Goal: Task Accomplishment & Management: Complete application form

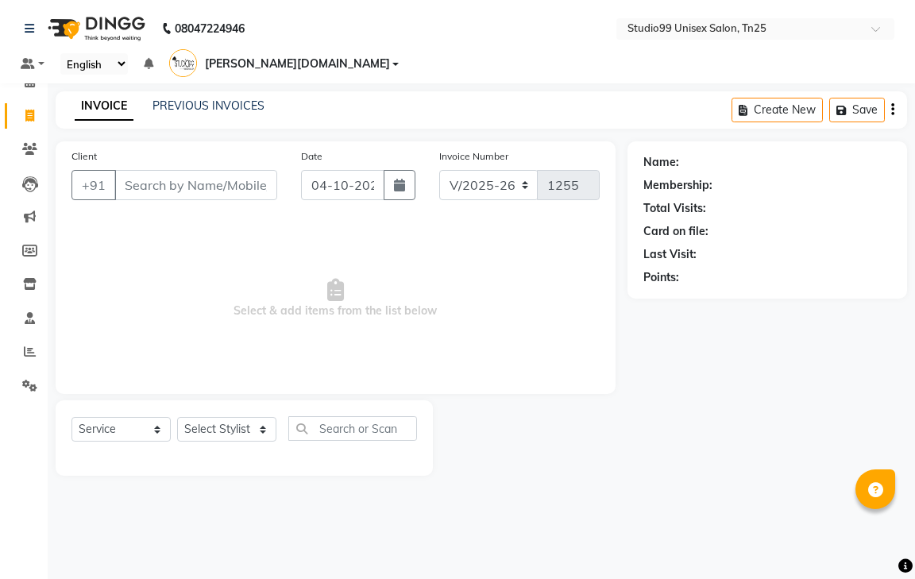
select select "8331"
select select "service"
click at [189, 174] on input "Client" at bounding box center [195, 185] width 163 height 30
type input "7358370748"
click at [243, 177] on span "Add Client" at bounding box center [236, 185] width 63 height 16
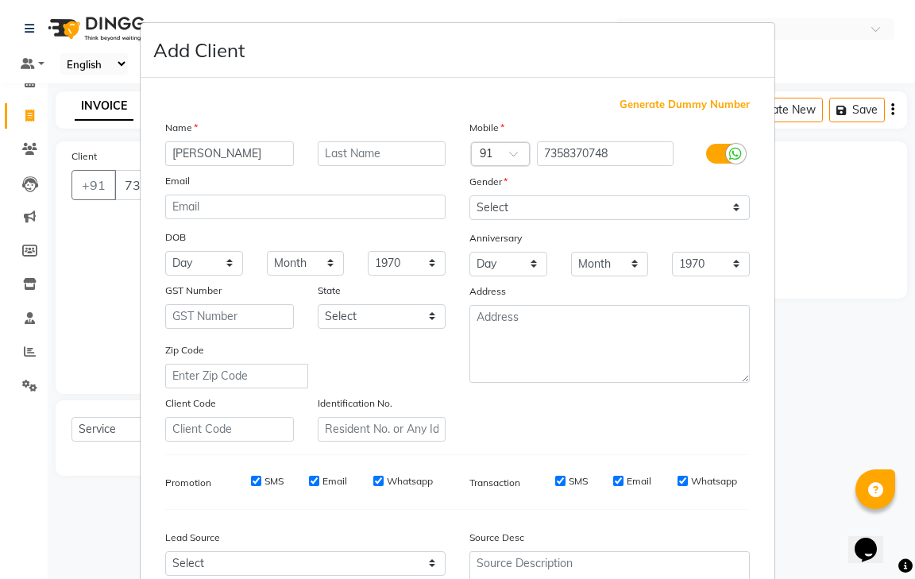
type input "[PERSON_NAME]"
click at [555, 196] on select "Select [DEMOGRAPHIC_DATA] [DEMOGRAPHIC_DATA] Other Prefer Not To Say" at bounding box center [609, 207] width 280 height 25
select select "[DEMOGRAPHIC_DATA]"
click at [469, 195] on select "Select [DEMOGRAPHIC_DATA] [DEMOGRAPHIC_DATA] Other Prefer Not To Say" at bounding box center [609, 207] width 280 height 25
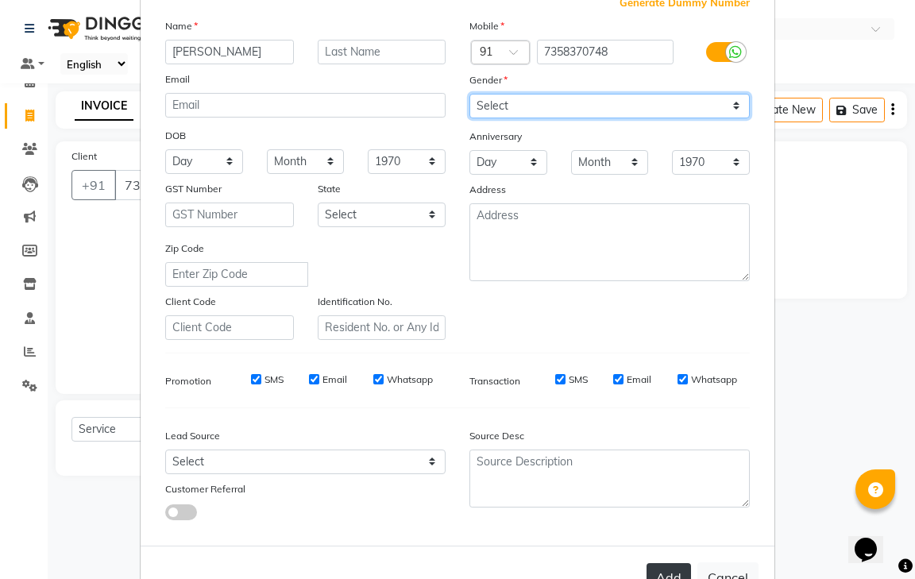
scroll to position [154, 0]
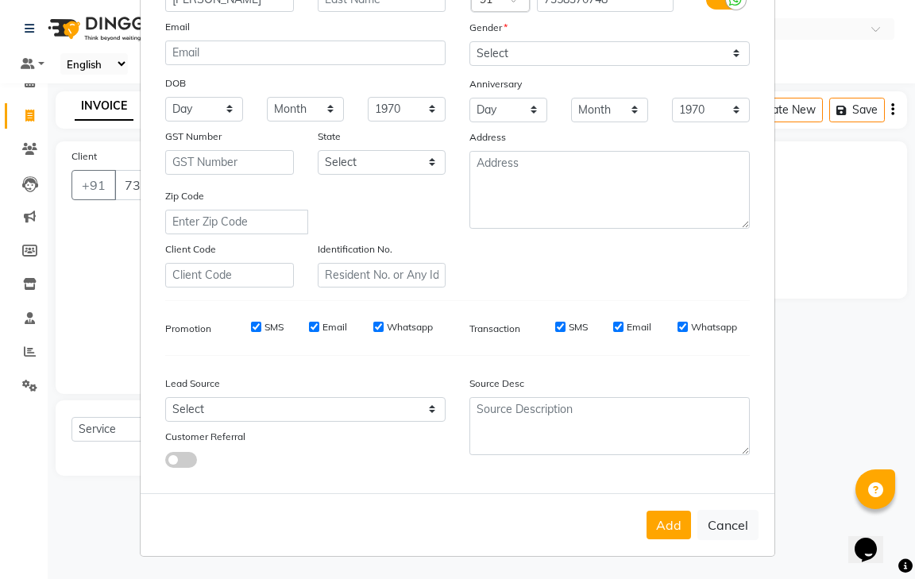
click at [670, 517] on button "Add" at bounding box center [669, 525] width 44 height 29
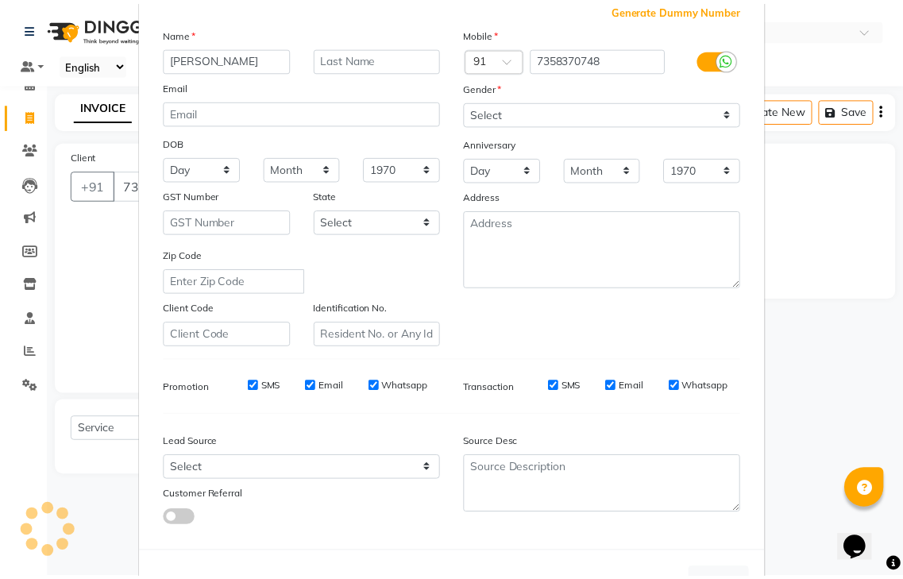
scroll to position [0, 0]
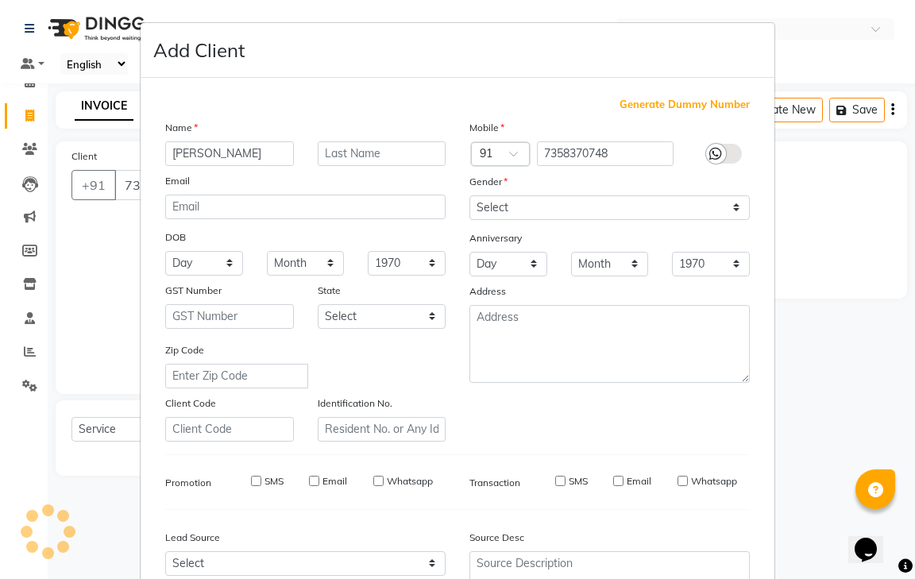
select select
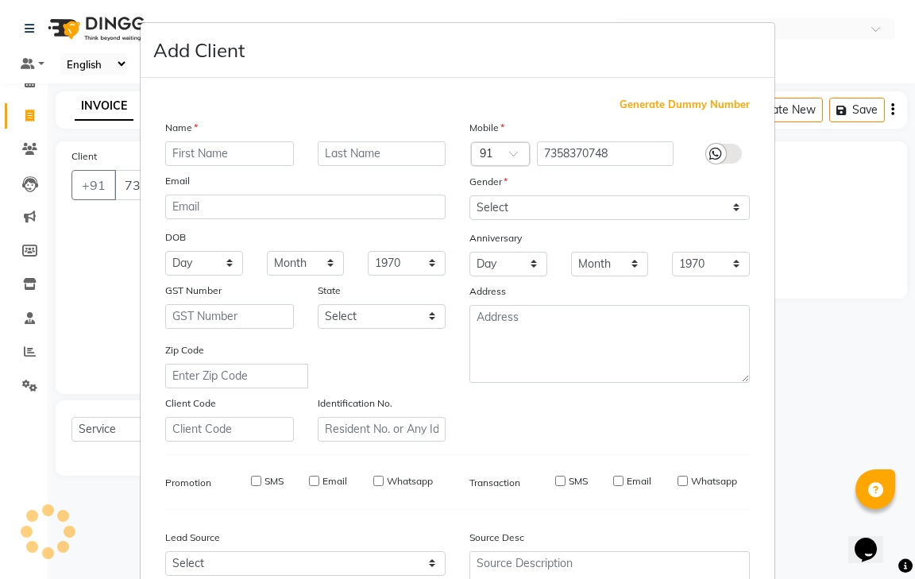
select select
checkbox input "false"
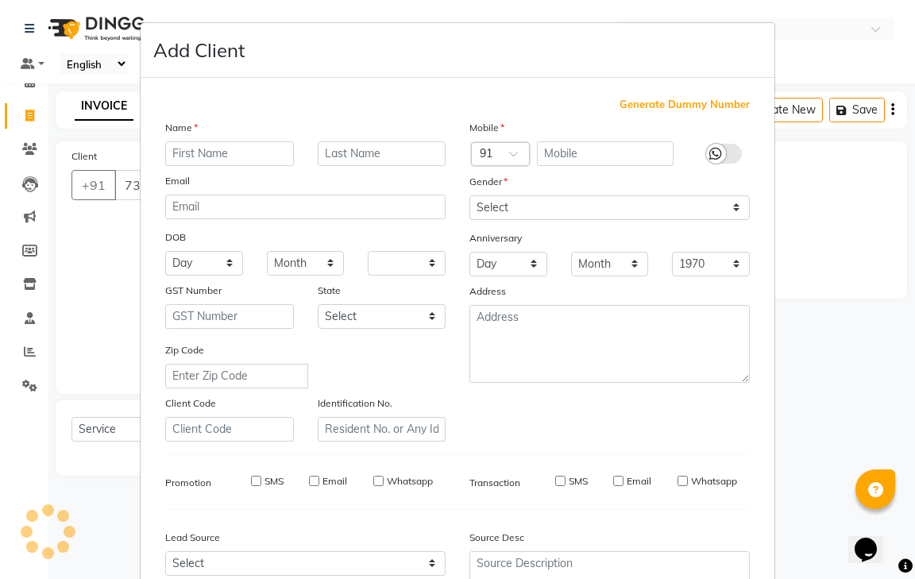
checkbox input "false"
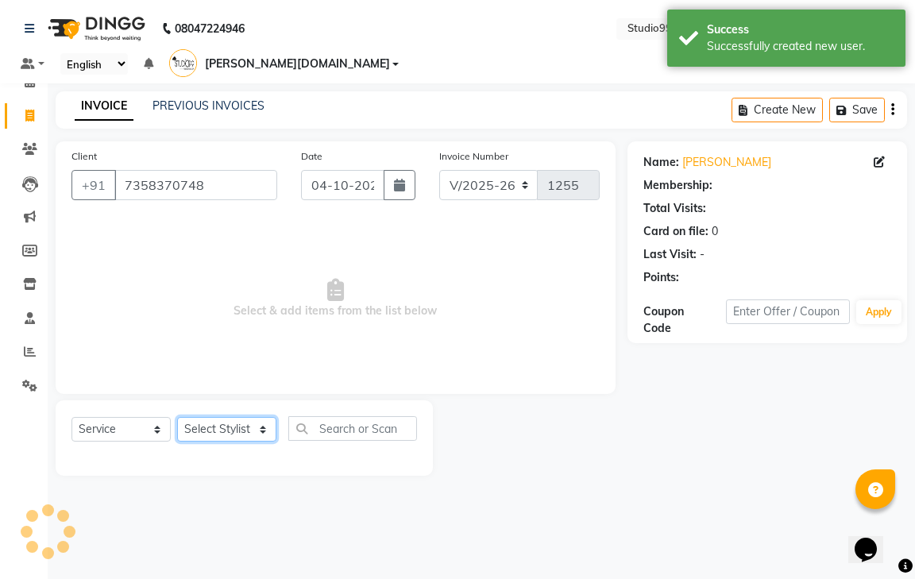
click at [239, 417] on select "Select Stylist gendral [PERSON_NAME] jaya priya kothai TK [DATE] sanjay santhos…" at bounding box center [226, 429] width 99 height 25
select select "80755"
click at [177, 417] on select "Select Stylist gendral [PERSON_NAME] jaya priya kothai TK [DATE] sanjay santhos…" at bounding box center [226, 429] width 99 height 25
click at [370, 416] on input "text" at bounding box center [352, 428] width 129 height 25
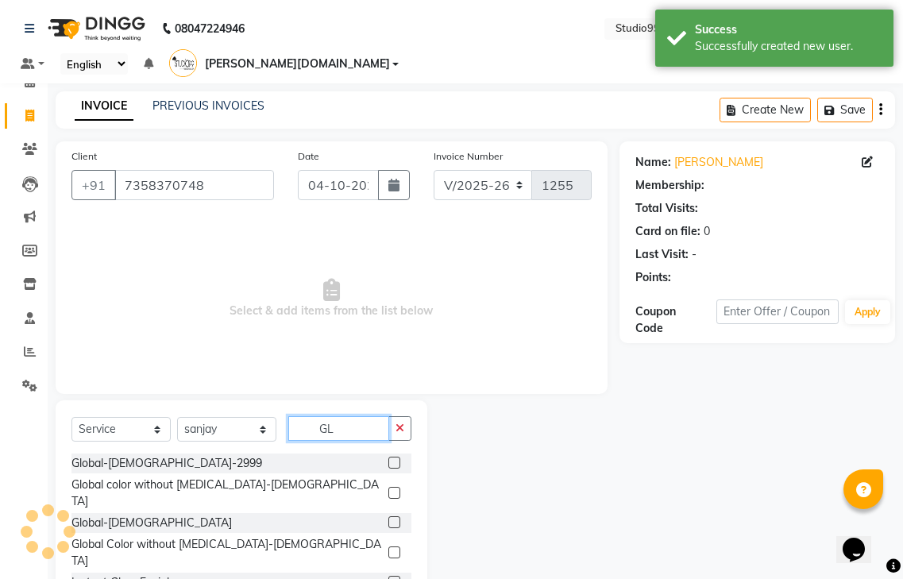
type input "GLO"
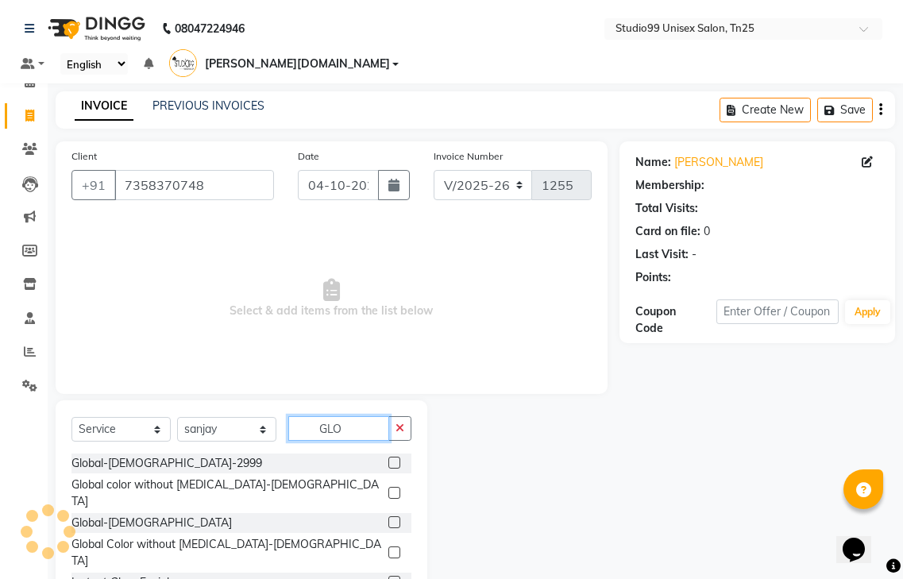
select select "1: Object"
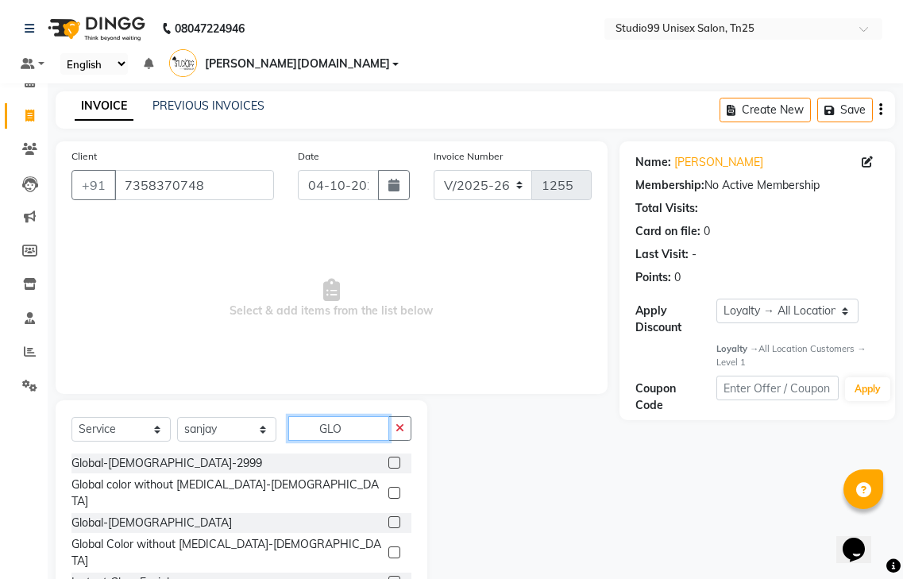
type input "GLO"
click at [396, 487] on label at bounding box center [394, 493] width 12 height 12
click at [396, 489] on input "checkbox" at bounding box center [393, 494] width 10 height 10
click at [396, 463] on div at bounding box center [393, 465] width 10 height 17
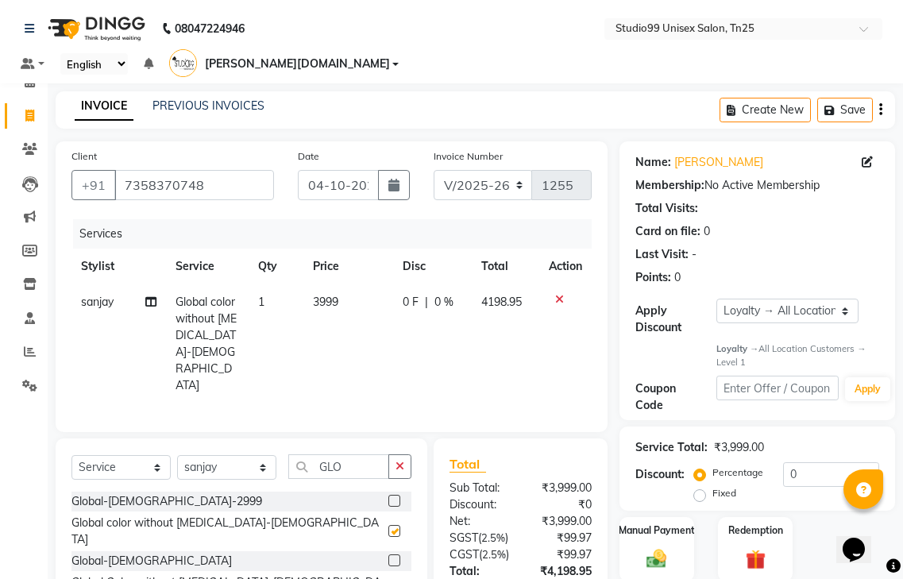
click at [396, 495] on div at bounding box center [393, 503] width 10 height 17
checkbox input "false"
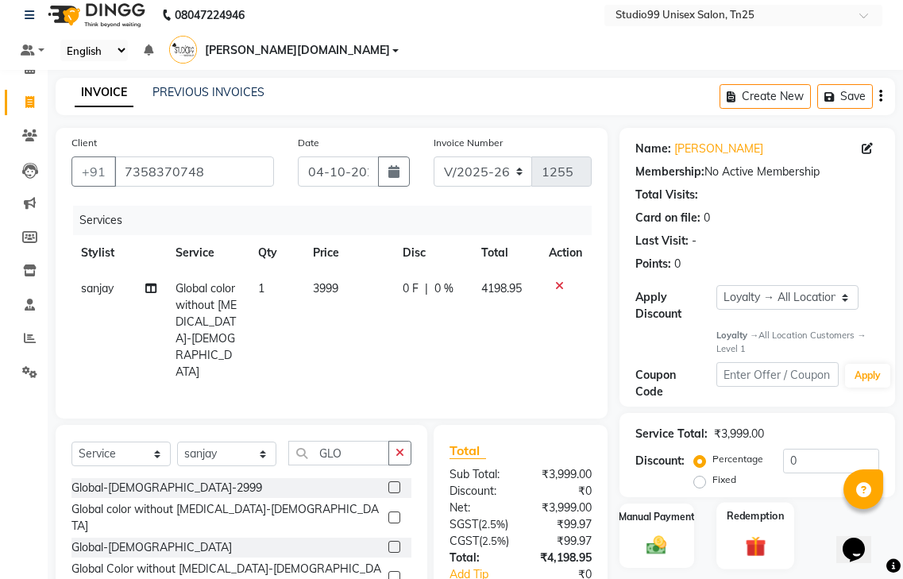
scroll to position [123, 0]
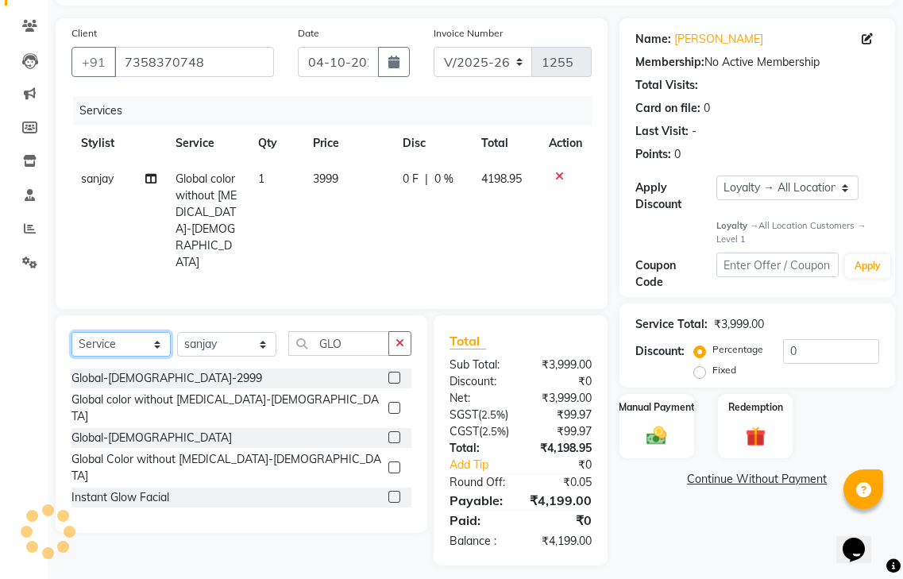
click at [118, 332] on select "Select Service Product Membership Package Voucher Prepaid Gift Card" at bounding box center [120, 344] width 99 height 25
click at [71, 332] on select "Select Service Product Membership Package Voucher Prepaid Gift Card" at bounding box center [120, 344] width 99 height 25
click at [129, 385] on div "Select Service Product Membership Package Voucher Prepaid Gift Card Select Styl…" at bounding box center [236, 440] width 384 height 250
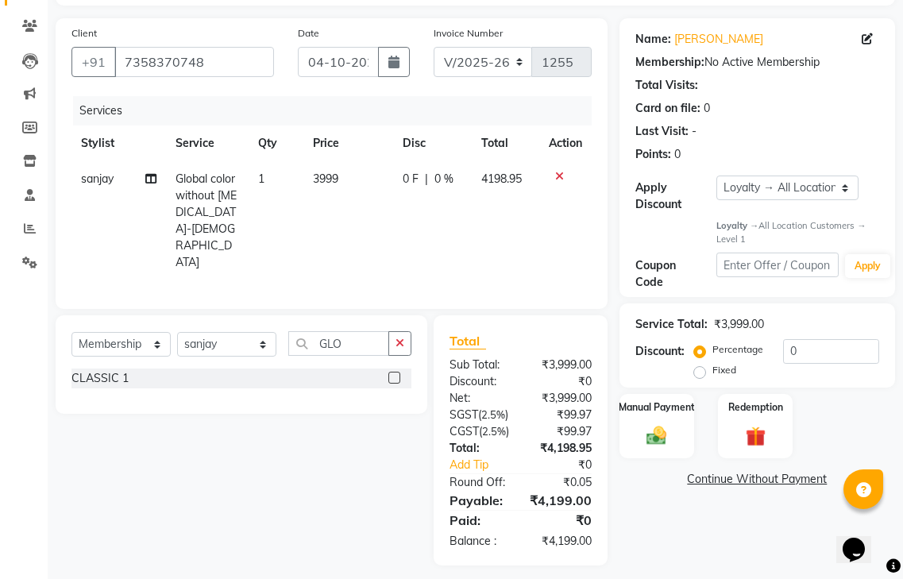
click at [391, 372] on label at bounding box center [394, 378] width 12 height 12
click at [391, 373] on input "checkbox" at bounding box center [393, 378] width 10 height 10
select select "select"
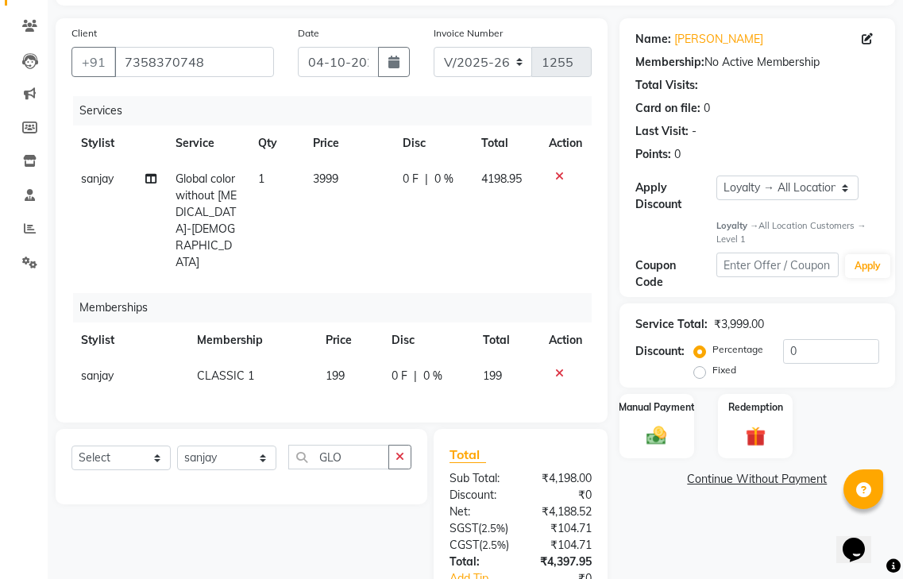
click at [391, 358] on td "0 F | 0 %" at bounding box center [427, 376] width 91 height 36
select select "80755"
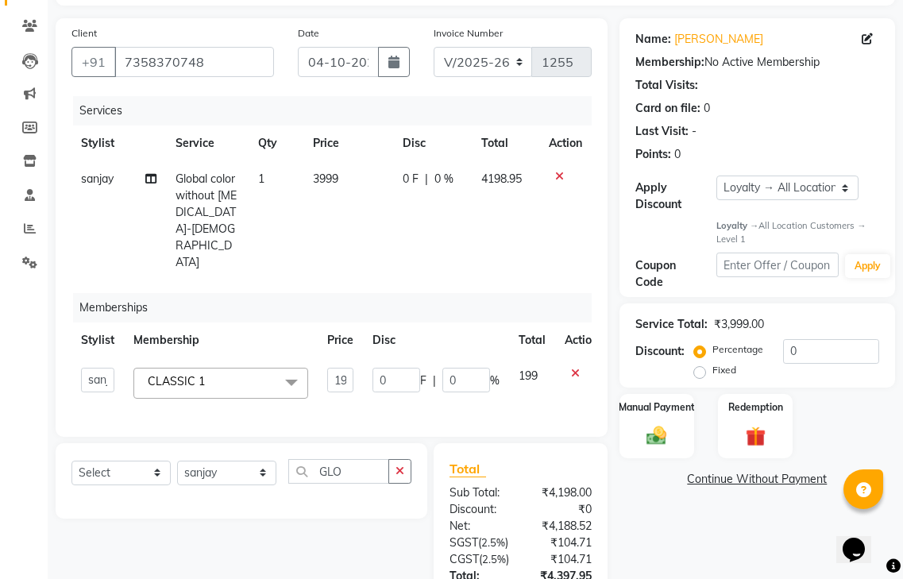
scroll to position [251, 0]
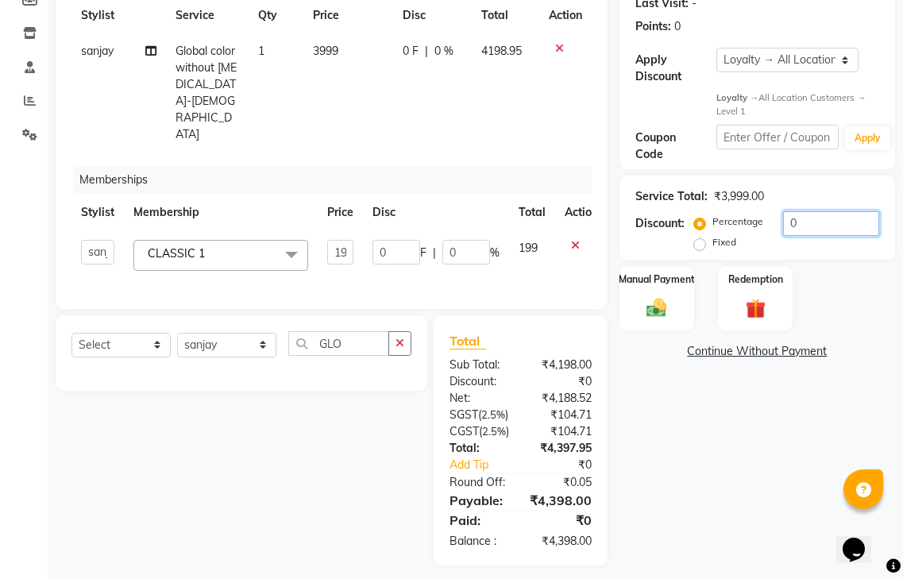
click at [806, 211] on input "0" at bounding box center [831, 223] width 96 height 25
click at [798, 211] on input "0" at bounding box center [831, 223] width 96 height 25
click at [792, 211] on input "0" at bounding box center [831, 223] width 96 height 25
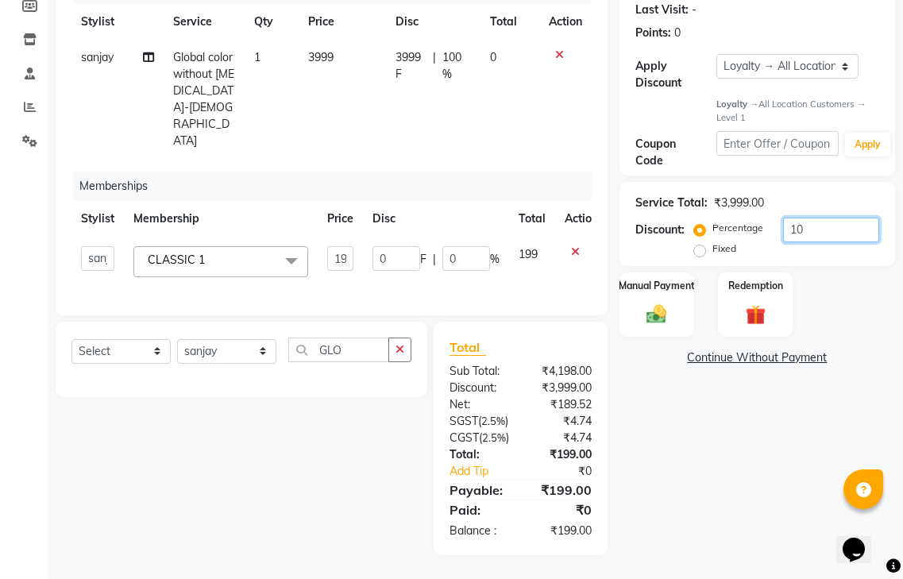
type input "1"
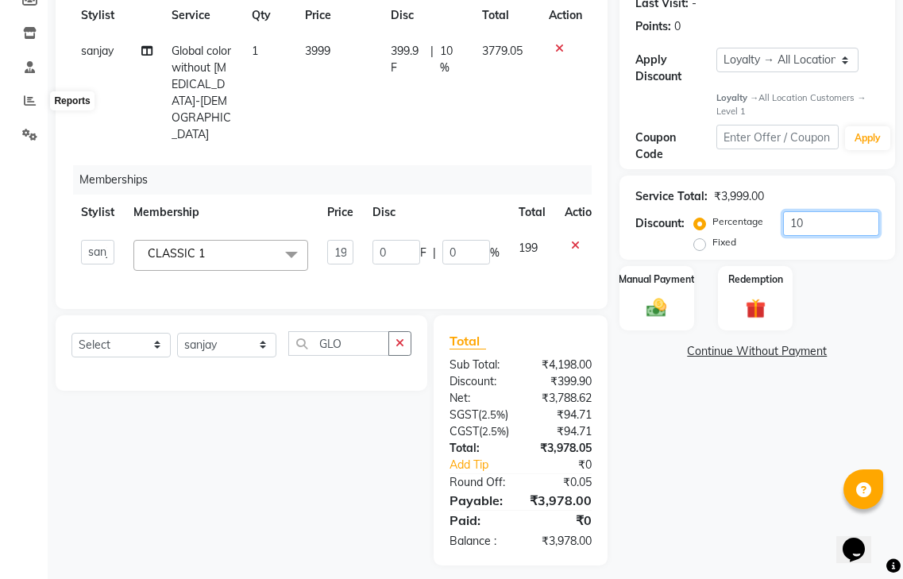
type input "10"
click at [105, 333] on select "Select Service Product Package Voucher Prepaid Gift Card" at bounding box center [120, 345] width 99 height 25
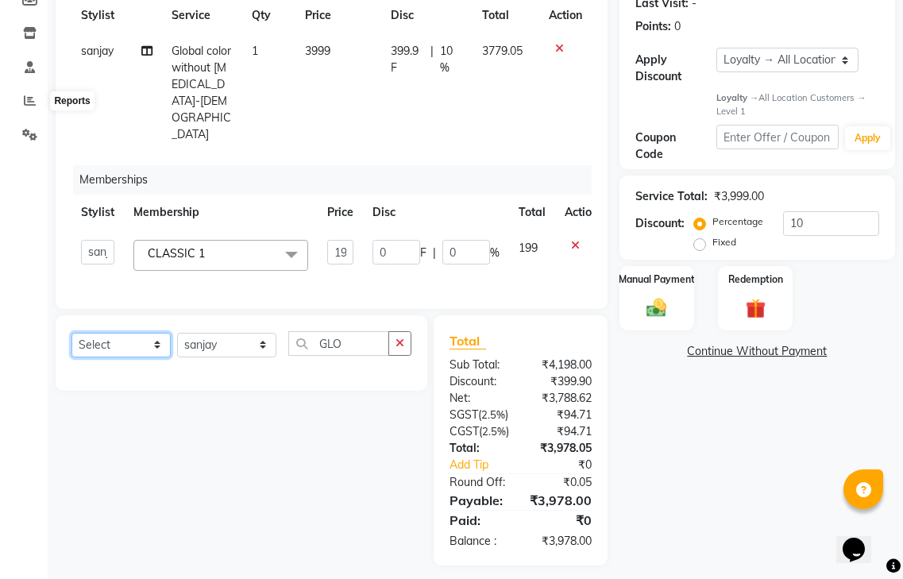
click at [105, 333] on select "Select Service Product Package Voucher Prepaid Gift Card" at bounding box center [120, 345] width 99 height 25
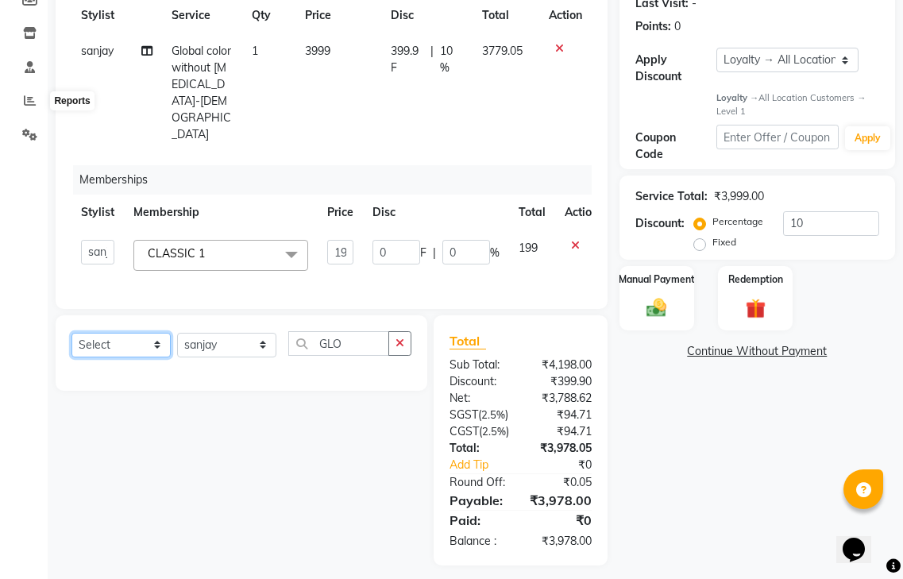
click at [105, 333] on select "Select Service Product Package Voucher Prepaid Gift Card" at bounding box center [120, 345] width 99 height 25
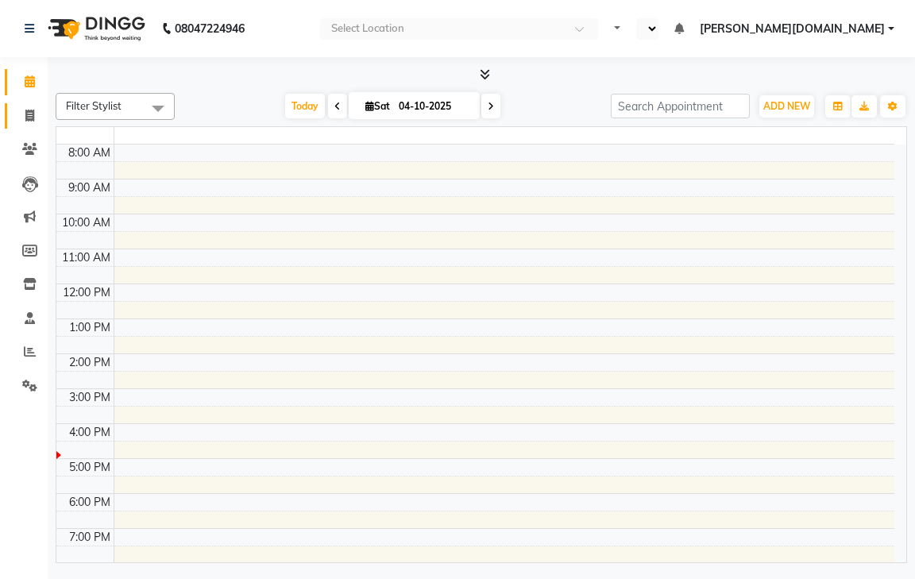
select select "en"
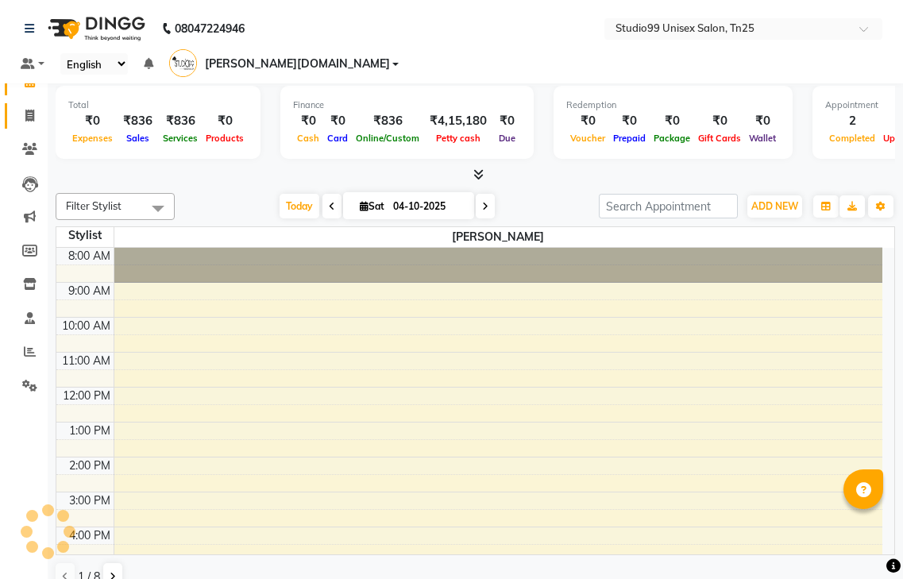
click at [34, 118] on icon at bounding box center [29, 116] width 9 height 12
select select "service"
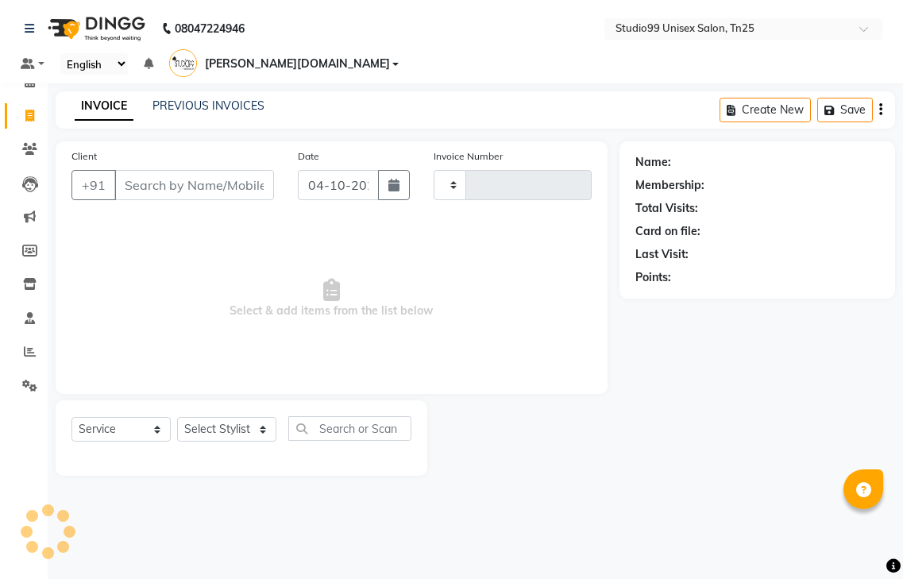
type input "1255"
select select "8331"
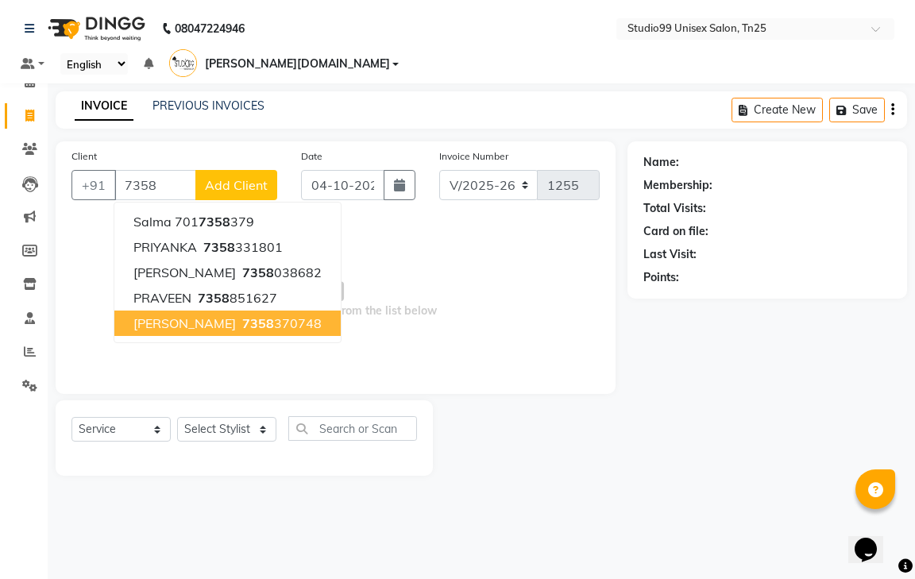
click at [311, 315] on ngb-highlight "7358 370748" at bounding box center [280, 323] width 83 height 16
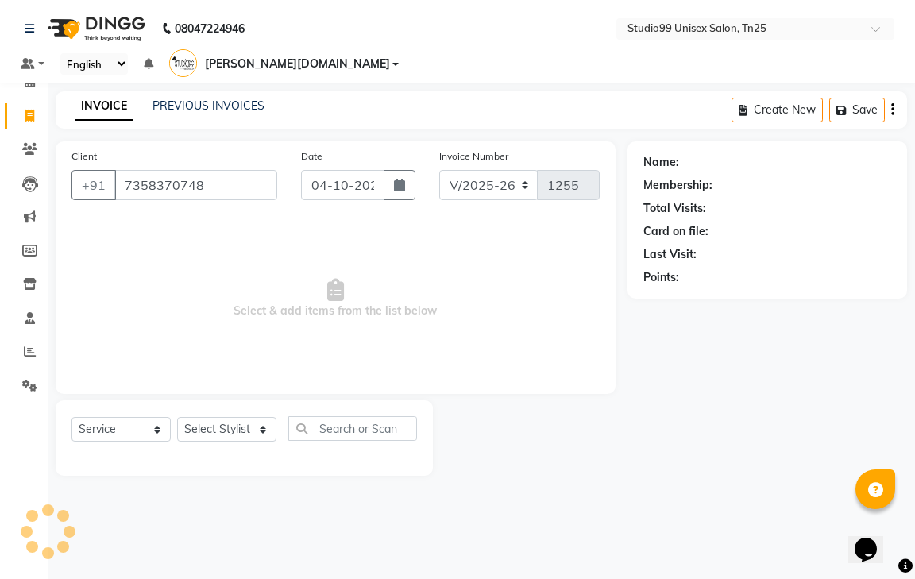
type input "7358370748"
select select "1: Object"
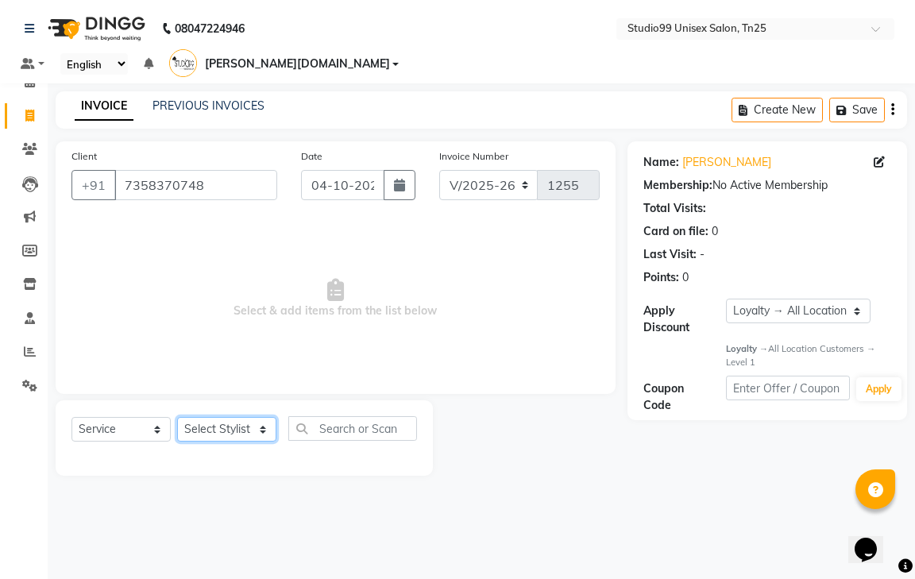
click at [212, 417] on select "Select Stylist gendral [PERSON_NAME] jaya priya kothai TK [DATE] sanjay santhos…" at bounding box center [226, 429] width 99 height 25
select select "80755"
click at [177, 417] on select "Select Stylist gendral [PERSON_NAME] jaya priya kothai TK [DATE] sanjay santhos…" at bounding box center [226, 429] width 99 height 25
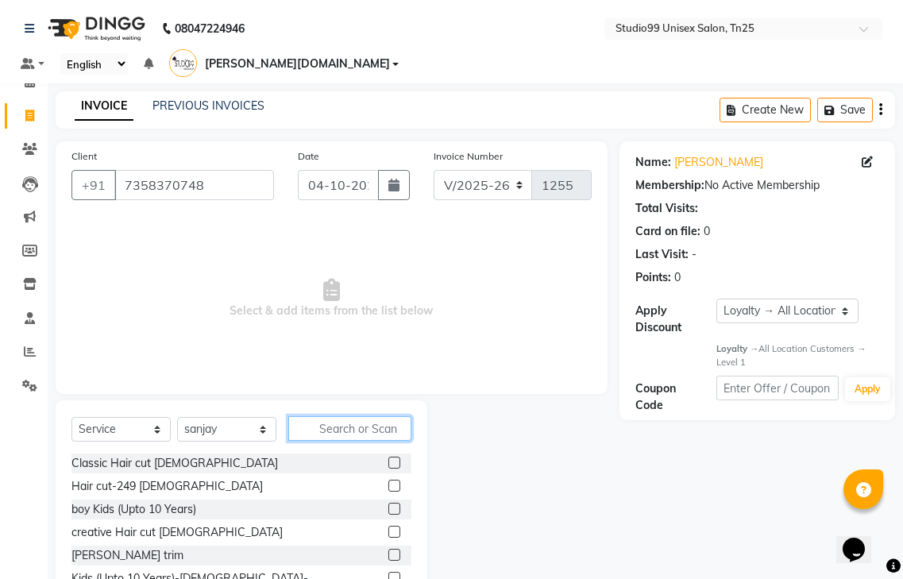
click at [363, 416] on input "text" at bounding box center [349, 428] width 123 height 25
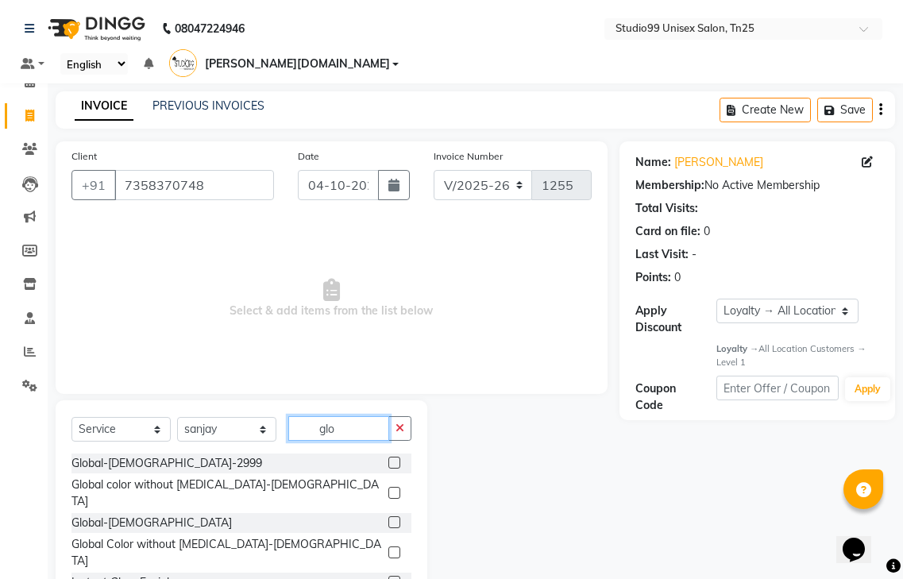
type input "glo"
click at [398, 487] on label at bounding box center [394, 493] width 12 height 12
click at [398, 489] on input "checkbox" at bounding box center [393, 494] width 10 height 10
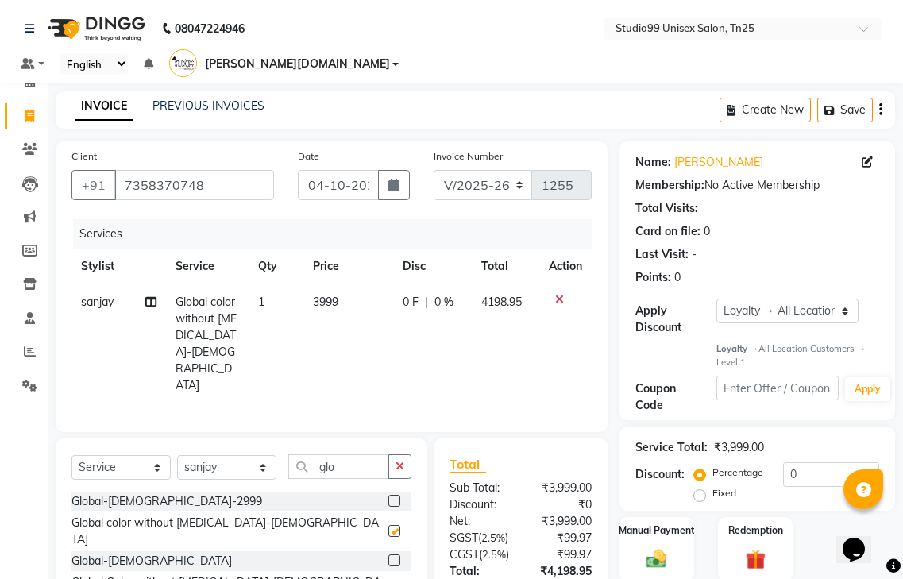
checkbox input "false"
click at [141, 455] on select "Select Service Product Membership Package Voucher Prepaid Gift Card" at bounding box center [120, 467] width 99 height 25
click at [71, 455] on select "Select Service Product Membership Package Voucher Prepaid Gift Card" at bounding box center [120, 467] width 99 height 25
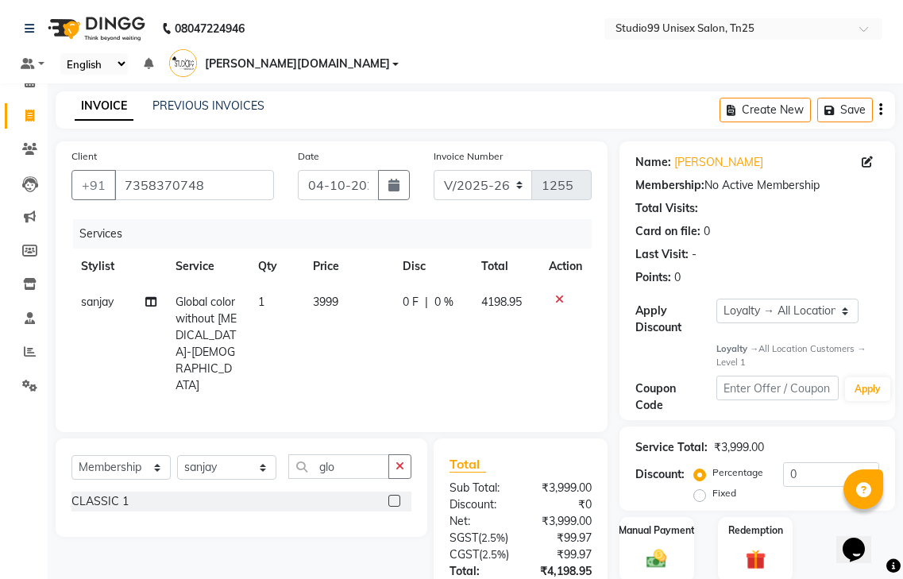
click at [396, 495] on label at bounding box center [394, 501] width 12 height 12
click at [396, 497] on input "checkbox" at bounding box center [393, 502] width 10 height 10
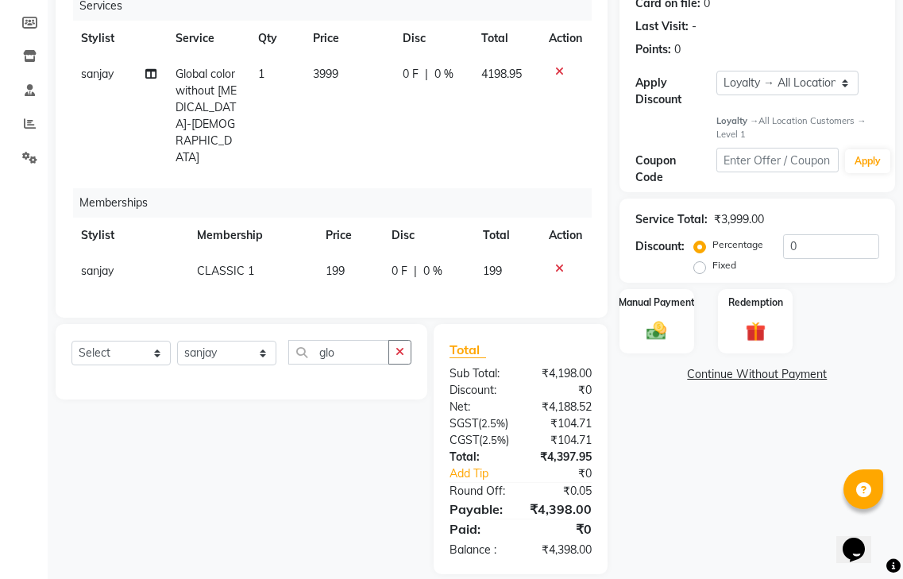
scroll to position [237, 0]
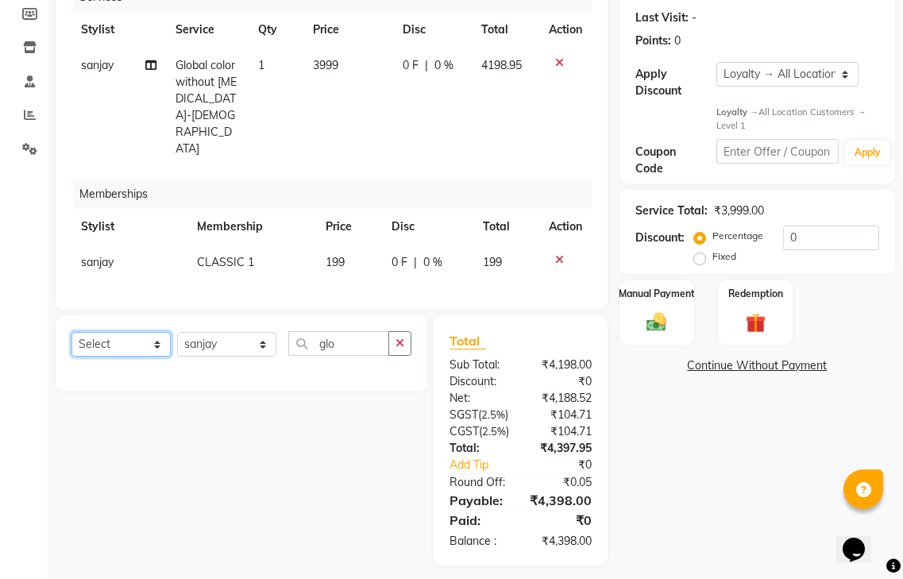
click at [160, 332] on select "Select Service Product Package Voucher Prepaid Gift Card" at bounding box center [120, 344] width 99 height 25
select select "product"
click at [71, 332] on select "Select Service Product Package Voucher Prepaid Gift Card" at bounding box center [120, 344] width 99 height 25
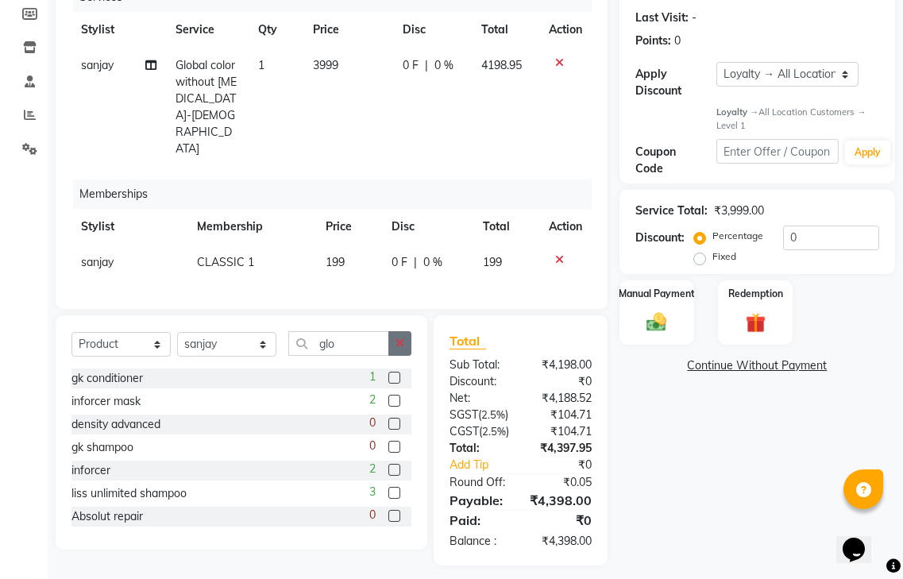
click at [398, 338] on icon "button" at bounding box center [400, 343] width 9 height 11
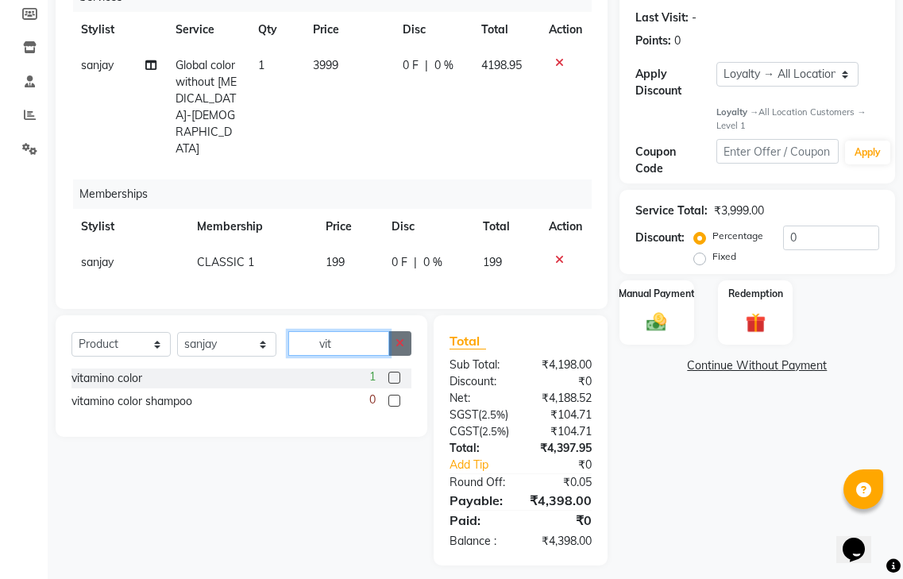
type input "vit"
click at [407, 331] on button "button" at bounding box center [399, 343] width 23 height 25
type input "a"
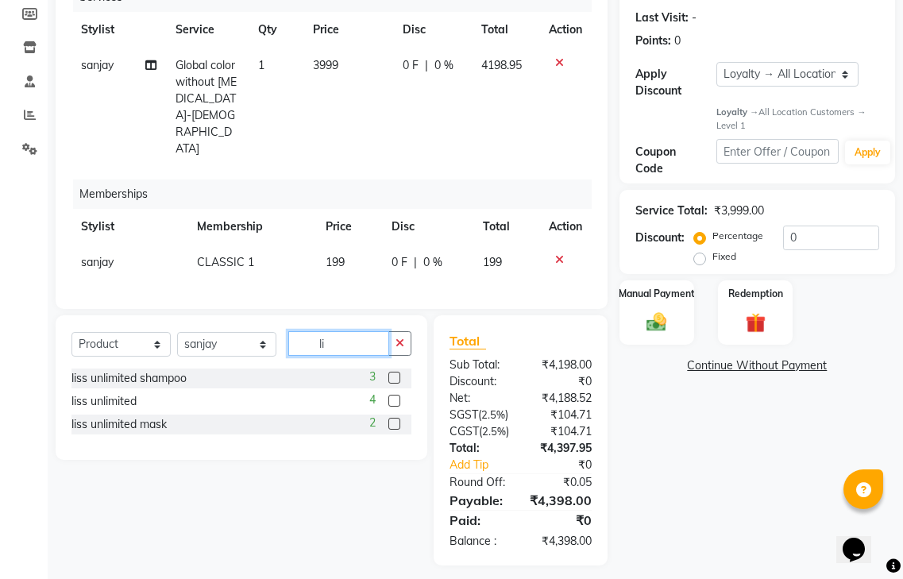
type input "l"
type input "i"
type input "xte"
click at [396, 338] on icon "button" at bounding box center [400, 343] width 9 height 11
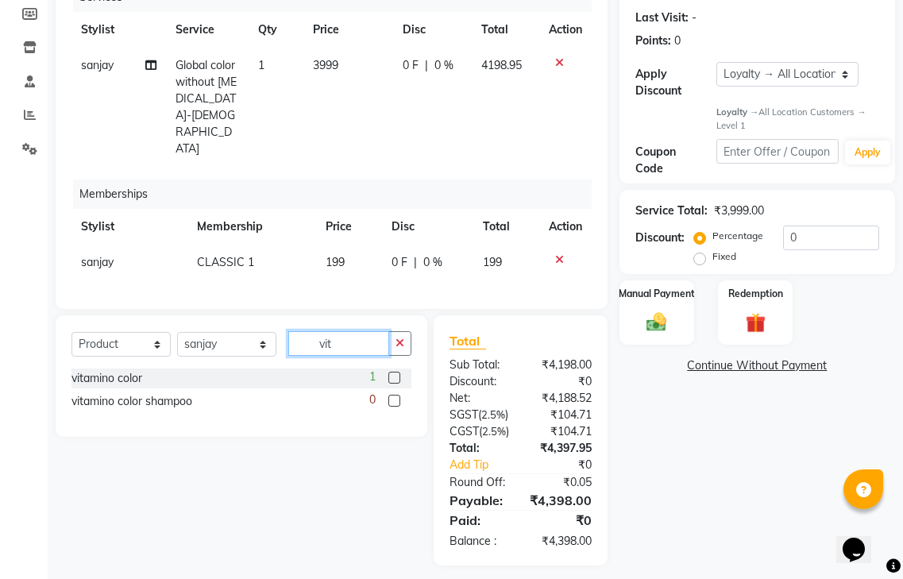
type input "vit"
click at [389, 372] on label at bounding box center [394, 378] width 12 height 12
click at [389, 373] on input "checkbox" at bounding box center [393, 378] width 10 height 10
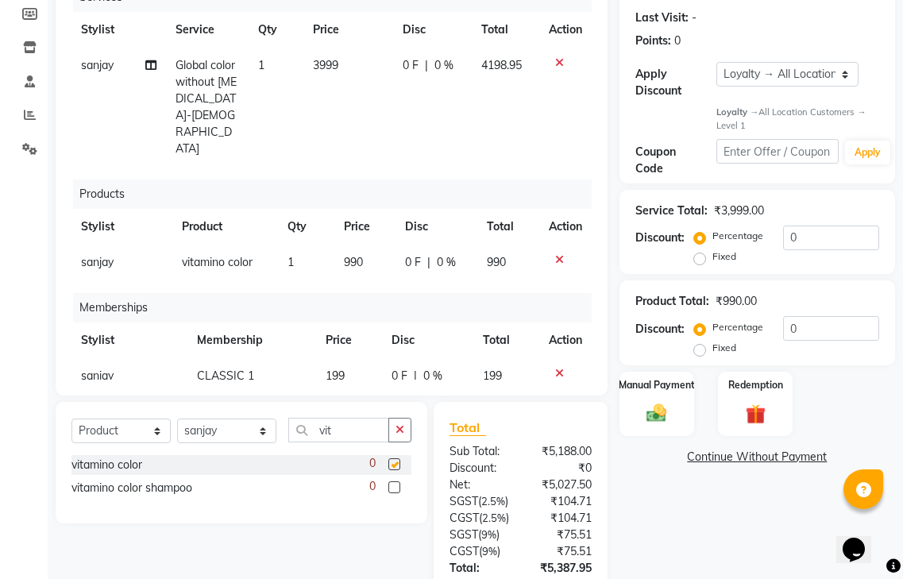
checkbox input "false"
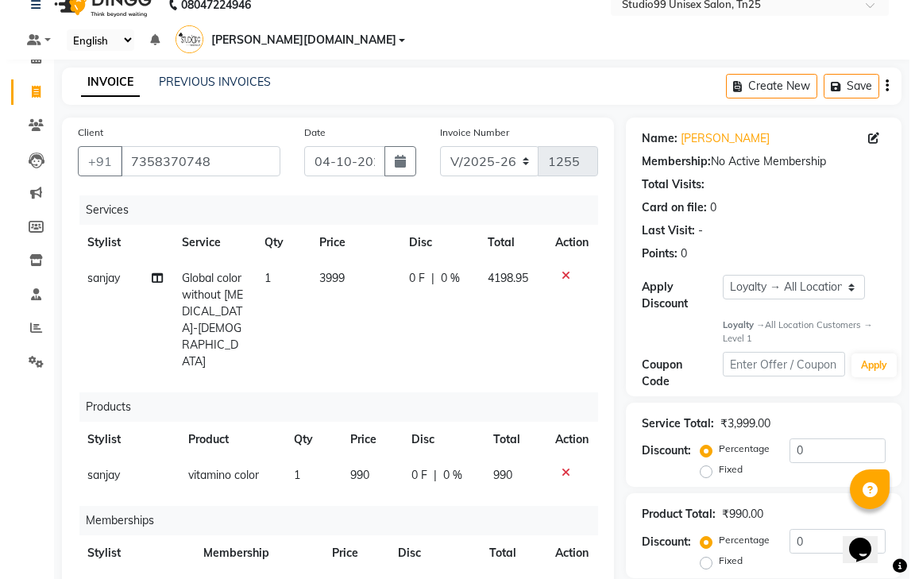
scroll to position [0, 0]
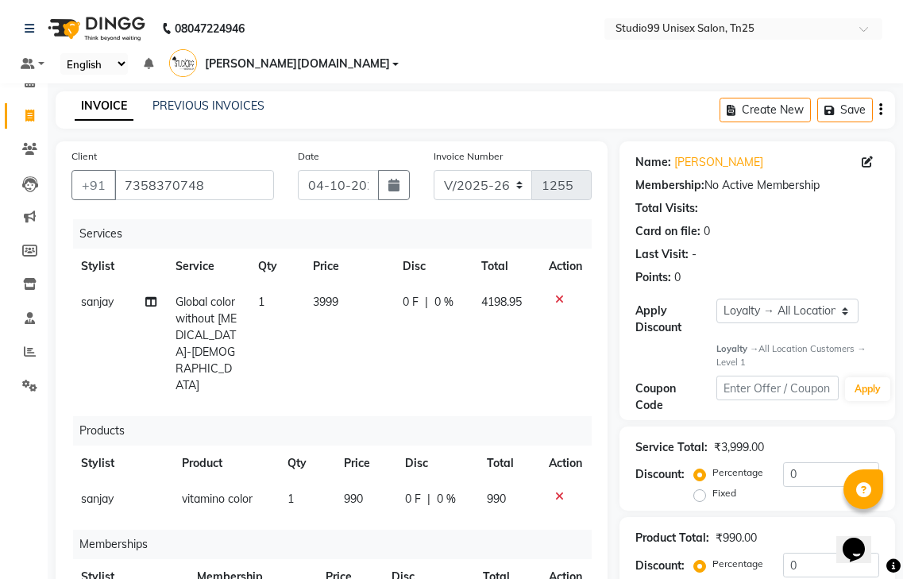
click at [846, 91] on div "Create New Save" at bounding box center [808, 109] width 176 height 37
click at [845, 98] on button "Save" at bounding box center [845, 110] width 56 height 25
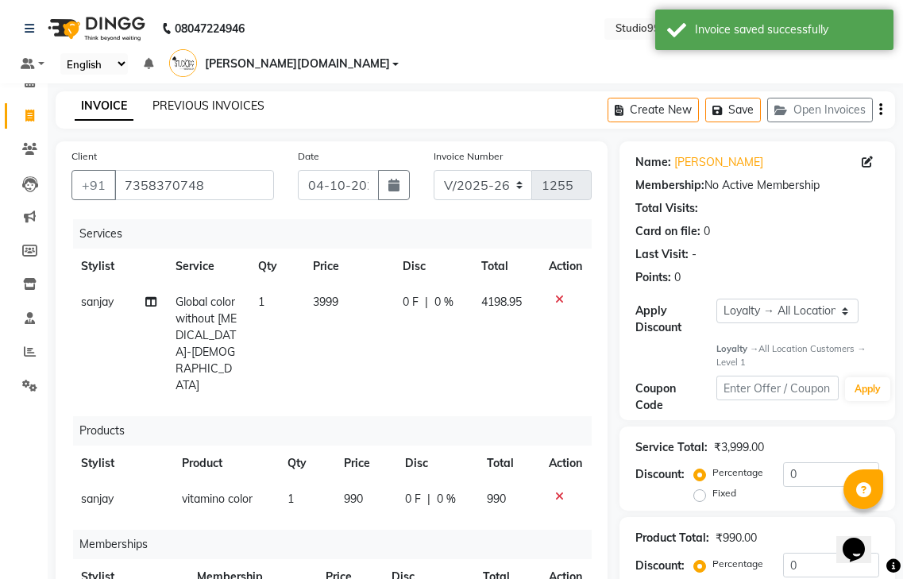
click at [204, 99] on link "PREVIOUS INVOICES" at bounding box center [209, 106] width 112 height 14
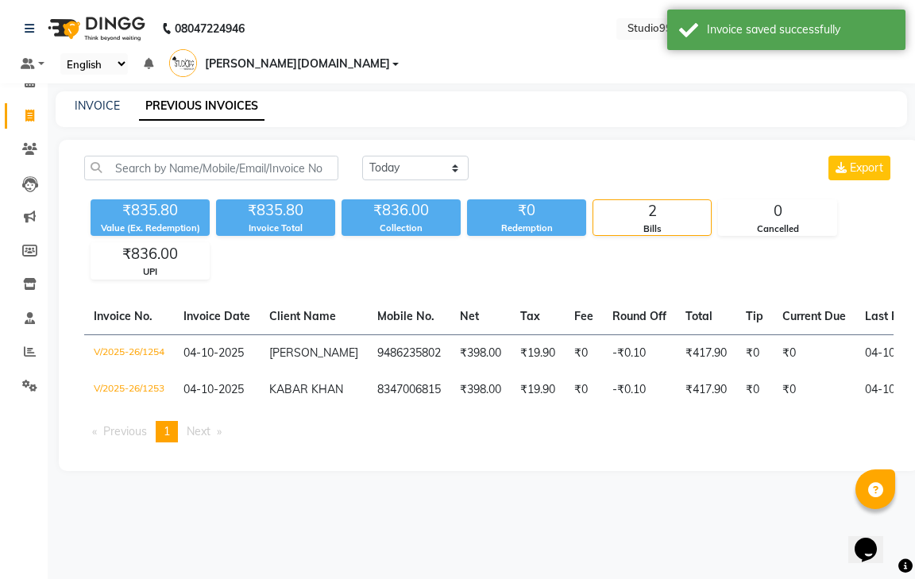
click at [121, 98] on div "INVOICE PREVIOUS INVOICES" at bounding box center [472, 106] width 833 height 17
click at [106, 99] on link "INVOICE" at bounding box center [97, 106] width 45 height 14
select select "service"
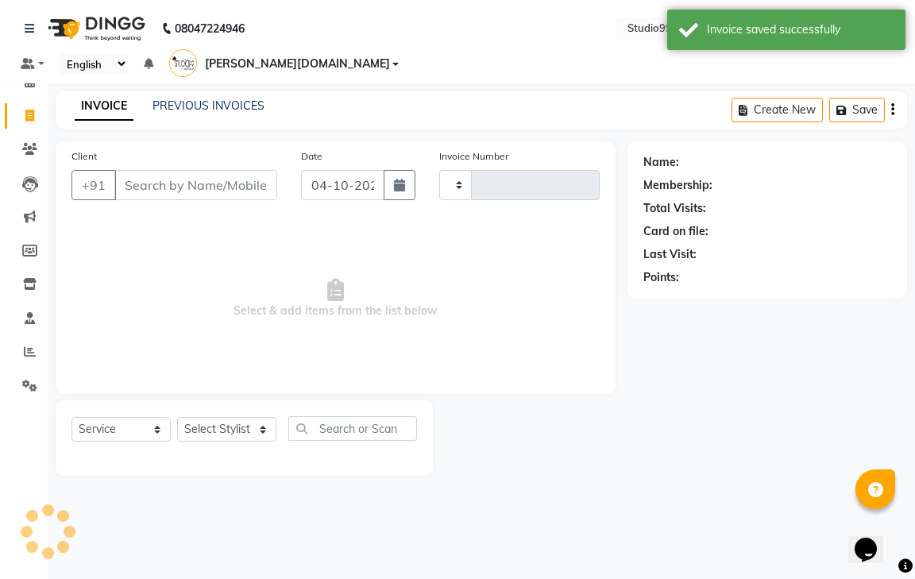
type input "1255"
select select "8331"
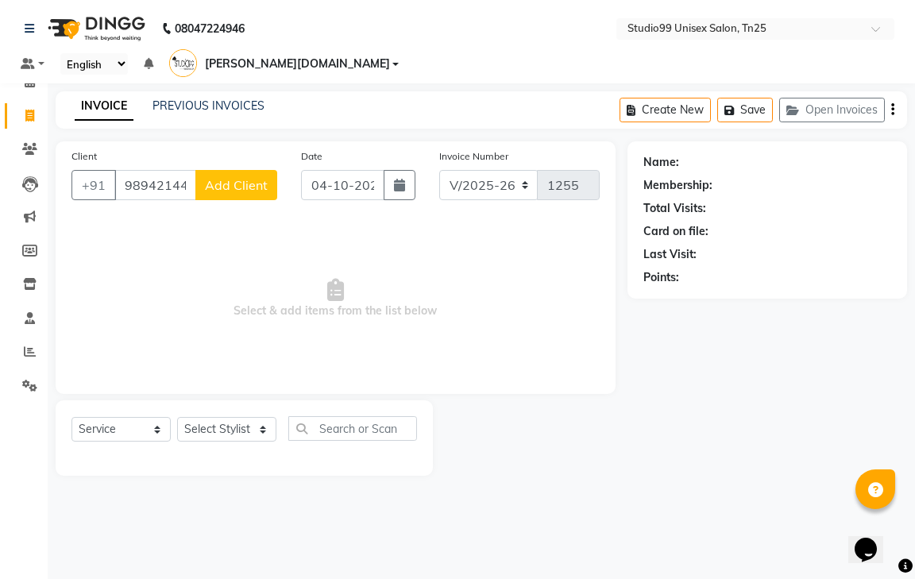
type input "9894214425"
click at [261, 177] on span "Add Client" at bounding box center [236, 185] width 63 height 16
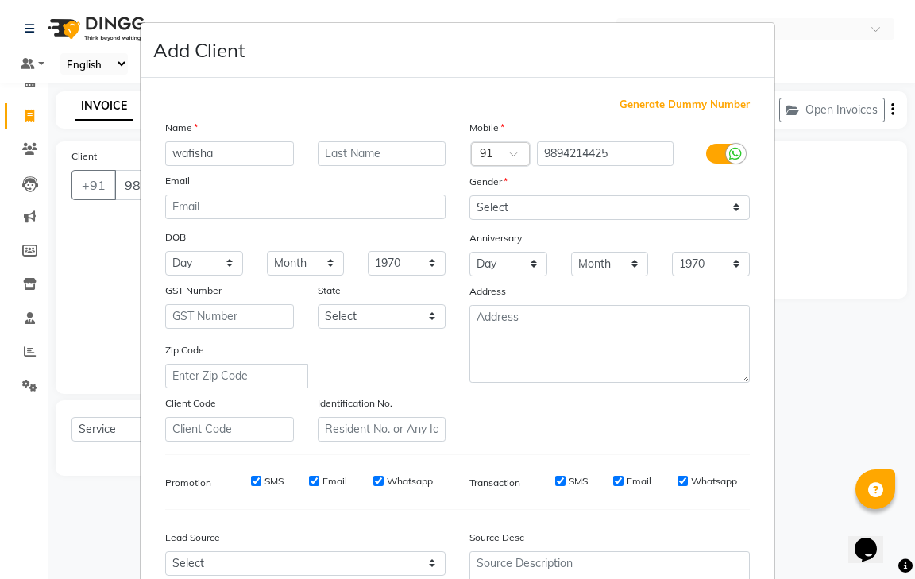
type input "wafisha"
click at [541, 205] on select "Select [DEMOGRAPHIC_DATA] [DEMOGRAPHIC_DATA] Other Prefer Not To Say" at bounding box center [609, 207] width 280 height 25
select select "[DEMOGRAPHIC_DATA]"
click at [469, 195] on select "Select [DEMOGRAPHIC_DATA] [DEMOGRAPHIC_DATA] Other Prefer Not To Say" at bounding box center [609, 207] width 280 height 25
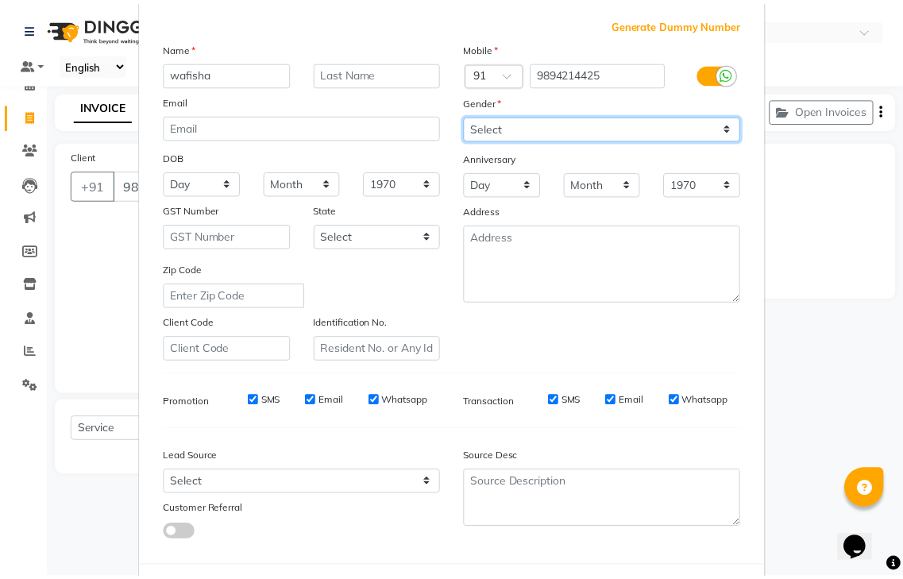
scroll to position [154, 0]
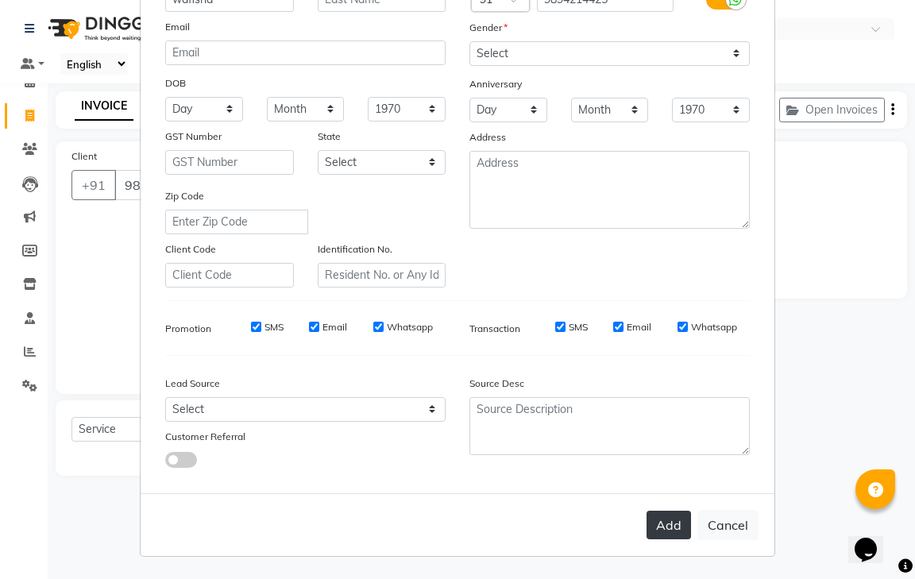
click at [666, 521] on button "Add" at bounding box center [669, 525] width 44 height 29
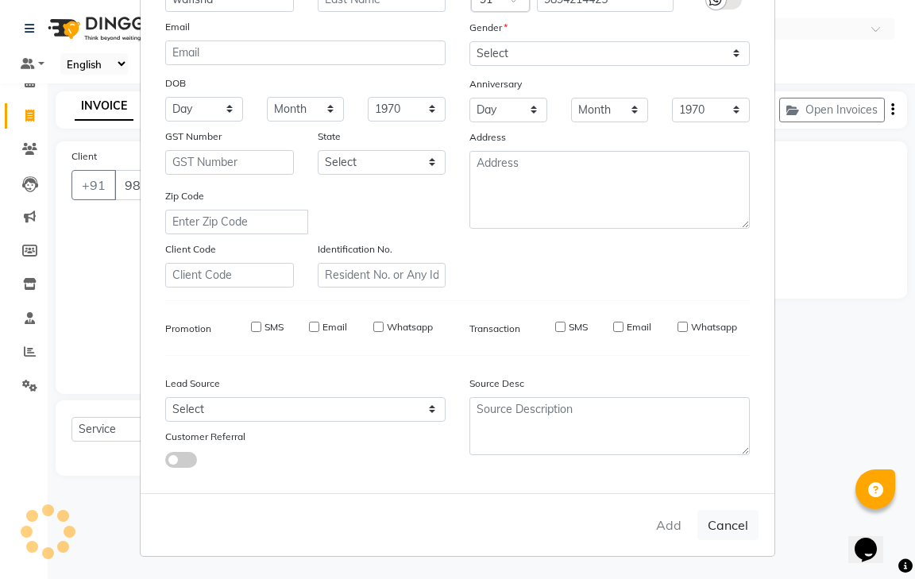
select select
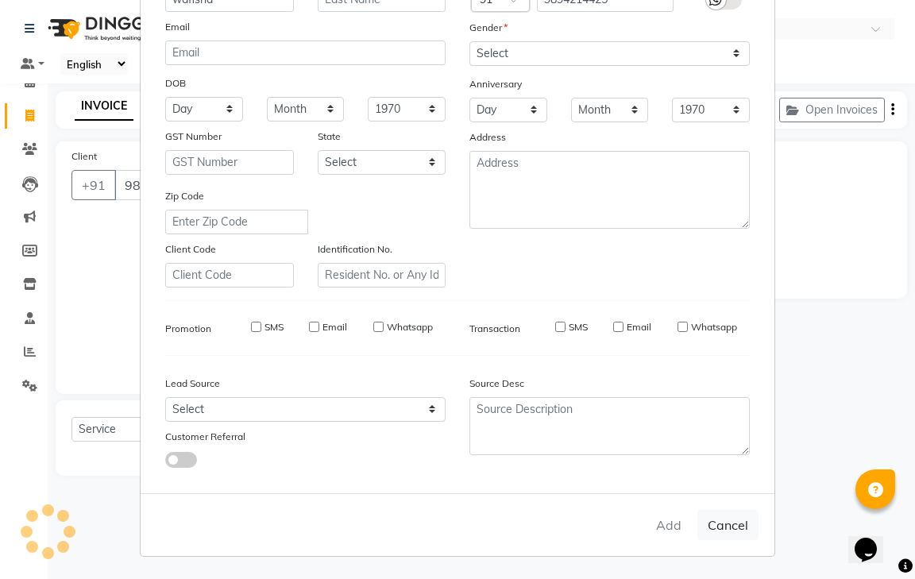
select select
checkbox input "false"
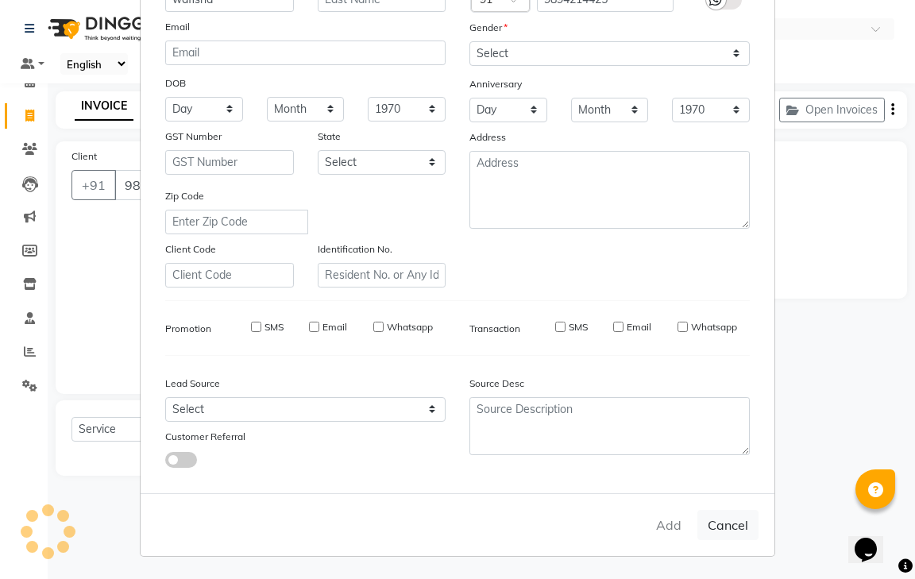
checkbox input "false"
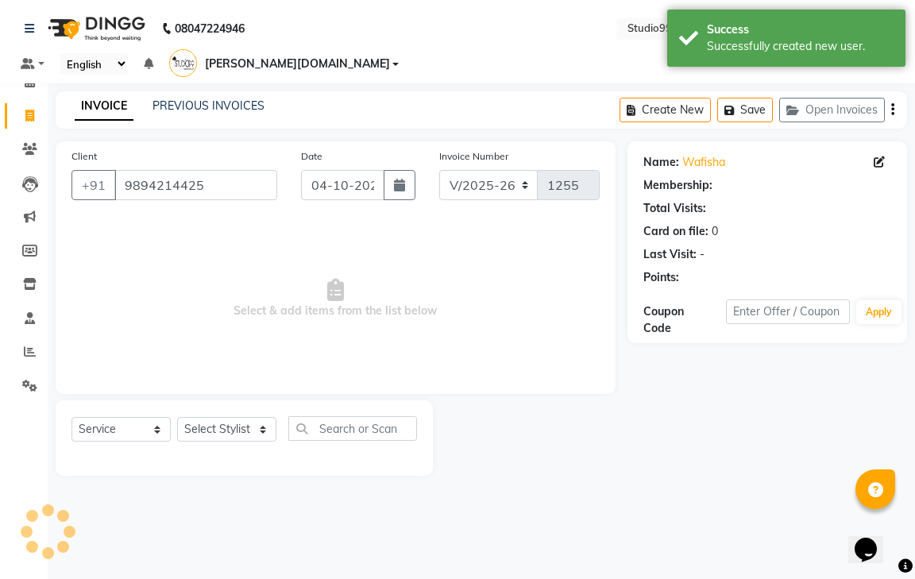
select select "1: Object"
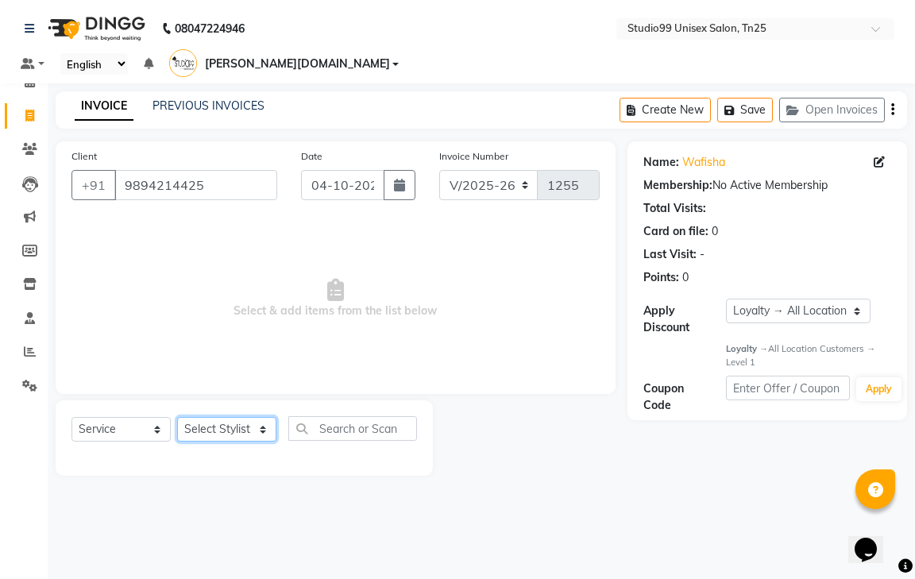
click at [210, 417] on select "Select Stylist gendral [PERSON_NAME] jaya priya kothai TK [DATE] sanjay santhos…" at bounding box center [226, 429] width 99 height 25
select select "80757"
click at [177, 417] on select "Select Stylist gendral [PERSON_NAME] jaya priya kothai TK [DATE] sanjay santhos…" at bounding box center [226, 429] width 99 height 25
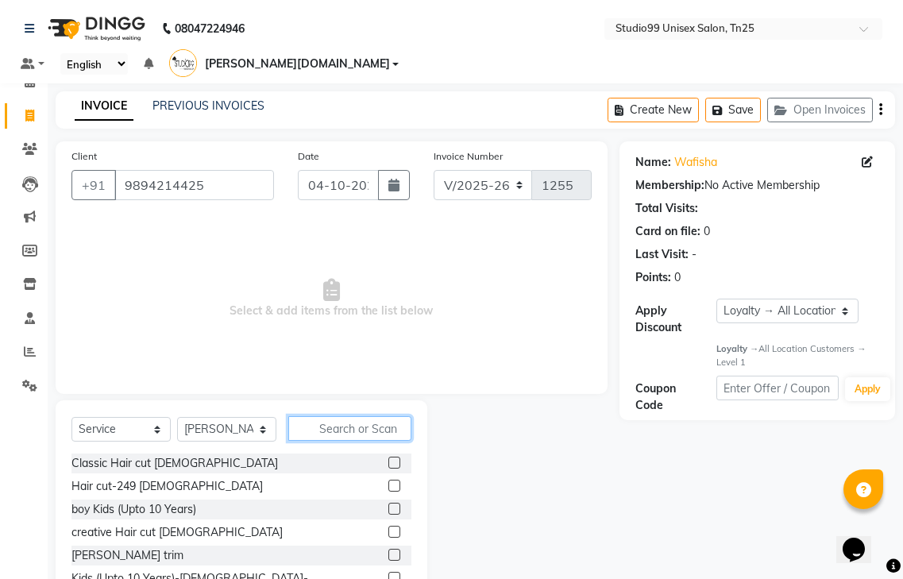
click at [314, 416] on input "text" at bounding box center [349, 428] width 123 height 25
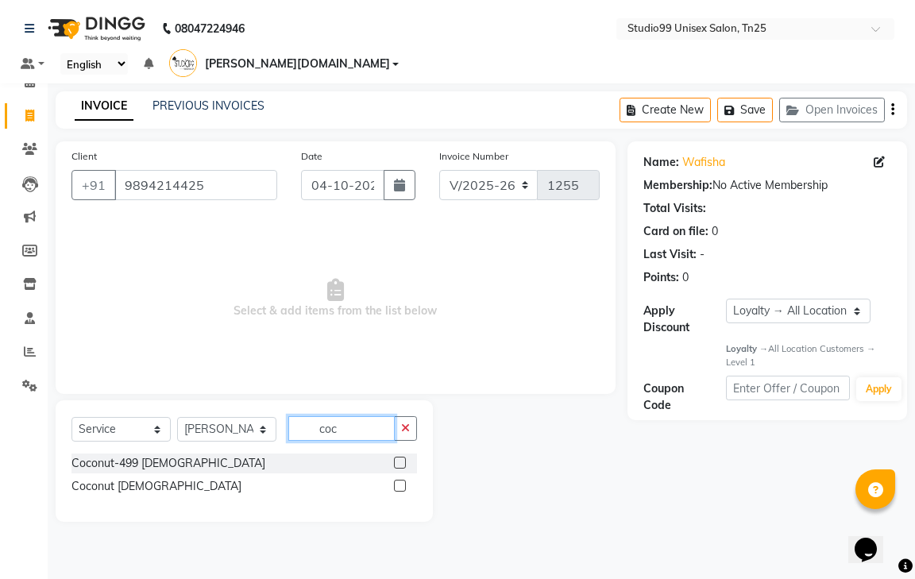
type input "coc"
click at [401, 457] on label at bounding box center [400, 463] width 12 height 12
click at [401, 458] on input "checkbox" at bounding box center [399, 463] width 10 height 10
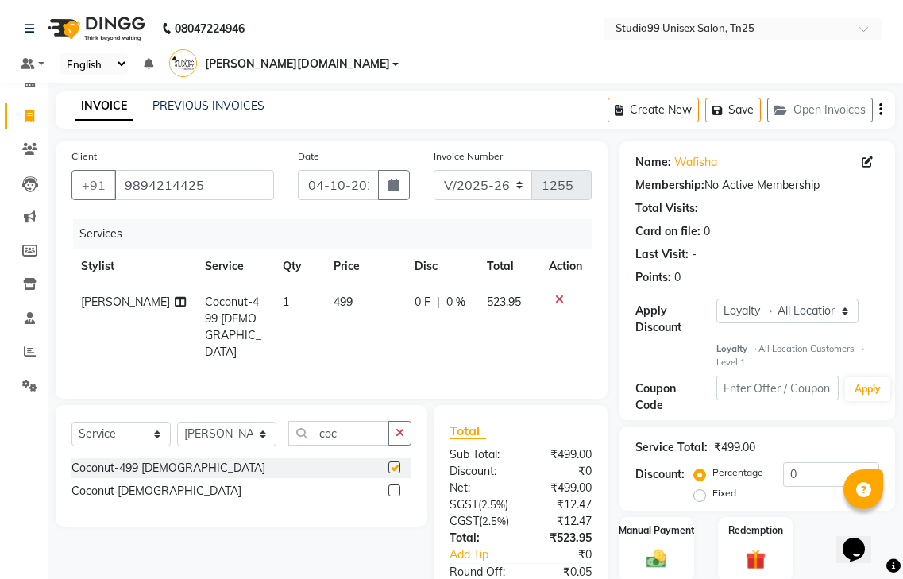
checkbox input "false"
click at [398, 485] on label at bounding box center [394, 491] width 12 height 12
click at [398, 486] on input "checkbox" at bounding box center [393, 491] width 10 height 10
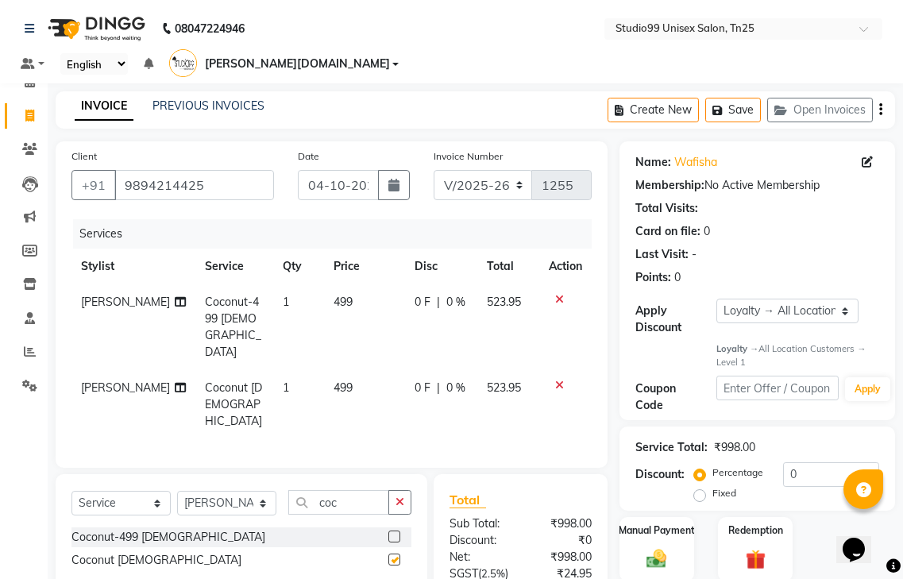
checkbox input "false"
click at [399, 497] on icon "button" at bounding box center [400, 502] width 9 height 11
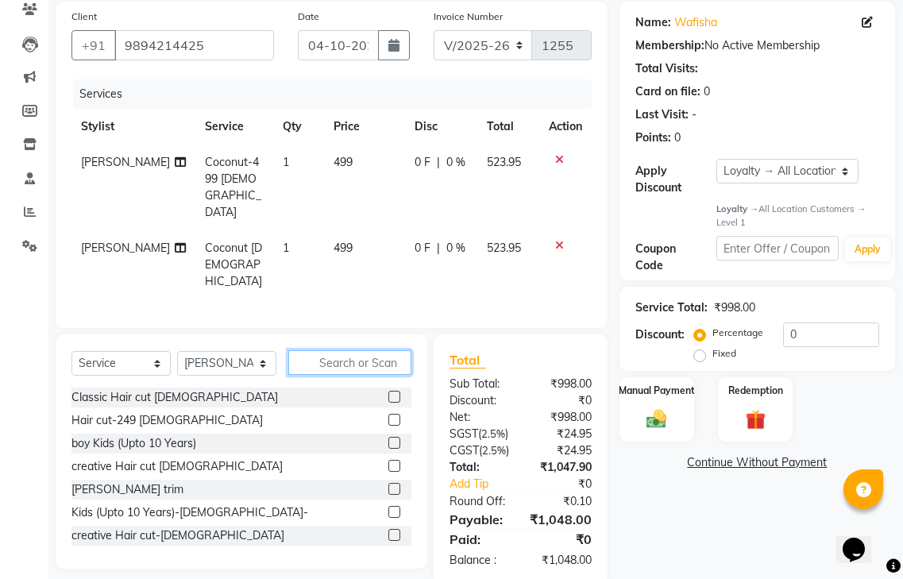
scroll to position [142, 0]
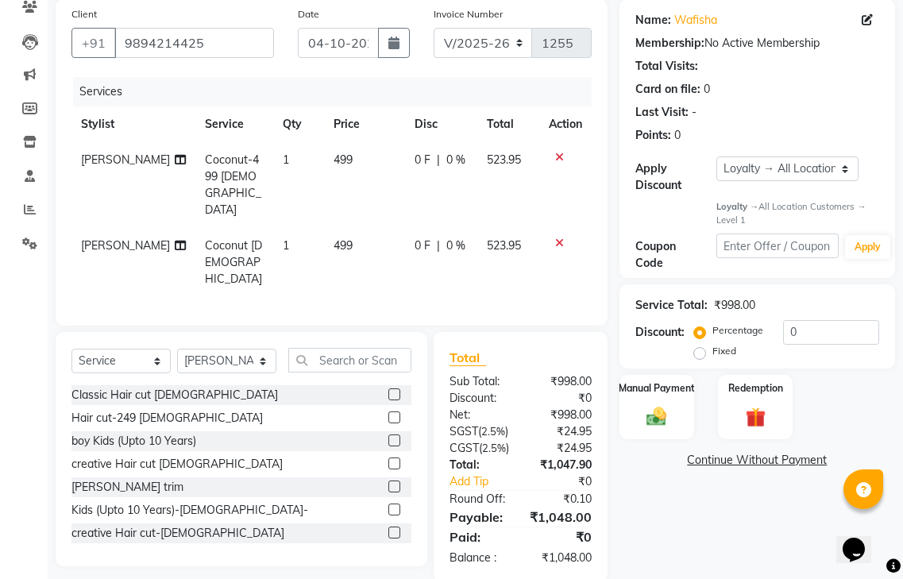
click at [558, 152] on icon at bounding box center [559, 157] width 9 height 11
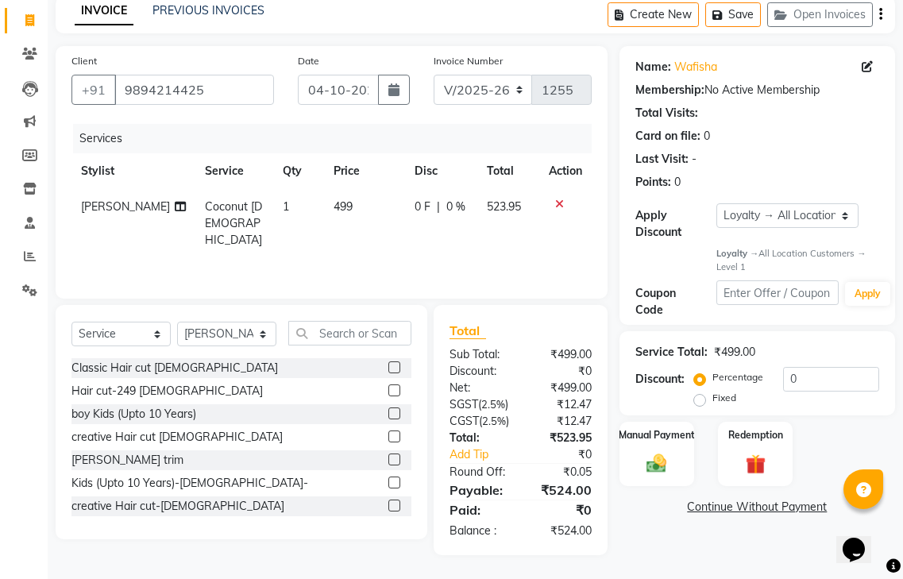
scroll to position [106, 0]
click at [342, 321] on input "text" at bounding box center [349, 333] width 123 height 25
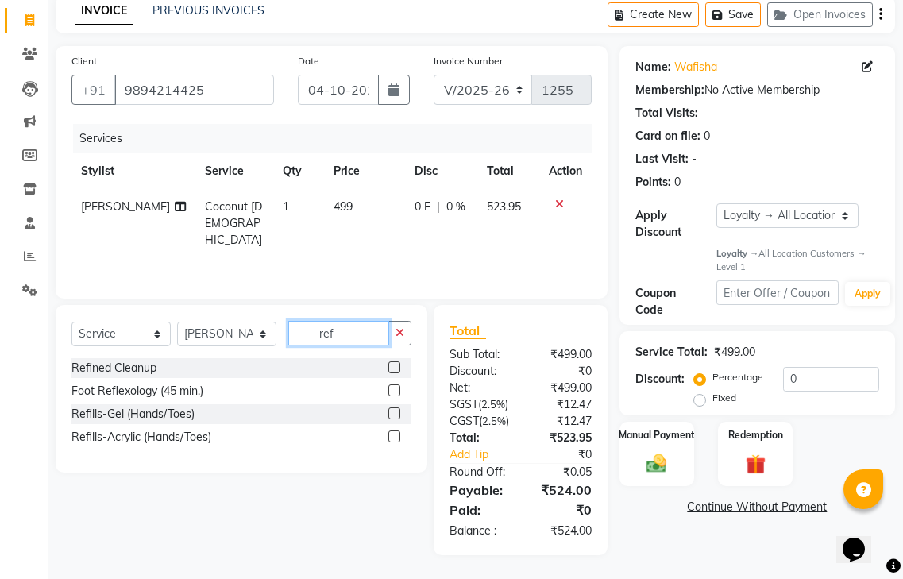
type input "ref"
click at [389, 361] on label at bounding box center [394, 367] width 12 height 12
click at [389, 363] on input "checkbox" at bounding box center [393, 368] width 10 height 10
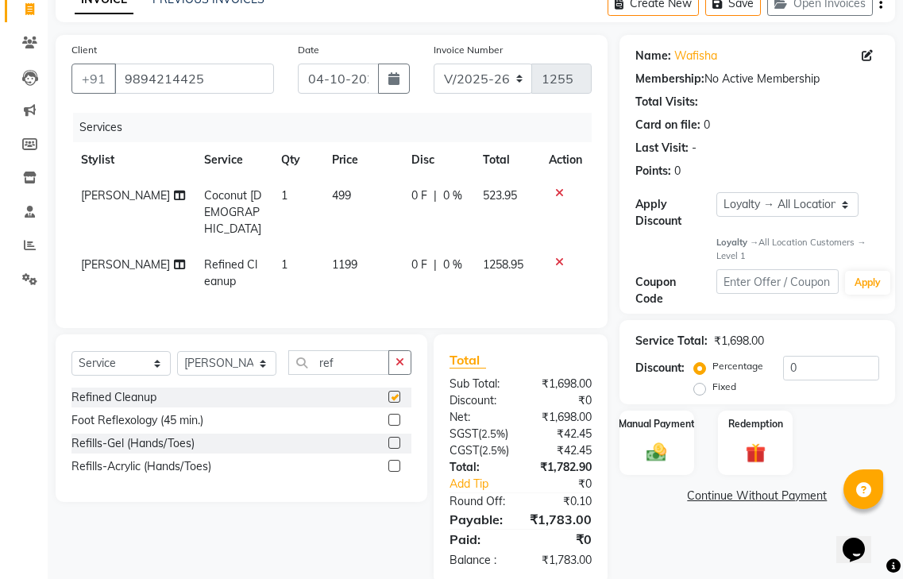
checkbox input "false"
click at [245, 351] on select "Select Stylist gendral [PERSON_NAME] jaya priya kothai TK [DATE] sanjay santhos…" at bounding box center [226, 363] width 99 height 25
select select "80759"
click at [177, 351] on select "Select Stylist gendral [PERSON_NAME] jaya priya kothai TK [DATE] sanjay santhos…" at bounding box center [226, 363] width 99 height 25
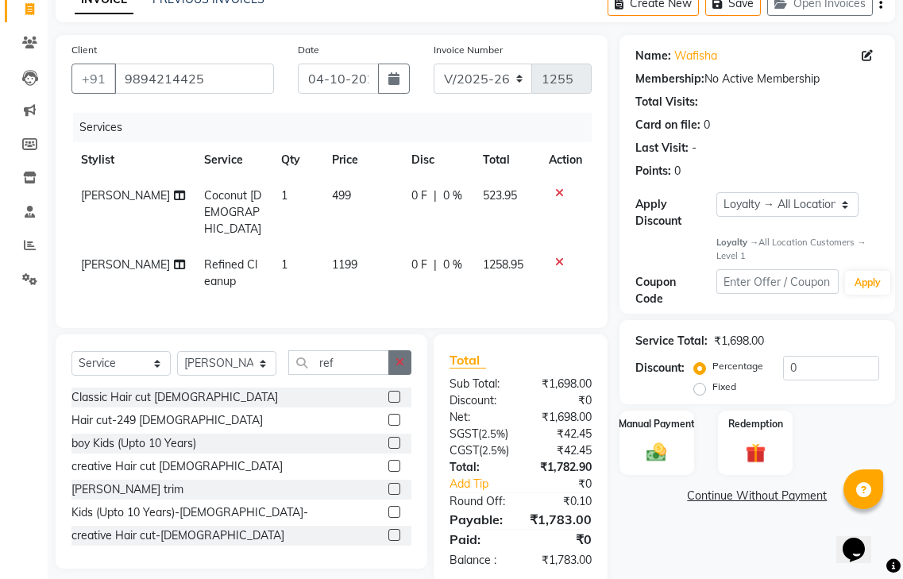
click at [399, 357] on icon "button" at bounding box center [400, 362] width 9 height 11
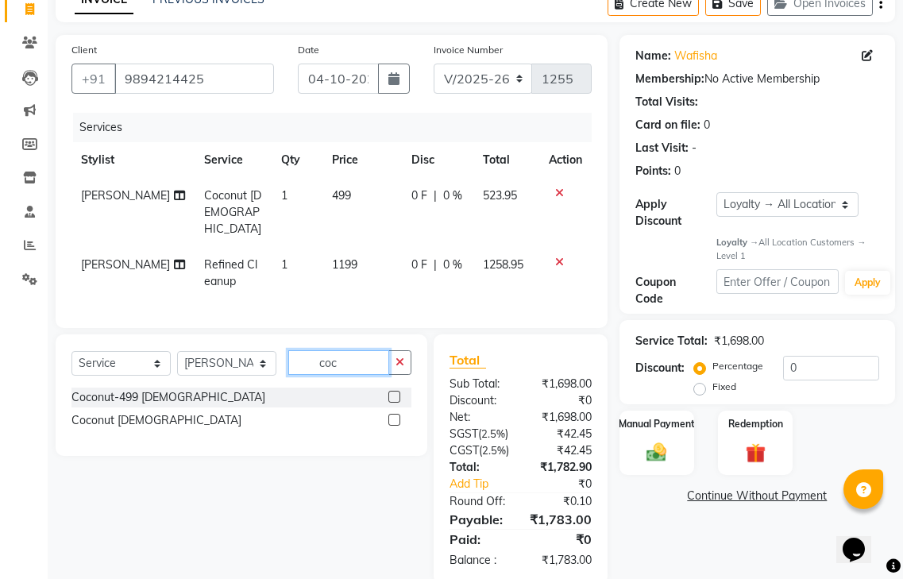
type input "coc"
click at [400, 414] on label at bounding box center [394, 420] width 12 height 12
click at [399, 415] on input "checkbox" at bounding box center [393, 420] width 10 height 10
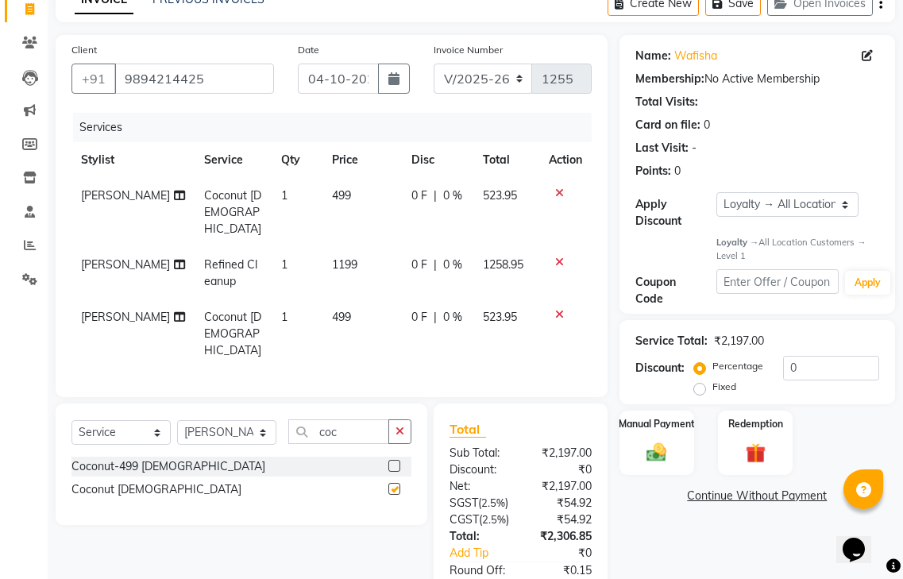
checkbox input "false"
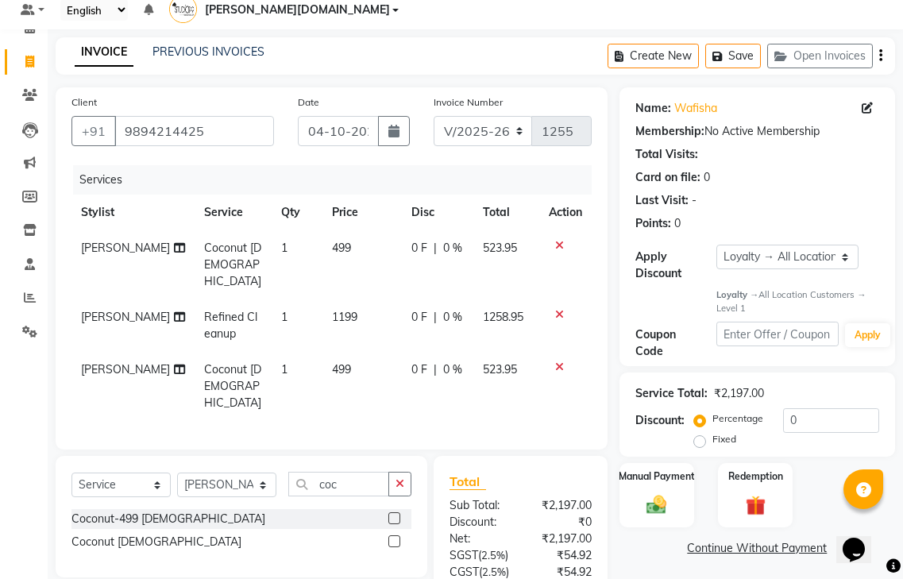
scroll to position [0, 0]
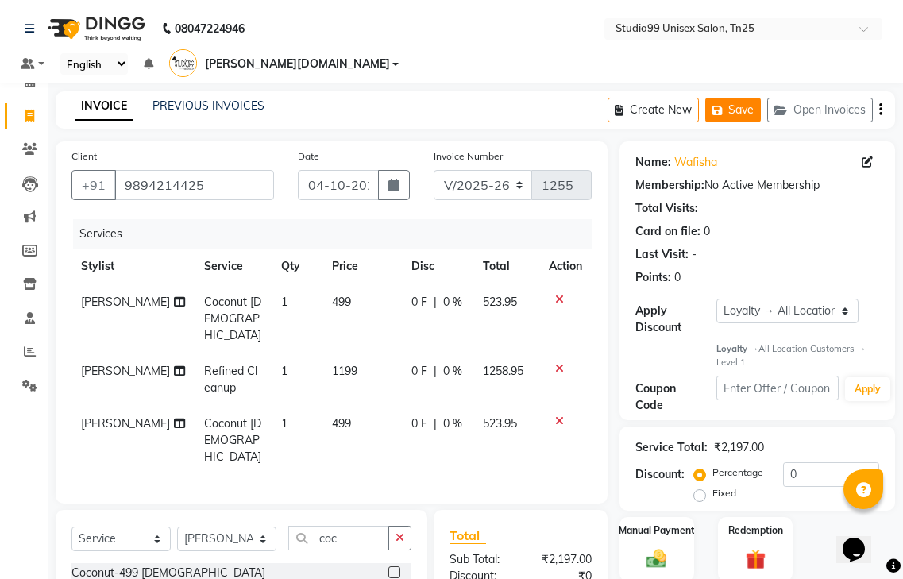
click at [722, 105] on icon "button" at bounding box center [721, 110] width 16 height 11
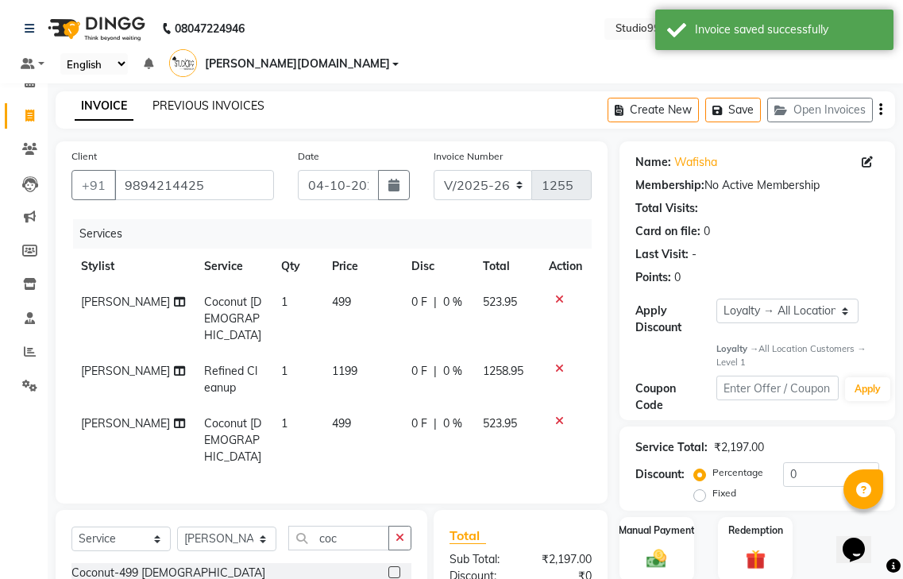
click at [208, 99] on link "PREVIOUS INVOICES" at bounding box center [209, 106] width 112 height 14
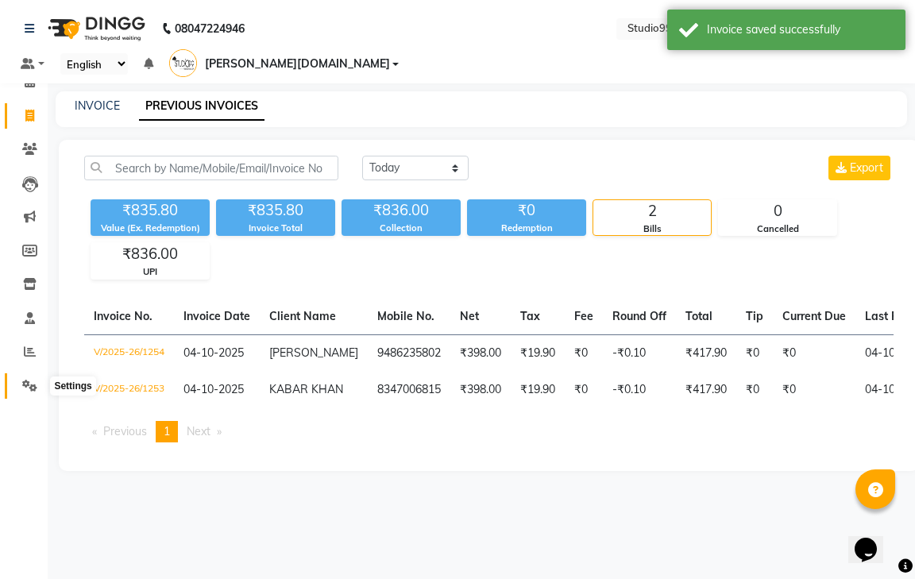
drag, startPoint x: 31, startPoint y: 384, endPoint x: 53, endPoint y: 394, distance: 24.5
click at [29, 383] on icon at bounding box center [29, 386] width 15 height 12
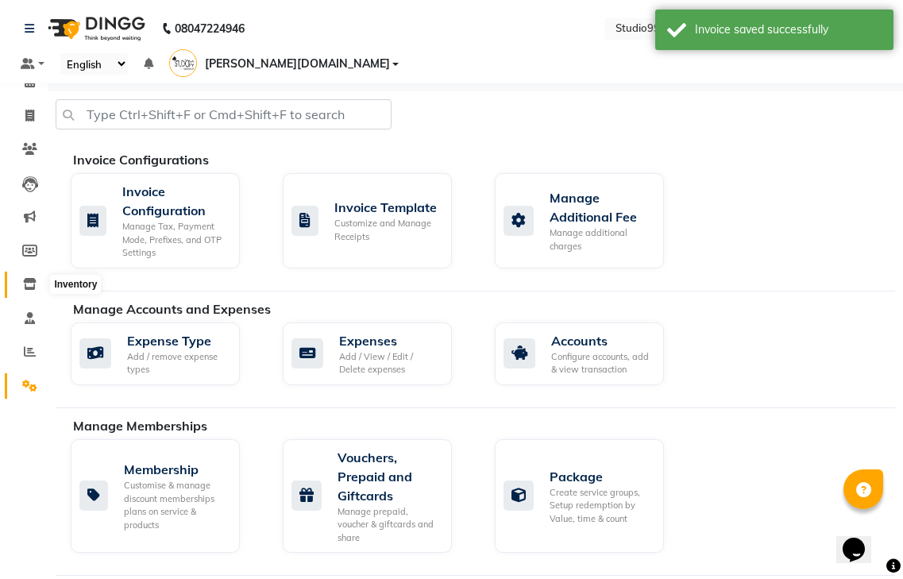
click at [30, 281] on icon at bounding box center [30, 284] width 14 height 12
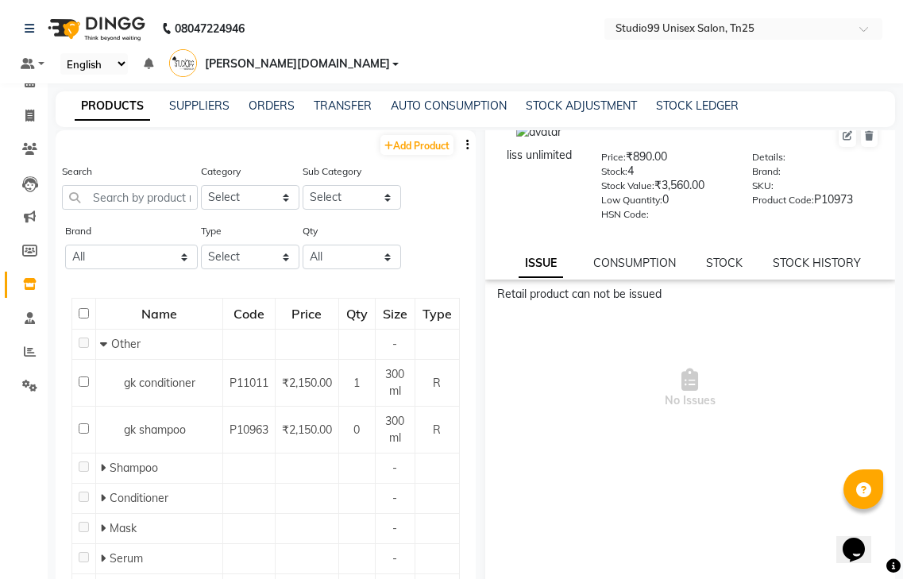
scroll to position [47, 0]
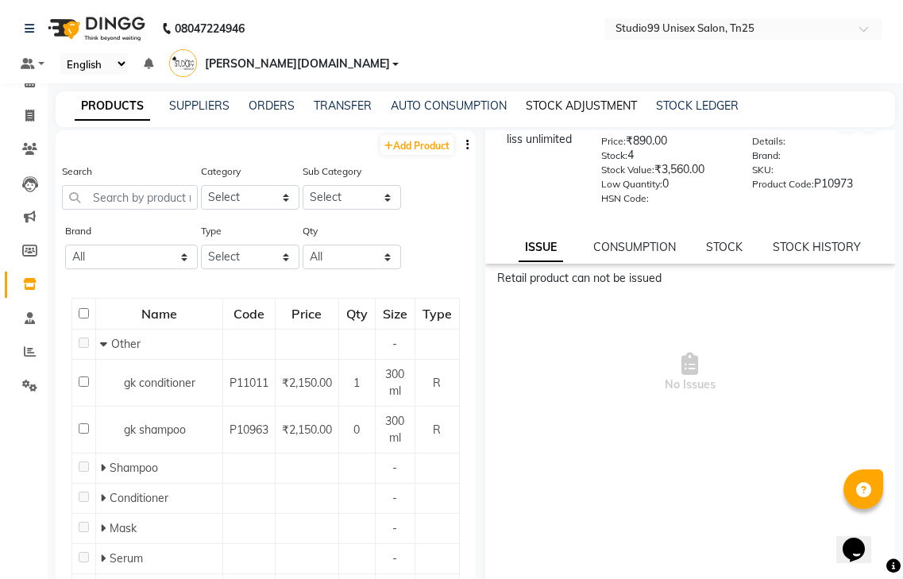
click at [554, 99] on link "STOCK ADJUSTMENT" at bounding box center [581, 106] width 111 height 14
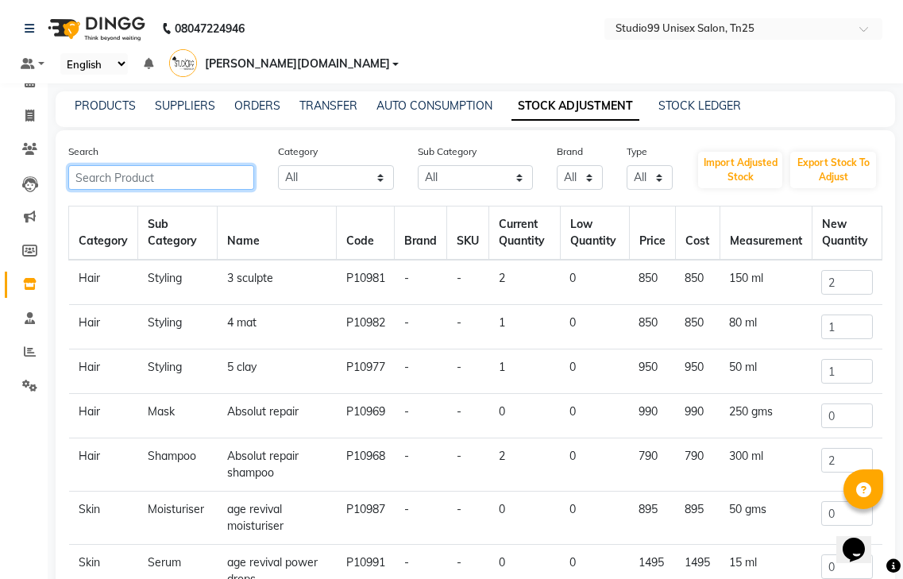
click at [187, 165] on input "text" at bounding box center [161, 177] width 186 height 25
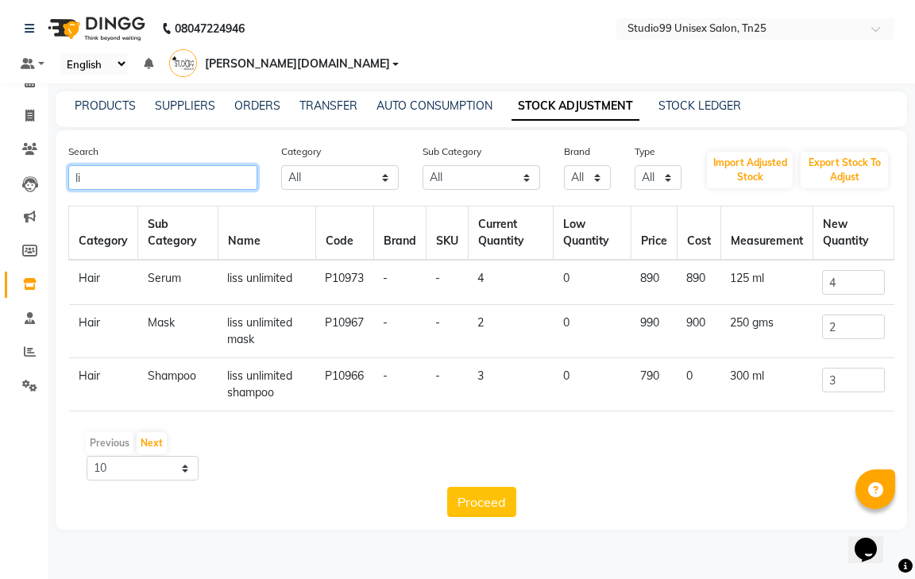
type input "l"
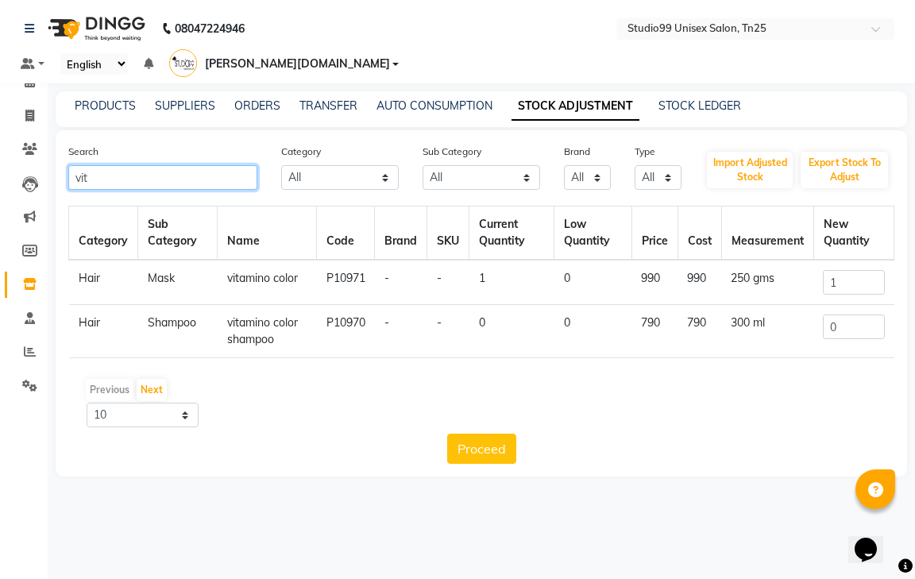
type input "vit"
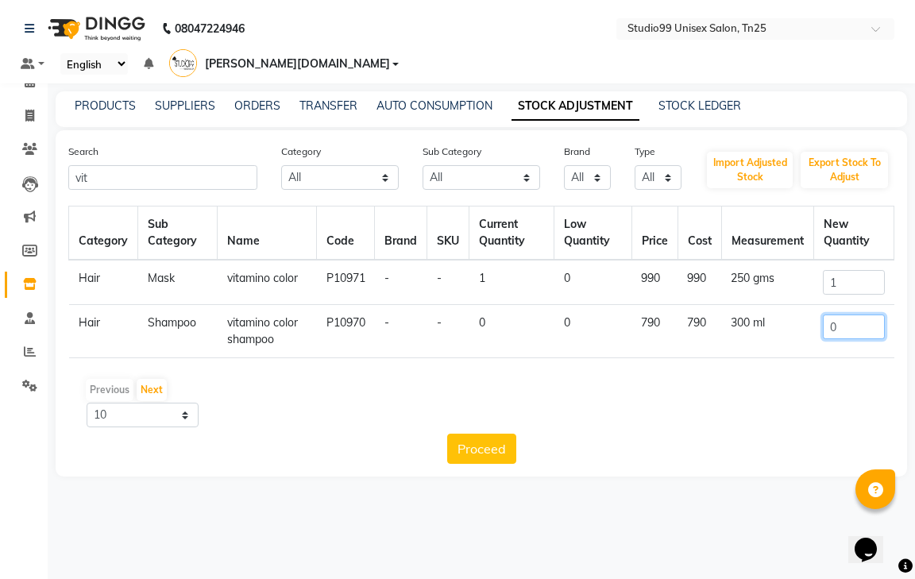
click at [852, 315] on input "0" at bounding box center [853, 327] width 61 height 25
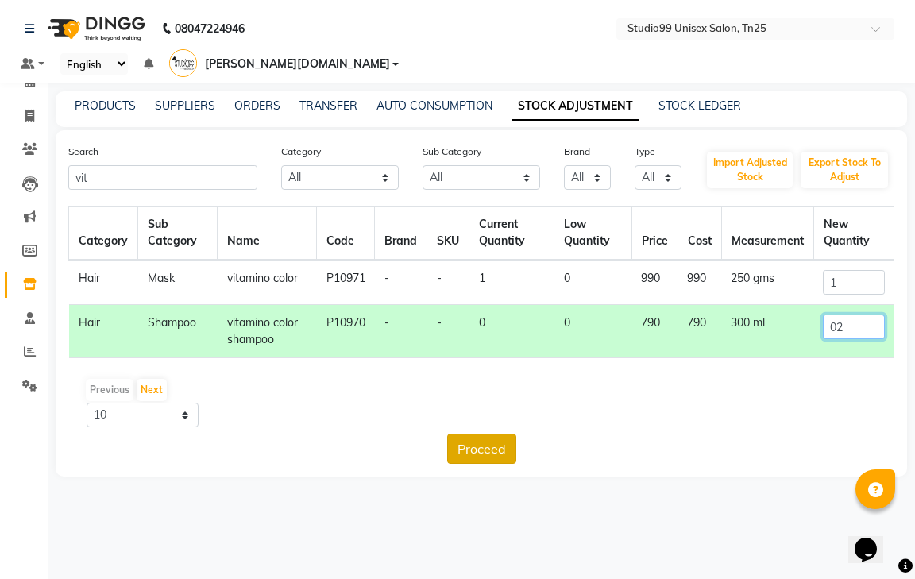
type input "02"
click at [494, 434] on button "Proceed" at bounding box center [481, 449] width 69 height 30
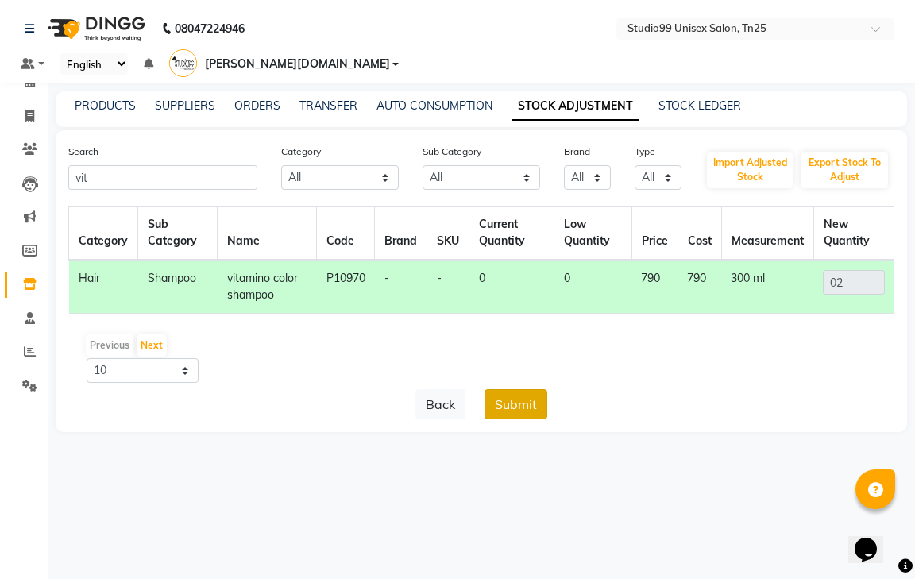
click at [529, 389] on button "Submit" at bounding box center [516, 404] width 63 height 30
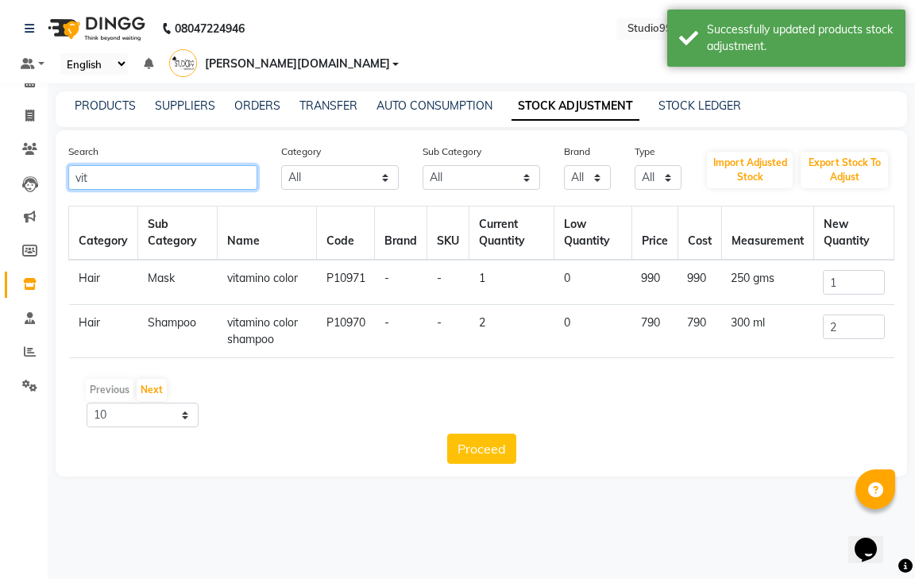
click at [137, 165] on input "vit" at bounding box center [162, 177] width 189 height 25
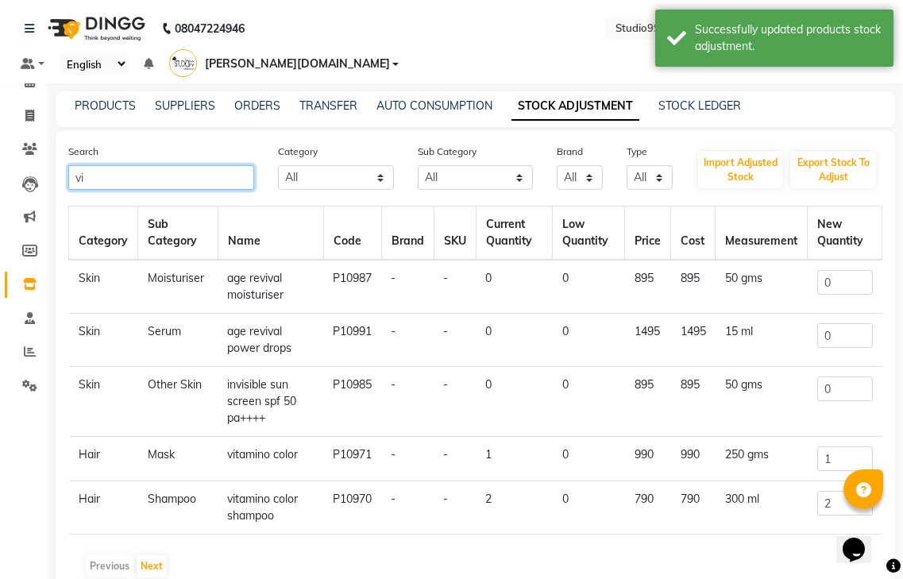
type input "v"
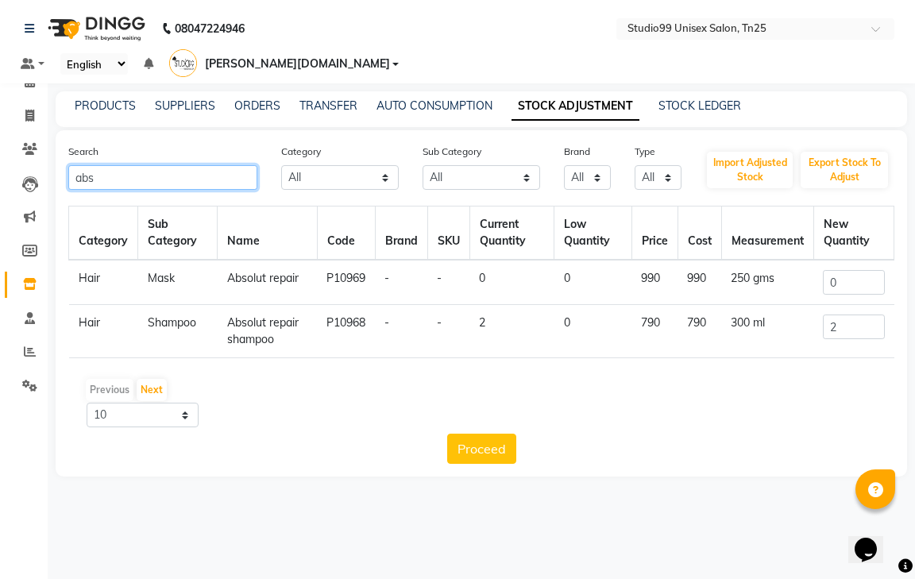
type input "abs"
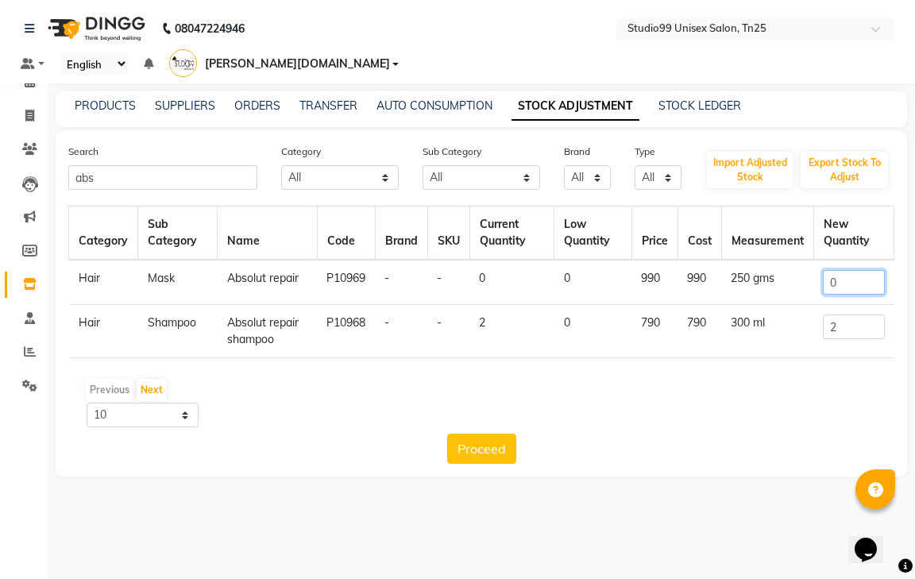
click at [845, 270] on input "0" at bounding box center [853, 282] width 61 height 25
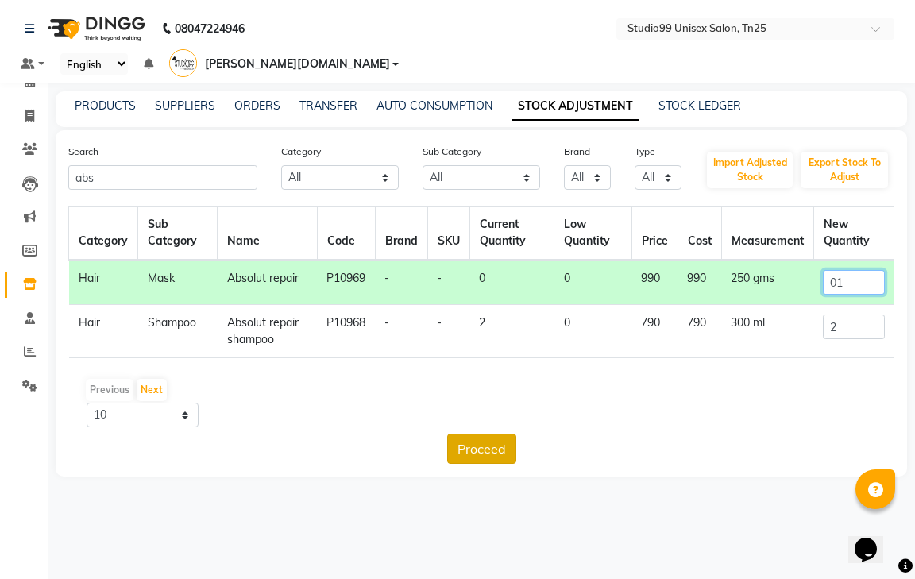
type input "01"
click at [504, 434] on button "Proceed" at bounding box center [481, 449] width 69 height 30
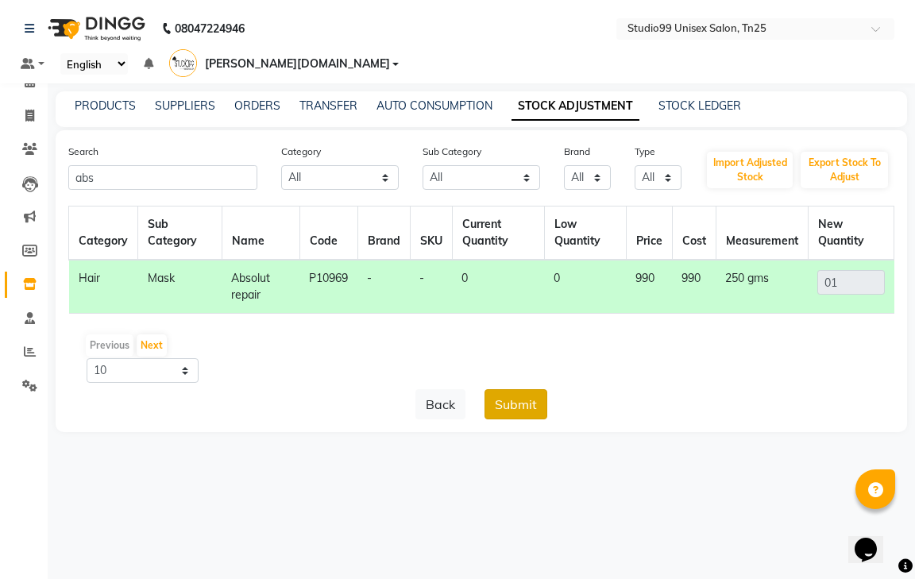
click at [490, 389] on button "Submit" at bounding box center [516, 404] width 63 height 30
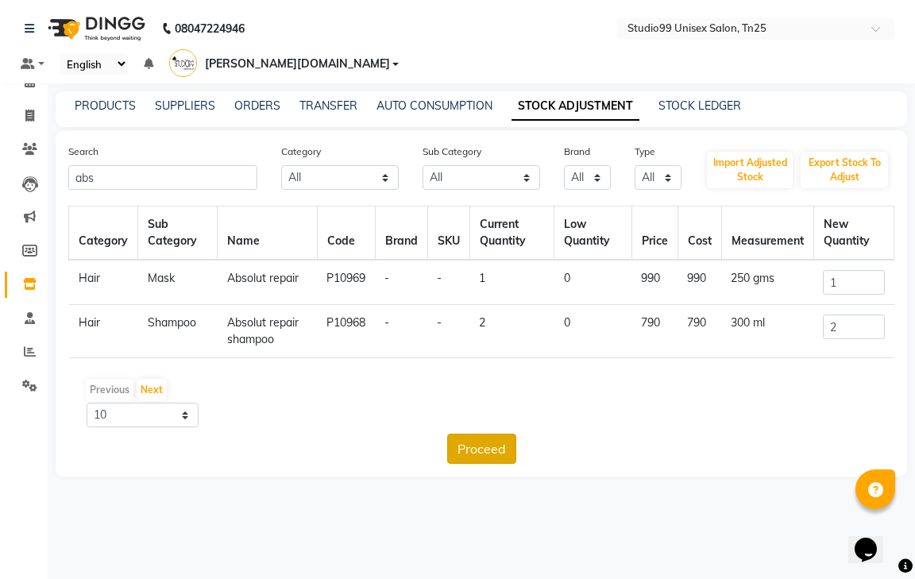
click at [479, 436] on button "Proceed" at bounding box center [481, 449] width 69 height 30
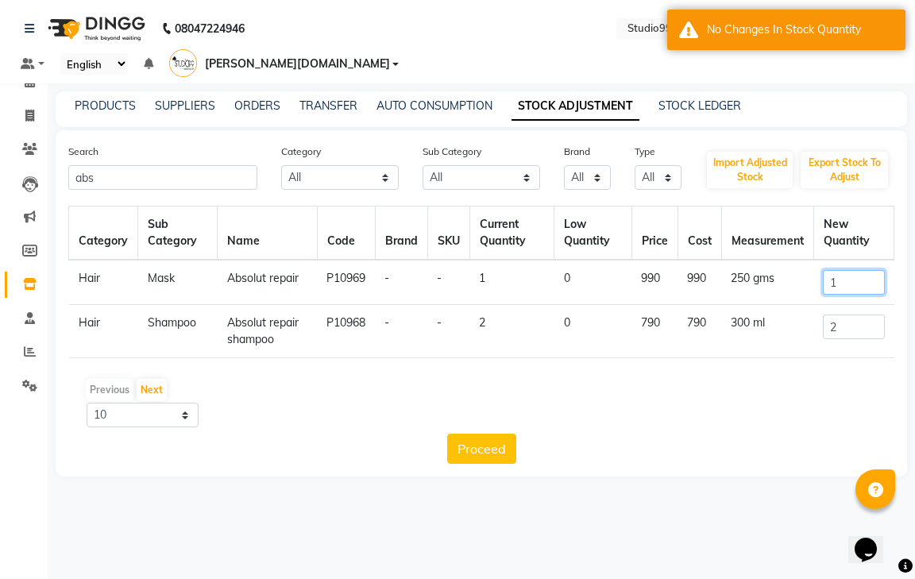
click at [848, 270] on input "1" at bounding box center [853, 282] width 61 height 25
click at [497, 434] on button "Proceed" at bounding box center [481, 449] width 69 height 30
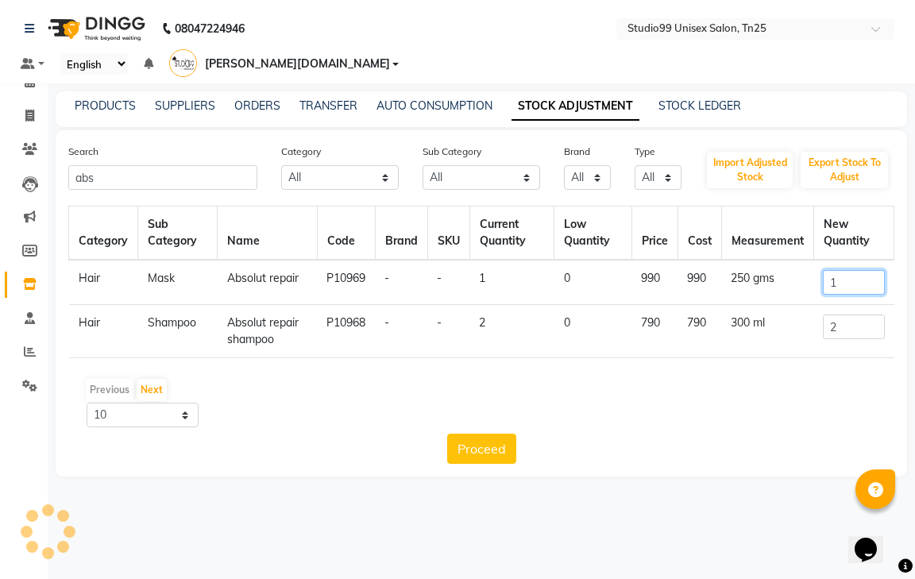
click at [841, 270] on input "1" at bounding box center [853, 282] width 61 height 25
click at [821, 408] on div "Category Sub Category Name Code Brand SKU Current Quantity Low Quantity Price C…" at bounding box center [481, 335] width 826 height 258
click at [850, 270] on input "1" at bounding box center [853, 282] width 61 height 25
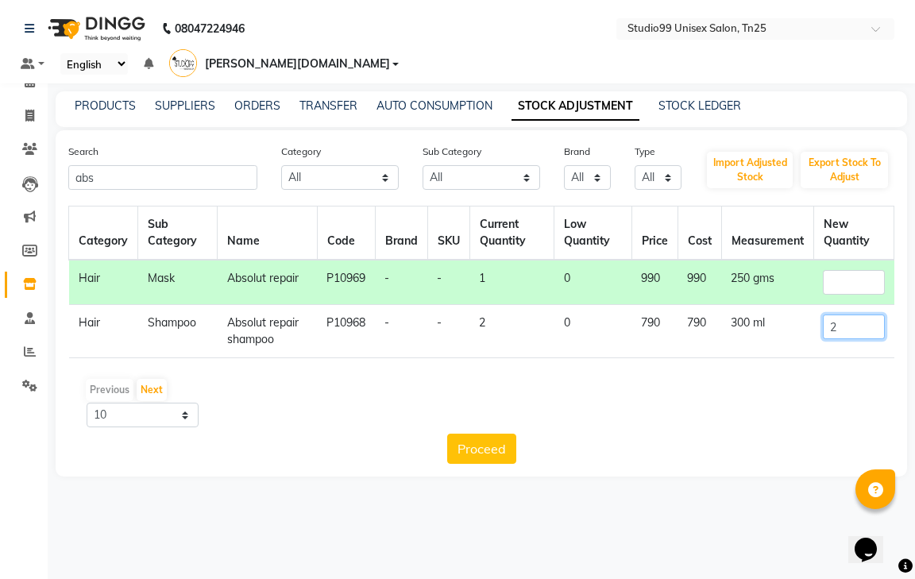
click at [849, 315] on input "2" at bounding box center [853, 327] width 61 height 25
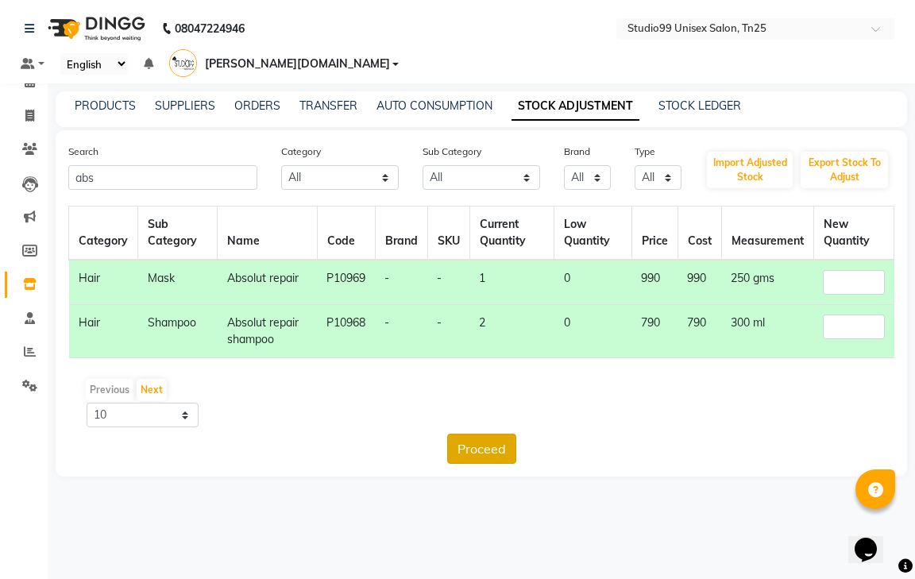
click at [466, 434] on button "Proceed" at bounding box center [481, 449] width 69 height 30
type input "0"
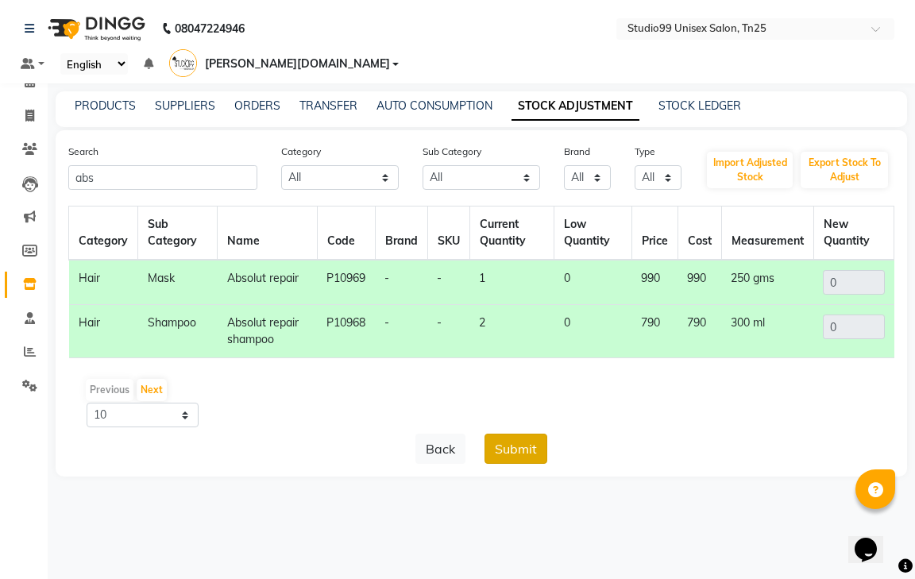
click at [543, 434] on button "Submit" at bounding box center [516, 449] width 63 height 30
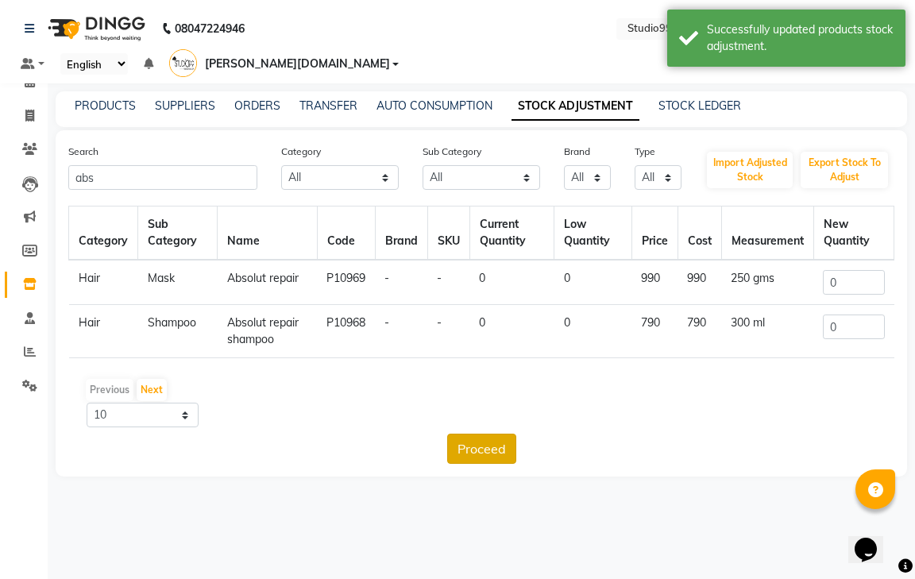
click at [483, 434] on button "Proceed" at bounding box center [481, 449] width 69 height 30
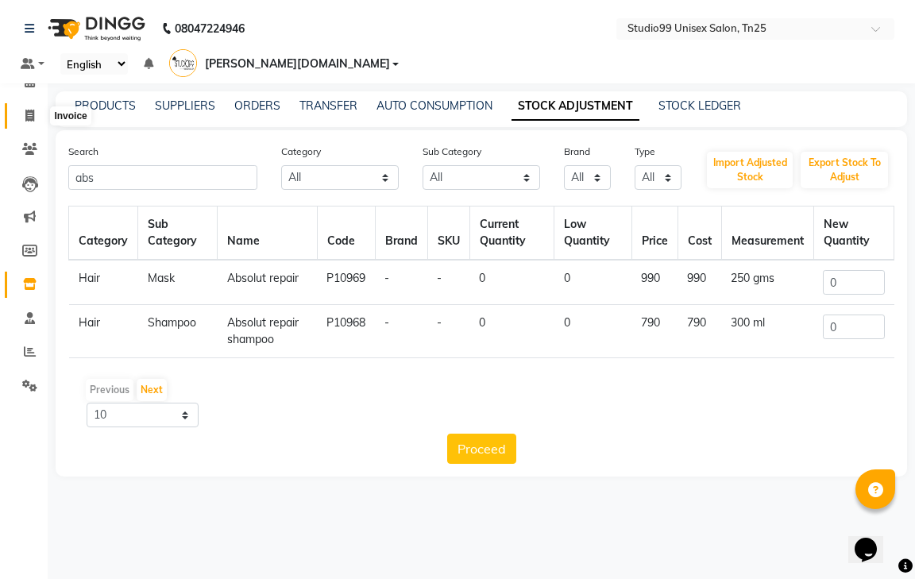
click at [29, 118] on icon at bounding box center [29, 116] width 9 height 12
select select "service"
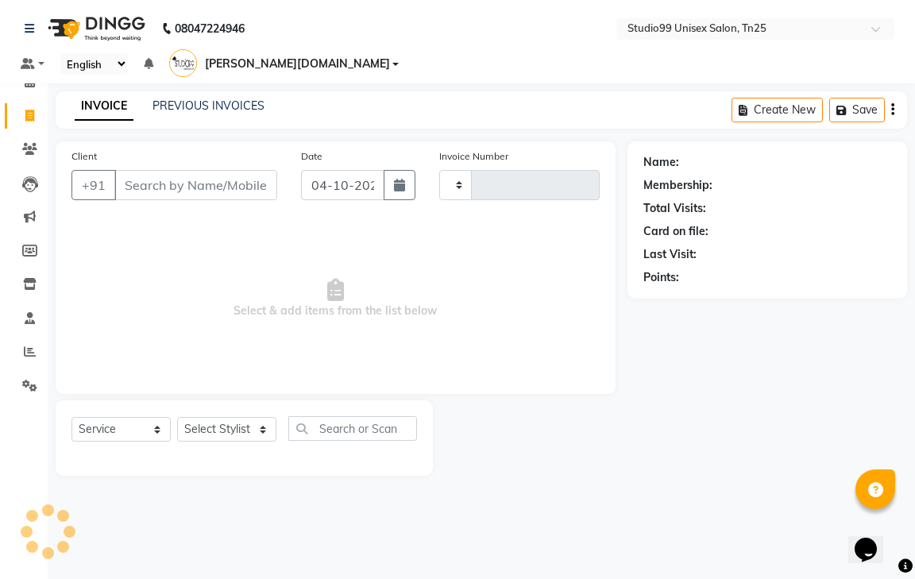
type input "1255"
select select "8331"
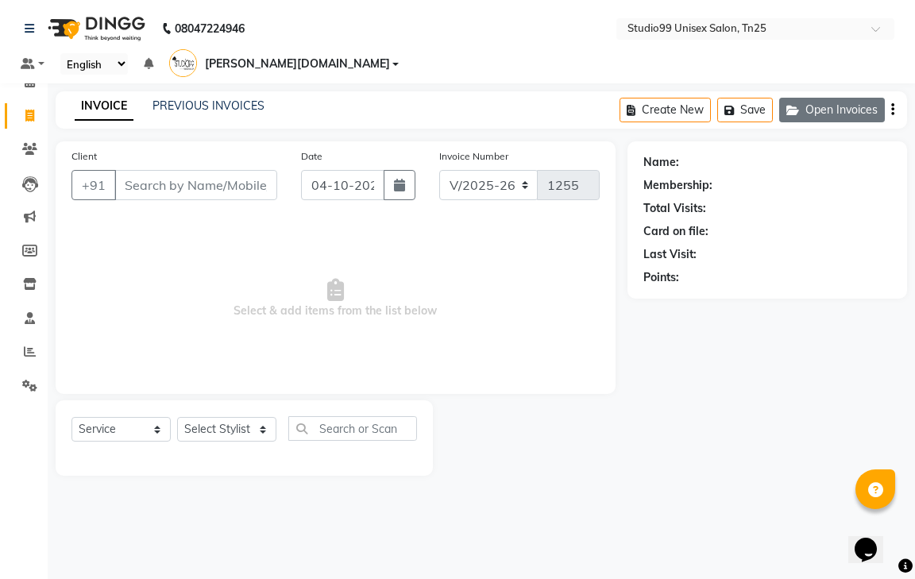
click at [821, 98] on button "Open Invoices" at bounding box center [832, 110] width 106 height 25
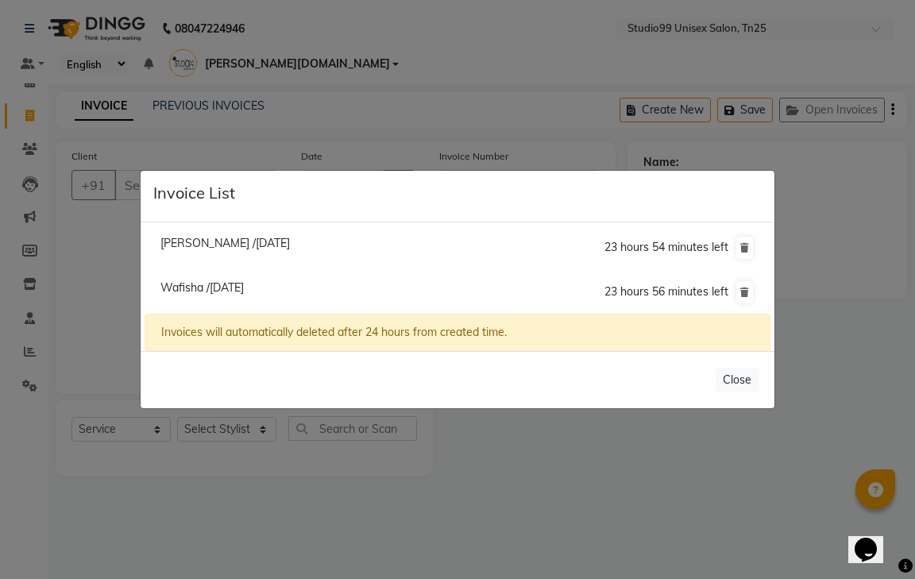
click at [207, 241] on span "[PERSON_NAME] /[DATE]" at bounding box center [224, 243] width 129 height 14
type input "7358370748"
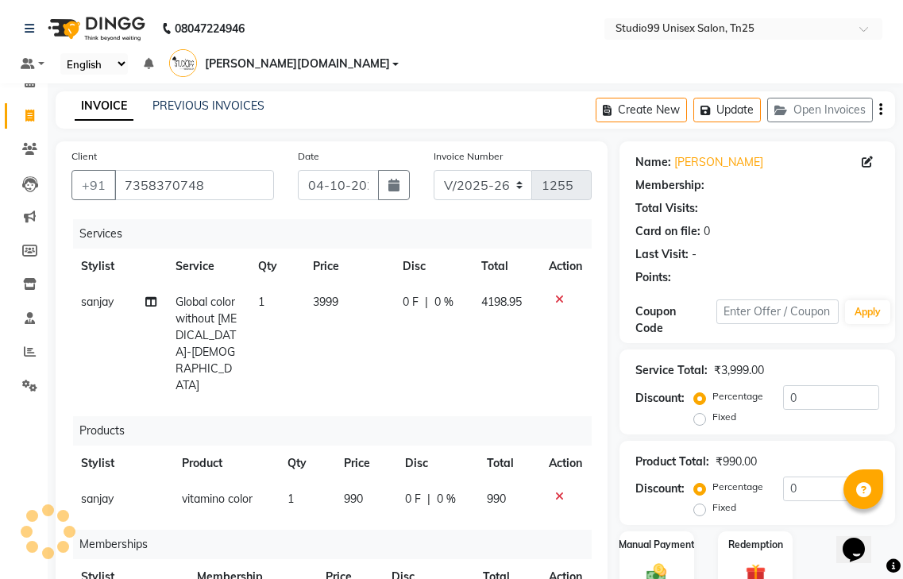
select select "1: Object"
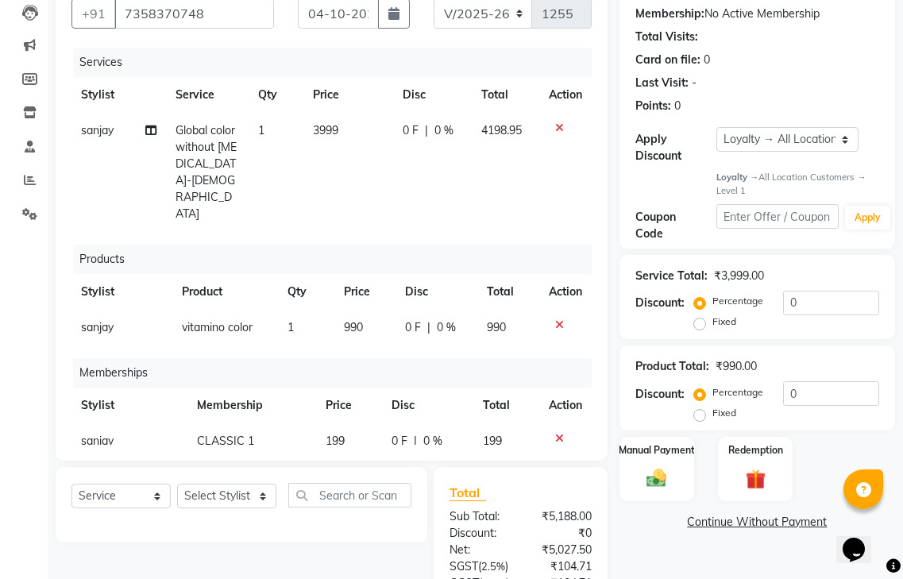
scroll to position [159, 0]
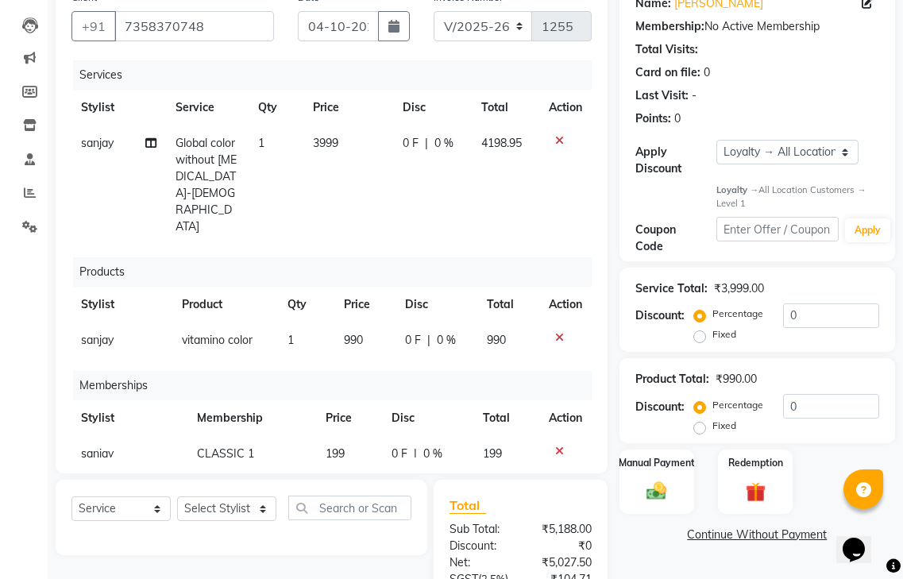
click at [558, 332] on icon at bounding box center [559, 337] width 9 height 11
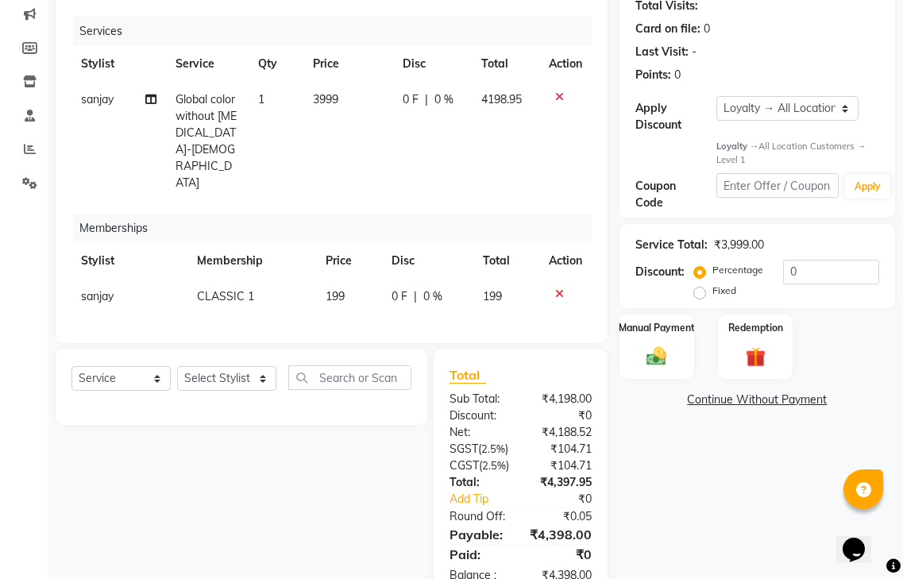
scroll to position [237, 0]
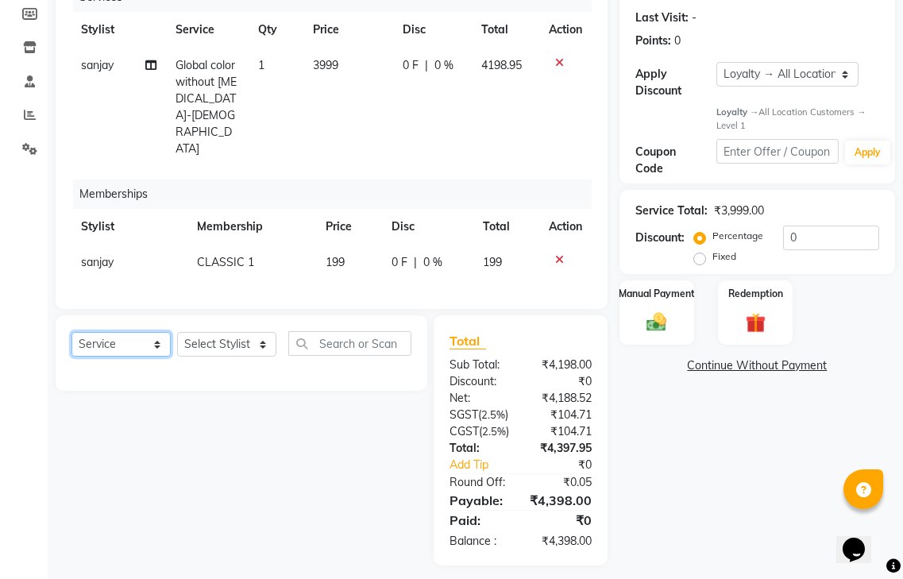
click at [110, 332] on select "Select Service Product Package Voucher Prepaid Gift Card" at bounding box center [120, 344] width 99 height 25
select select "product"
click at [71, 332] on select "Select Service Product Package Voucher Prepaid Gift Card" at bounding box center [120, 344] width 99 height 25
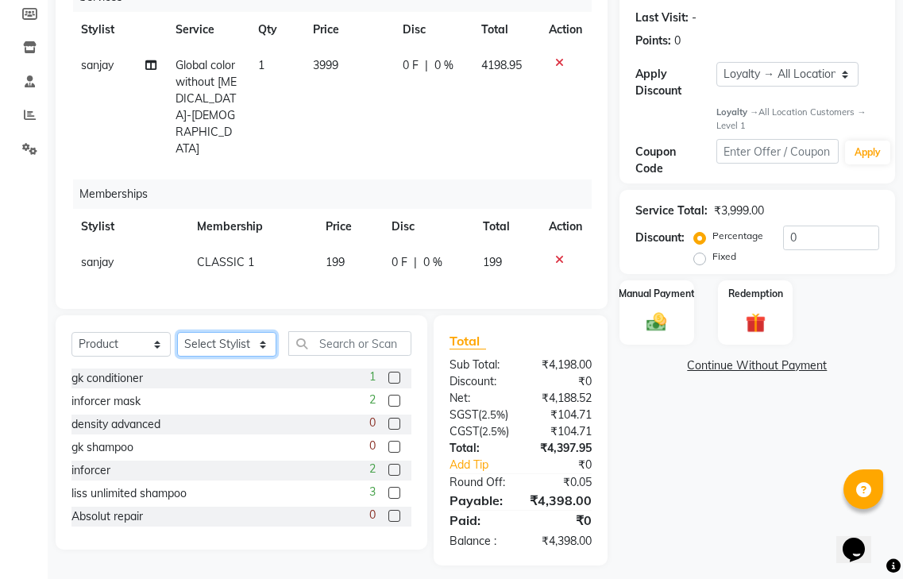
click at [232, 332] on select "Select Stylist gendral [PERSON_NAME] jaya priya kothai TK [DATE] sanjay santhos…" at bounding box center [226, 344] width 99 height 25
select select "80755"
click at [177, 332] on select "Select Stylist gendral [PERSON_NAME] jaya priya kothai TK [DATE] sanjay santhos…" at bounding box center [226, 344] width 99 height 25
click at [355, 331] on input "text" at bounding box center [349, 343] width 123 height 25
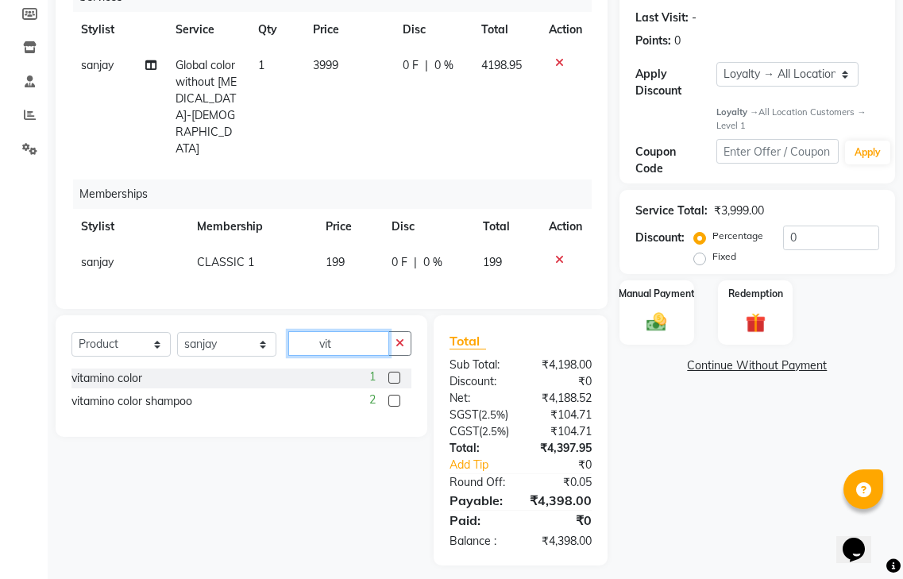
type input "vit"
click at [396, 395] on label at bounding box center [394, 401] width 12 height 12
click at [396, 396] on input "checkbox" at bounding box center [393, 401] width 10 height 10
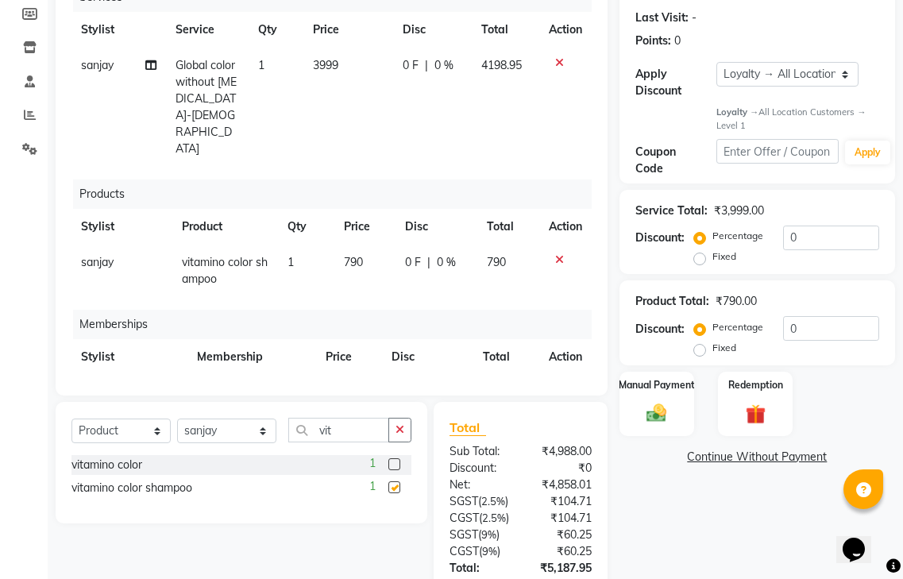
checkbox input "false"
click at [397, 424] on icon "button" at bounding box center [400, 429] width 9 height 11
type input "abs"
click at [392, 458] on label at bounding box center [394, 464] width 12 height 12
click at [392, 460] on input "checkbox" at bounding box center [393, 465] width 10 height 10
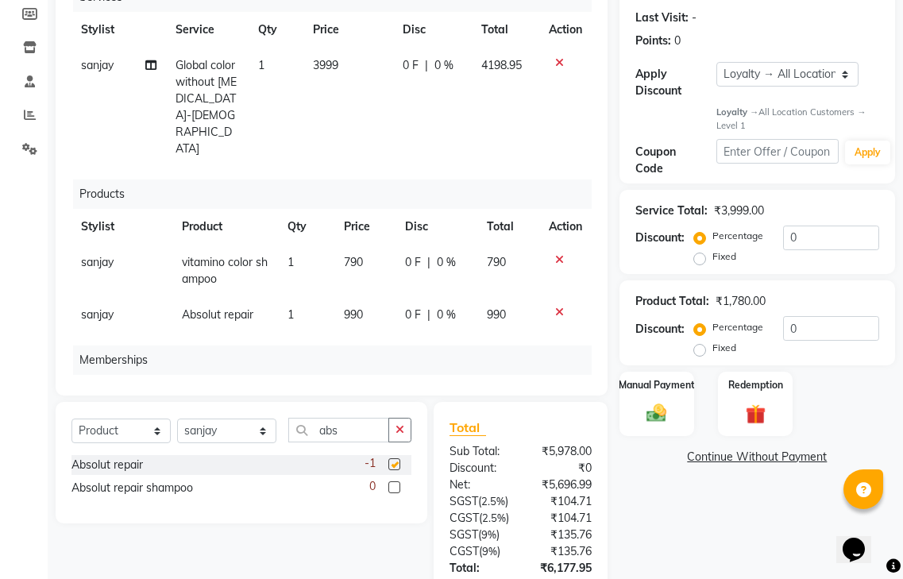
checkbox input "false"
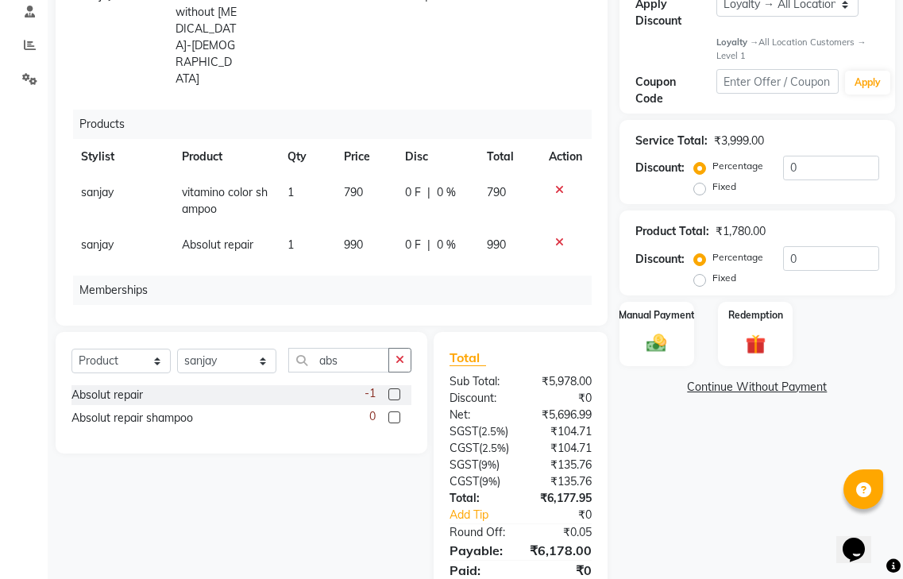
scroll to position [378, 0]
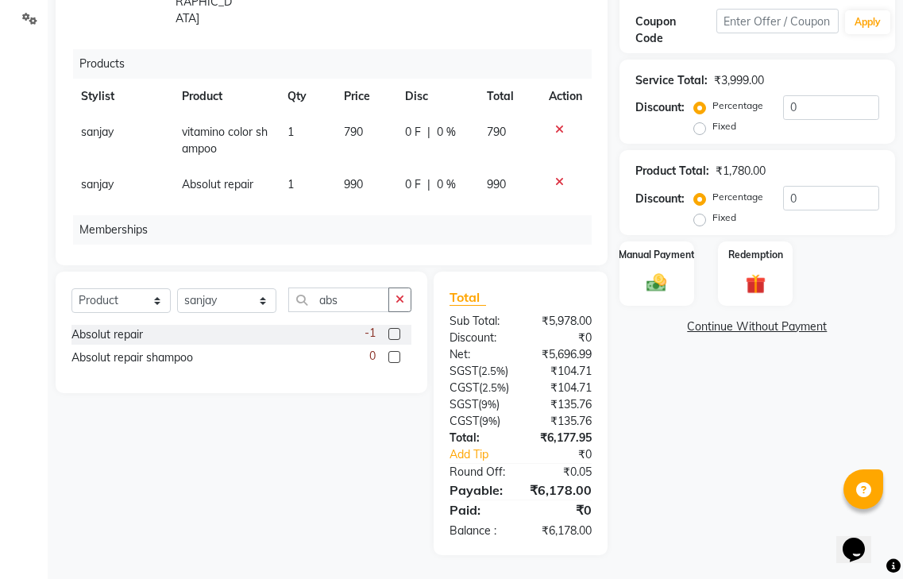
click at [578, 245] on th "Action" at bounding box center [565, 263] width 52 height 36
click at [408, 288] on button "button" at bounding box center [399, 300] width 23 height 25
type input "ab"
click at [555, 176] on icon at bounding box center [559, 181] width 9 height 11
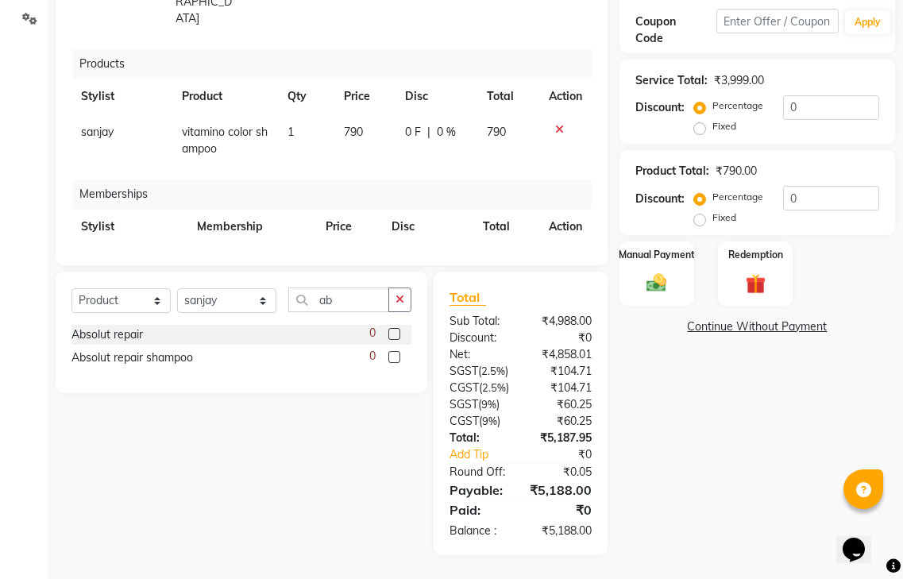
scroll to position [0, 0]
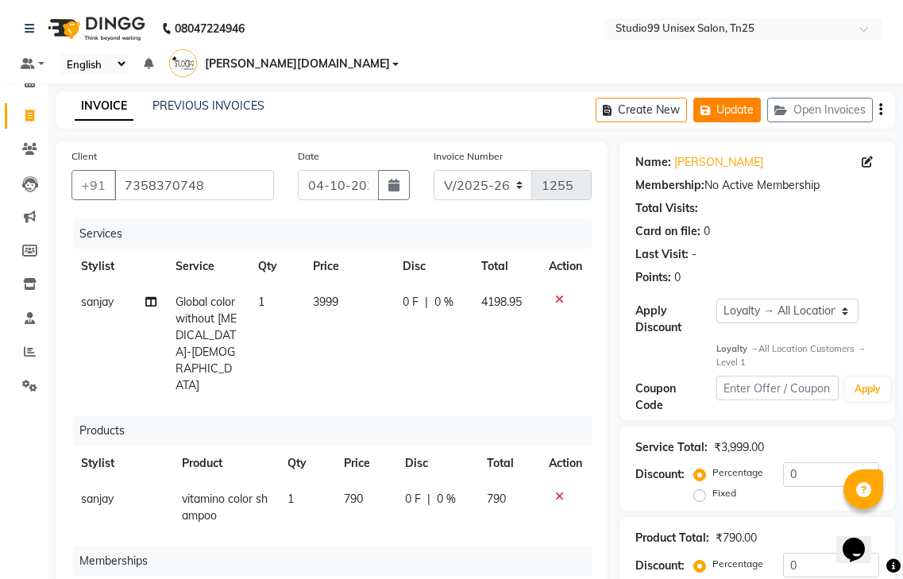
click at [744, 98] on button "Update" at bounding box center [728, 110] width 68 height 25
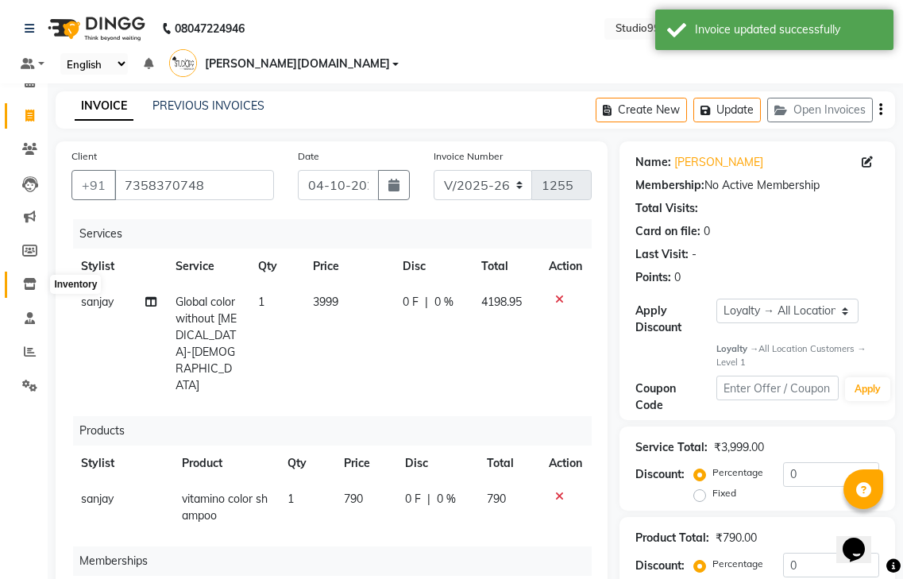
click at [29, 283] on icon at bounding box center [30, 284] width 14 height 12
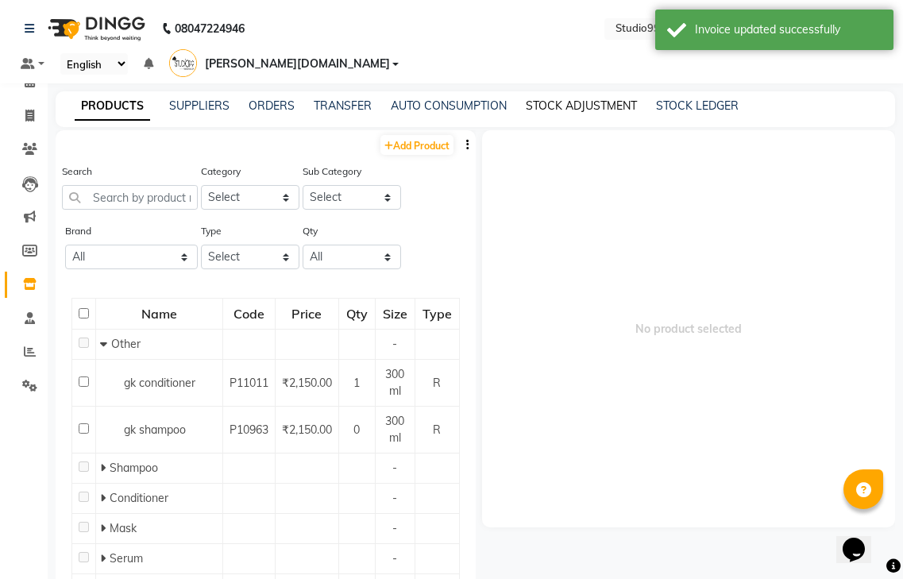
click at [600, 99] on link "STOCK ADJUSTMENT" at bounding box center [581, 106] width 111 height 14
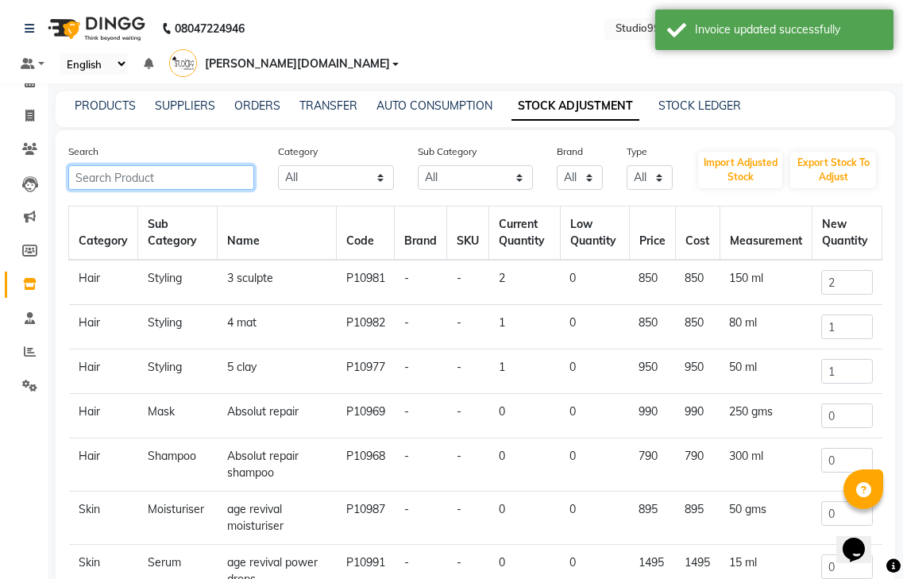
click at [129, 165] on input "text" at bounding box center [161, 177] width 186 height 25
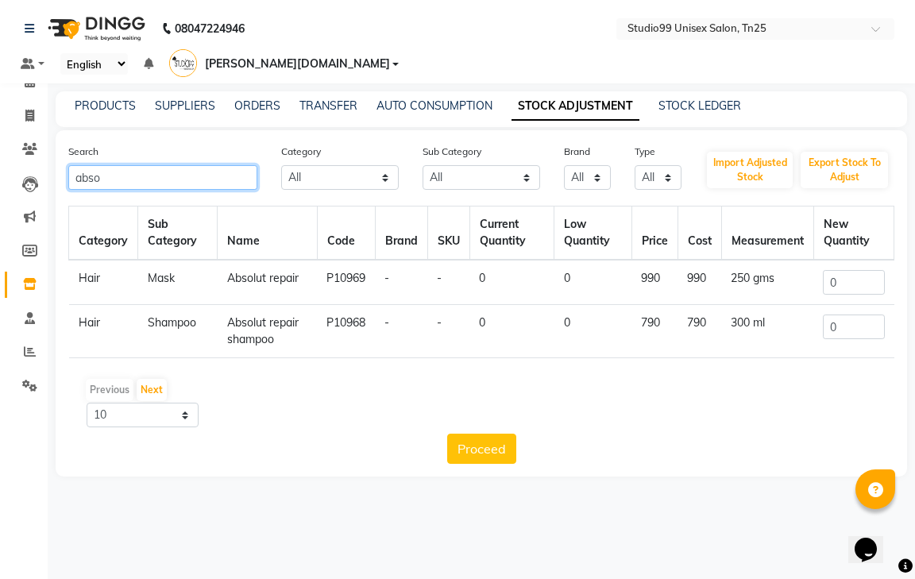
type input "abso"
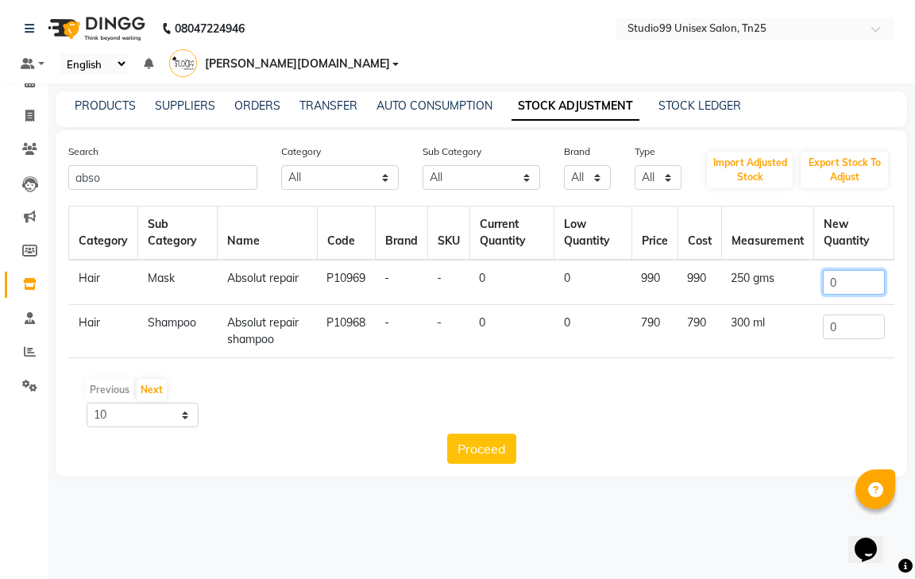
click at [837, 270] on input "0" at bounding box center [853, 282] width 61 height 25
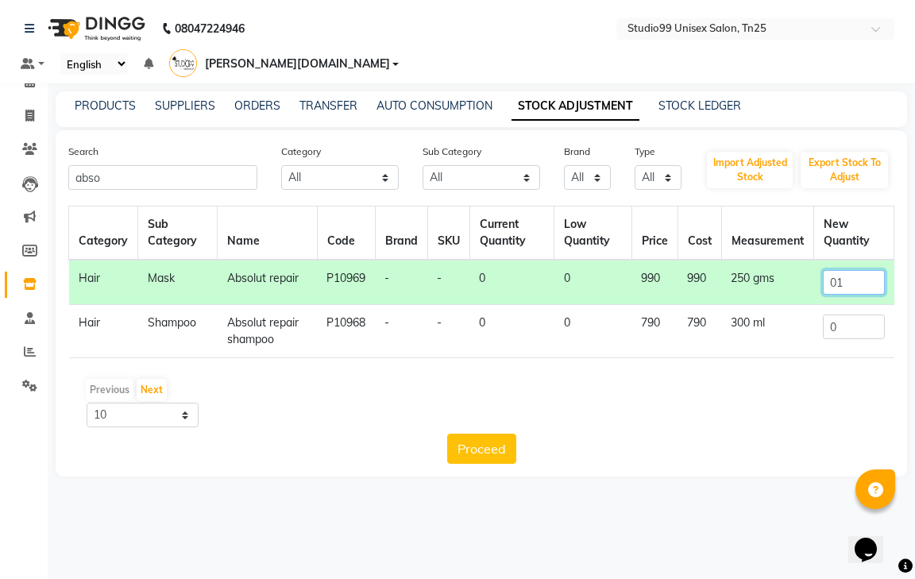
type input "01"
click at [850, 315] on input "0" at bounding box center [853, 327] width 61 height 25
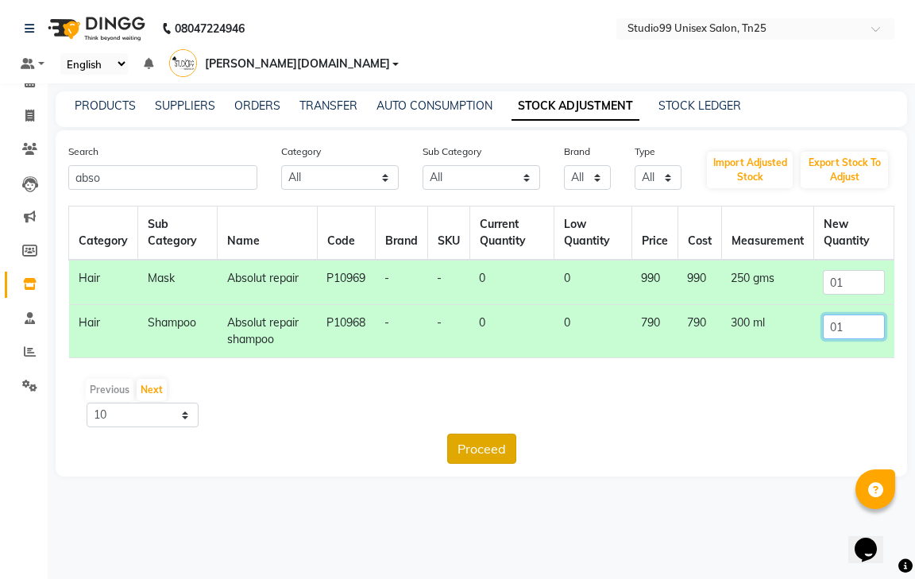
type input "01"
click at [462, 434] on button "Proceed" at bounding box center [481, 449] width 69 height 30
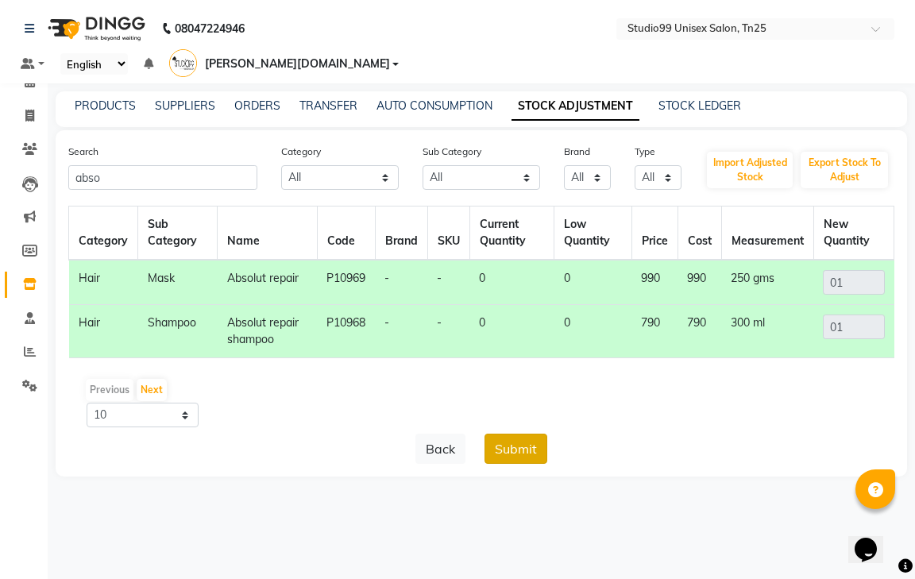
click at [507, 434] on button "Submit" at bounding box center [516, 449] width 63 height 30
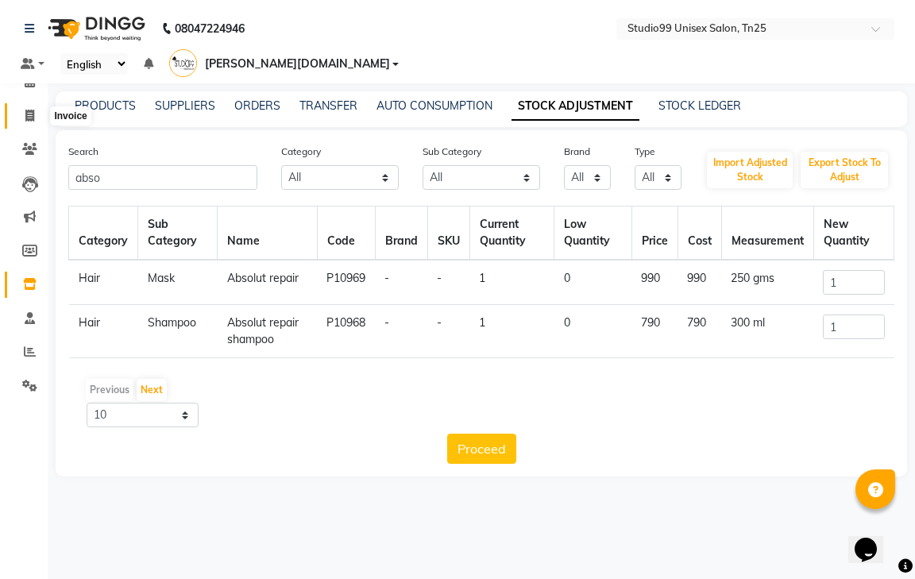
click at [35, 117] on span at bounding box center [30, 116] width 28 height 18
select select "service"
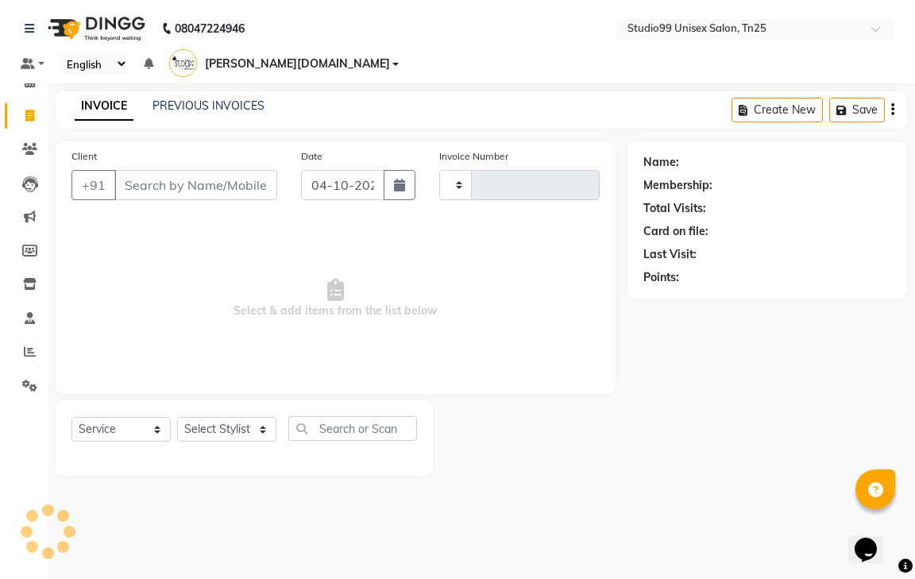
type input "1255"
select select "8331"
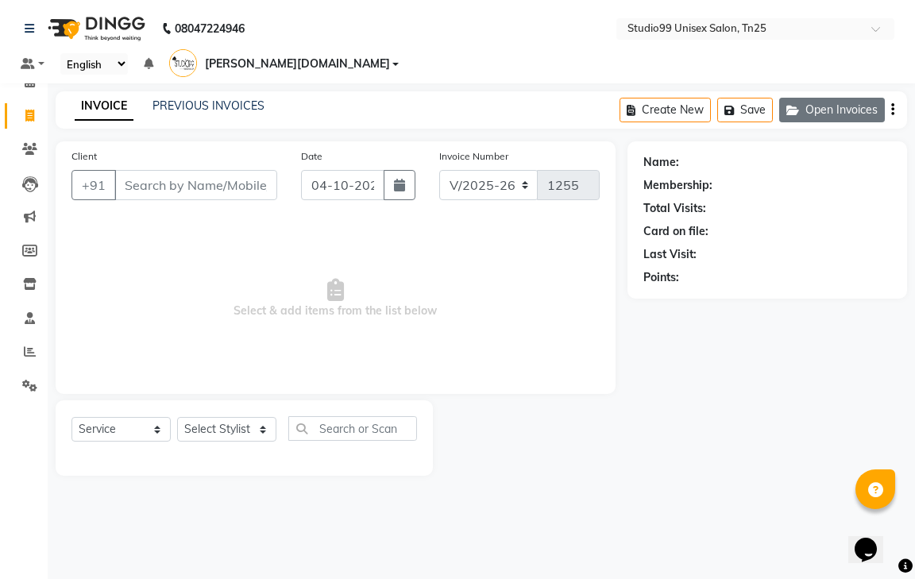
click at [841, 98] on button "Open Invoices" at bounding box center [832, 110] width 106 height 25
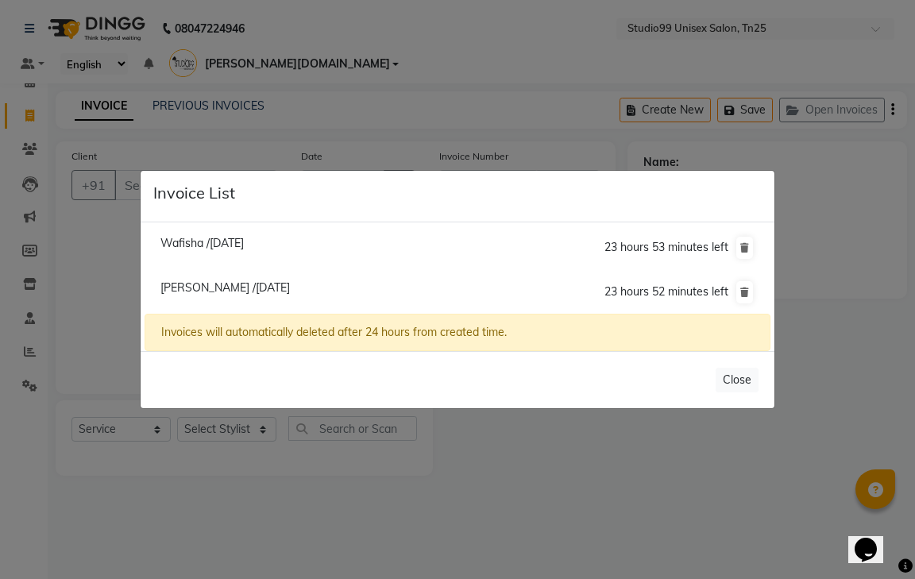
click at [245, 286] on span "[PERSON_NAME] /[DATE]" at bounding box center [224, 287] width 129 height 14
type input "7358370748"
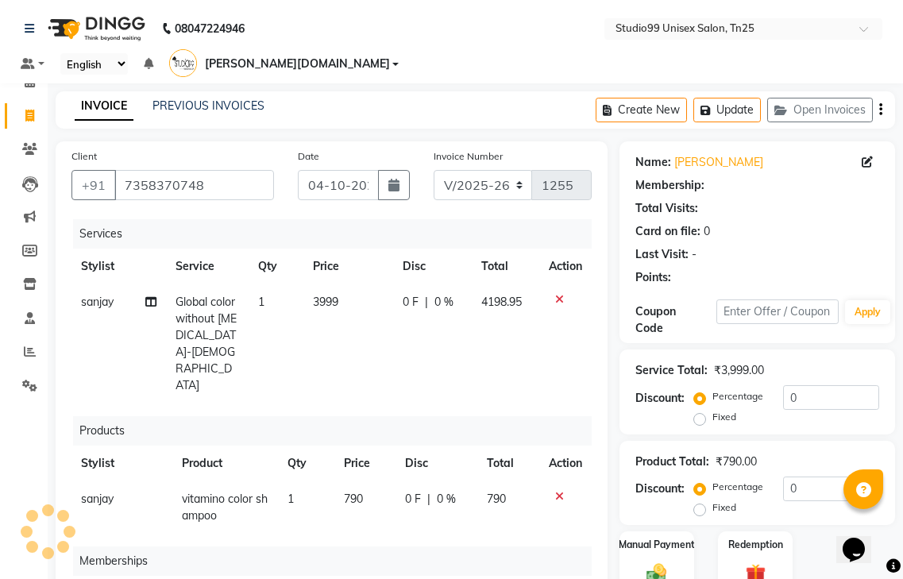
select select "1: Object"
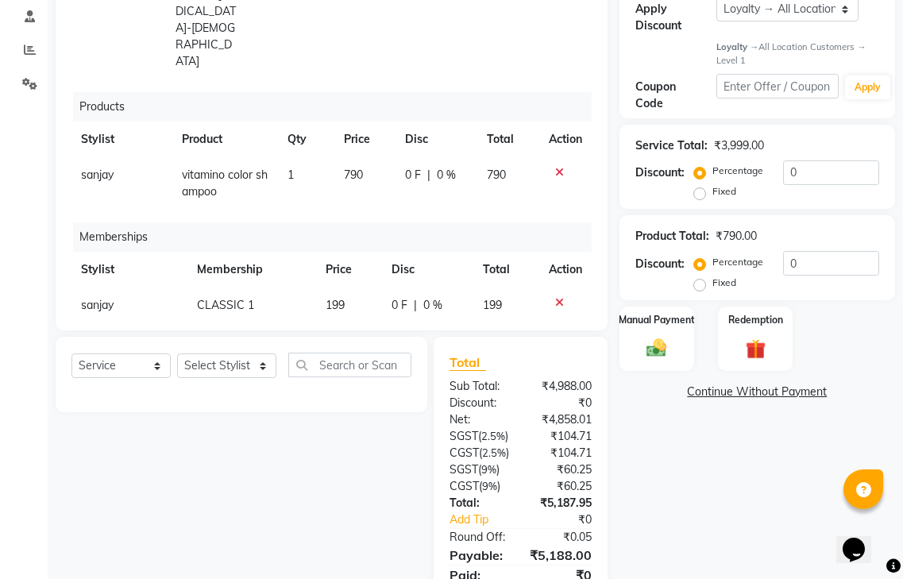
scroll to position [318, 0]
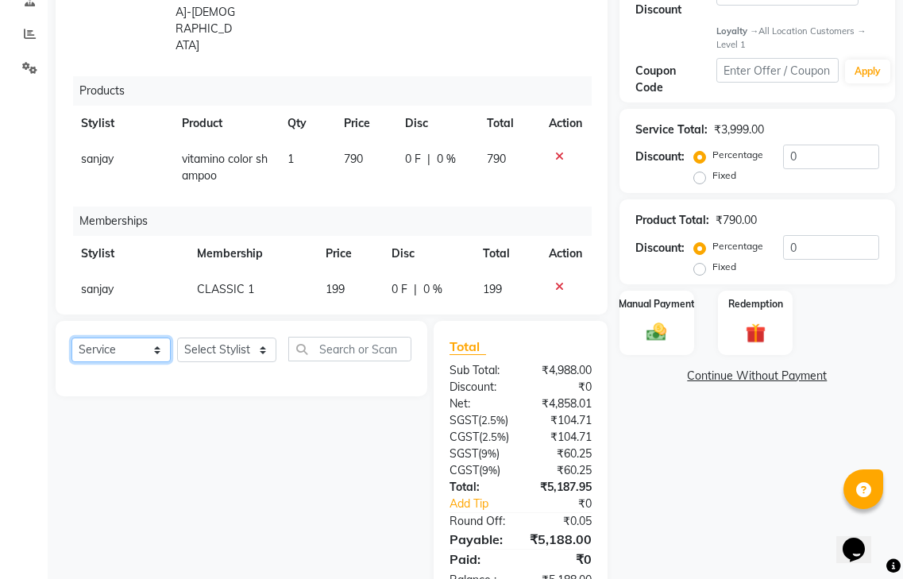
click at [123, 338] on select "Select Service Product Package Voucher Prepaid Gift Card" at bounding box center [120, 350] width 99 height 25
select select "product"
click at [71, 338] on select "Select Service Product Package Voucher Prepaid Gift Card" at bounding box center [120, 350] width 99 height 25
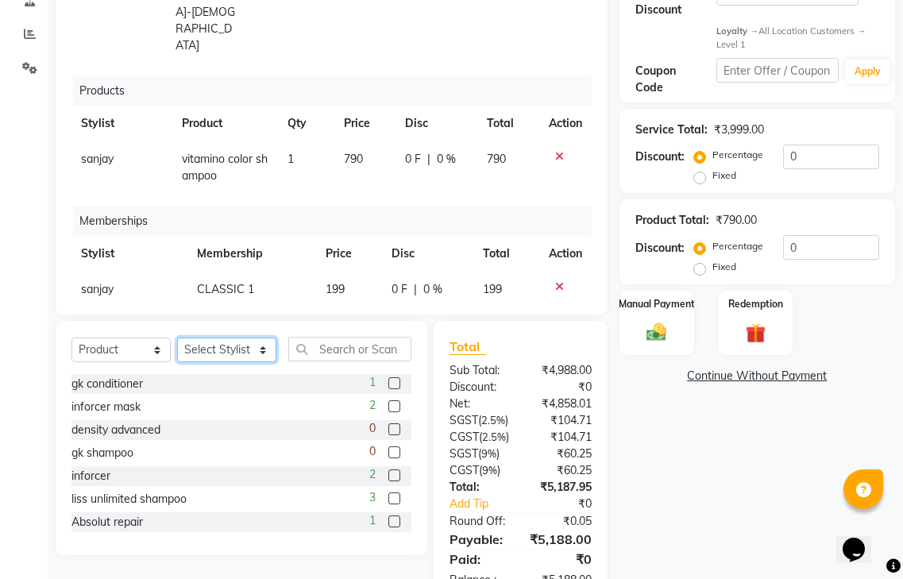
click at [228, 338] on select "Select Stylist gendral [PERSON_NAME] jaya priya kothai TK [DATE] sanjay santhos…" at bounding box center [226, 350] width 99 height 25
select select "80755"
click at [177, 338] on select "Select Stylist gendral [PERSON_NAME] jaya priya kothai TK [DATE] sanjay santhos…" at bounding box center [226, 350] width 99 height 25
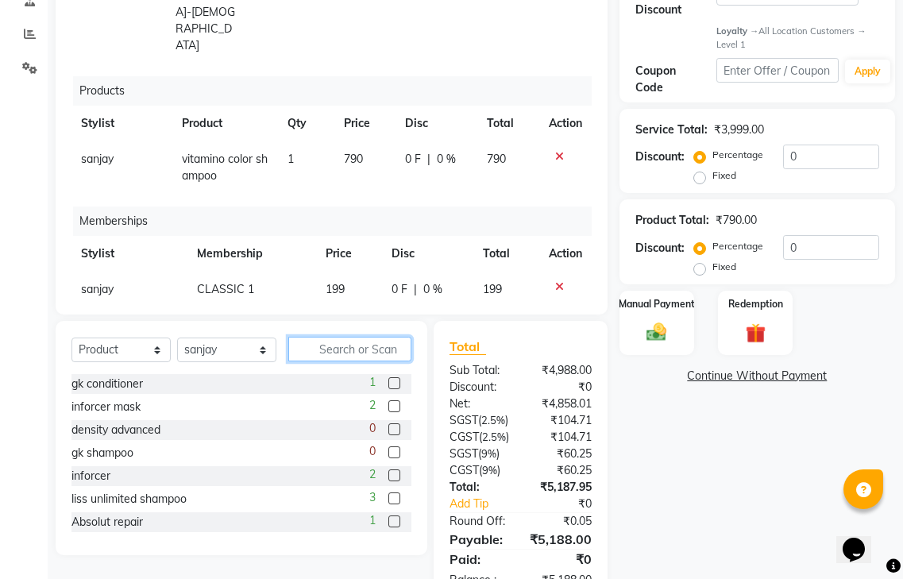
click at [323, 337] on input "text" at bounding box center [349, 349] width 123 height 25
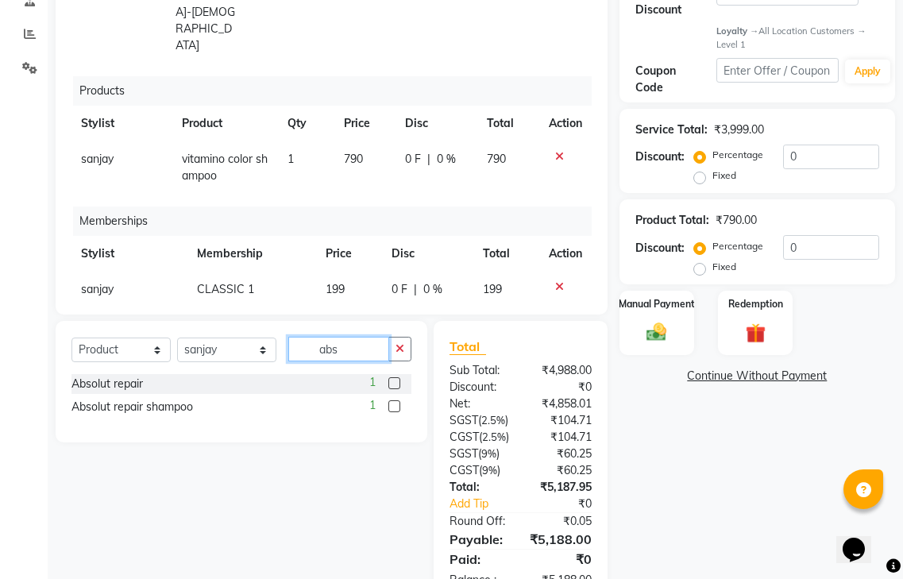
type input "abs"
click at [397, 377] on label at bounding box center [394, 383] width 12 height 12
click at [397, 379] on input "checkbox" at bounding box center [393, 384] width 10 height 10
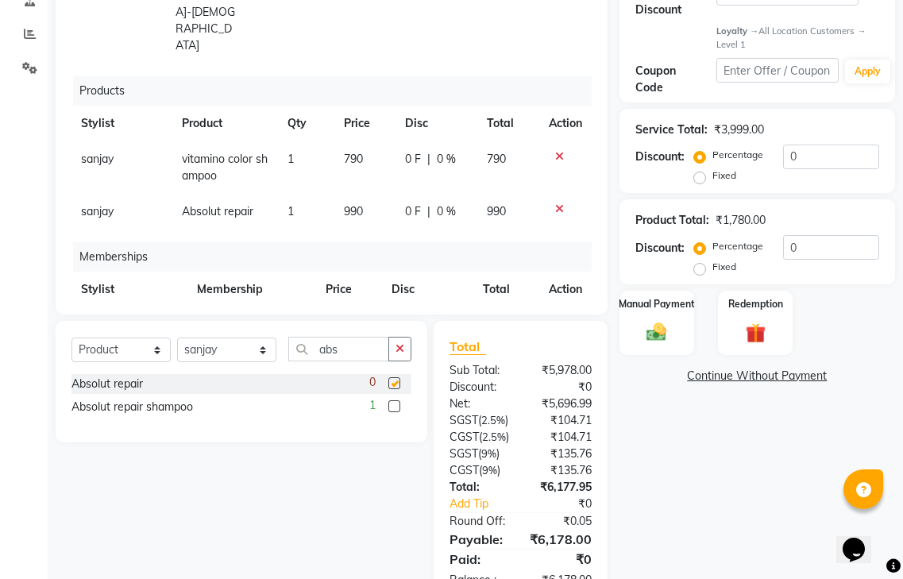
checkbox input "false"
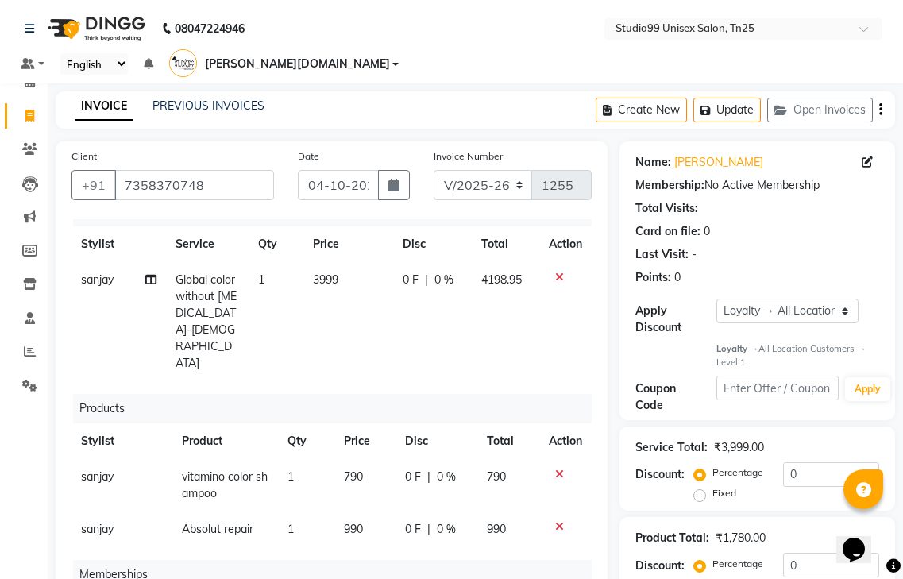
scroll to position [378, 0]
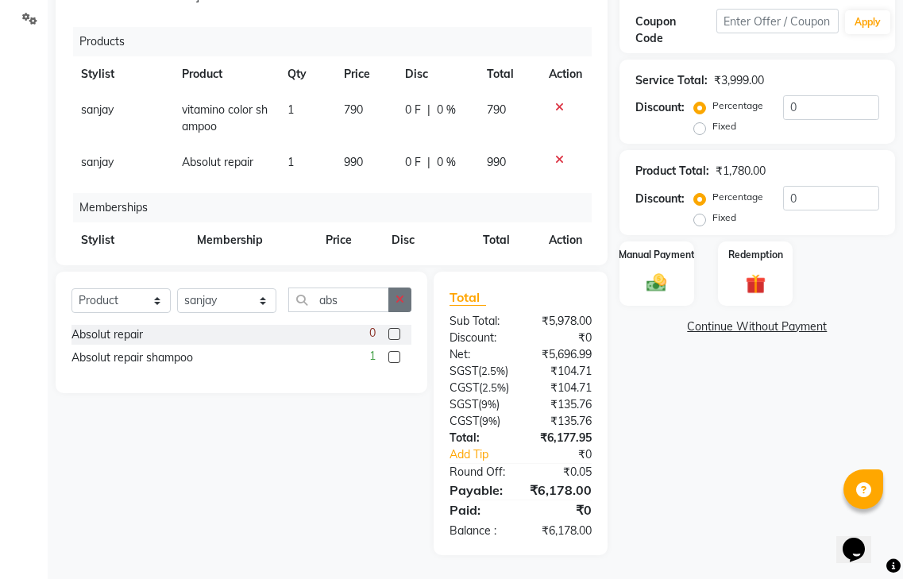
click at [396, 294] on icon "button" at bounding box center [400, 299] width 9 height 11
type input "vit"
click at [401, 294] on icon "button" at bounding box center [400, 299] width 9 height 11
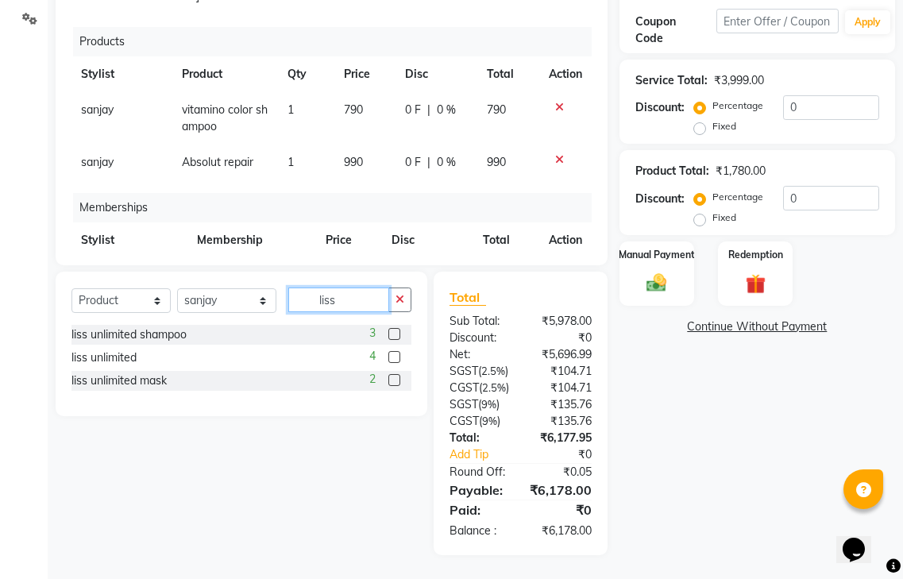
type input "liss"
click at [690, 464] on div "Name: [PERSON_NAME] Membership: No Active Membership Total Visits: Card on file…" at bounding box center [764, 164] width 288 height 781
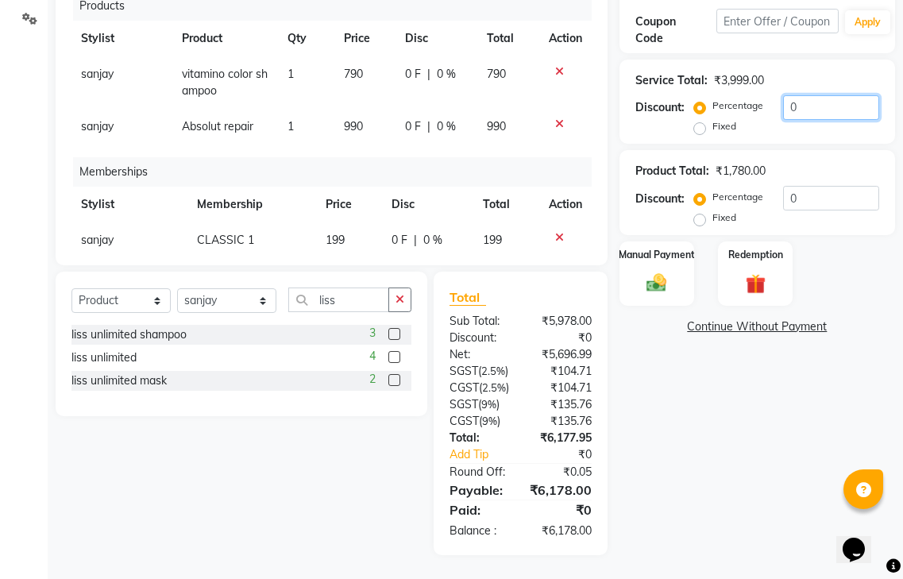
click at [805, 95] on input "0" at bounding box center [831, 107] width 96 height 25
type input "010"
click at [651, 271] on img at bounding box center [656, 283] width 33 height 24
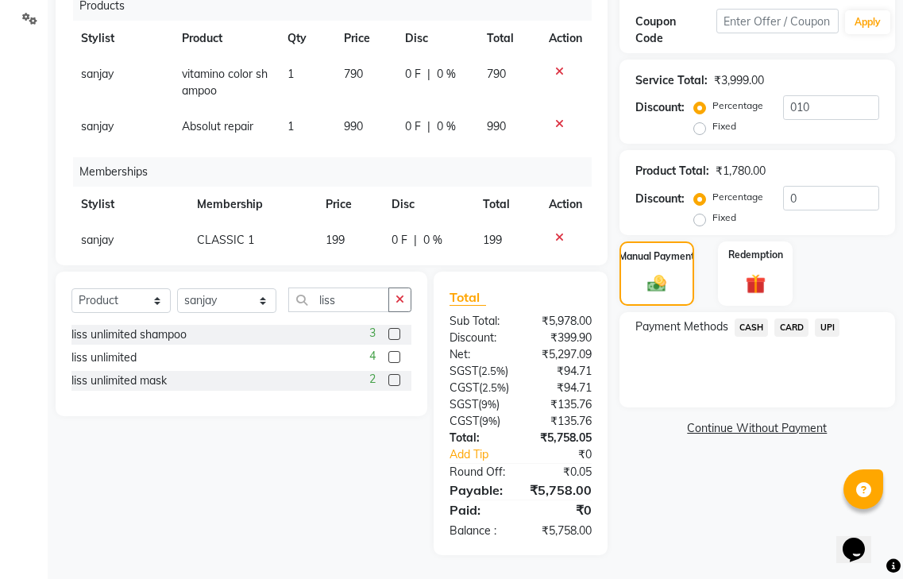
click at [745, 319] on span "CASH" at bounding box center [752, 328] width 34 height 18
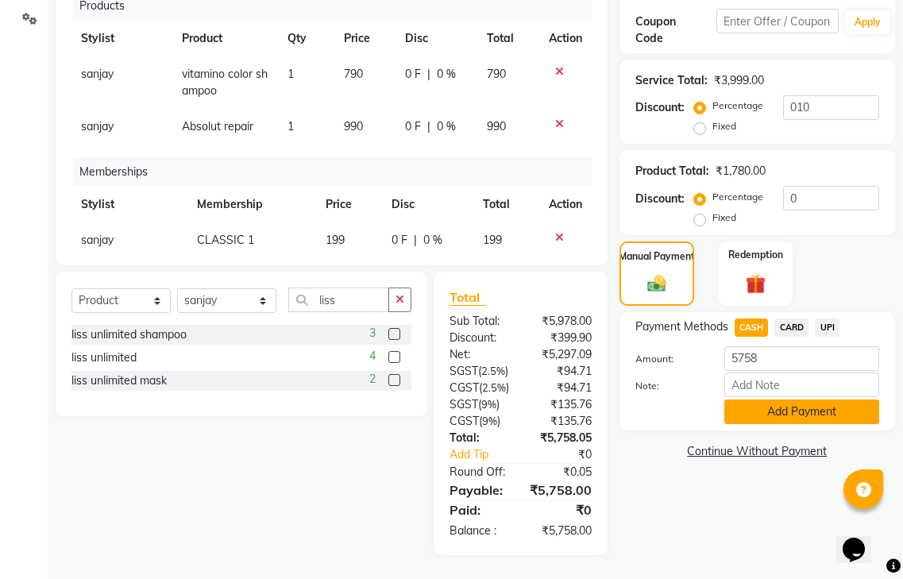
click at [755, 400] on button "Add Payment" at bounding box center [802, 412] width 155 height 25
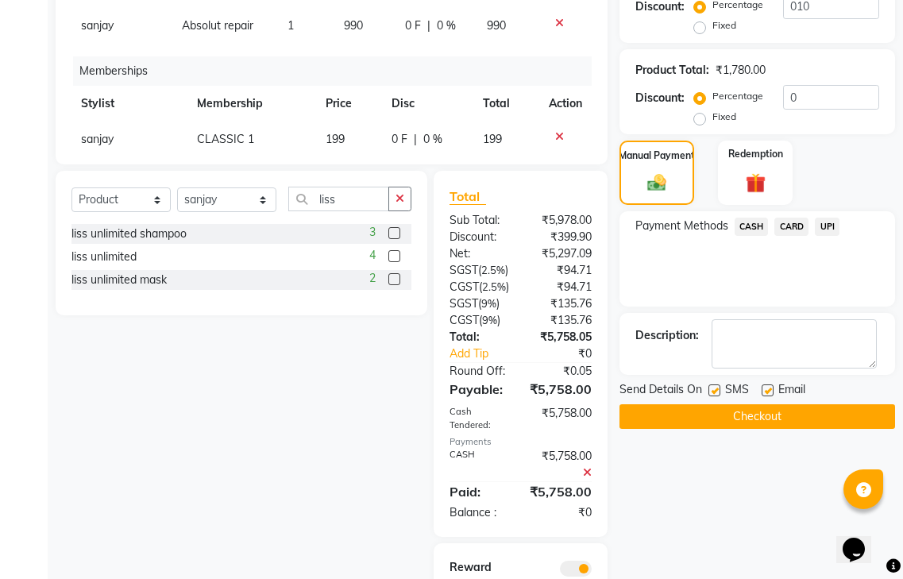
scroll to position [589, 0]
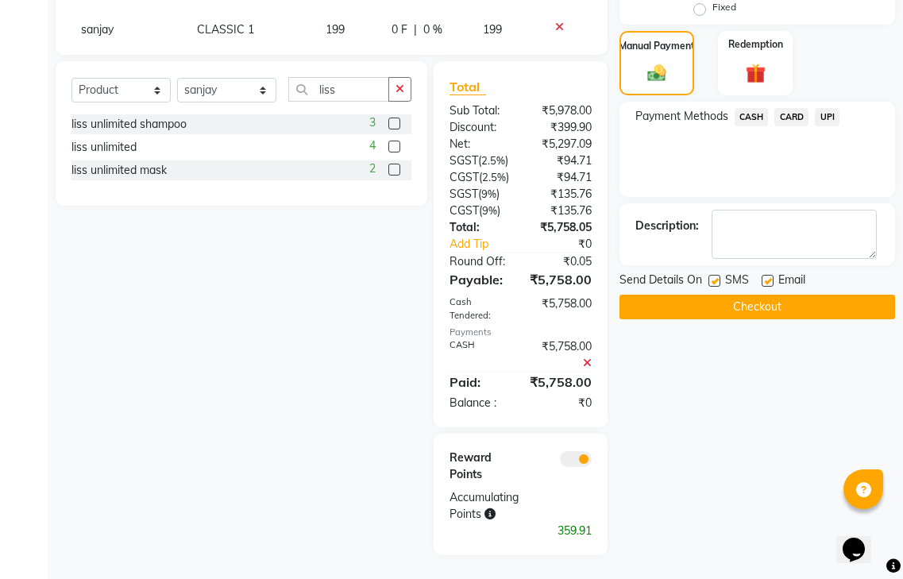
click at [751, 295] on button "Checkout" at bounding box center [758, 307] width 276 height 25
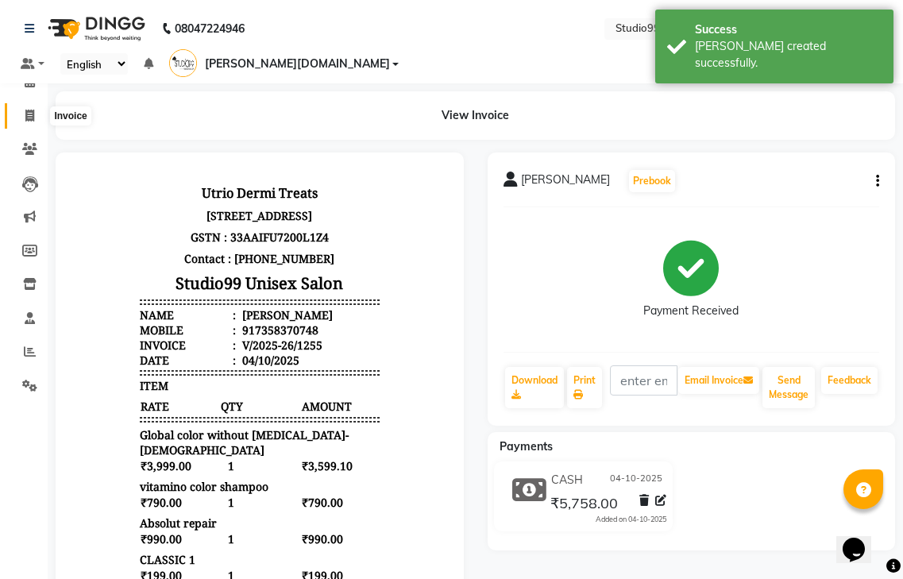
click at [31, 118] on icon at bounding box center [29, 116] width 9 height 12
select select "service"
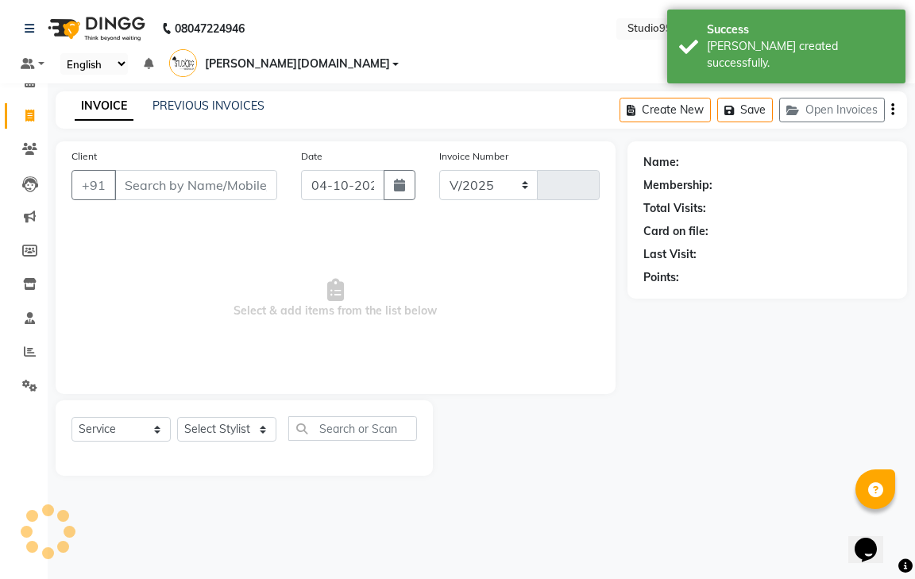
select select "8331"
type input "1256"
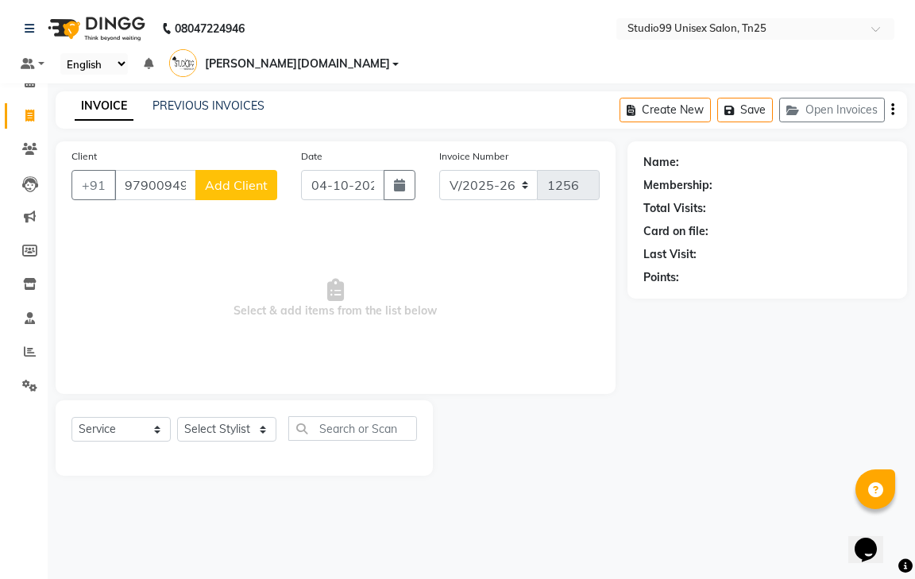
type input "9790094956"
click at [205, 170] on button "Add Client" at bounding box center [236, 185] width 82 height 30
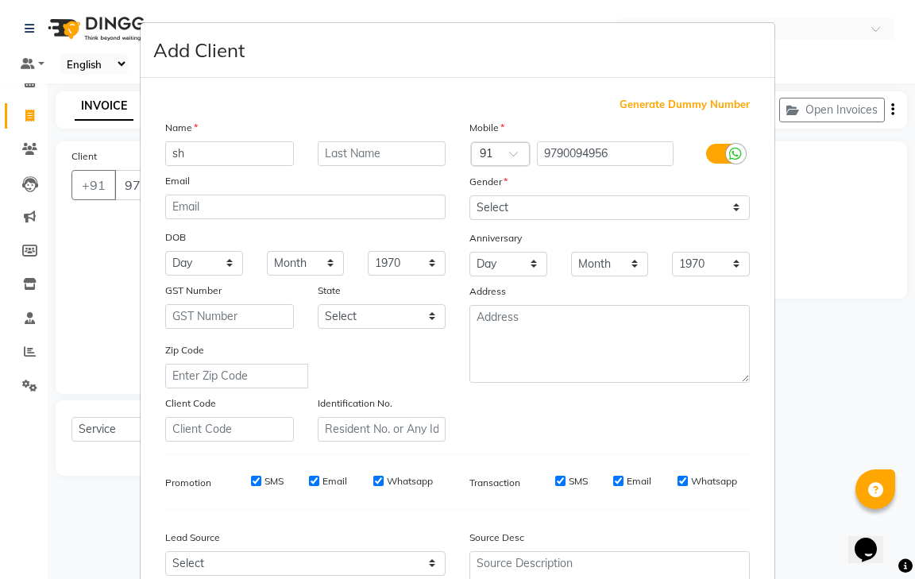
type input "s"
type input "[PERSON_NAME]"
click at [519, 211] on select "Select [DEMOGRAPHIC_DATA] [DEMOGRAPHIC_DATA] Other Prefer Not To Say" at bounding box center [609, 207] width 280 height 25
select select "[DEMOGRAPHIC_DATA]"
click at [469, 195] on select "Select [DEMOGRAPHIC_DATA] [DEMOGRAPHIC_DATA] Other Prefer Not To Say" at bounding box center [609, 207] width 280 height 25
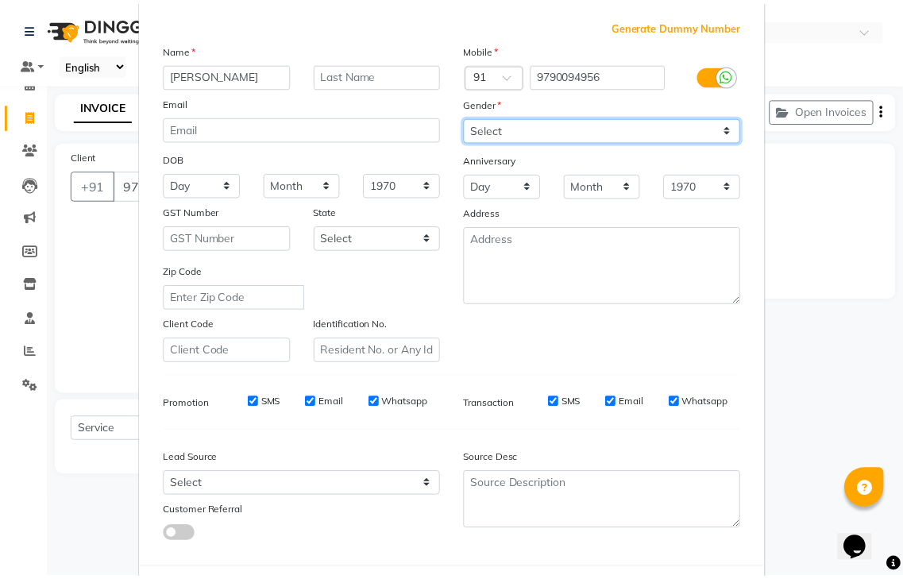
scroll to position [154, 0]
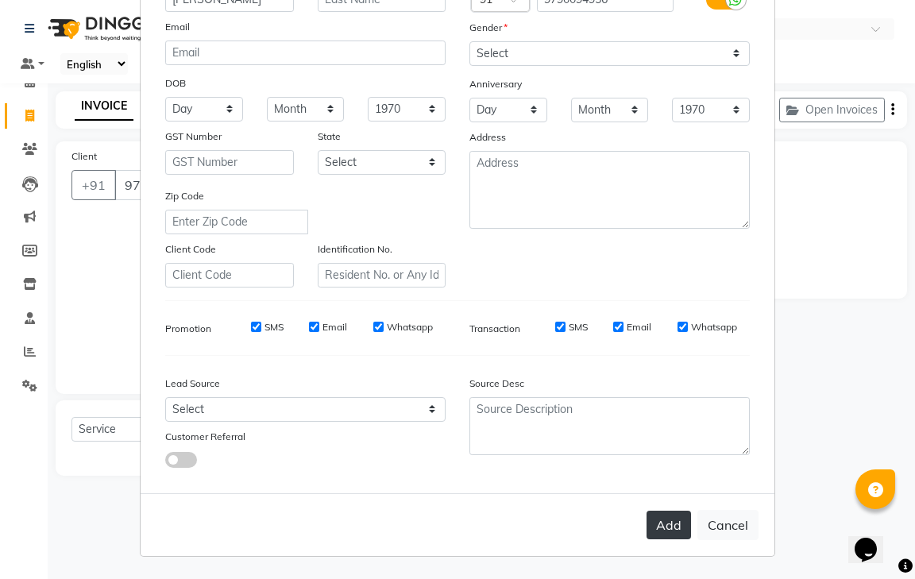
click at [663, 523] on button "Add" at bounding box center [669, 525] width 44 height 29
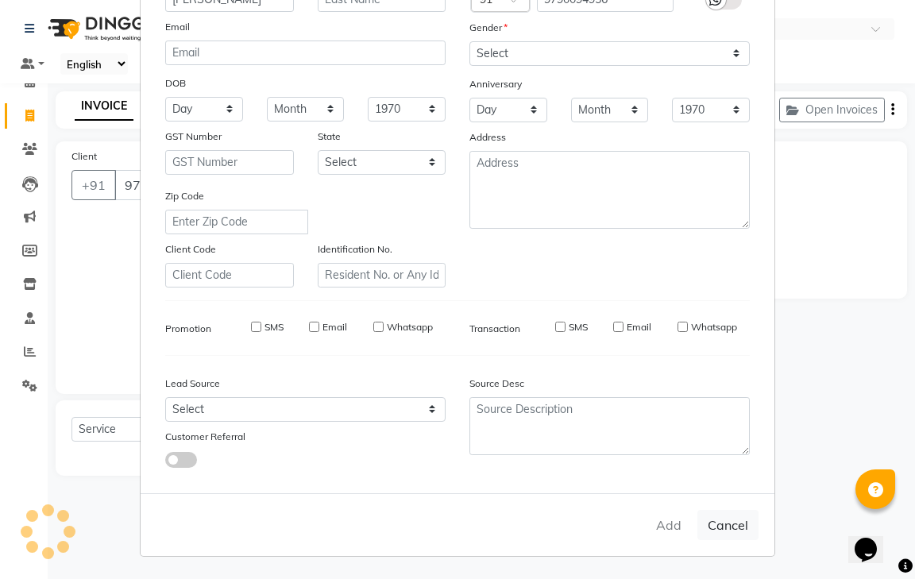
select select
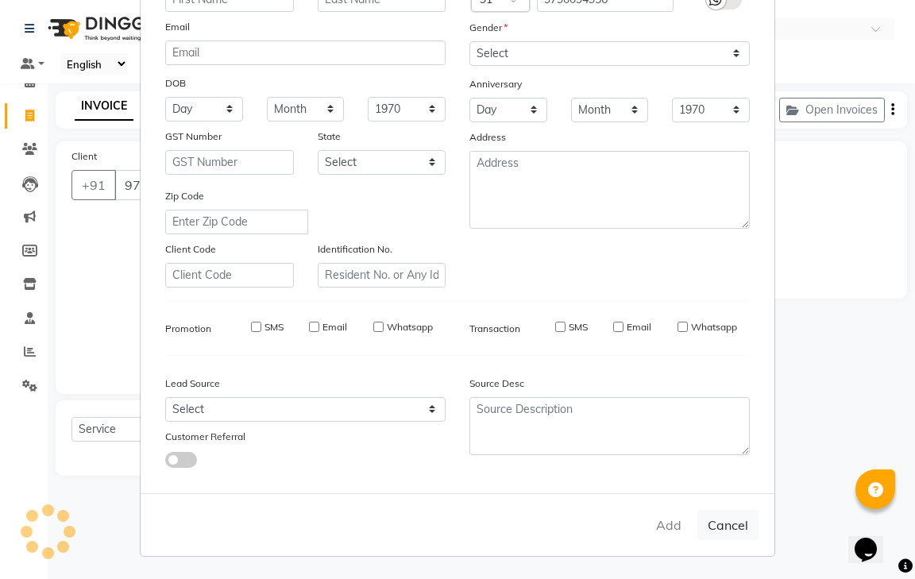
select select
checkbox input "false"
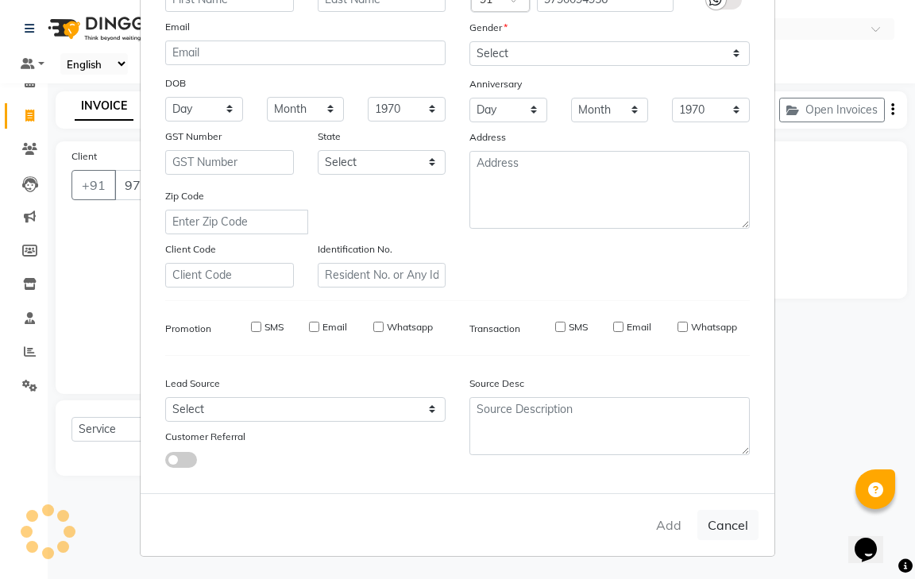
checkbox input "false"
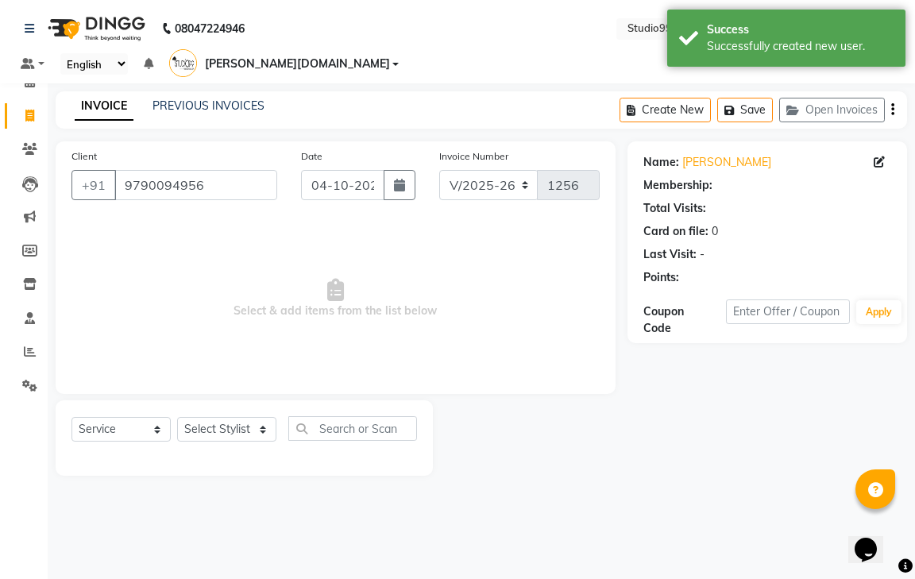
select select "1: Object"
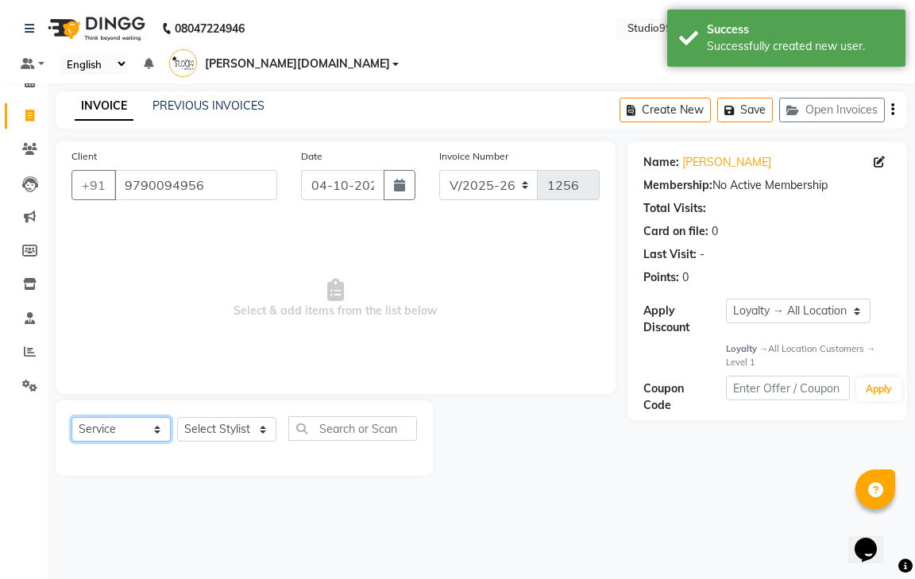
click at [122, 417] on select "Select Service Product Membership Package Voucher Prepaid Gift Card" at bounding box center [120, 429] width 99 height 25
select select "membership"
click at [71, 417] on select "Select Service Product Membership Package Voucher Prepaid Gift Card" at bounding box center [120, 429] width 99 height 25
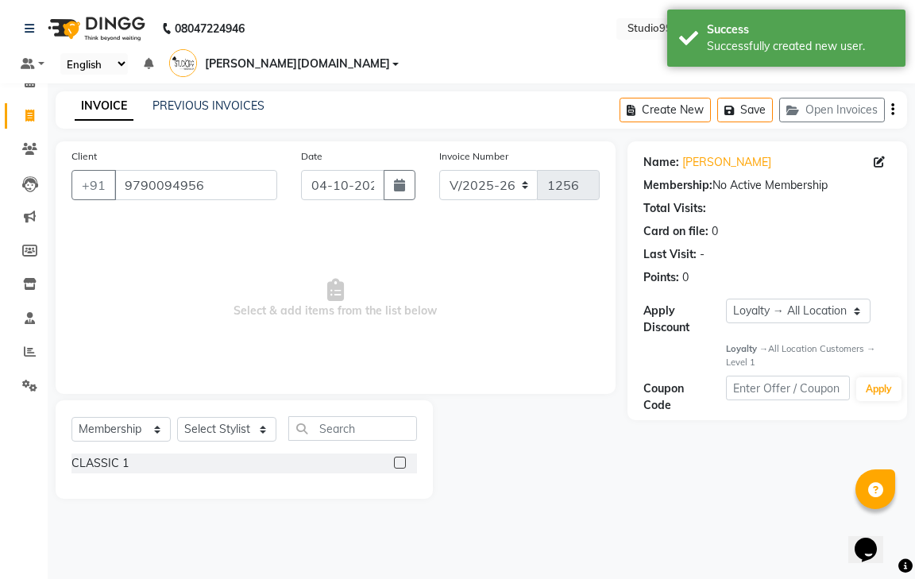
click at [396, 457] on label at bounding box center [400, 463] width 12 height 12
click at [396, 458] on input "checkbox" at bounding box center [399, 463] width 10 height 10
checkbox input "false"
click at [198, 417] on select "Select Stylist gendral [PERSON_NAME] jaya priya kothai TK [DATE] sanjay santhos…" at bounding box center [226, 429] width 99 height 25
select select "80759"
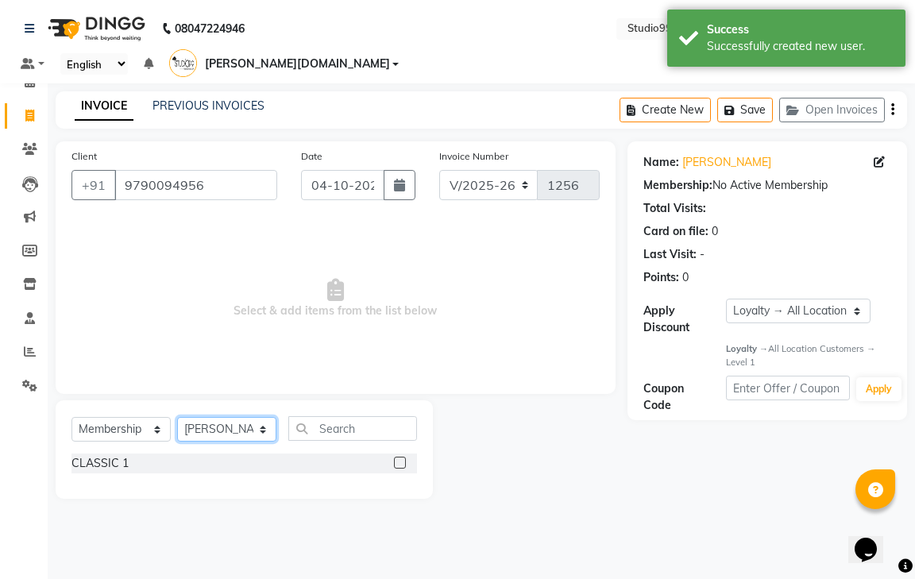
click at [177, 417] on select "Select Stylist gendral [PERSON_NAME] jaya priya kothai TK [DATE] sanjay santhos…" at bounding box center [226, 429] width 99 height 25
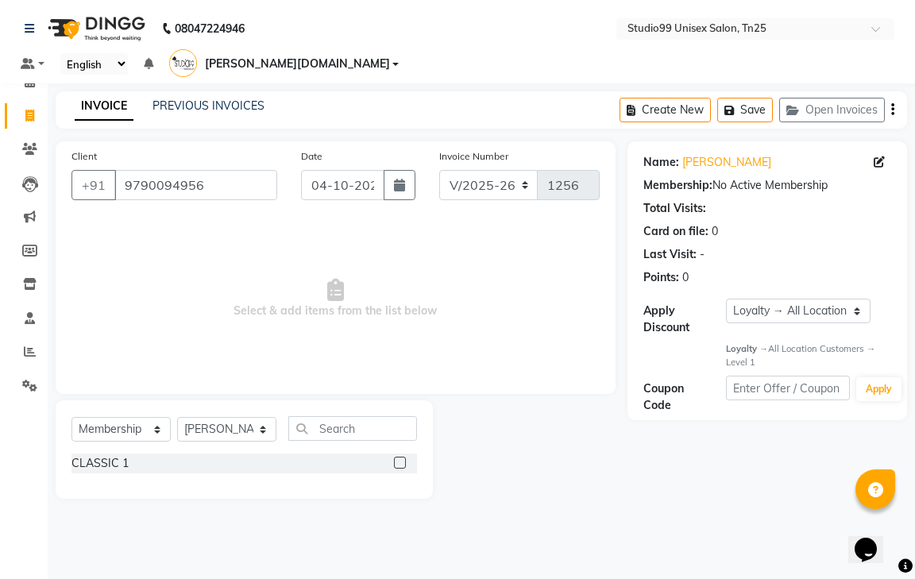
click at [400, 457] on label at bounding box center [400, 463] width 12 height 12
click at [400, 458] on input "checkbox" at bounding box center [399, 463] width 10 height 10
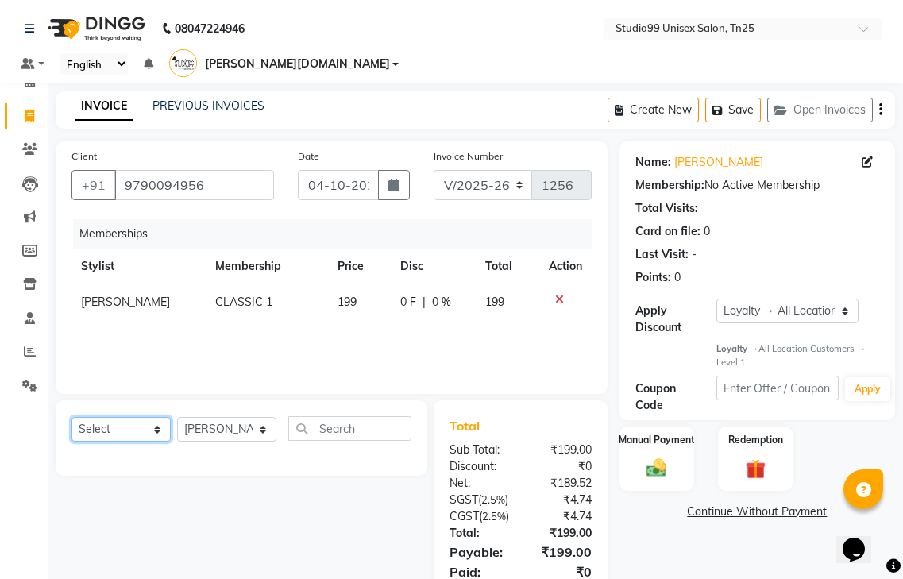
click at [147, 417] on select "Select Service Product Package Voucher Prepaid Gift Card" at bounding box center [120, 429] width 99 height 25
select select "service"
click at [71, 417] on select "Select Service Product Package Voucher Prepaid Gift Card" at bounding box center [120, 429] width 99 height 25
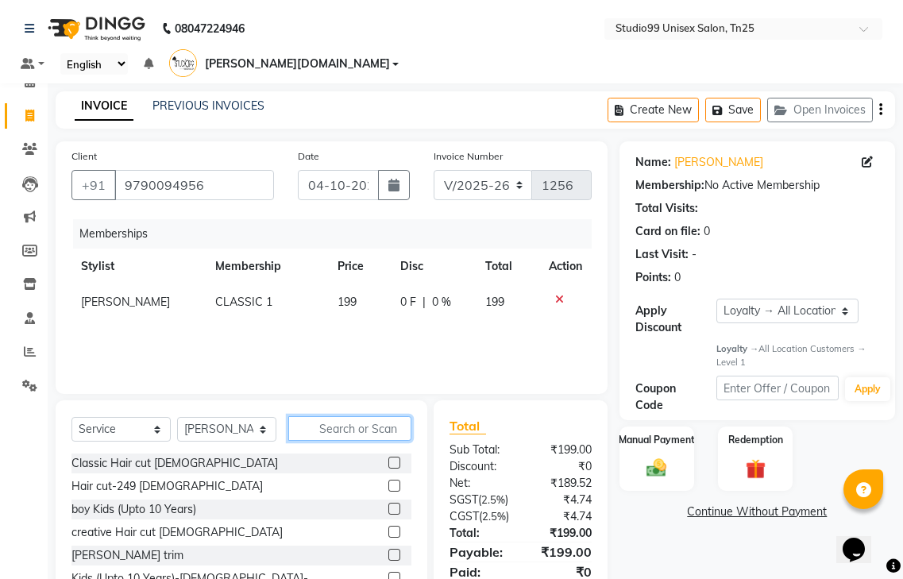
click at [346, 416] on input "text" at bounding box center [349, 428] width 123 height 25
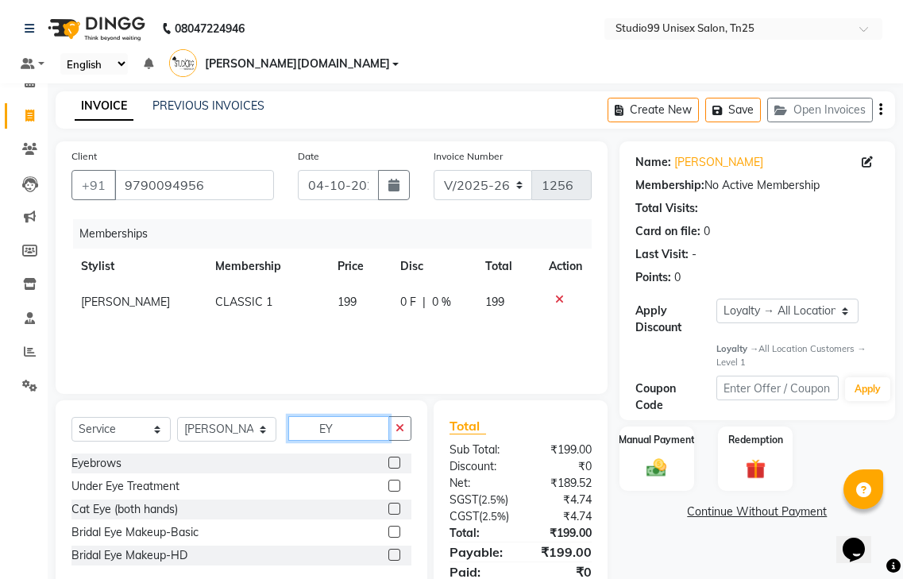
type input "EY"
click at [392, 457] on label at bounding box center [394, 463] width 12 height 12
click at [392, 458] on input "checkbox" at bounding box center [393, 463] width 10 height 10
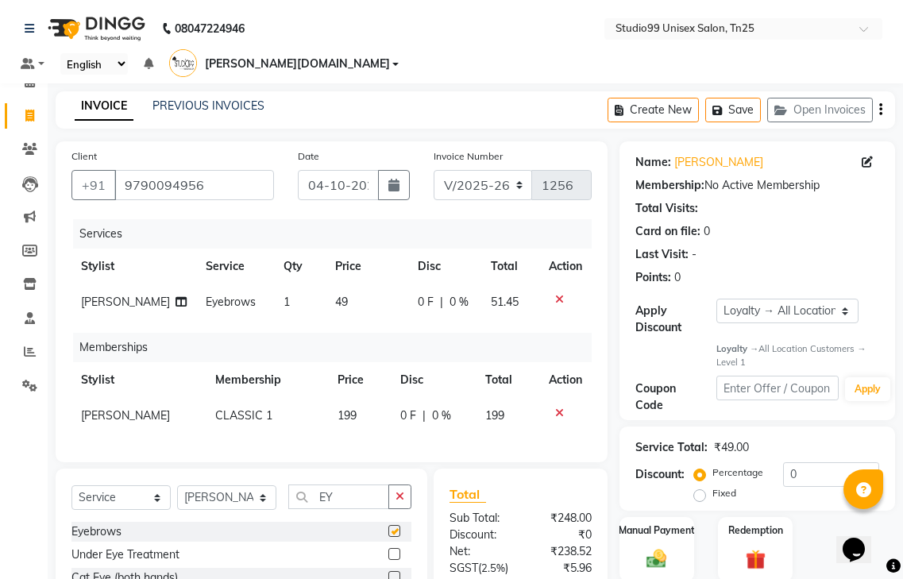
checkbox input "false"
click at [396, 491] on icon "button" at bounding box center [400, 496] width 9 height 11
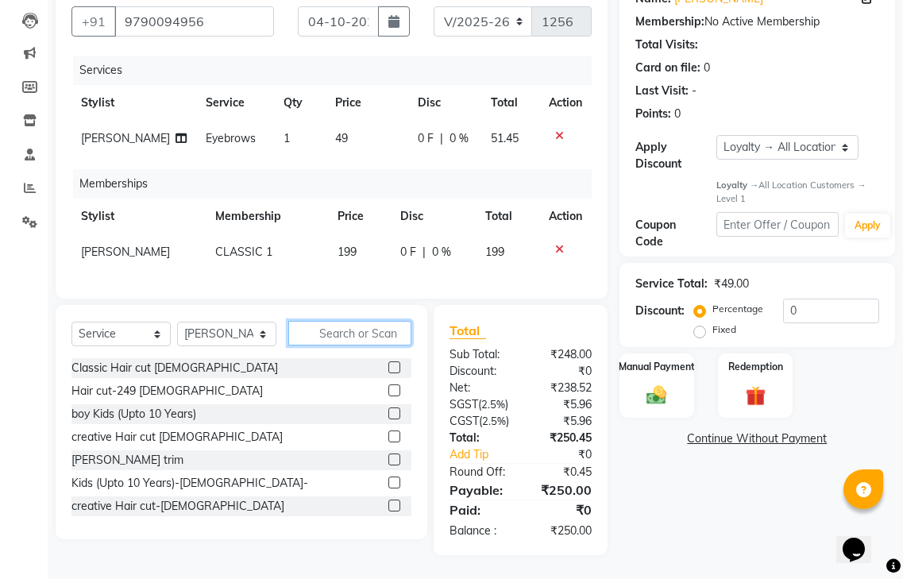
scroll to position [187, 0]
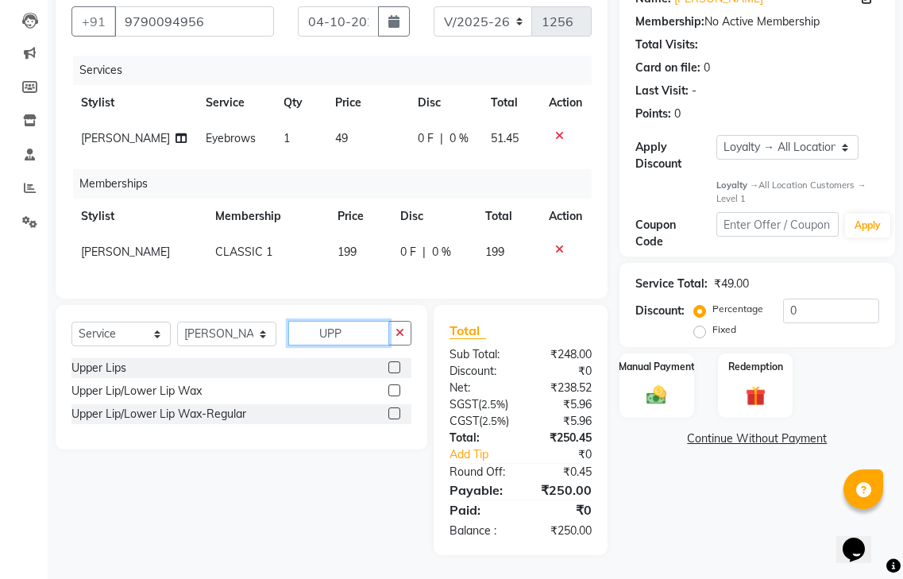
type input "UPP"
click at [396, 361] on label at bounding box center [394, 367] width 12 height 12
click at [396, 363] on input "checkbox" at bounding box center [393, 368] width 10 height 10
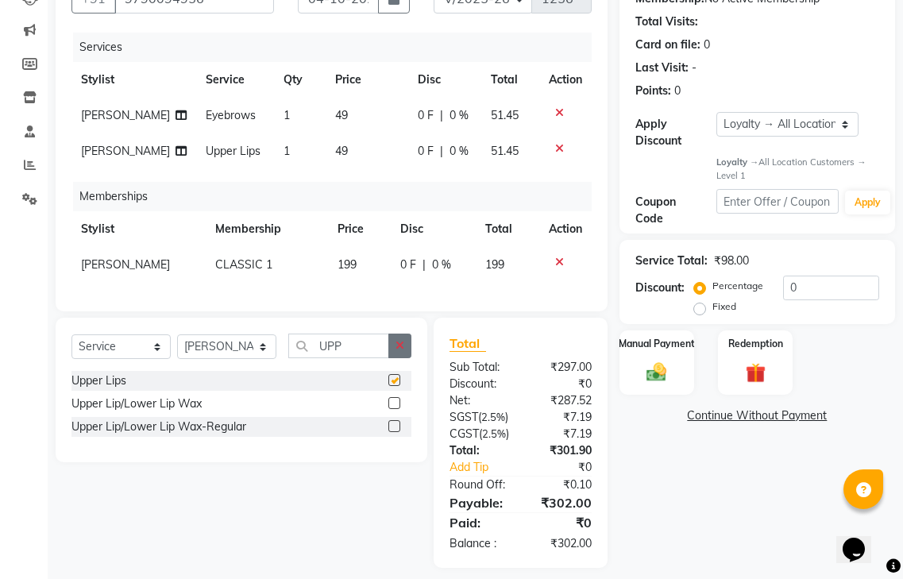
checkbox input "false"
click at [398, 342] on button "button" at bounding box center [399, 346] width 23 height 25
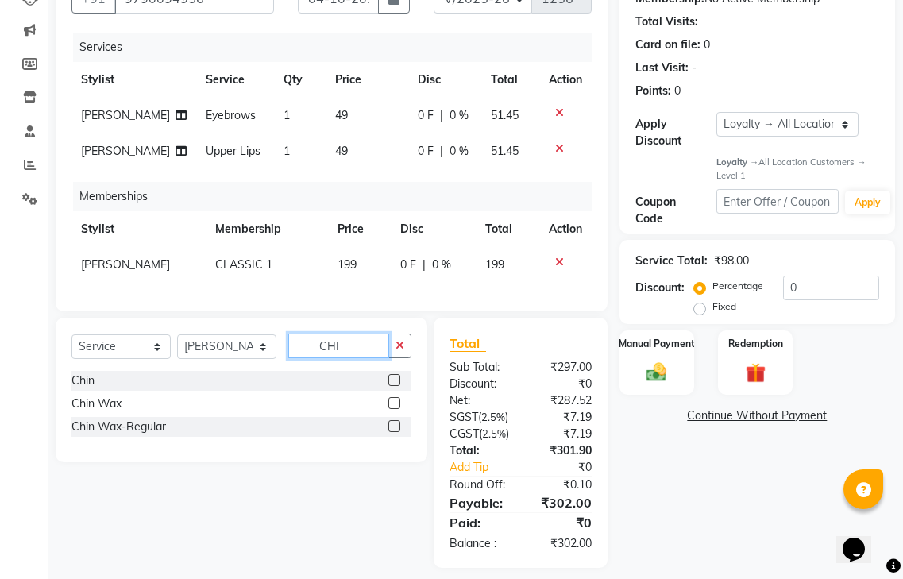
type input "CHI"
click at [392, 374] on label at bounding box center [394, 380] width 12 height 12
click at [392, 376] on input "checkbox" at bounding box center [393, 381] width 10 height 10
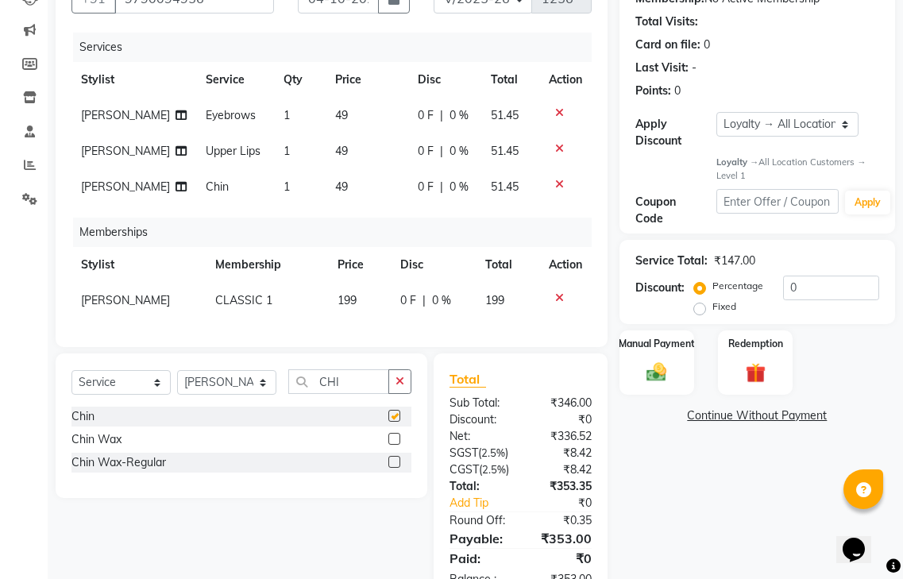
checkbox input "false"
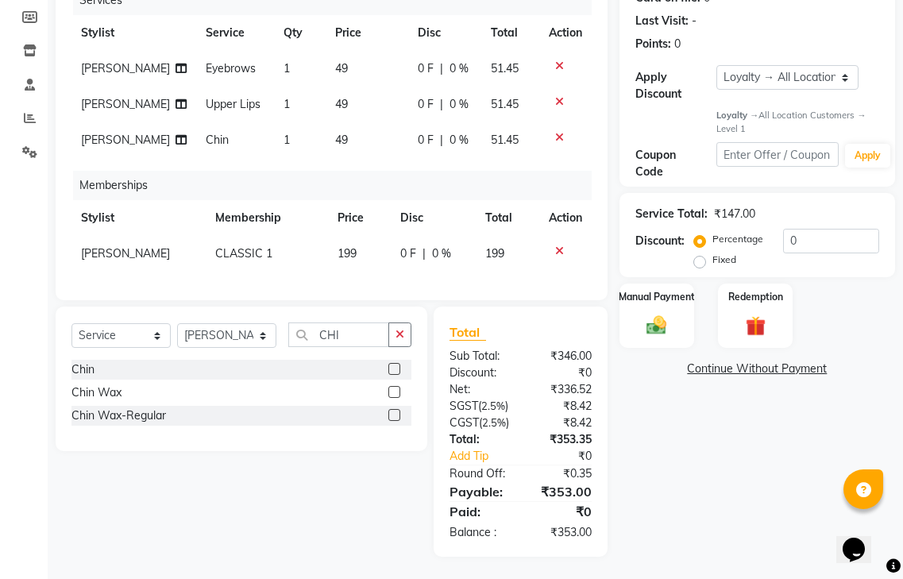
scroll to position [258, 0]
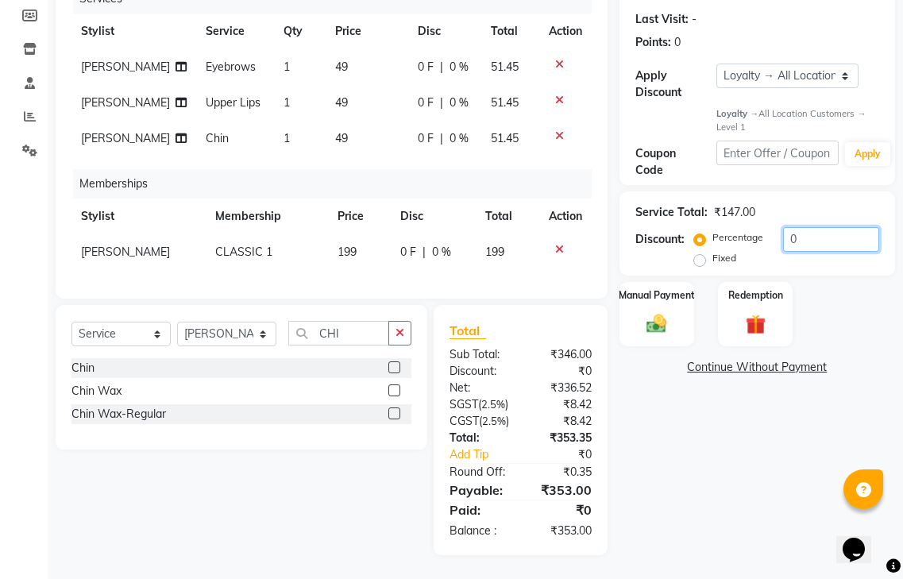
click at [793, 227] on input "0" at bounding box center [831, 239] width 96 height 25
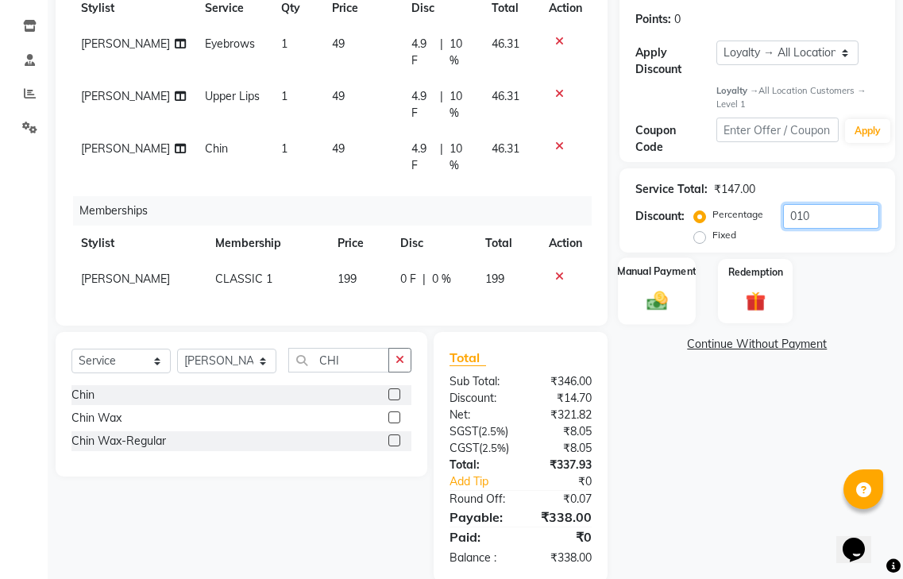
type input "010"
click at [670, 289] on img at bounding box center [656, 301] width 33 height 24
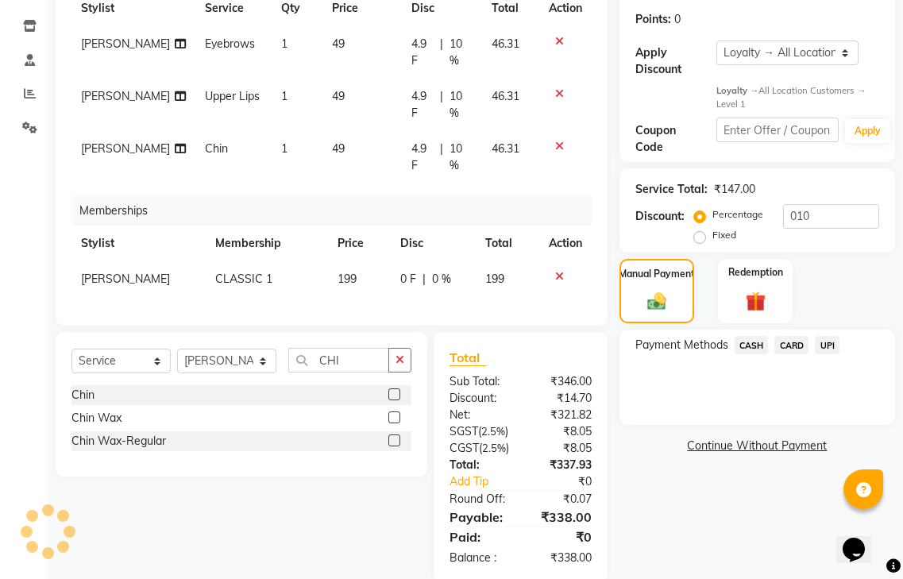
click at [833, 336] on span "UPI" at bounding box center [827, 345] width 25 height 18
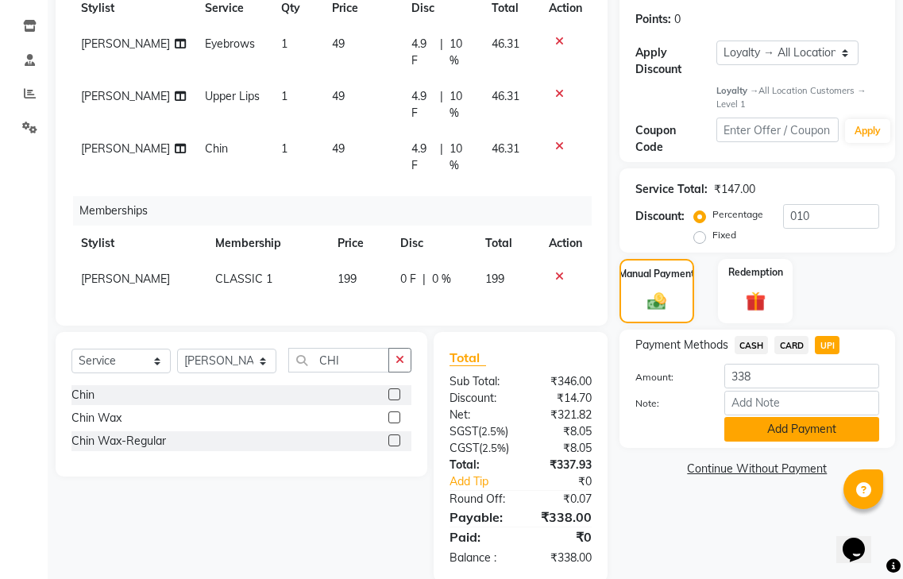
click at [793, 417] on button "Add Payment" at bounding box center [802, 429] width 155 height 25
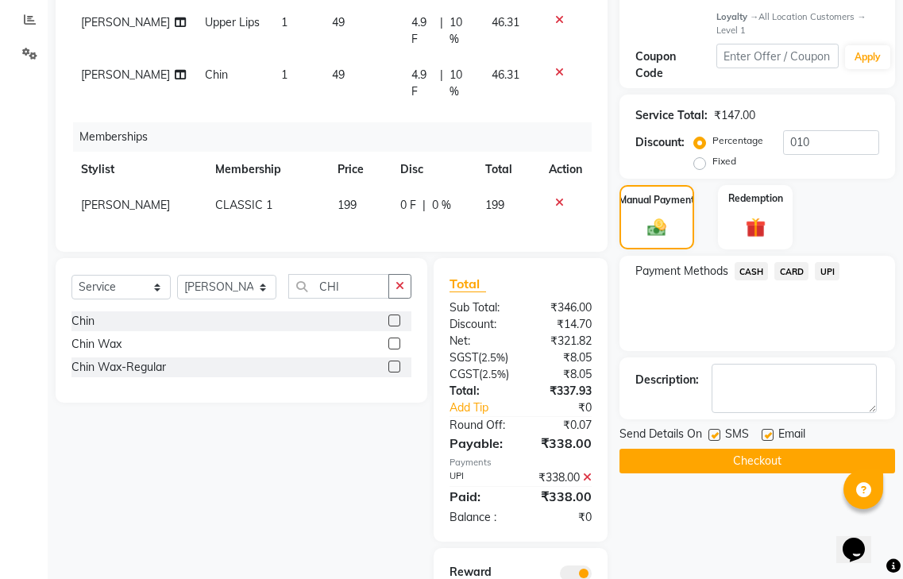
scroll to position [419, 0]
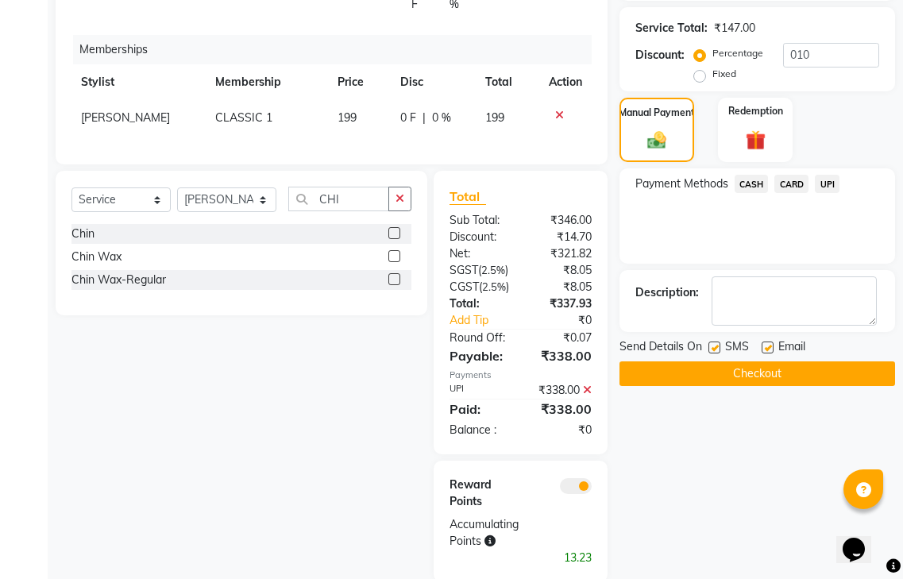
click at [767, 361] on button "Checkout" at bounding box center [758, 373] width 276 height 25
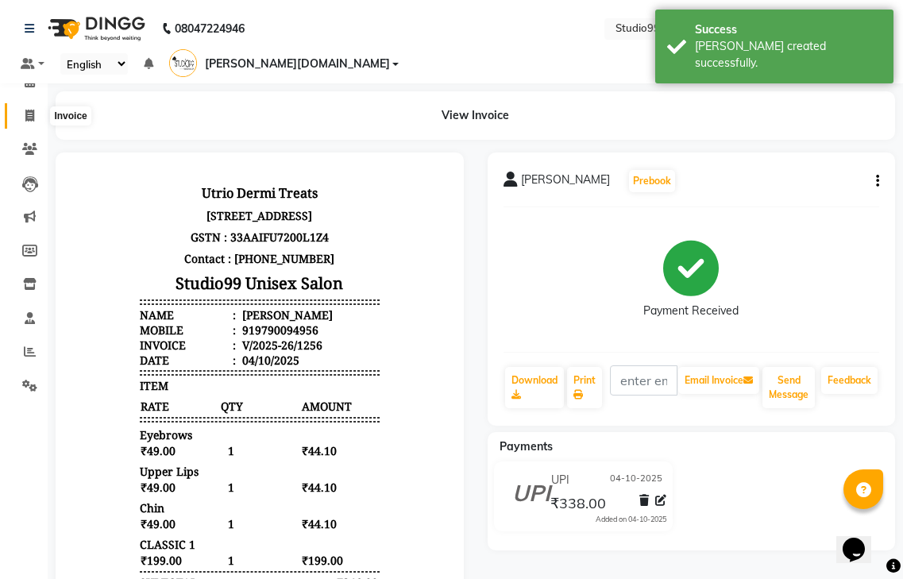
click at [26, 117] on icon at bounding box center [29, 116] width 9 height 12
select select "service"
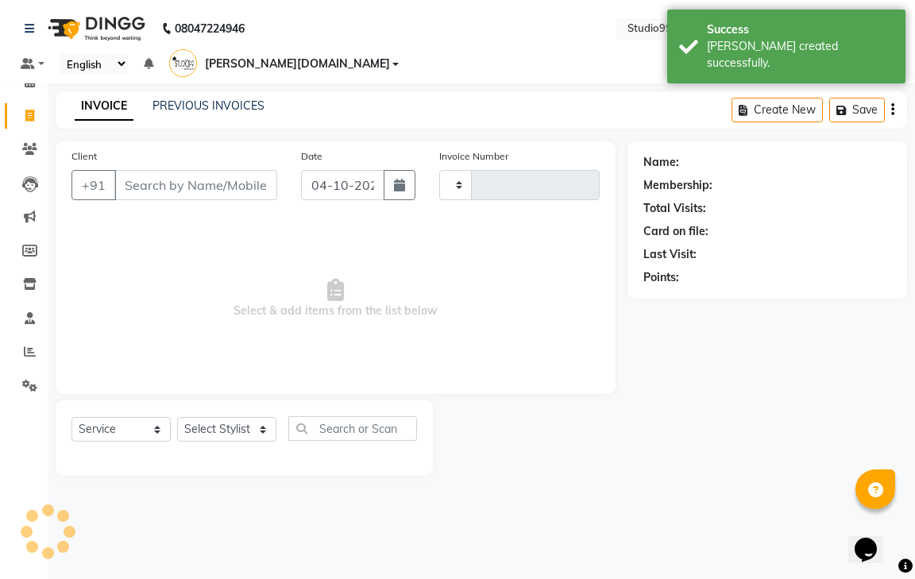
type input "1257"
select select "8331"
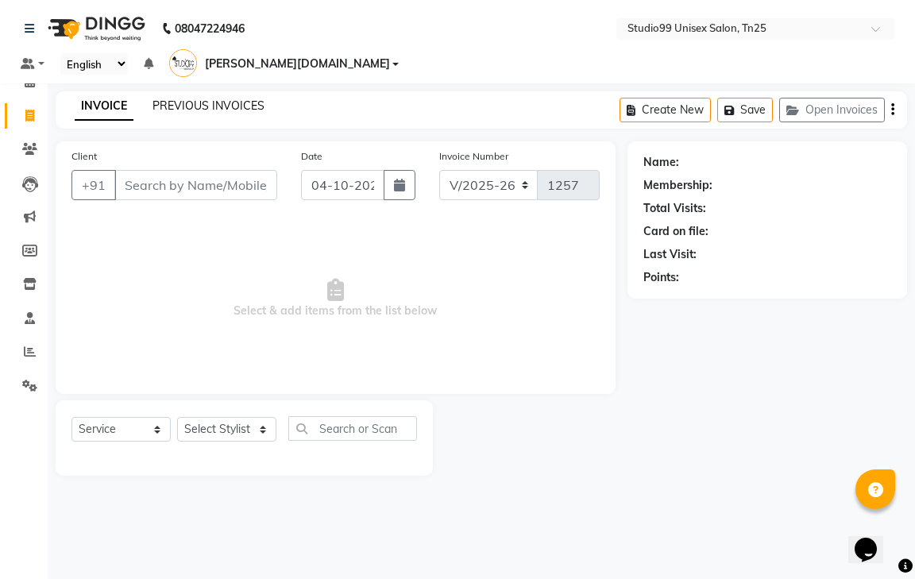
click at [218, 99] on link "PREVIOUS INVOICES" at bounding box center [209, 106] width 112 height 14
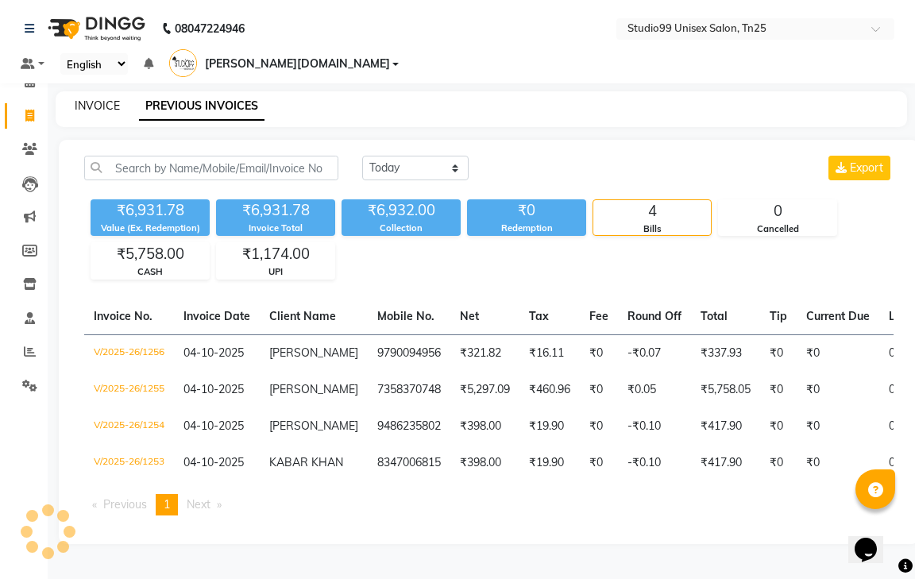
click at [95, 99] on link "INVOICE" at bounding box center [97, 106] width 45 height 14
select select "service"
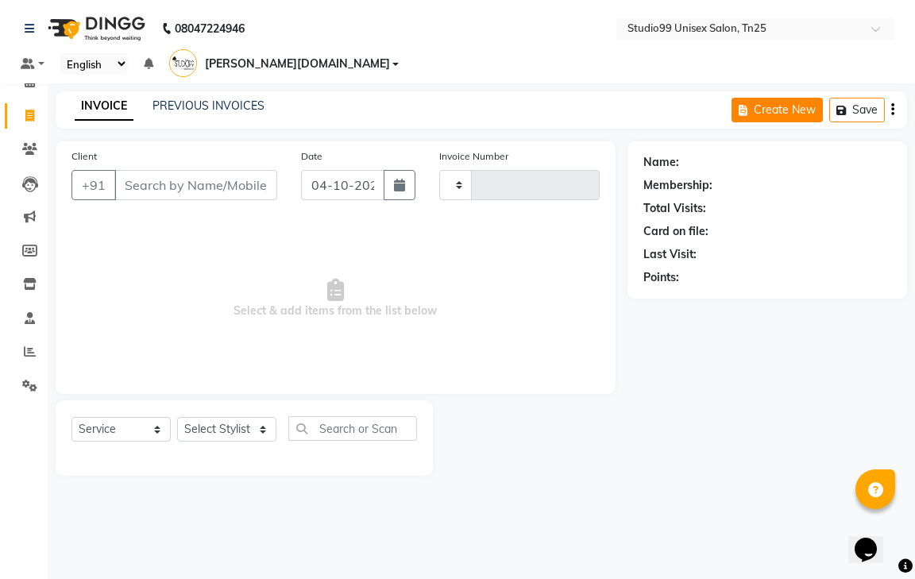
type input "1257"
select select "8331"
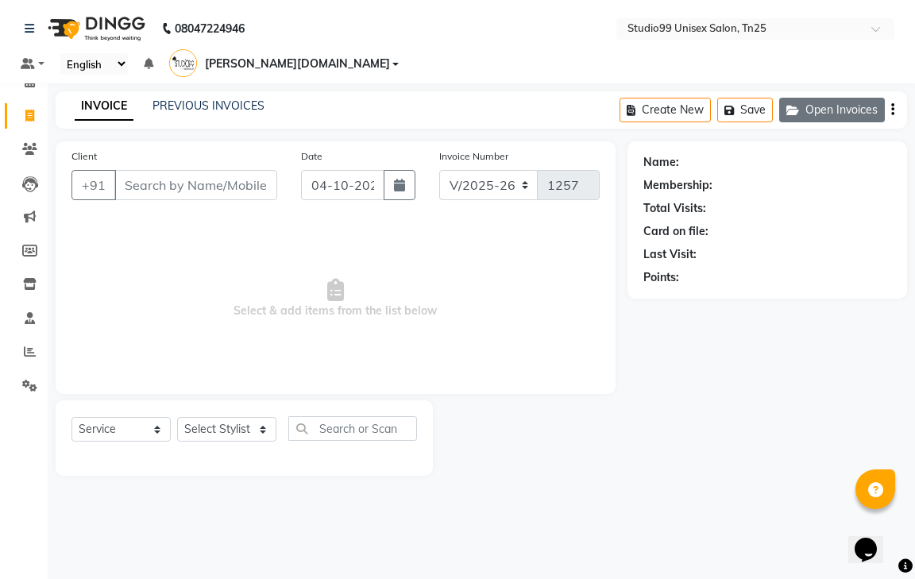
click at [855, 98] on button "Open Invoices" at bounding box center [832, 110] width 106 height 25
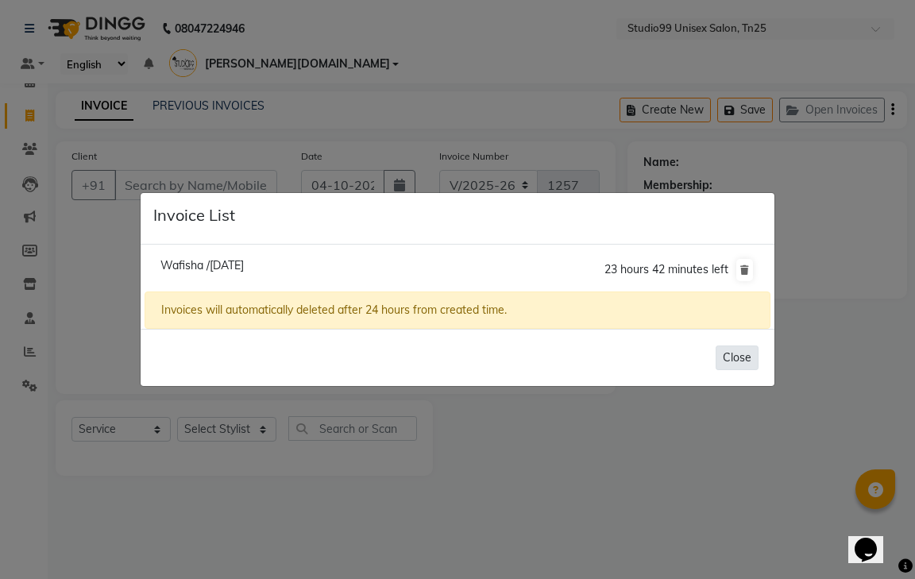
click at [732, 354] on button "Close" at bounding box center [737, 358] width 43 height 25
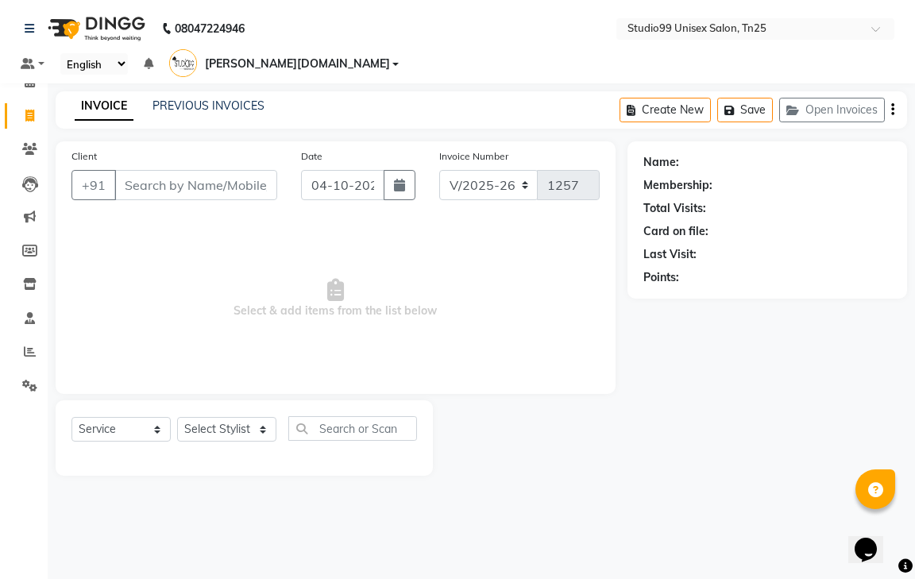
click at [779, 98] on button "Open Invoices" at bounding box center [832, 110] width 106 height 25
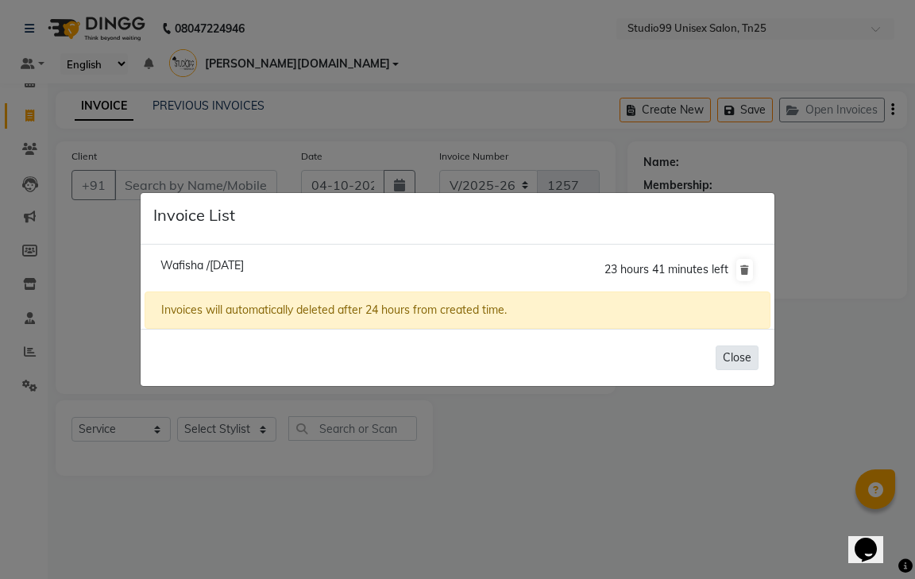
click at [723, 349] on button "Close" at bounding box center [737, 358] width 43 height 25
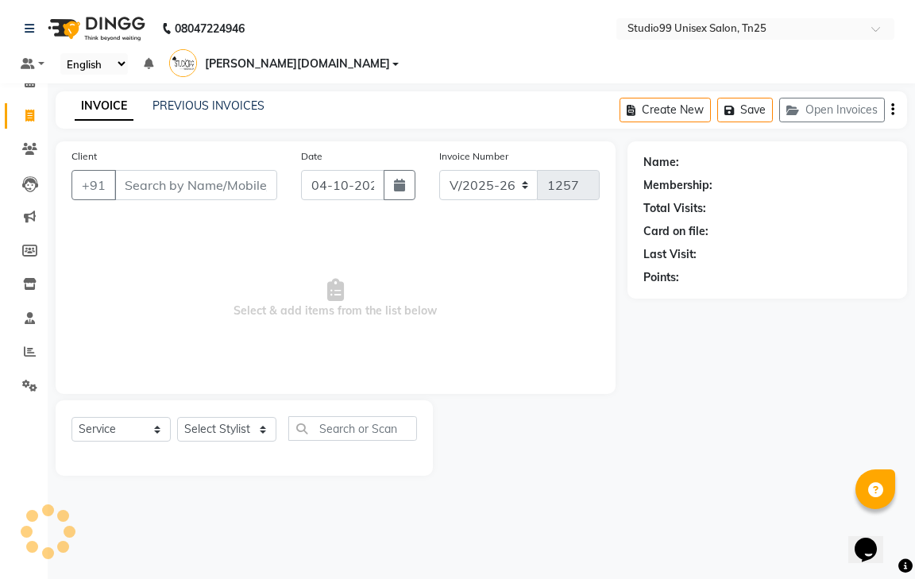
click at [779, 98] on button "Open Invoices" at bounding box center [832, 110] width 106 height 25
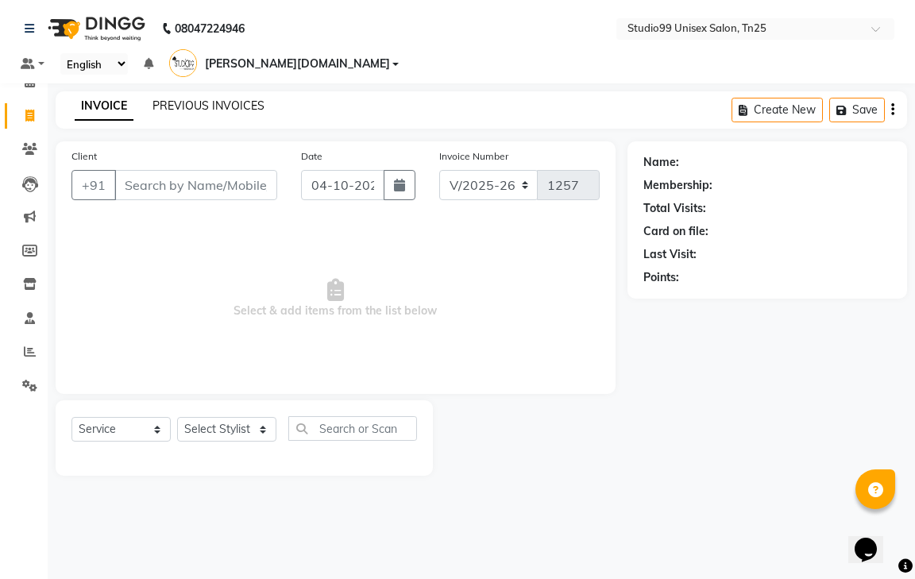
click at [224, 99] on link "PREVIOUS INVOICES" at bounding box center [209, 106] width 112 height 14
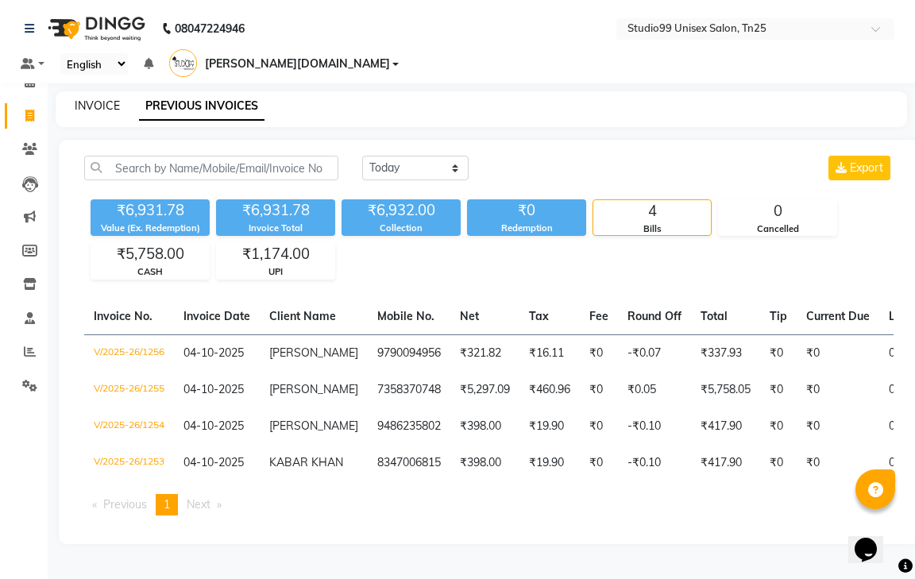
click at [87, 99] on link "INVOICE" at bounding box center [97, 106] width 45 height 14
select select "service"
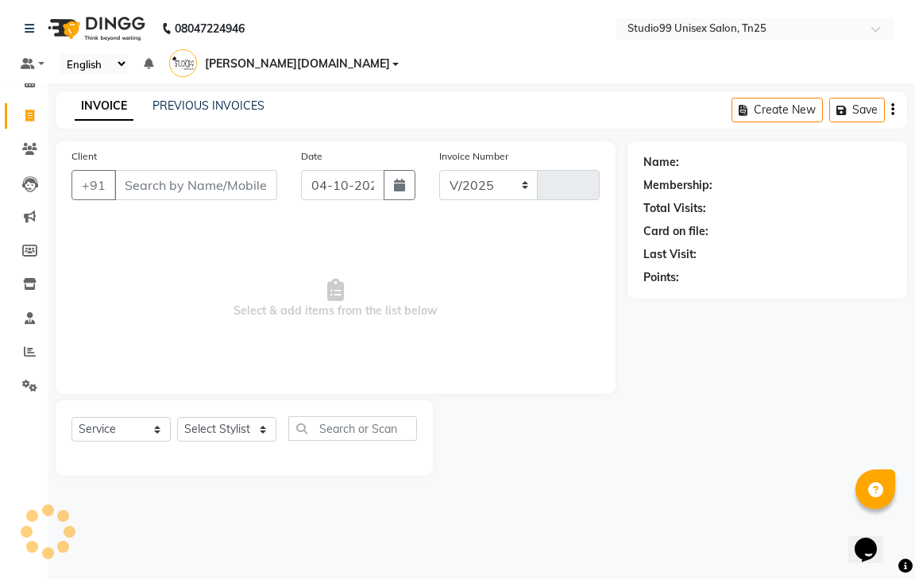
select select "8331"
type input "1257"
click at [121, 282] on span "Select & add items from the list below" at bounding box center [335, 298] width 528 height 159
click at [833, 341] on div "Name: Membership: Total Visits: Card on file: Last Visit: Points:" at bounding box center [774, 308] width 292 height 334
click at [218, 99] on link "PREVIOUS INVOICES" at bounding box center [209, 106] width 112 height 14
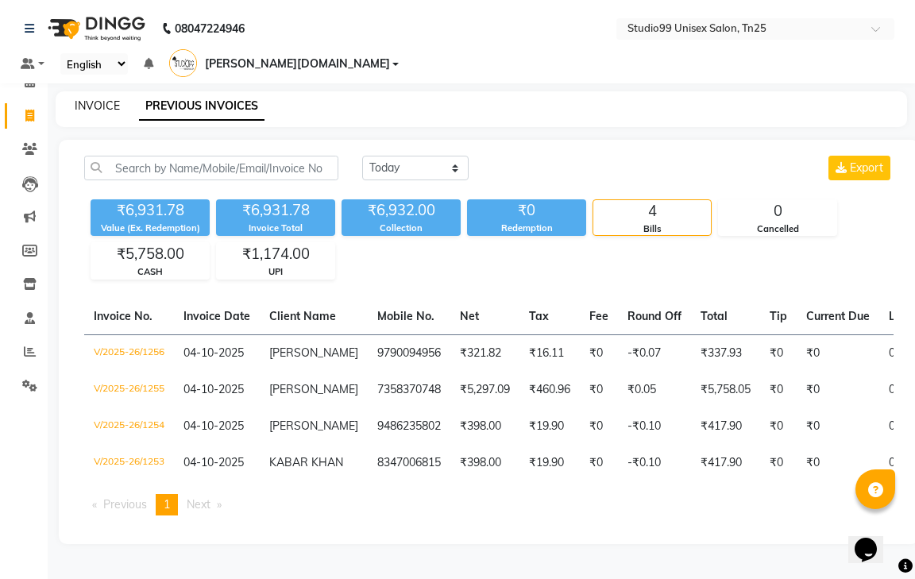
click at [106, 99] on link "INVOICE" at bounding box center [97, 106] width 45 height 14
select select "service"
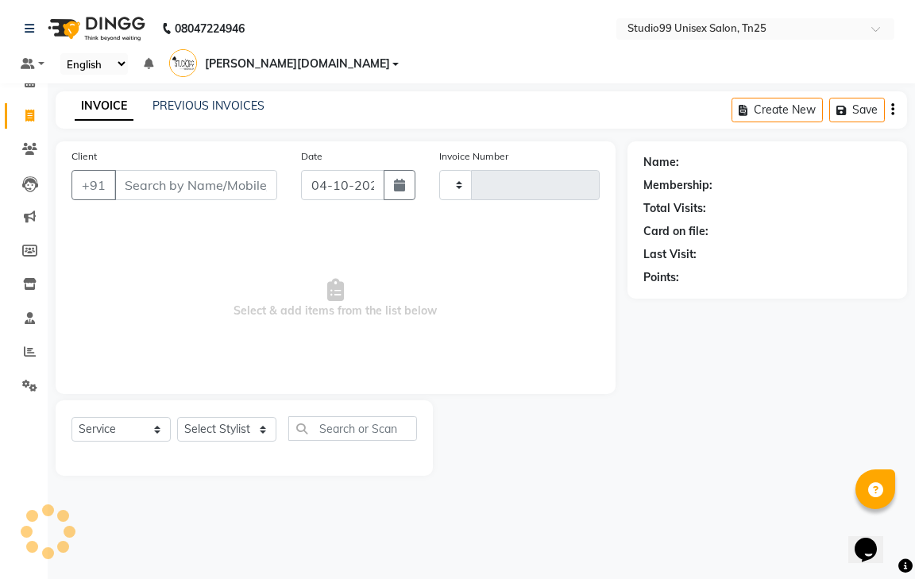
type input "1257"
select select "8331"
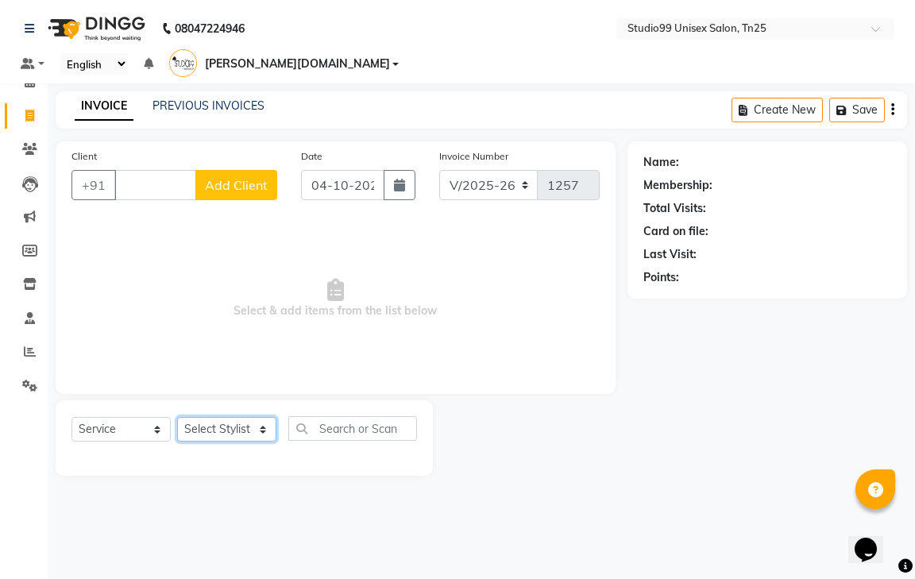
click at [226, 417] on select "Select Stylist gendral [PERSON_NAME] jaya priya kothai TK [DATE] sanjay santhos…" at bounding box center [226, 429] width 99 height 25
click at [134, 170] on input "Client" at bounding box center [155, 185] width 82 height 30
click at [203, 417] on select "Select Stylist gendral [PERSON_NAME] jaya priya kothai TK [DATE] sanjay santhos…" at bounding box center [226, 429] width 99 height 25
click at [129, 280] on span "Select & add items from the list below" at bounding box center [335, 298] width 528 height 159
click at [141, 170] on input "Client" at bounding box center [155, 185] width 82 height 30
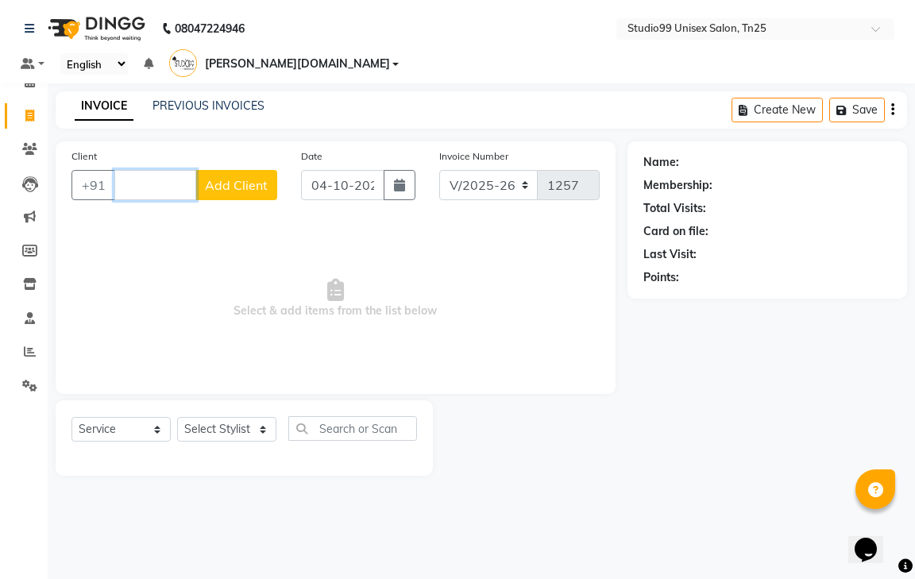
click at [160, 170] on input "Client" at bounding box center [155, 185] width 82 height 30
click at [142, 170] on input "Client" at bounding box center [155, 185] width 82 height 30
click at [214, 316] on span "Select & add items from the list below" at bounding box center [335, 298] width 528 height 159
click at [228, 417] on select "Select Stylist gendral [PERSON_NAME] jaya priya kothai TK [DATE] sanjay santhos…" at bounding box center [226, 429] width 99 height 25
select select "80759"
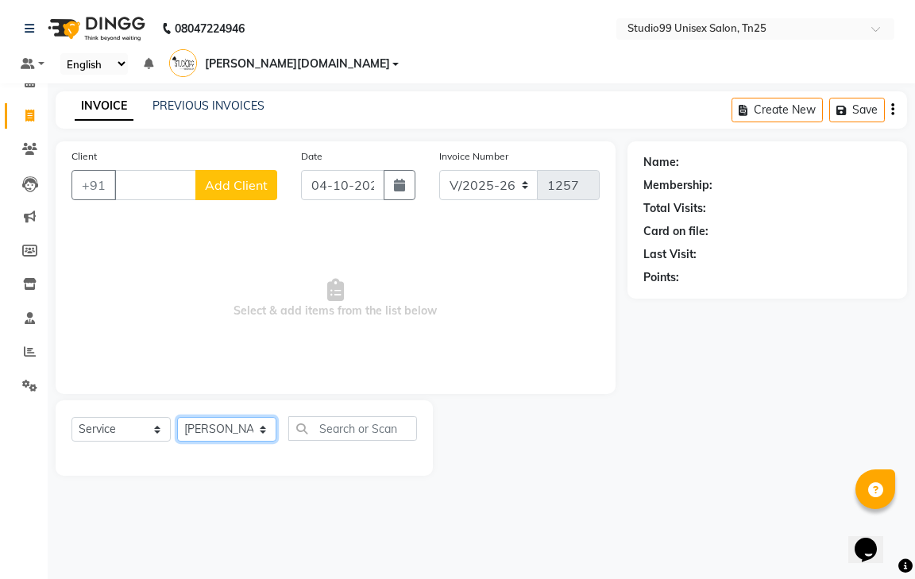
click at [177, 417] on select "Select Stylist gendral [PERSON_NAME] jaya priya kothai TK [DATE] sanjay santhos…" at bounding box center [226, 429] width 99 height 25
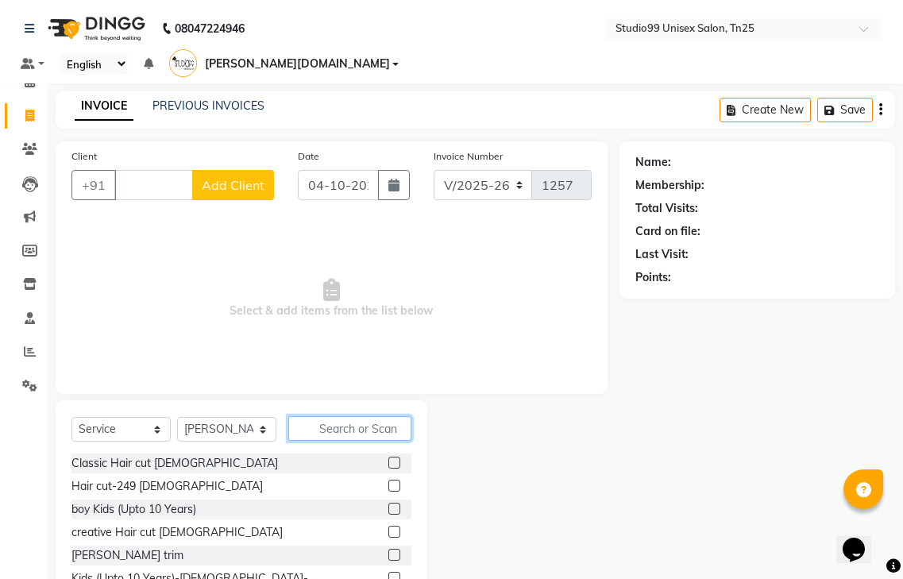
click at [345, 416] on input "text" at bounding box center [349, 428] width 123 height 25
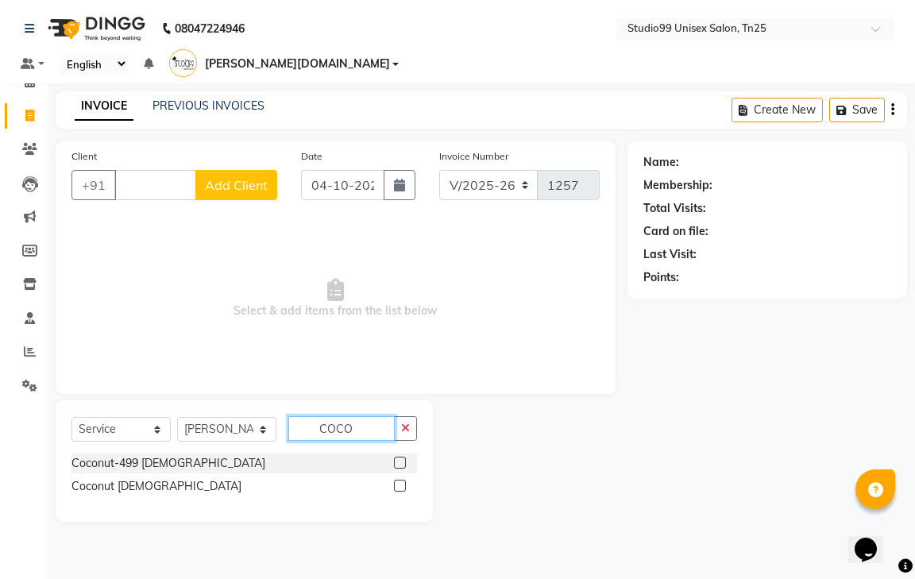
type input "COCO"
click at [402, 480] on label at bounding box center [400, 486] width 12 height 12
click at [402, 481] on input "checkbox" at bounding box center [399, 486] width 10 height 10
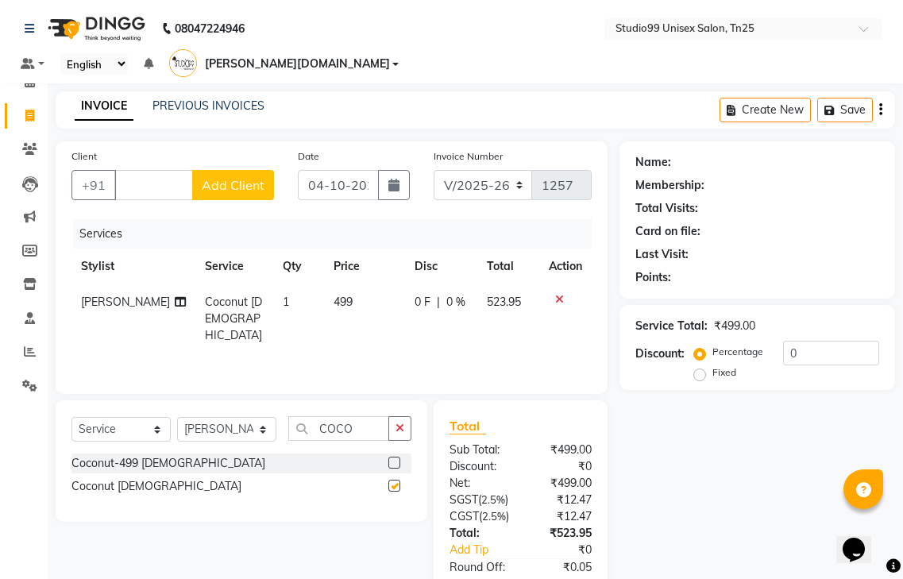
checkbox input "false"
click at [400, 423] on icon "button" at bounding box center [400, 428] width 9 height 11
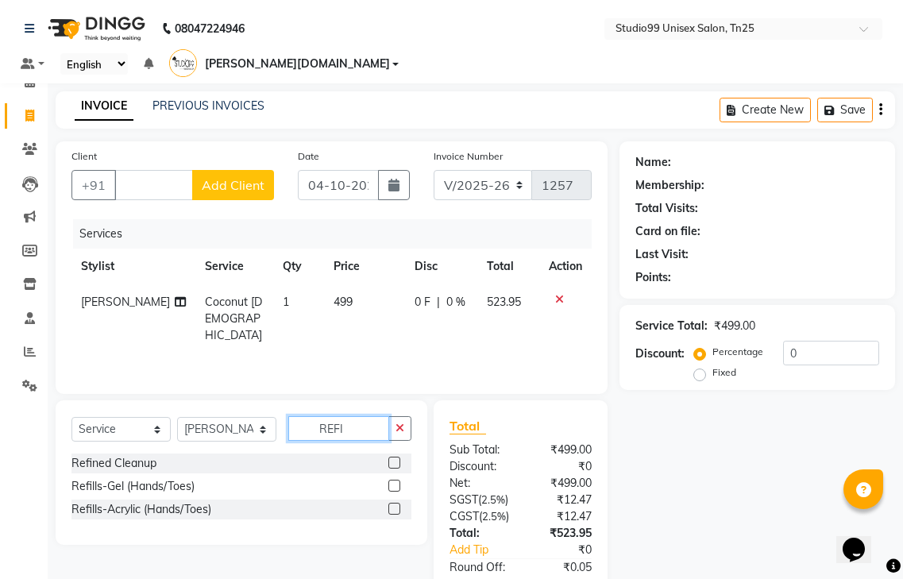
type input "REFI"
click at [397, 457] on label at bounding box center [394, 463] width 12 height 12
click at [397, 458] on input "checkbox" at bounding box center [393, 463] width 10 height 10
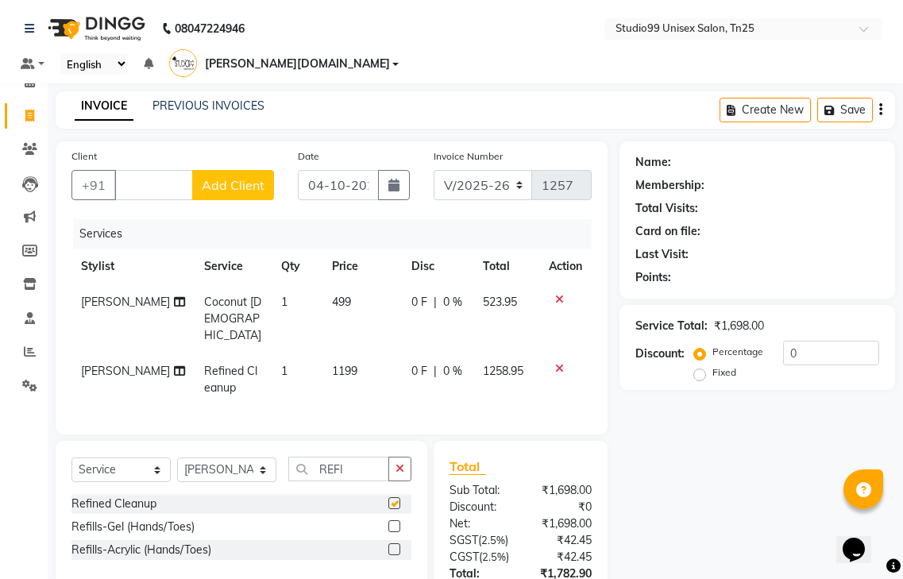
checkbox input "false"
click at [226, 458] on select "Select Stylist gendral [PERSON_NAME] jaya priya kothai TK [DATE] sanjay santhos…" at bounding box center [226, 470] width 99 height 25
select select "80757"
click at [177, 458] on select "Select Stylist gendral [PERSON_NAME] jaya priya kothai TK [DATE] sanjay santhos…" at bounding box center [226, 470] width 99 height 25
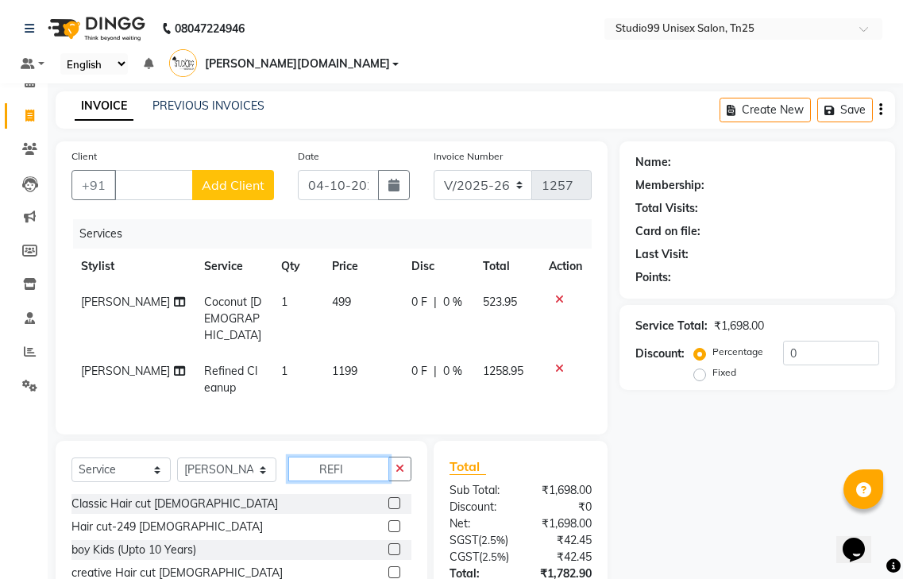
click at [357, 457] on input "REFI" at bounding box center [338, 469] width 101 height 25
type input "REFI"
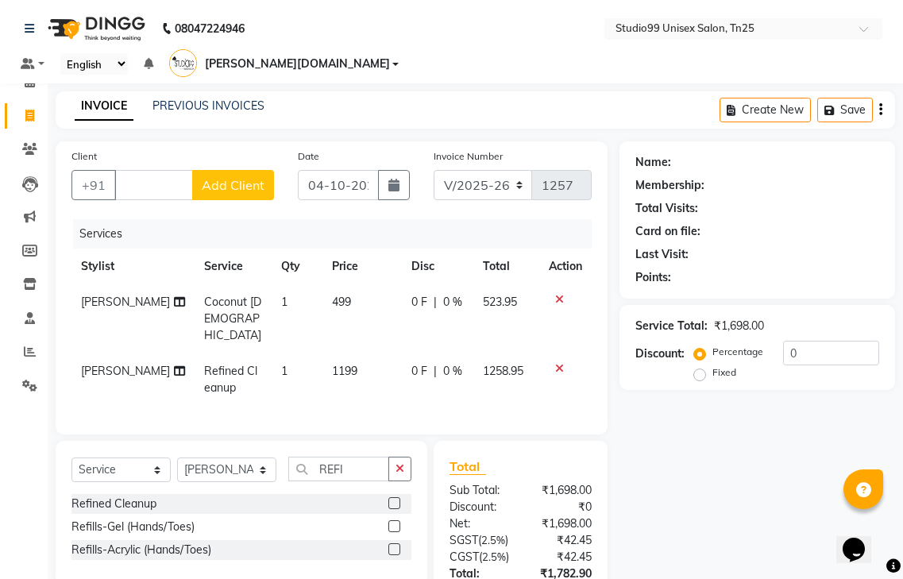
click at [392, 497] on label at bounding box center [394, 503] width 12 height 12
click at [392, 499] on input "checkbox" at bounding box center [393, 504] width 10 height 10
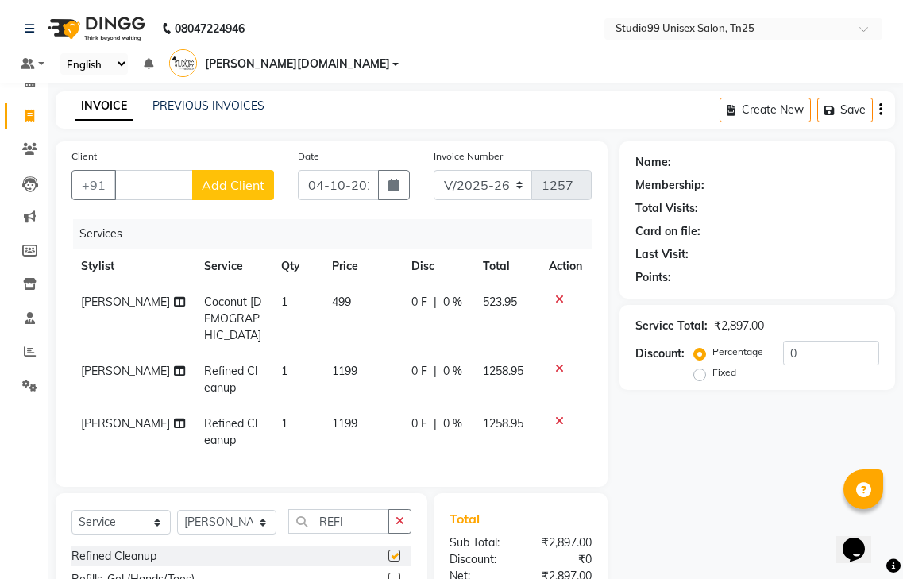
checkbox input "false"
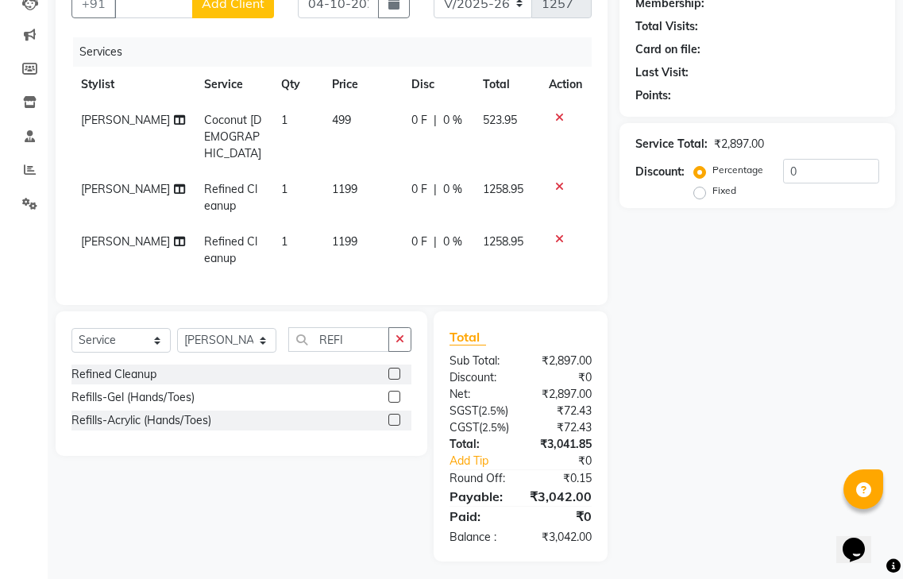
scroll to position [195, 0]
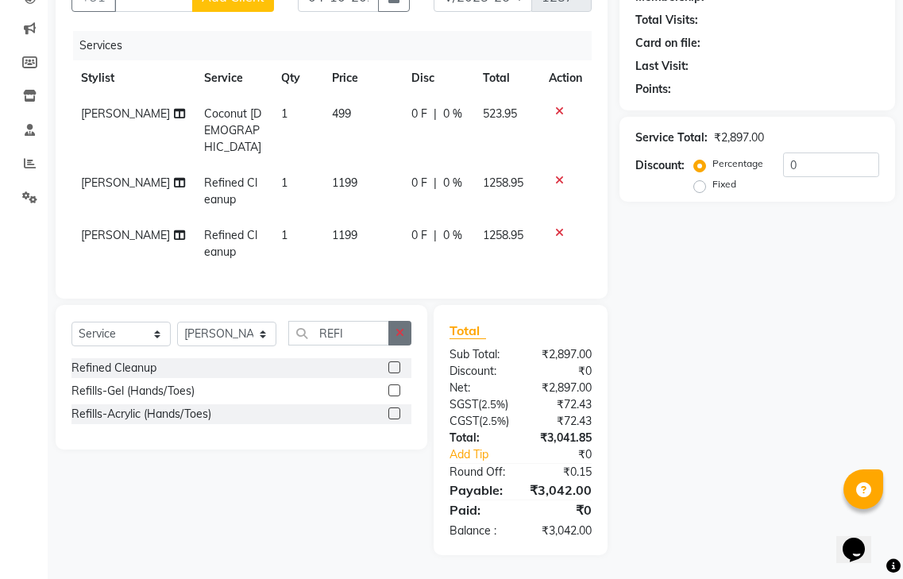
click at [399, 321] on button "button" at bounding box center [399, 333] width 23 height 25
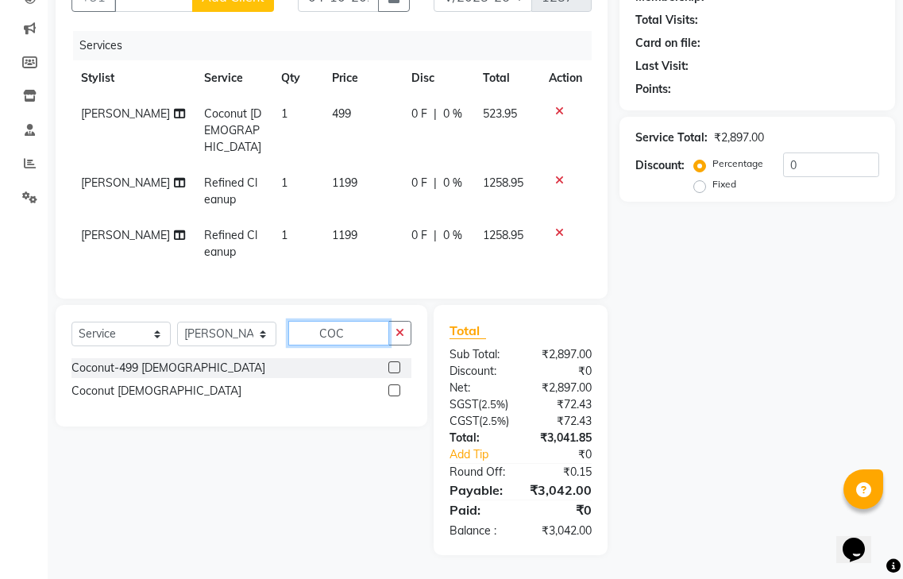
type input "COC"
click at [391, 384] on label at bounding box center [394, 390] width 12 height 12
click at [391, 386] on input "checkbox" at bounding box center [393, 391] width 10 height 10
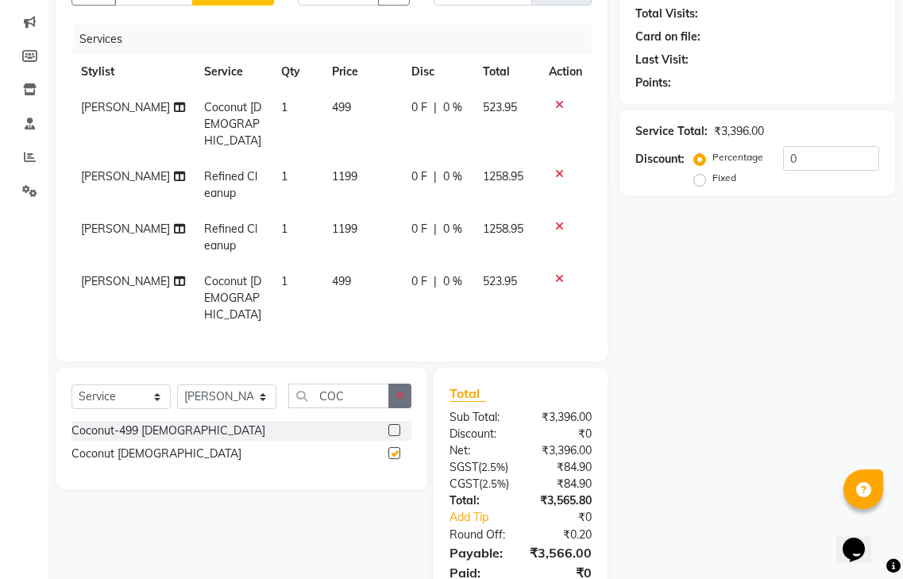
scroll to position [33, 0]
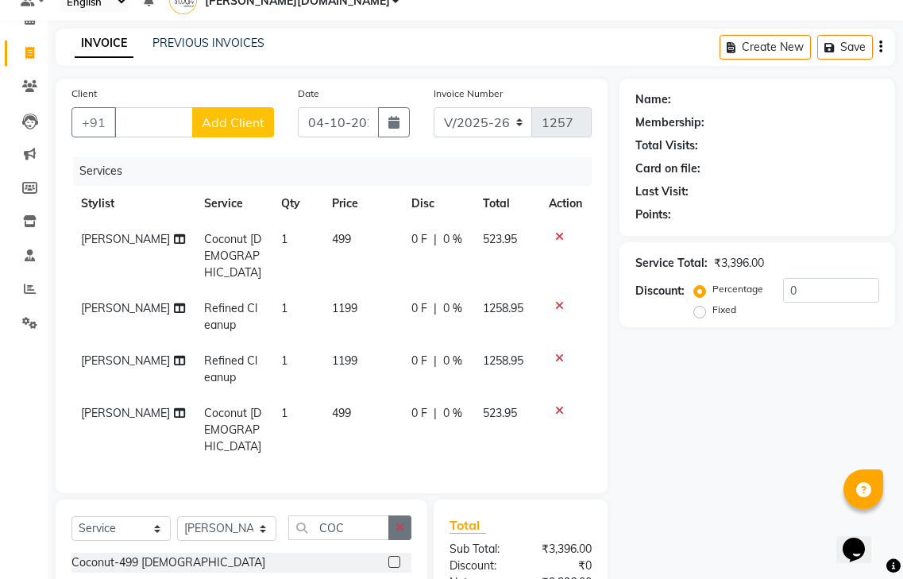
checkbox input "false"
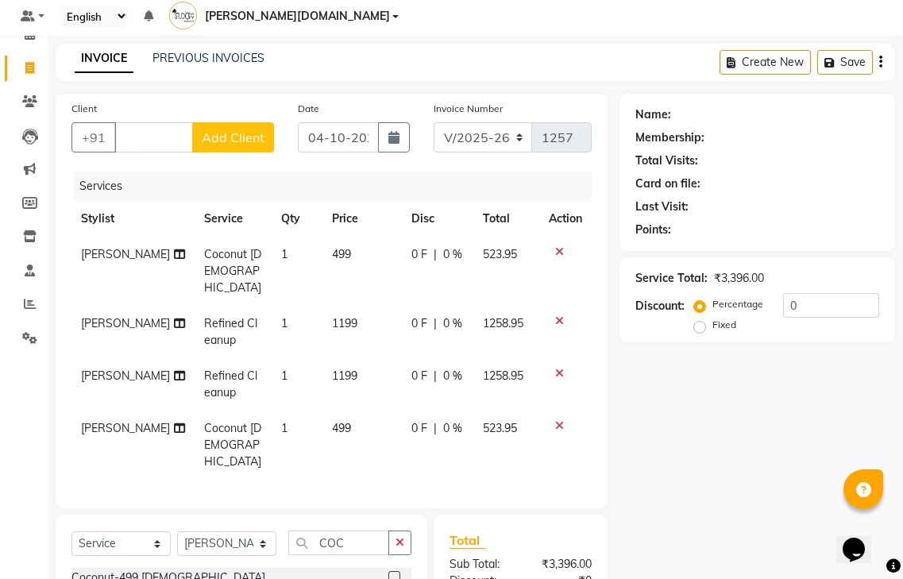
scroll to position [0, 0]
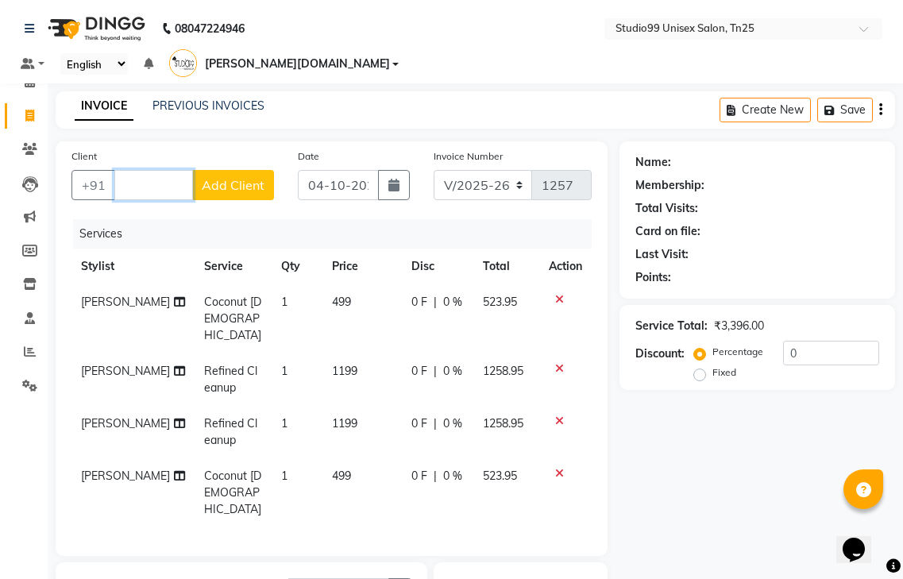
click at [148, 170] on input "Client" at bounding box center [153, 185] width 79 height 30
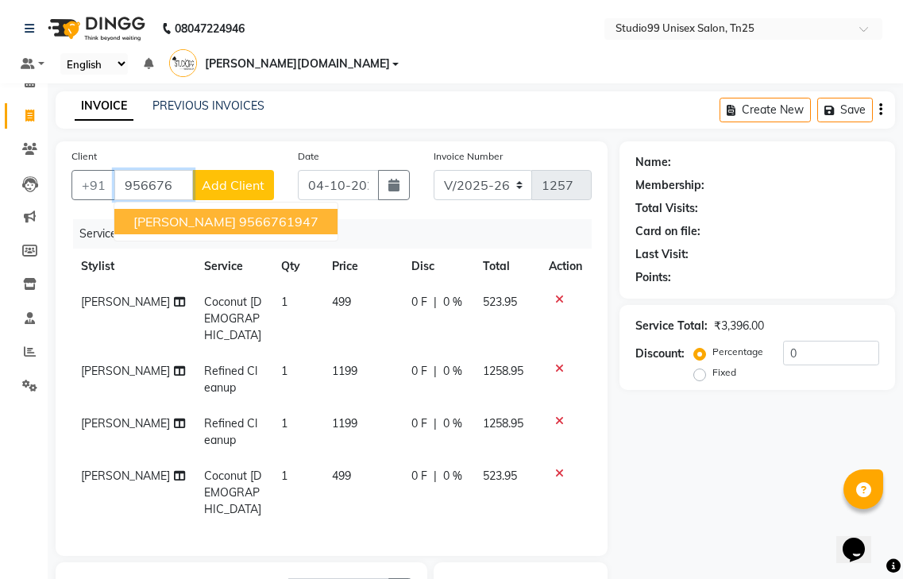
click at [239, 214] on ngb-highlight "9566761947" at bounding box center [278, 222] width 79 height 16
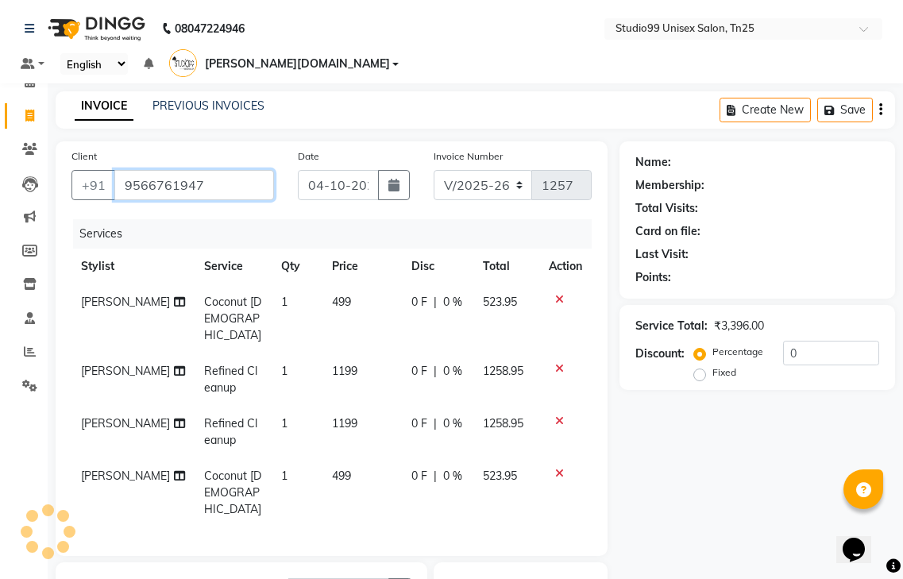
type input "9566761947"
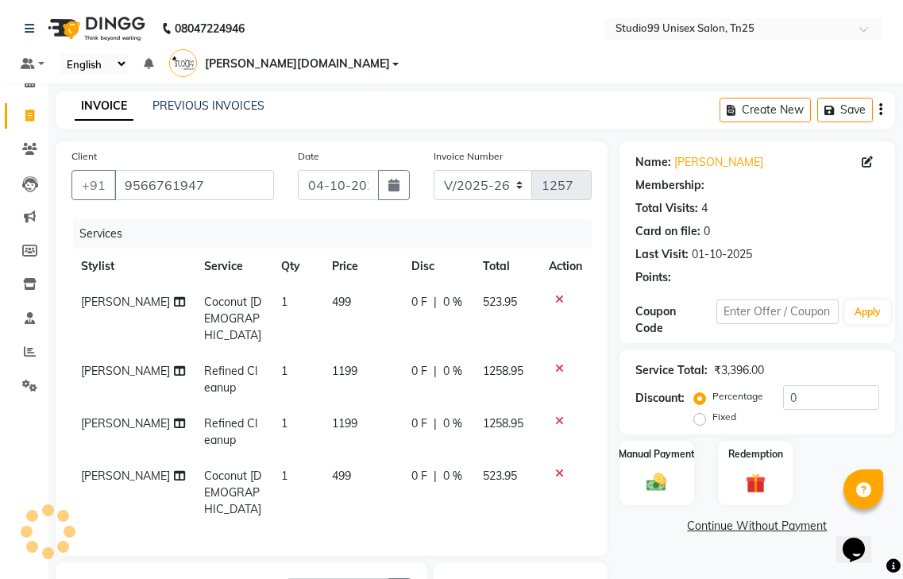
select select "2: Object"
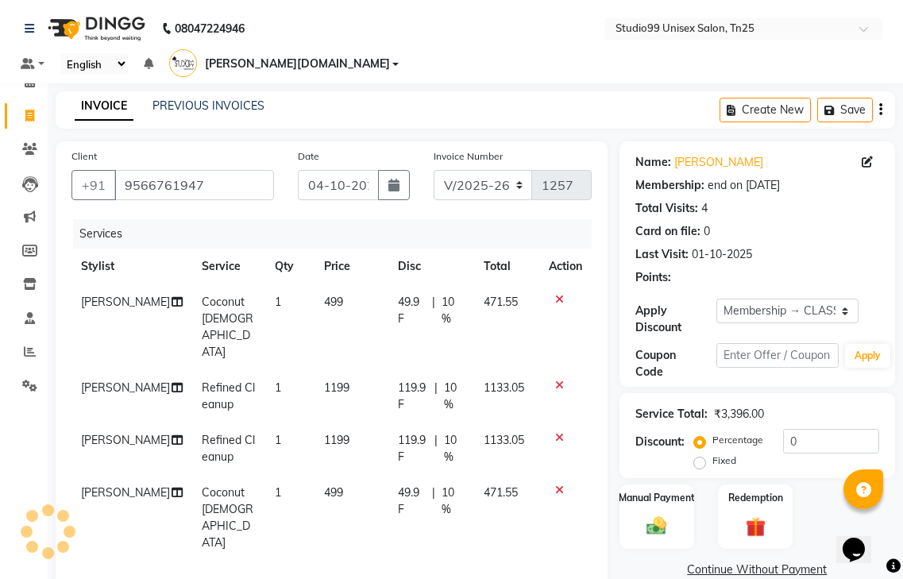
type input "10"
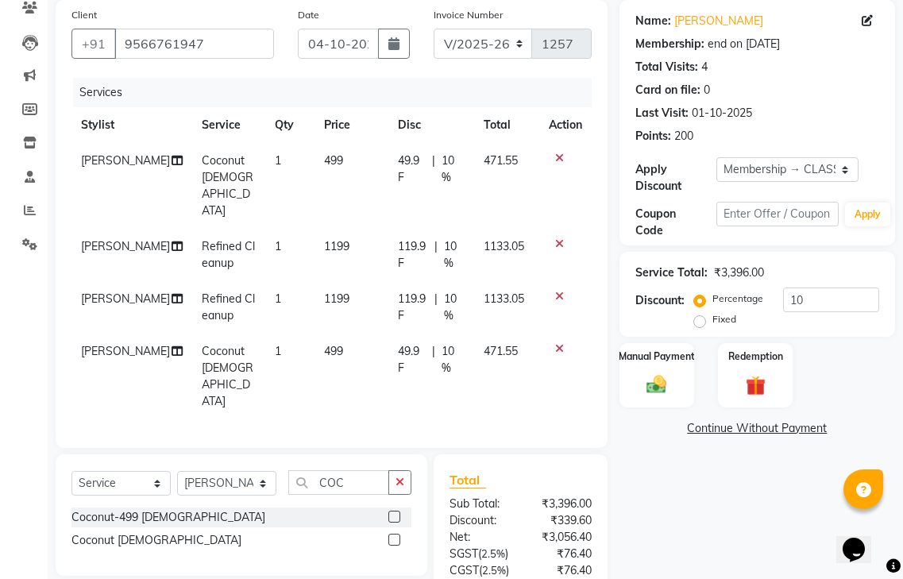
scroll to position [247, 0]
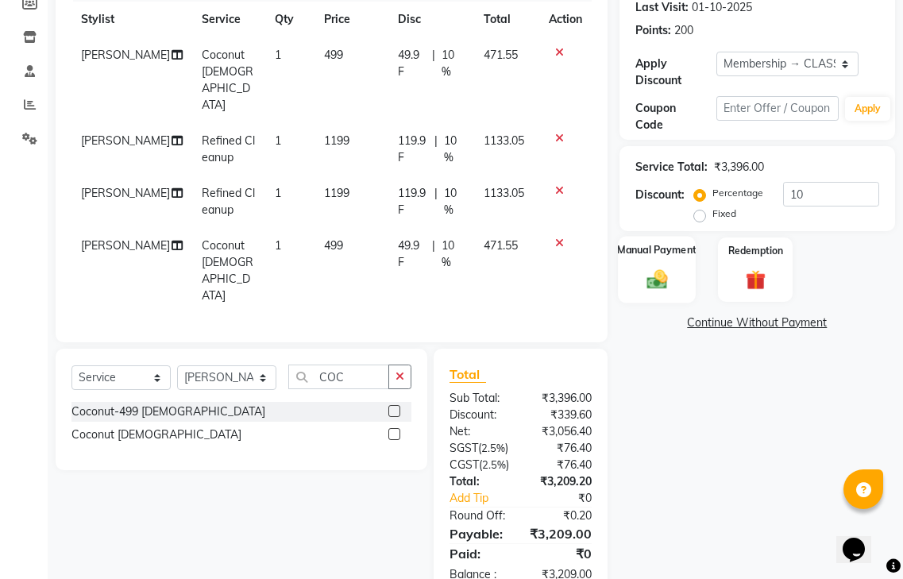
click at [655, 267] on img at bounding box center [656, 279] width 33 height 24
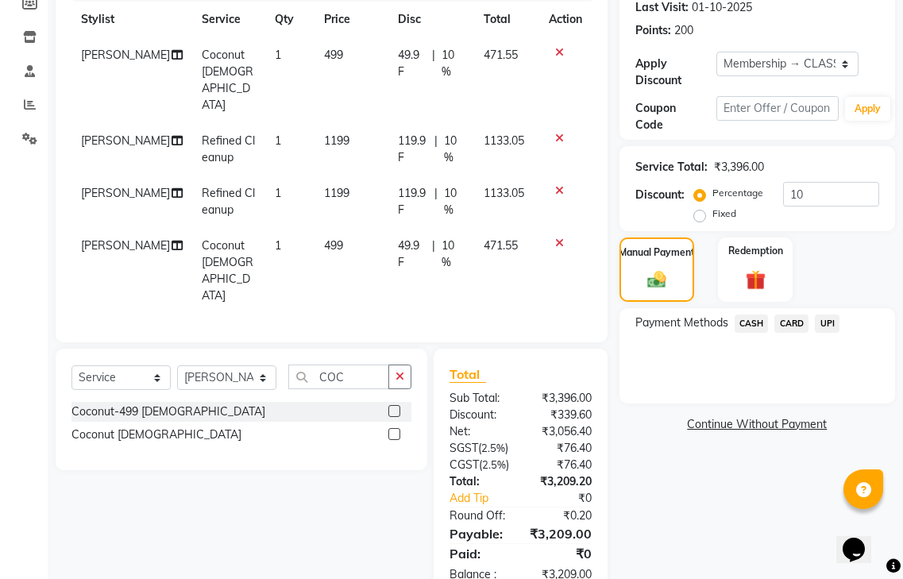
click at [833, 315] on span "UPI" at bounding box center [827, 324] width 25 height 18
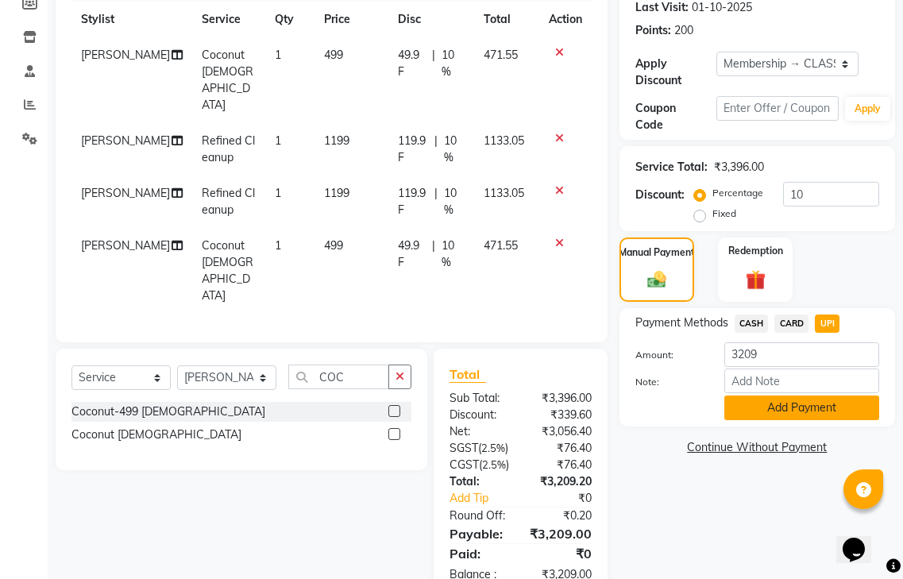
click at [775, 396] on button "Add Payment" at bounding box center [802, 408] width 155 height 25
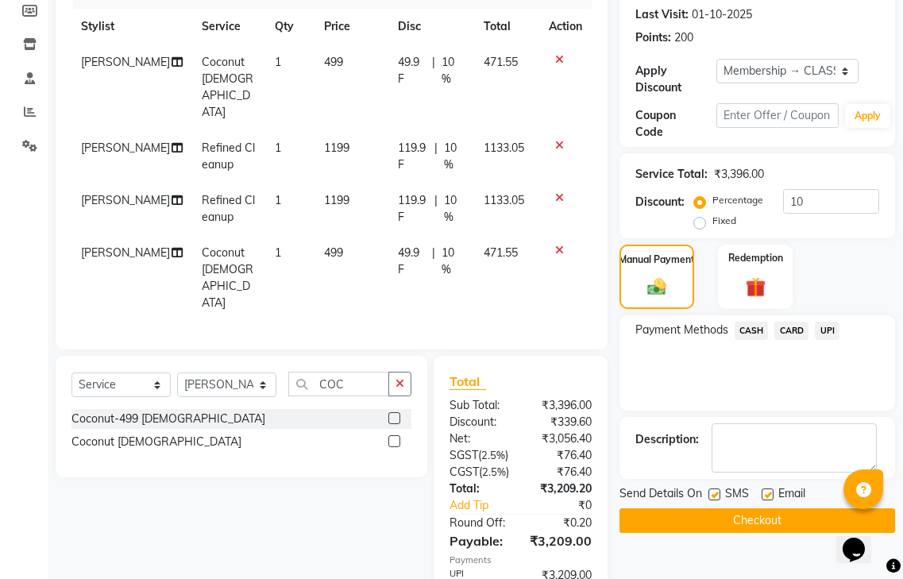
scroll to position [469, 0]
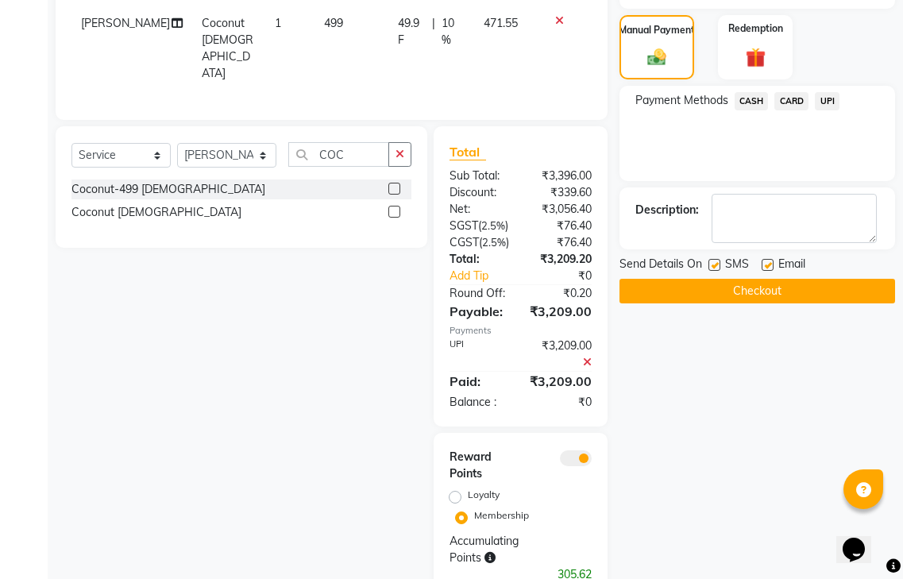
click at [740, 279] on button "Checkout" at bounding box center [758, 291] width 276 height 25
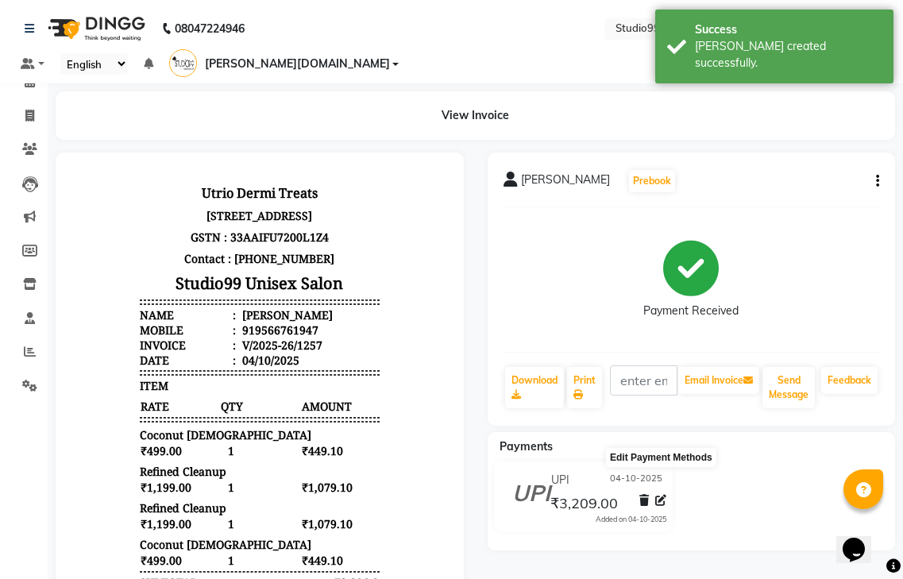
click at [661, 495] on icon at bounding box center [660, 500] width 11 height 11
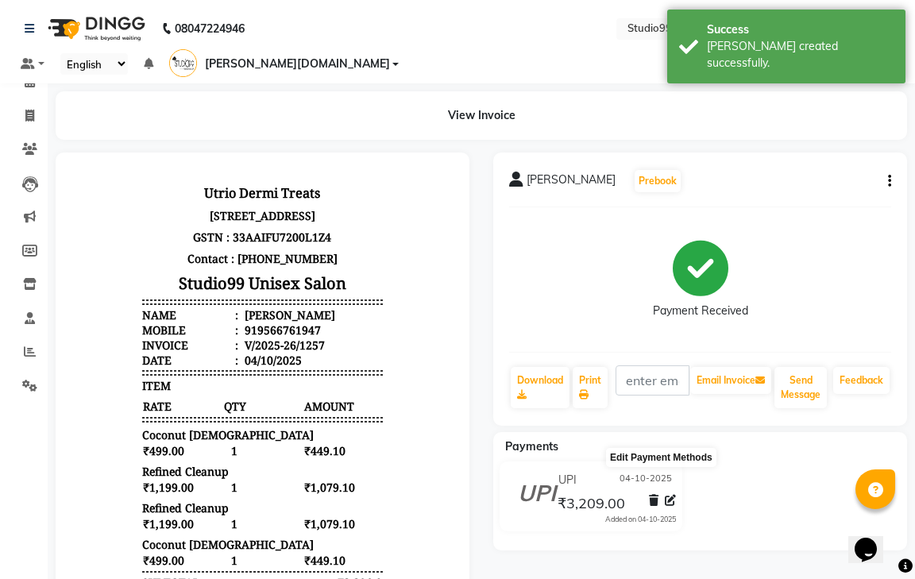
select select "8"
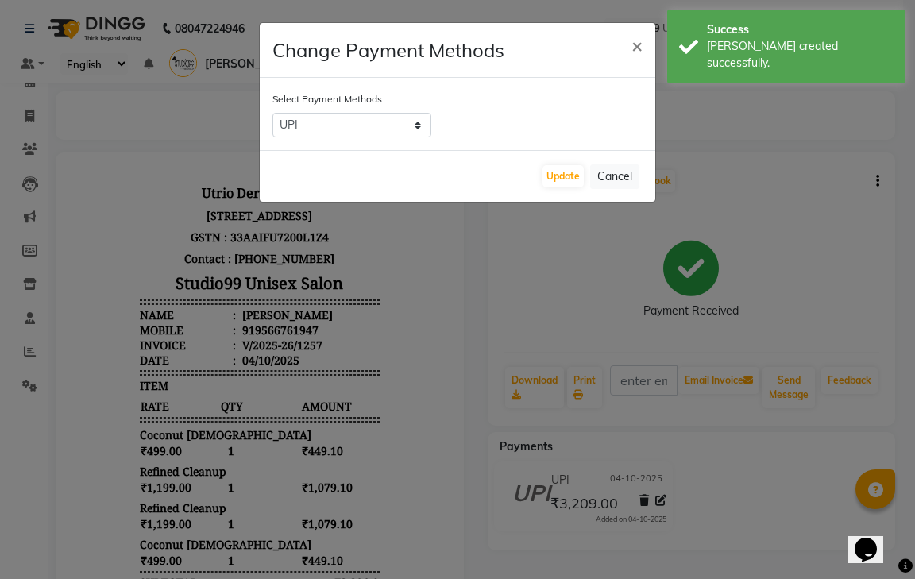
click at [438, 286] on ngb-modal-window "Change Payment Methods × Select Payment Methods CASH CARD UPI Update Cancel" at bounding box center [457, 289] width 915 height 579
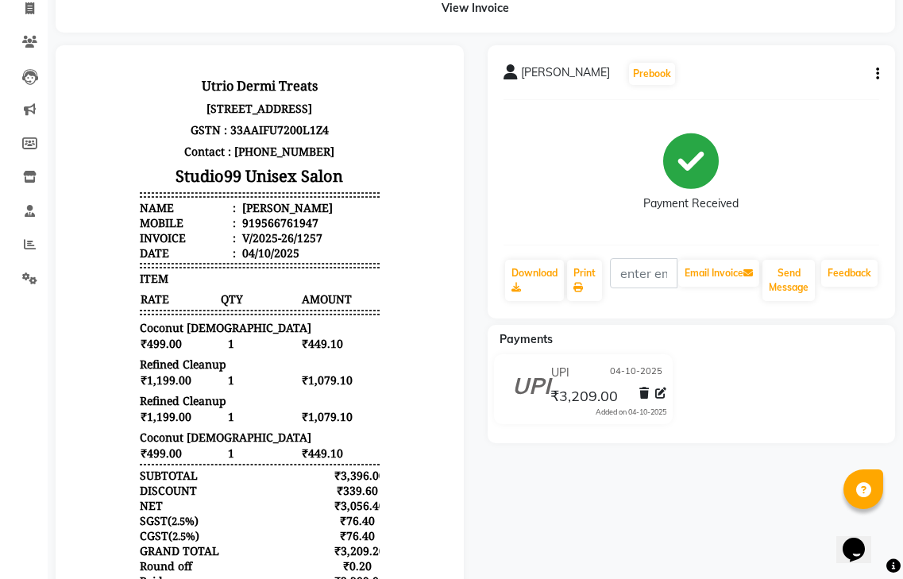
scroll to position [256, 0]
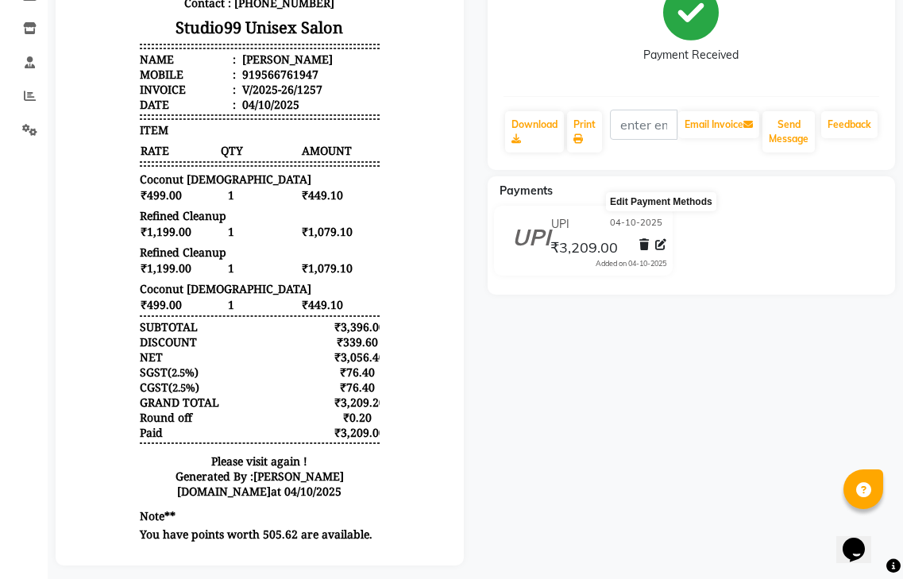
click at [663, 239] on icon at bounding box center [660, 244] width 11 height 11
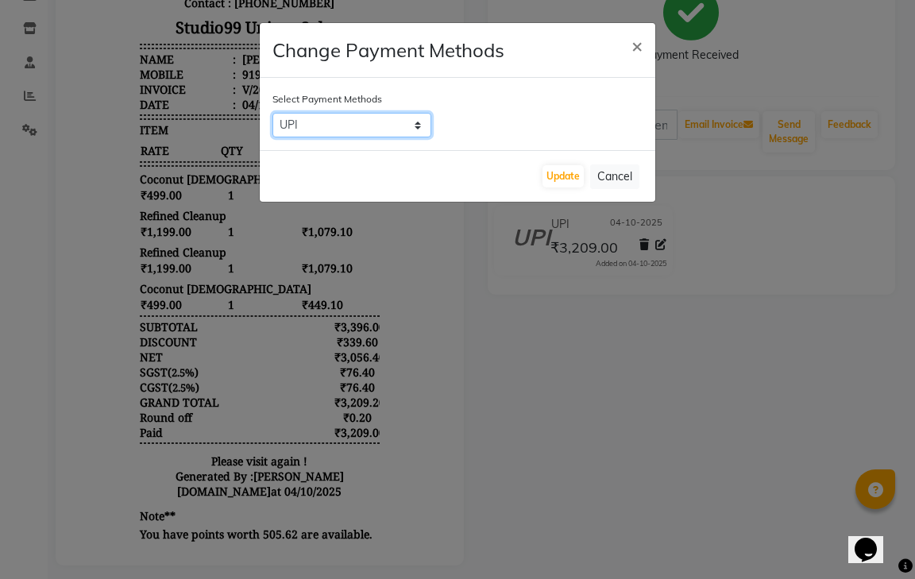
click at [338, 118] on select "CASH CARD UPI" at bounding box center [351, 125] width 159 height 25
select select "1"
click at [272, 113] on select "CASH CARD UPI" at bounding box center [351, 125] width 159 height 25
click at [354, 117] on select "CASH CARD UPI" at bounding box center [351, 125] width 159 height 25
click at [610, 256] on ngb-modal-window "Change Payment Methods × Select Payment Methods CASH CARD UPI Update Cancel" at bounding box center [457, 289] width 915 height 579
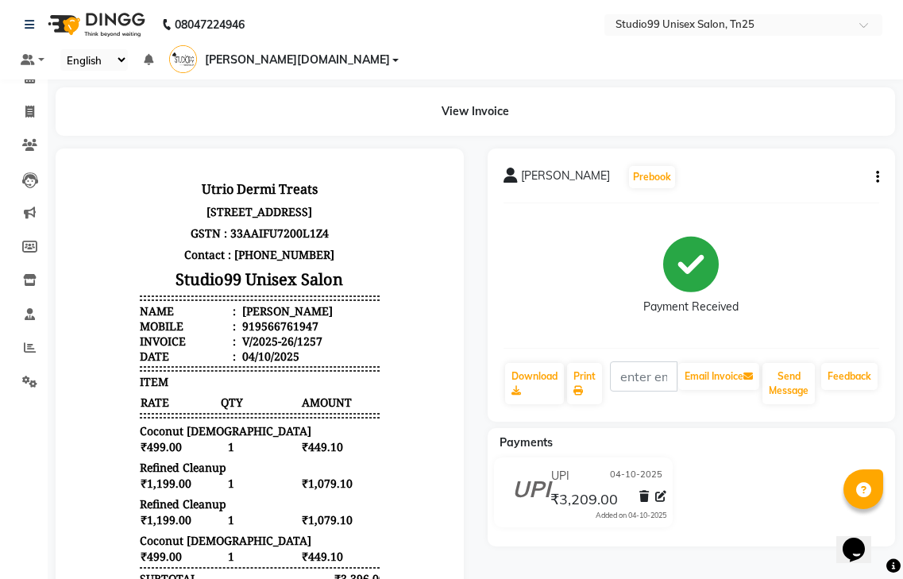
scroll to position [0, 0]
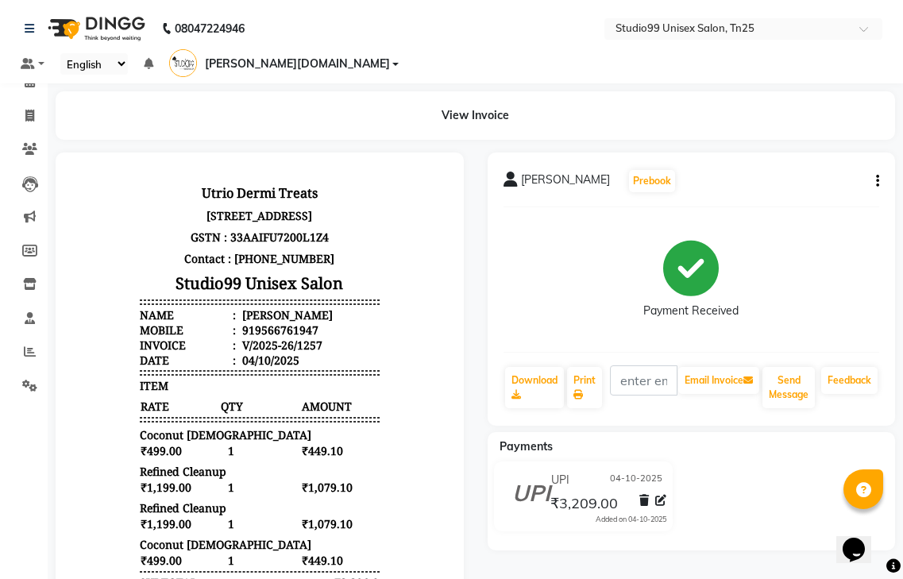
click at [883, 153] on div "[PERSON_NAME] Prebook Payment Received Download Print Email Invoice Send Messag…" at bounding box center [692, 289] width 408 height 273
click at [880, 154] on div "[PERSON_NAME] Prebook Payment Received Download Print Email Invoice Send Messag…" at bounding box center [692, 289] width 408 height 273
click at [879, 160] on div "[PERSON_NAME] Prebook Payment Received Download Print Email Invoice Send Messag…" at bounding box center [692, 289] width 408 height 273
click at [788, 220] on div "Payment Received" at bounding box center [692, 279] width 377 height 119
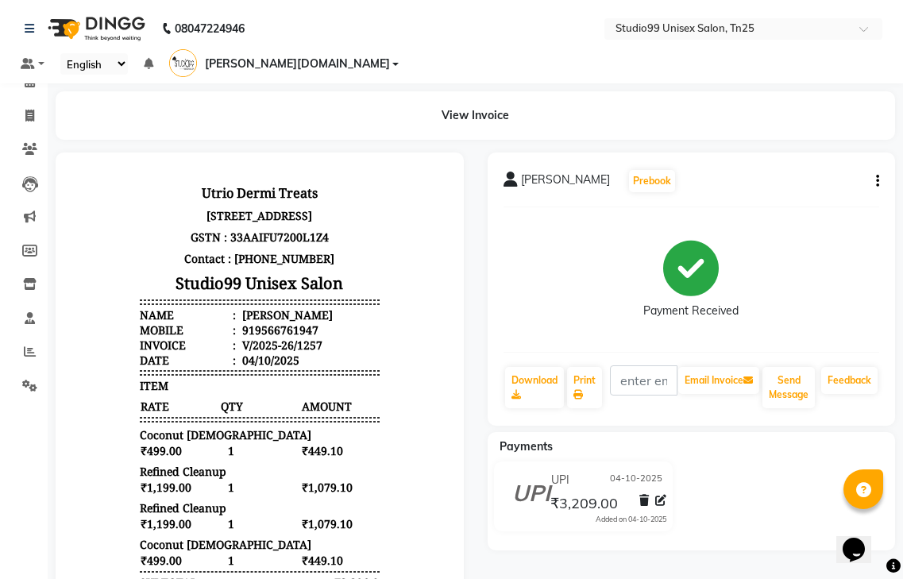
click at [871, 173] on button "button" at bounding box center [875, 181] width 10 height 17
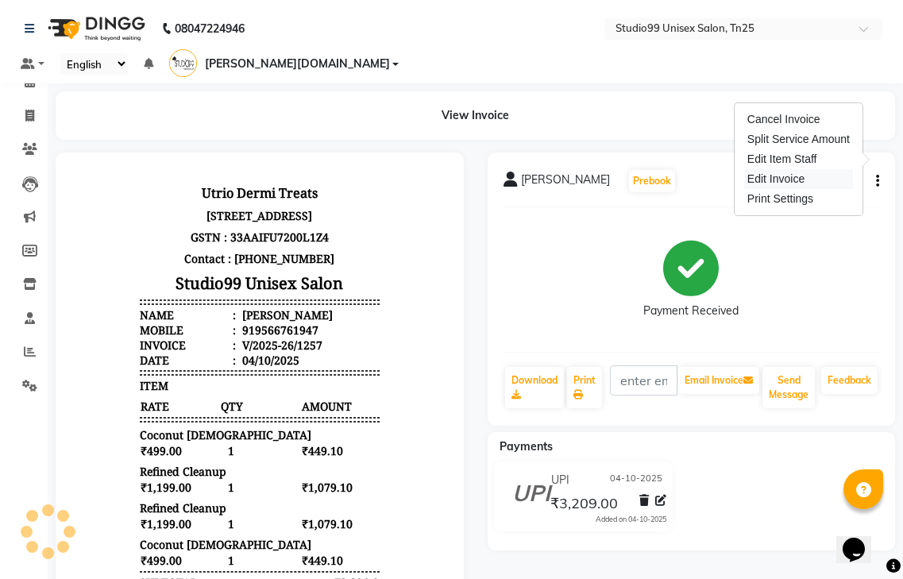
click at [795, 183] on div "Edit Invoice" at bounding box center [798, 179] width 109 height 20
select select "service"
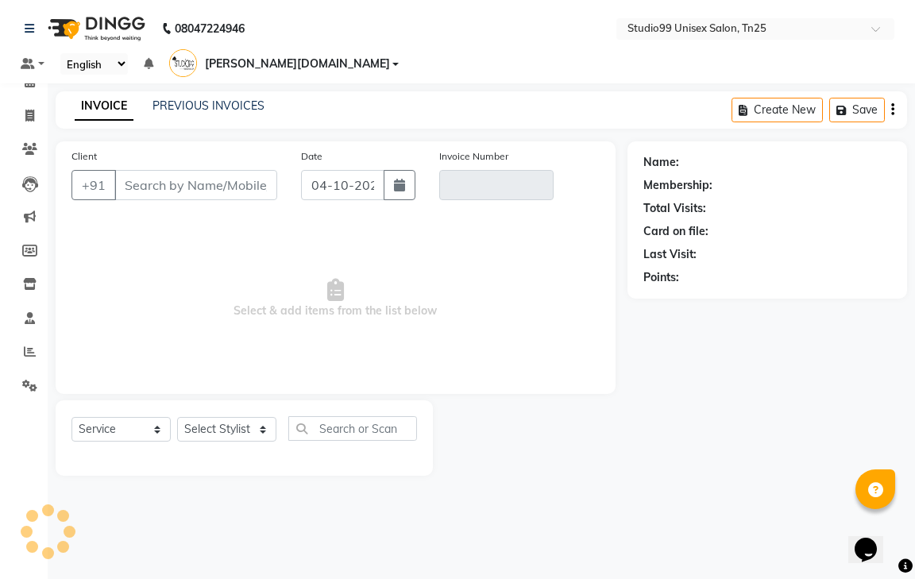
type input "9566761947"
type input "V/2025-26/1257"
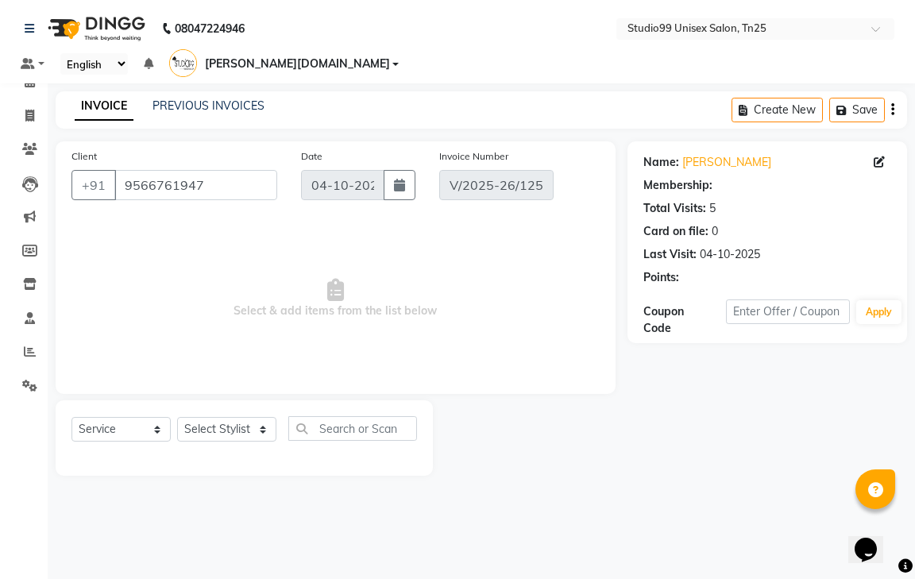
select select "2: Object"
select select "select"
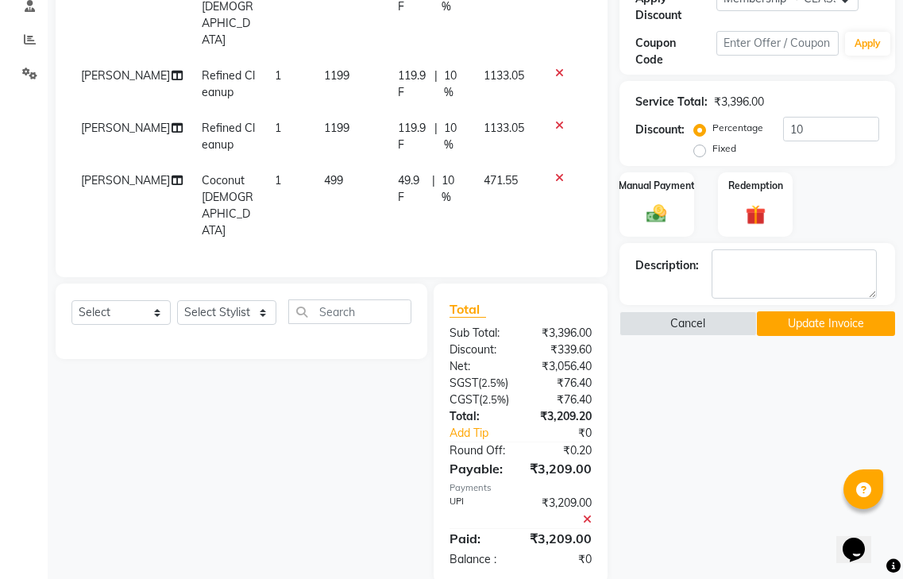
scroll to position [311, 0]
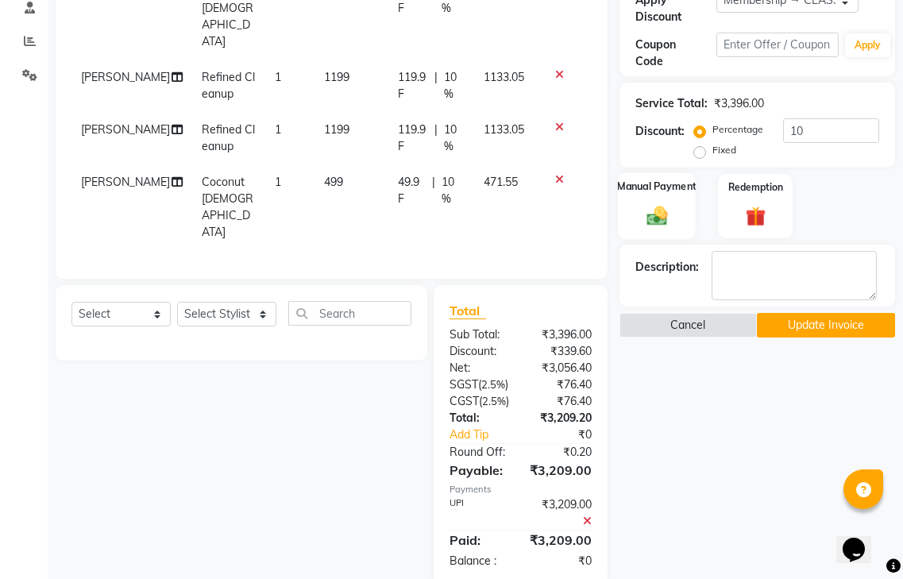
click at [647, 179] on div "Manual Payment" at bounding box center [657, 205] width 78 height 67
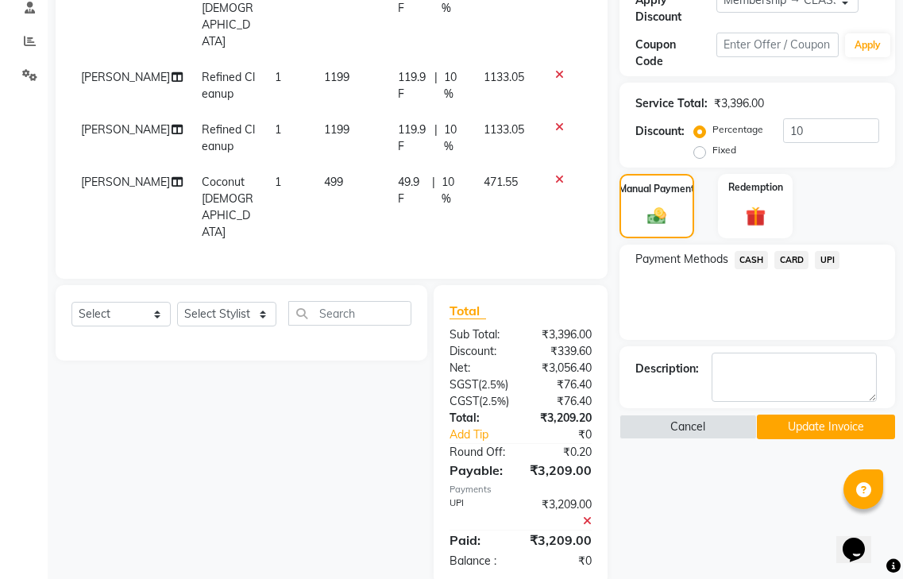
click at [745, 251] on span "CASH" at bounding box center [752, 260] width 34 height 18
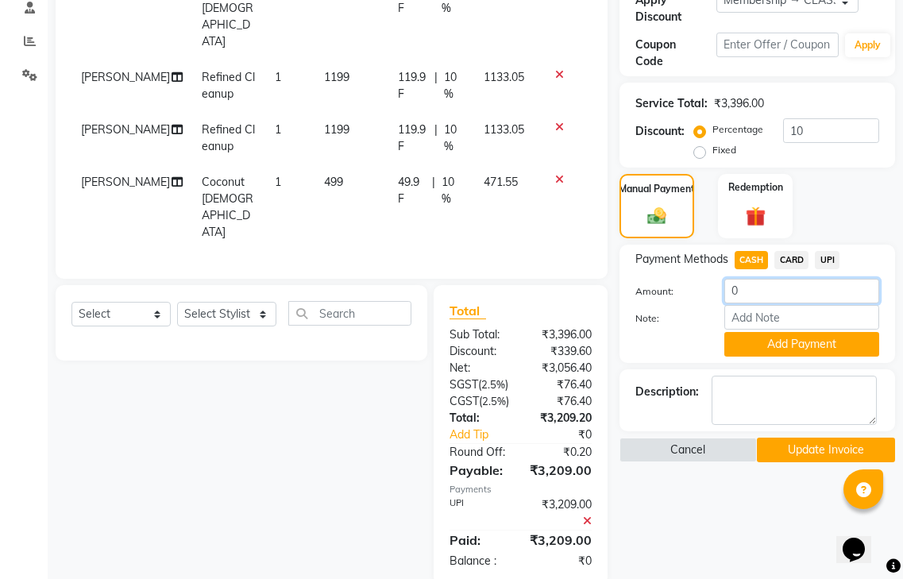
click at [748, 279] on input "0" at bounding box center [802, 291] width 155 height 25
click at [775, 279] on input "16040" at bounding box center [802, 291] width 155 height 25
type input "1604"
click at [807, 332] on button "Add Payment" at bounding box center [802, 344] width 155 height 25
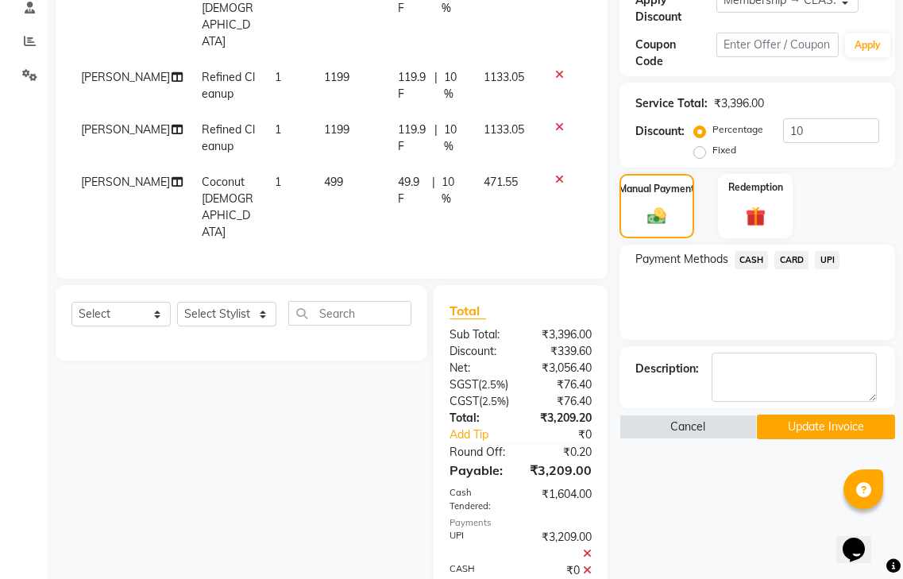
click at [829, 251] on span "UPI" at bounding box center [827, 260] width 25 height 18
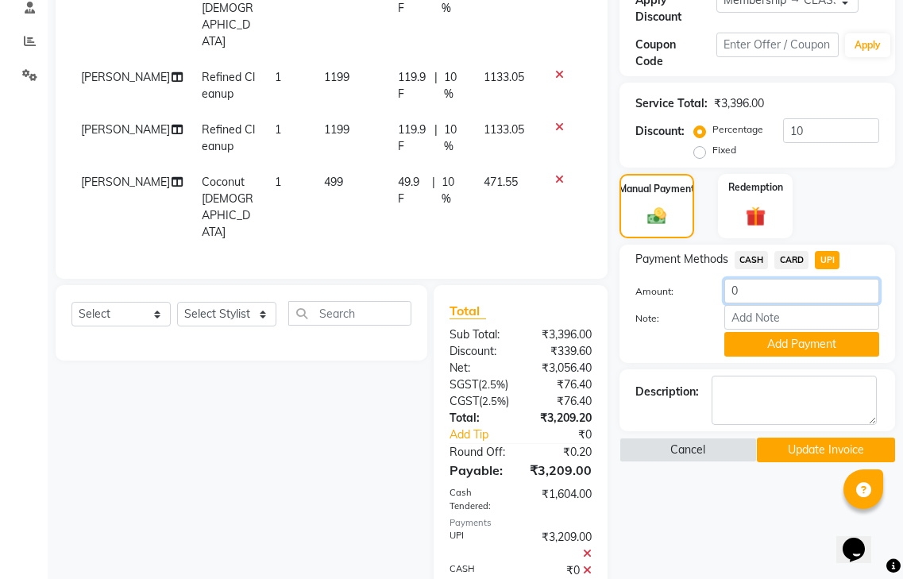
click at [755, 279] on input "0" at bounding box center [802, 291] width 155 height 25
click at [740, 279] on input "01604" at bounding box center [802, 291] width 155 height 25
type input "1604"
click at [777, 332] on button "Add Payment" at bounding box center [802, 344] width 155 height 25
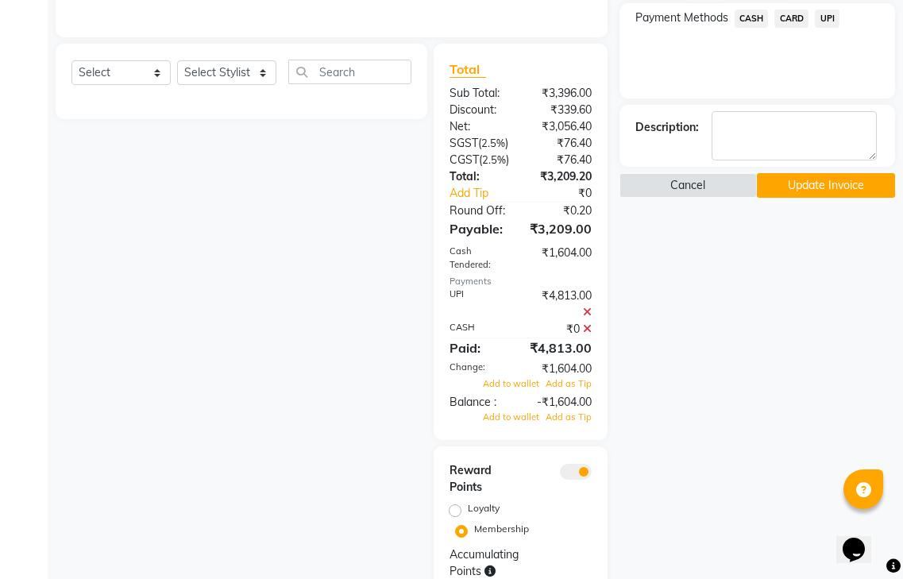
scroll to position [566, 0]
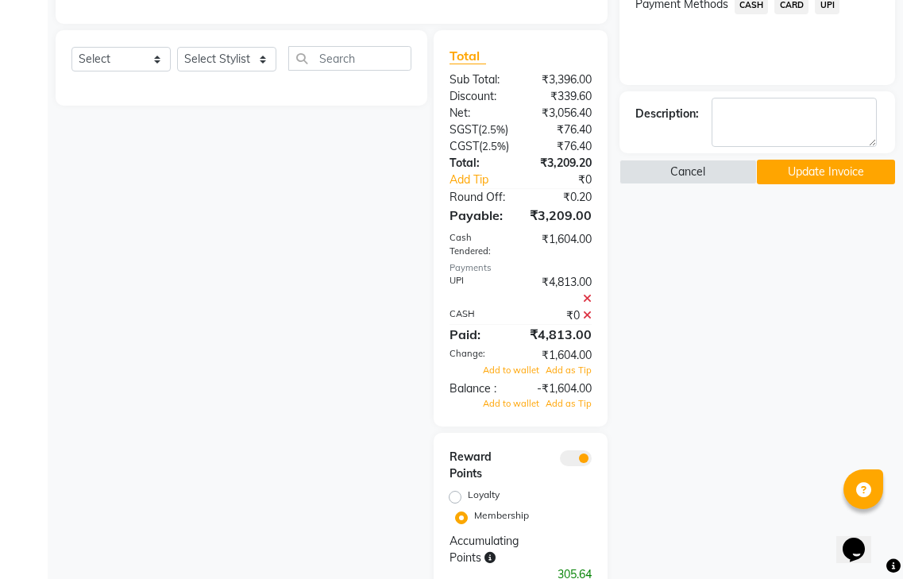
click at [588, 293] on icon at bounding box center [587, 298] width 9 height 11
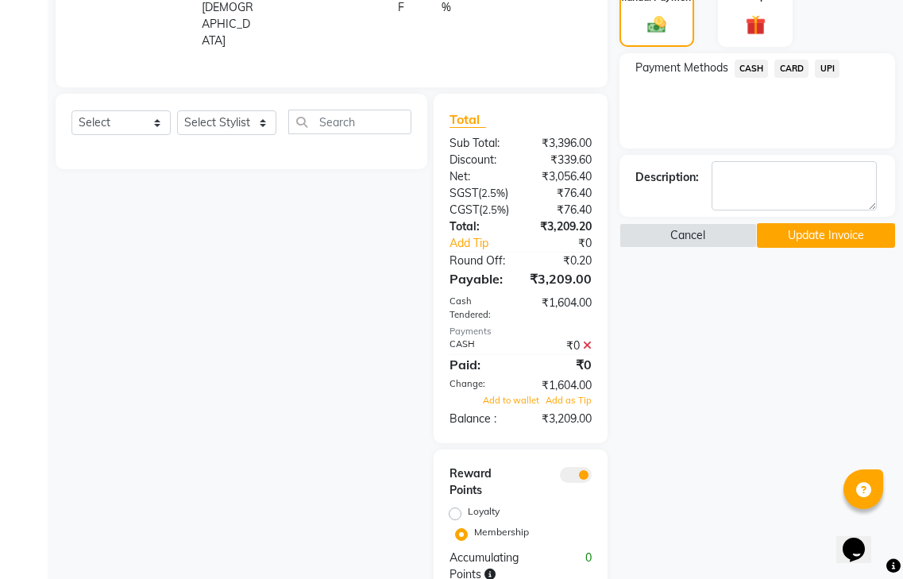
click at [590, 340] on icon at bounding box center [587, 345] width 9 height 11
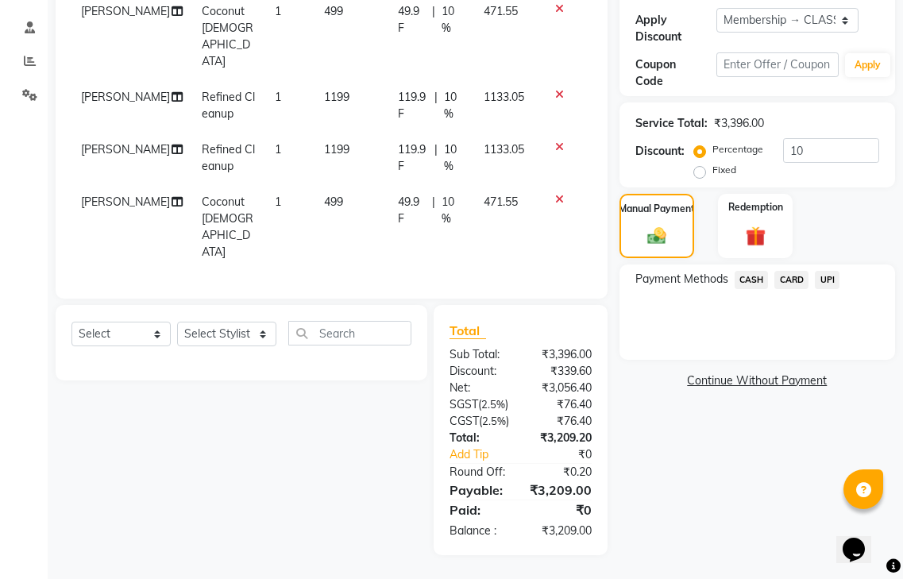
scroll to position [247, 0]
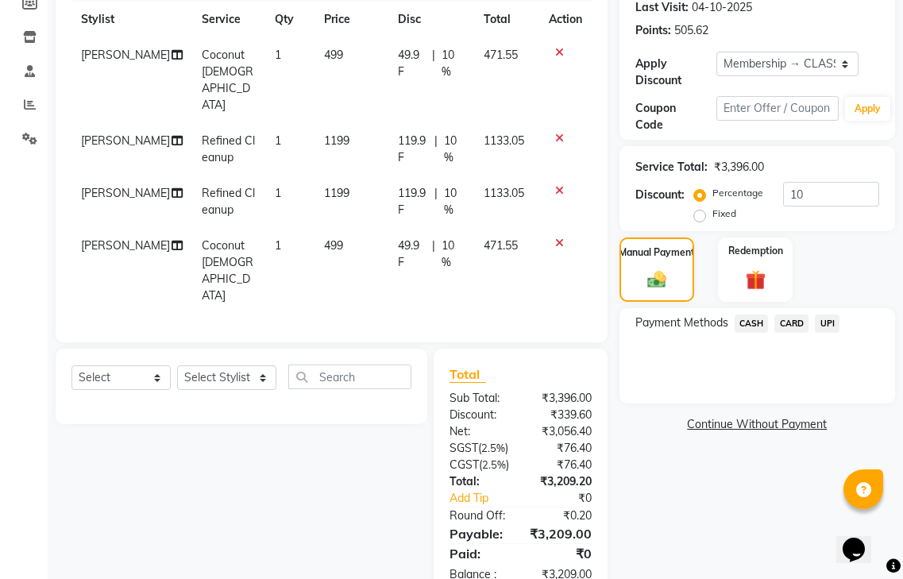
click at [751, 315] on span "CASH" at bounding box center [752, 324] width 34 height 18
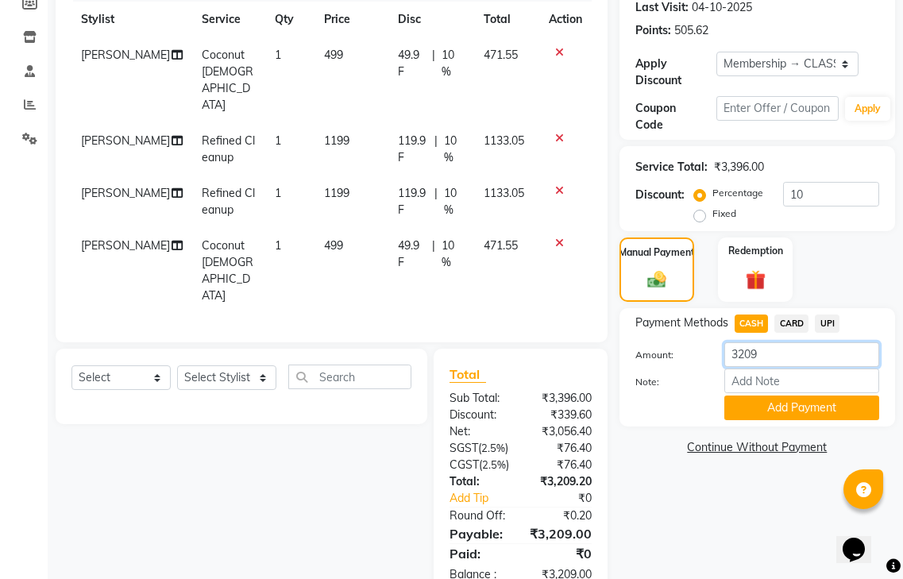
click at [766, 342] on input "3209" at bounding box center [802, 354] width 155 height 25
type input "3"
type input "1604"
click at [835, 396] on button "Add Payment" at bounding box center [802, 408] width 155 height 25
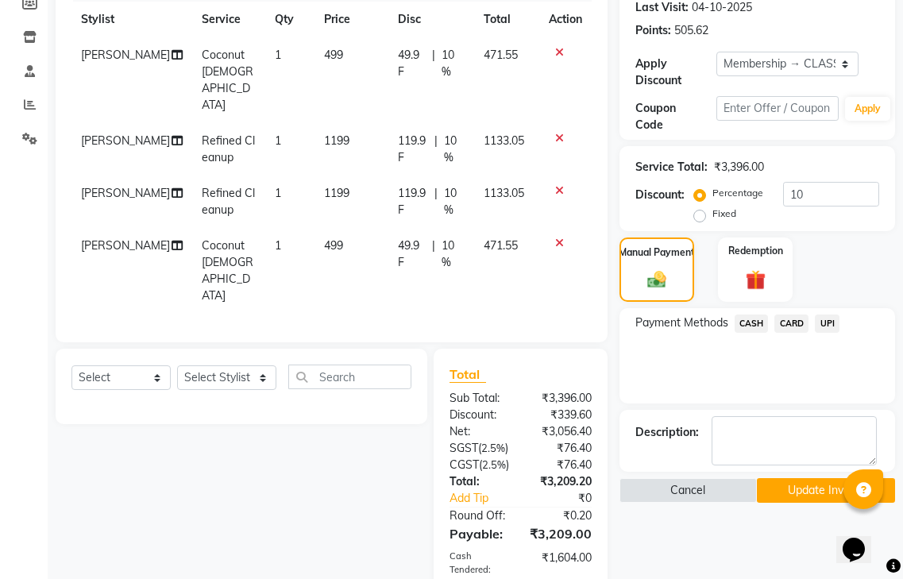
click at [829, 315] on span "UPI" at bounding box center [827, 324] width 25 height 18
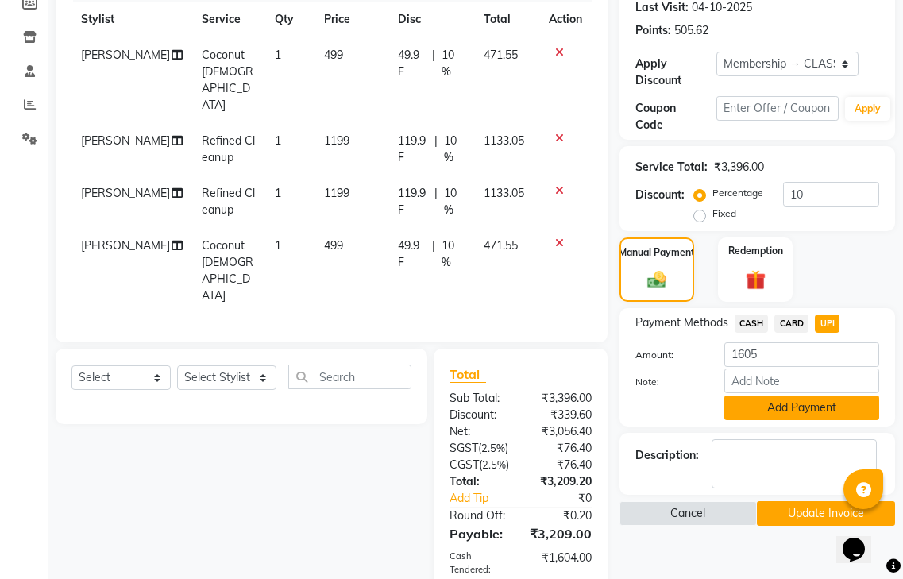
click at [776, 396] on button "Add Payment" at bounding box center [802, 408] width 155 height 25
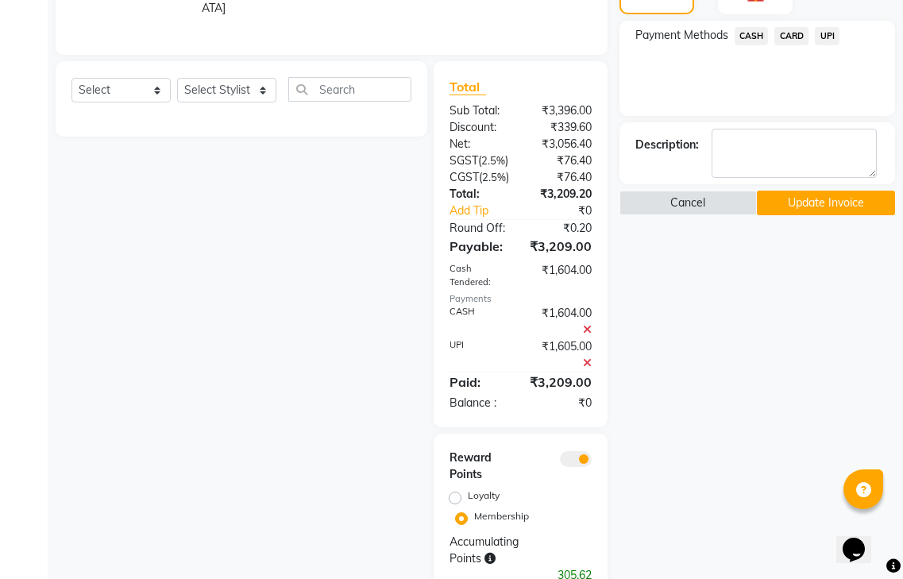
scroll to position [535, 0]
click at [788, 190] on button "Update Invoice" at bounding box center [826, 202] width 138 height 25
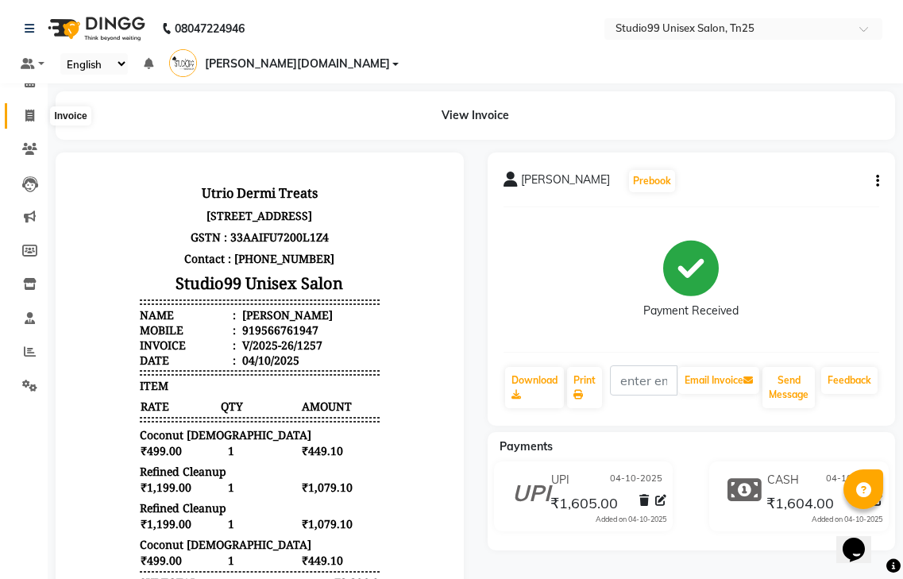
click at [29, 110] on icon at bounding box center [29, 116] width 9 height 12
select select "service"
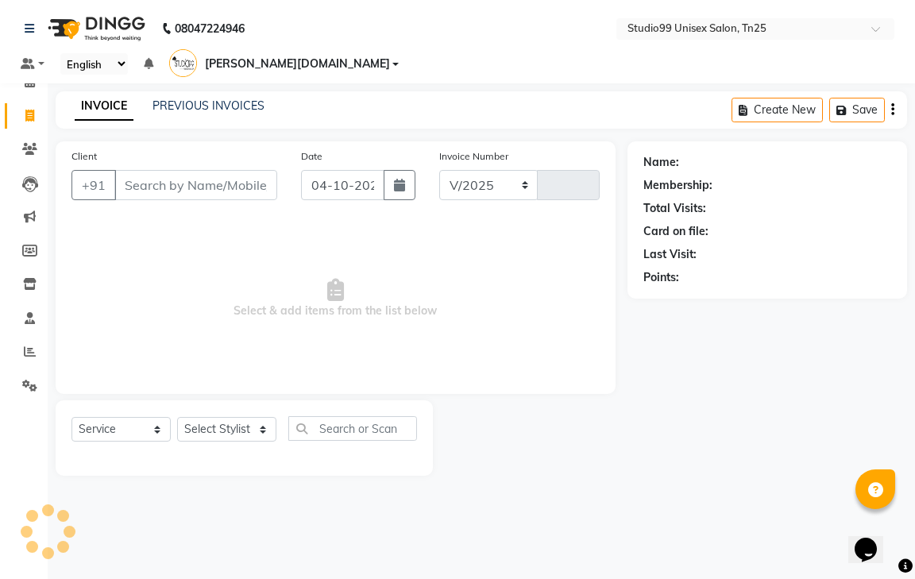
select select "8331"
type input "1258"
click at [211, 99] on link "PREVIOUS INVOICES" at bounding box center [209, 106] width 112 height 14
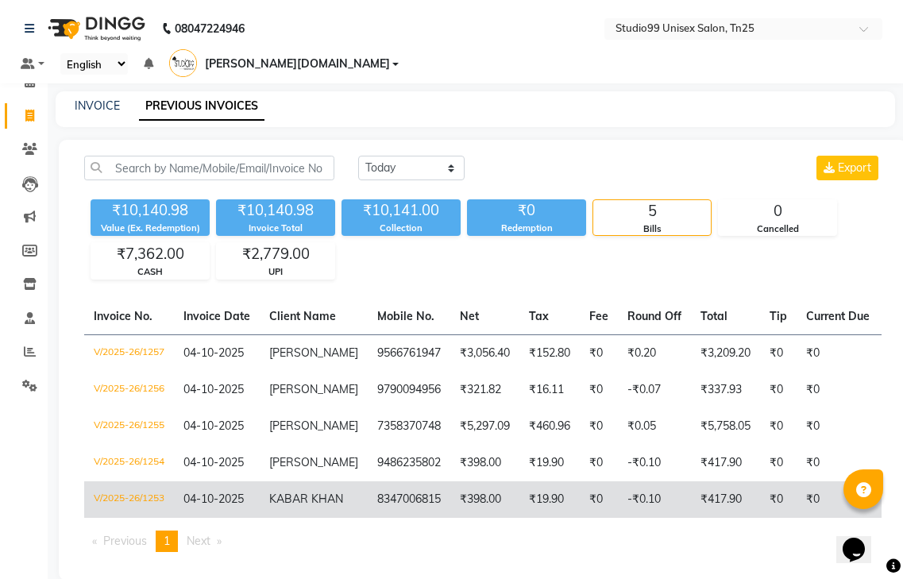
click at [760, 492] on td "₹417.90" at bounding box center [725, 499] width 69 height 37
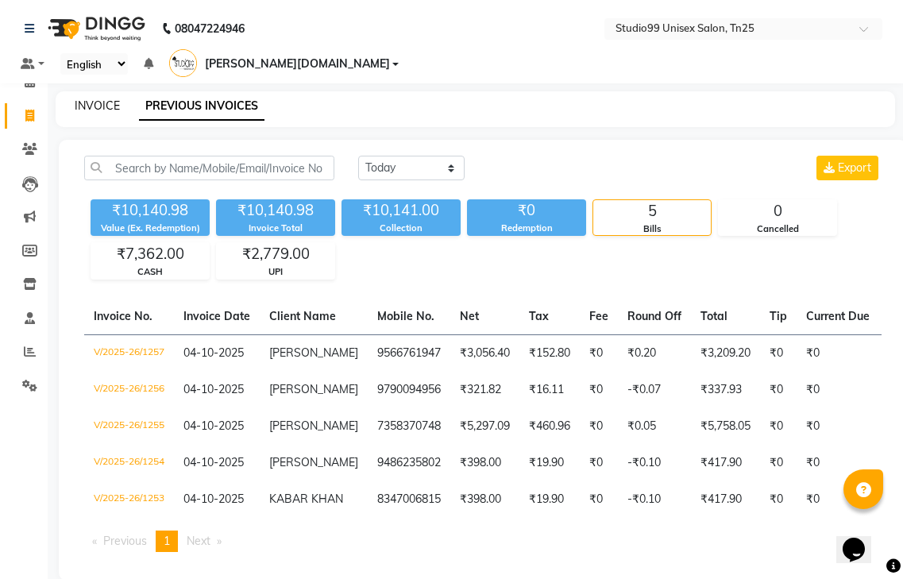
click at [102, 99] on link "INVOICE" at bounding box center [97, 106] width 45 height 14
select select "service"
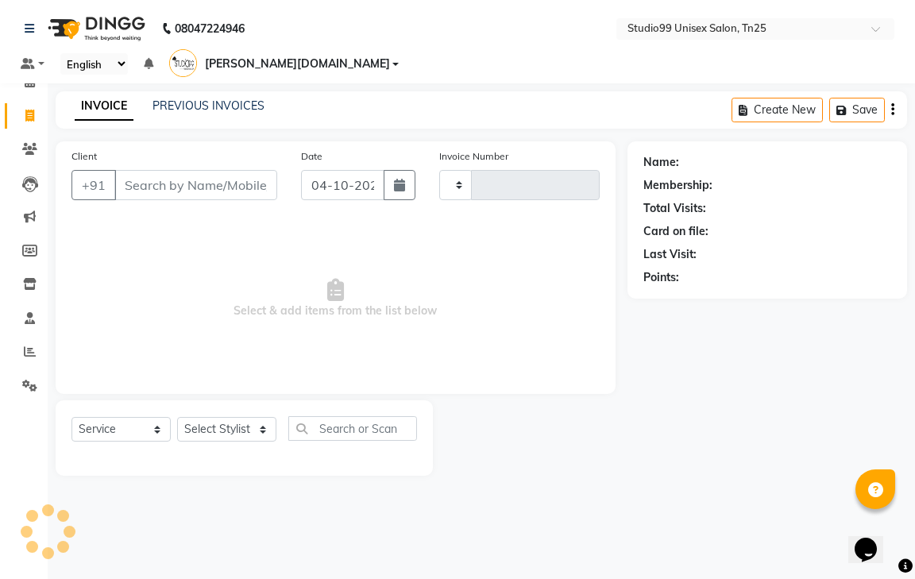
type input "1258"
select select "8331"
click at [172, 176] on input "Client" at bounding box center [195, 185] width 163 height 30
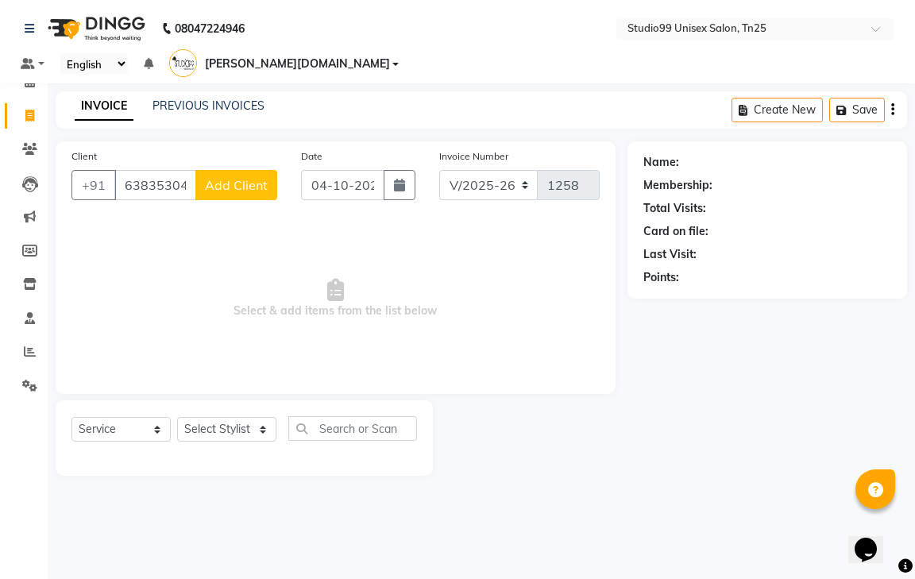
type input "6383530434"
click at [206, 172] on button "Add Client" at bounding box center [236, 185] width 82 height 30
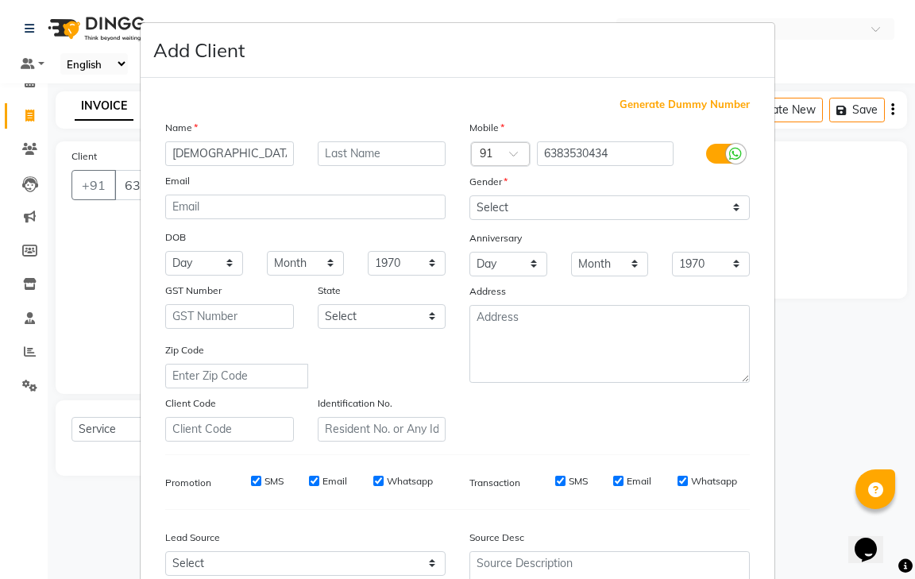
type input "[DEMOGRAPHIC_DATA]"
click at [544, 208] on select "Select [DEMOGRAPHIC_DATA] [DEMOGRAPHIC_DATA] Other Prefer Not To Say" at bounding box center [609, 207] width 280 height 25
select select "[DEMOGRAPHIC_DATA]"
click at [469, 195] on select "Select [DEMOGRAPHIC_DATA] [DEMOGRAPHIC_DATA] Other Prefer Not To Say" at bounding box center [609, 207] width 280 height 25
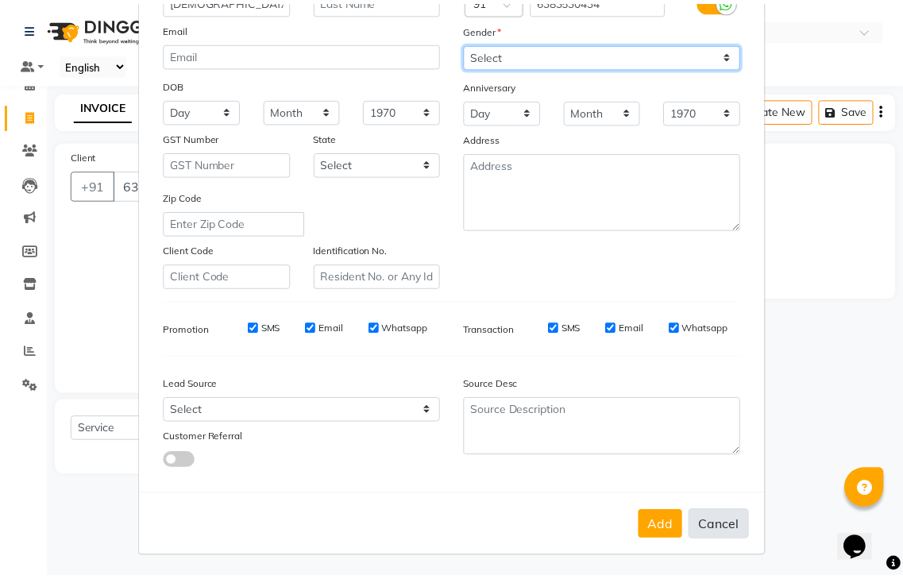
scroll to position [154, 0]
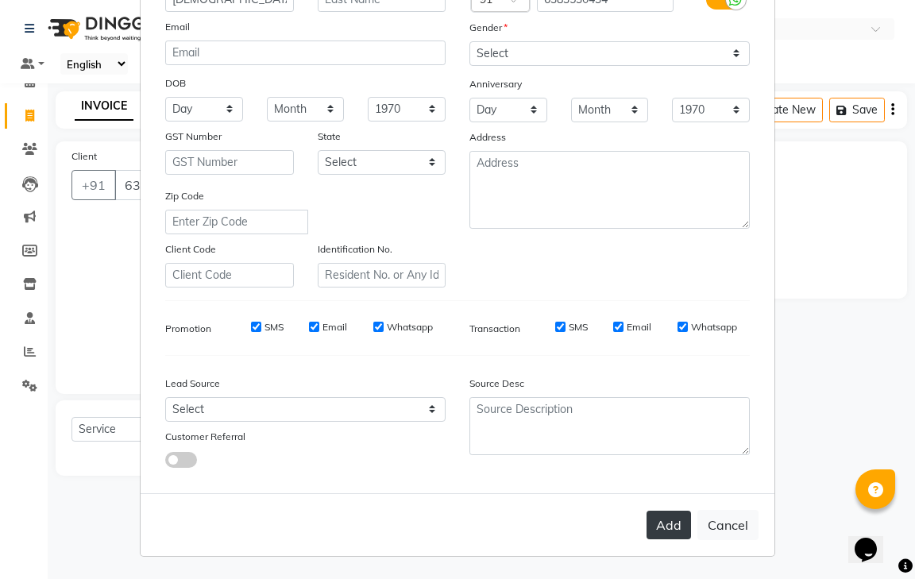
click at [670, 527] on button "Add" at bounding box center [669, 525] width 44 height 29
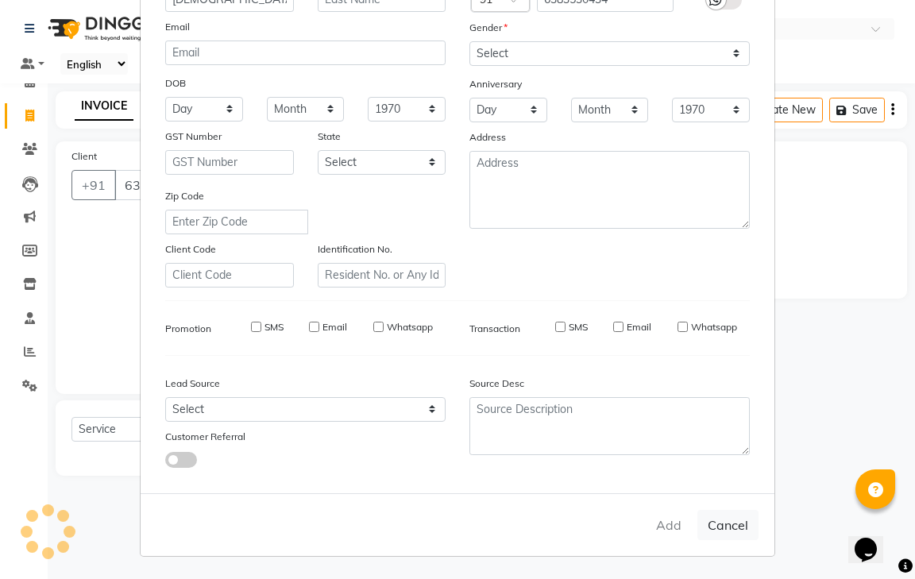
select select
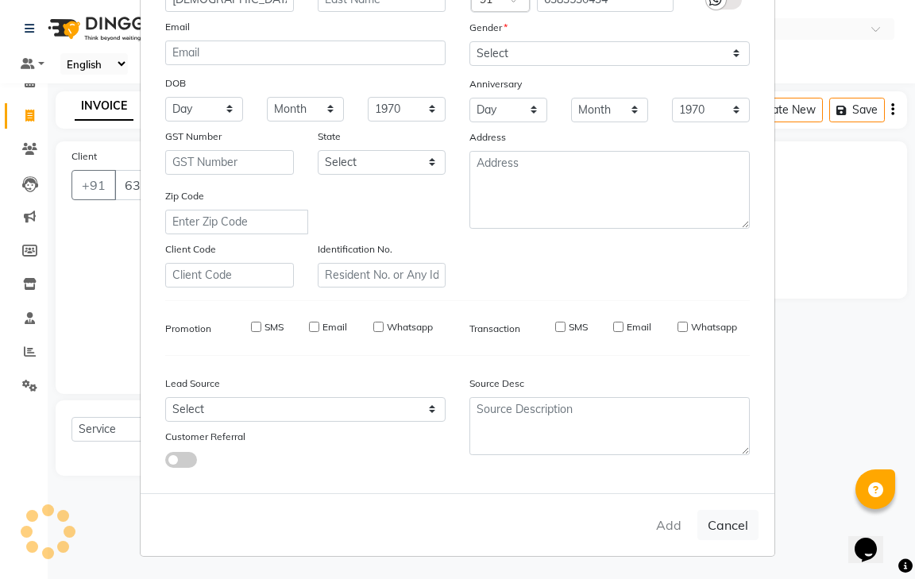
select select
checkbox input "false"
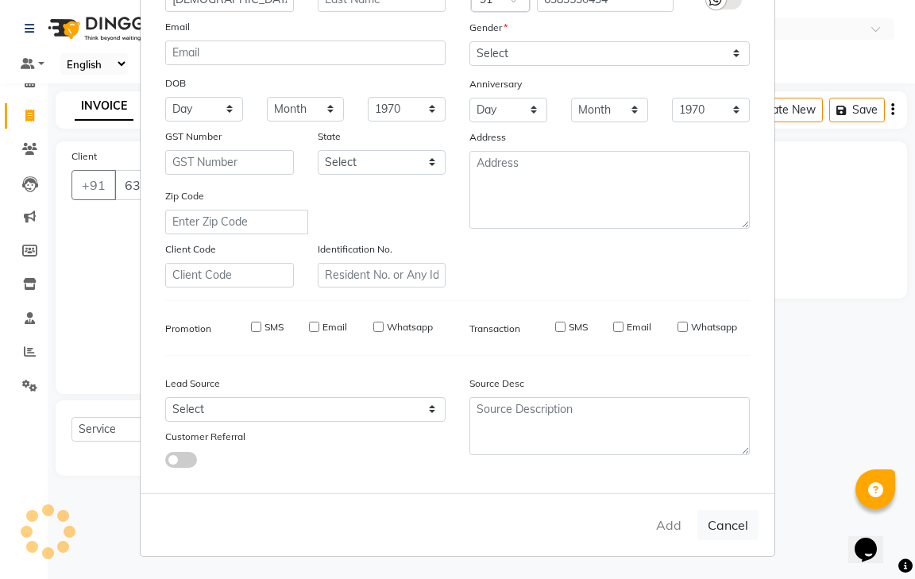
checkbox input "false"
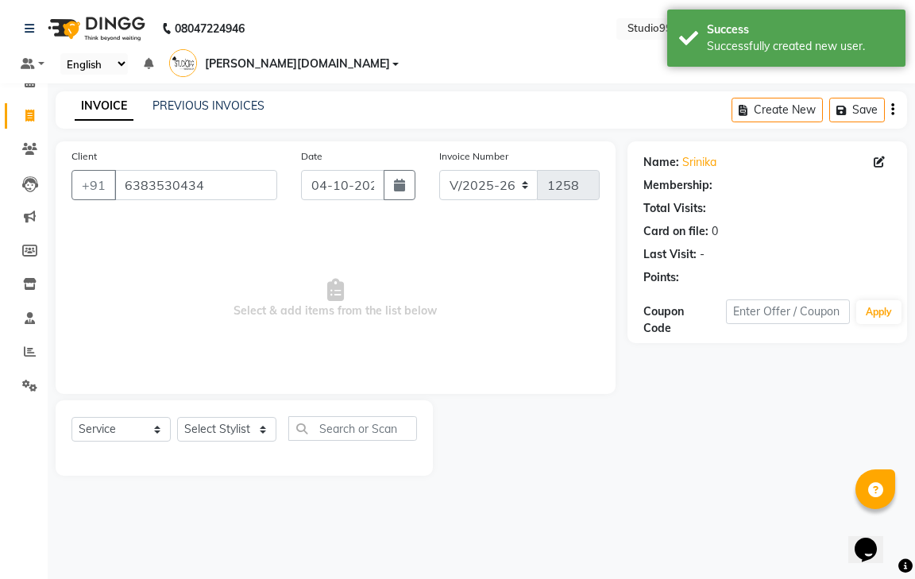
select select "1: Object"
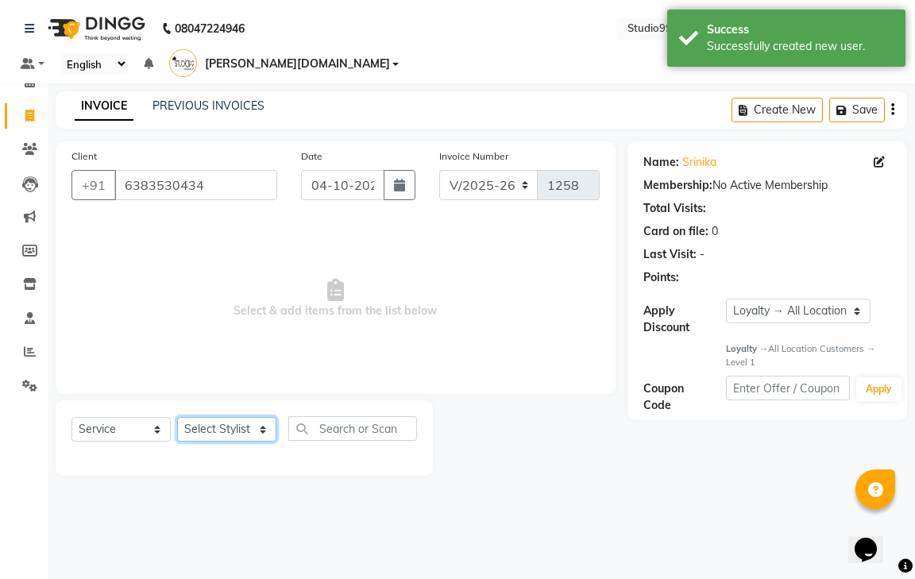
click at [253, 417] on select "Select Stylist gendral [PERSON_NAME] jaya priya kothai TK [DATE] sanjay santhos…" at bounding box center [226, 429] width 99 height 25
select select "80757"
click at [177, 417] on select "Select Stylist gendral [PERSON_NAME] jaya priya kothai TK [DATE] sanjay santhos…" at bounding box center [226, 429] width 99 height 25
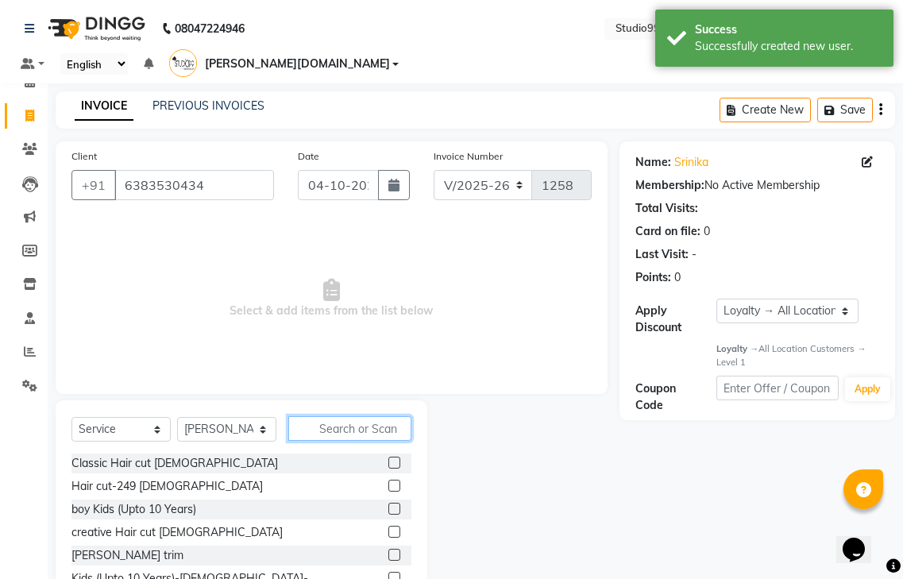
click at [338, 416] on input "text" at bounding box center [349, 428] width 123 height 25
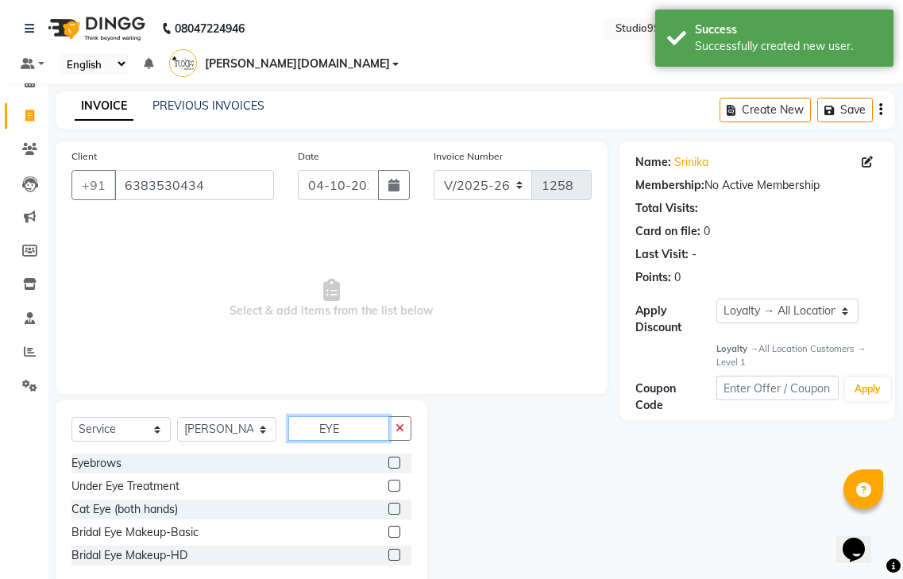
type input "EYE"
click at [395, 454] on div at bounding box center [399, 464] width 23 height 20
click at [395, 457] on label at bounding box center [394, 463] width 12 height 12
click at [395, 458] on input "checkbox" at bounding box center [393, 463] width 10 height 10
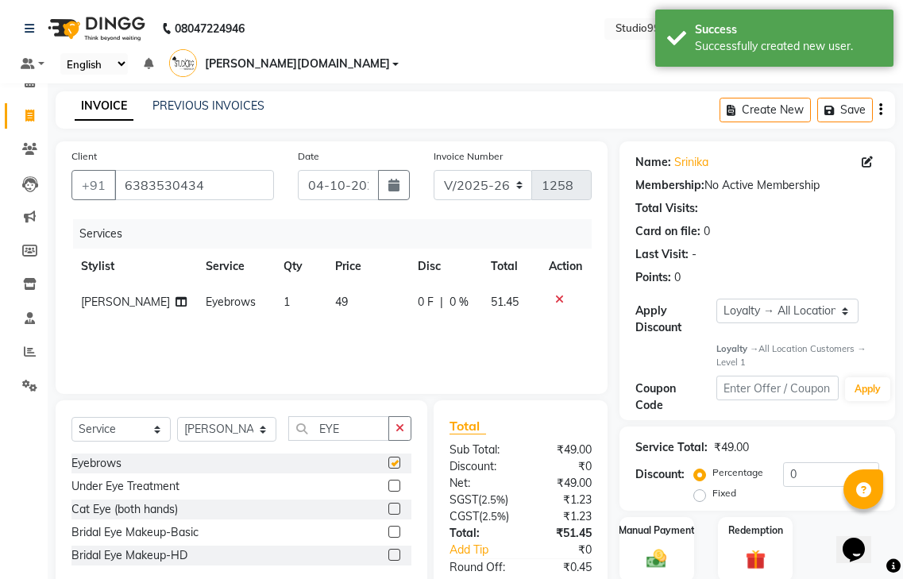
checkbox input "false"
click at [840, 98] on button "Save" at bounding box center [845, 110] width 56 height 25
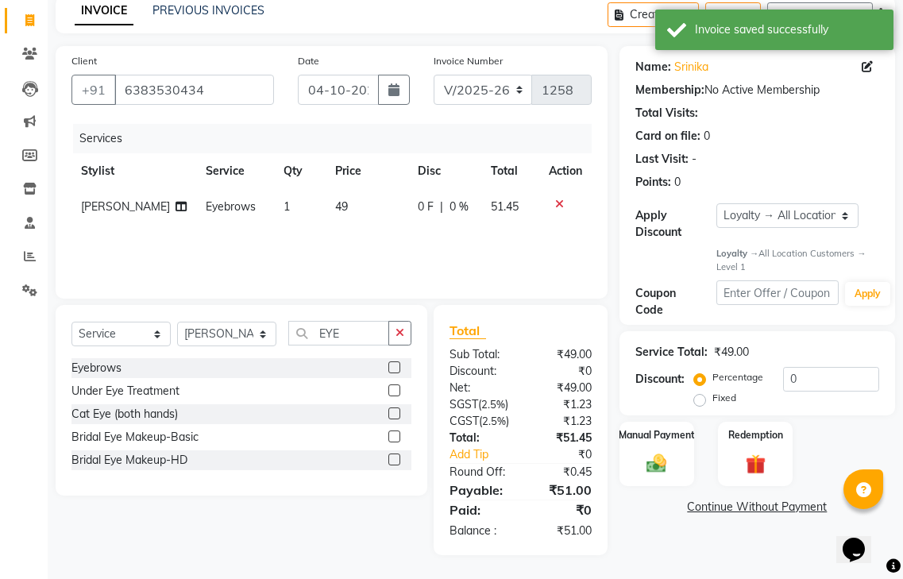
scroll to position [106, 0]
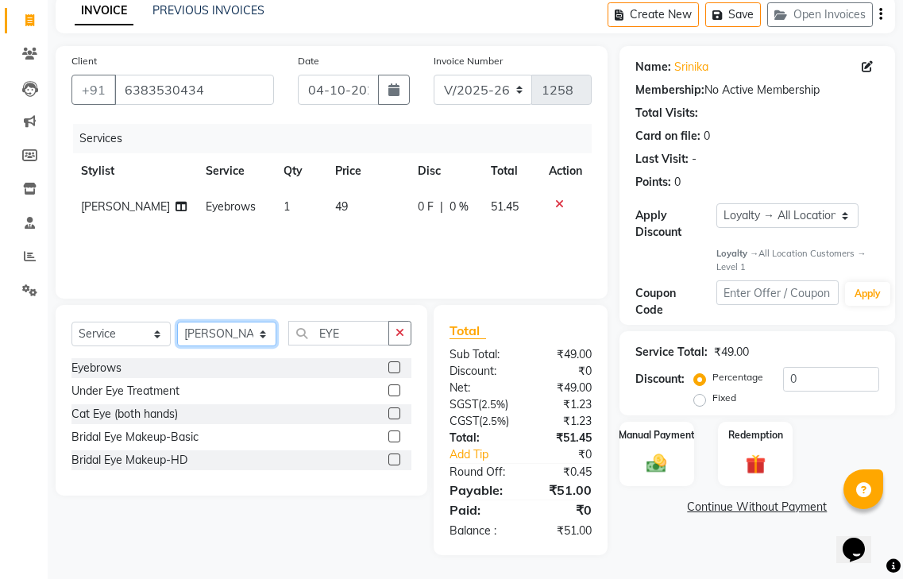
click at [226, 322] on select "Select Stylist gendral [PERSON_NAME] jaya priya kothai TK [DATE] sanjay santhos…" at bounding box center [226, 334] width 99 height 25
select select "80759"
click at [177, 322] on select "Select Stylist gendral [PERSON_NAME] jaya priya kothai TK [DATE] sanjay santhos…" at bounding box center [226, 334] width 99 height 25
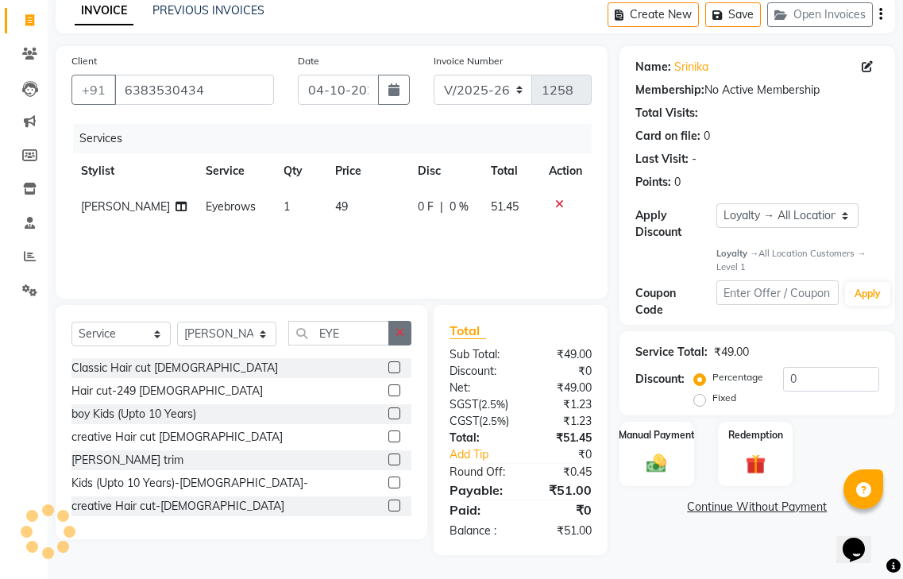
click at [404, 321] on button "button" at bounding box center [399, 333] width 23 height 25
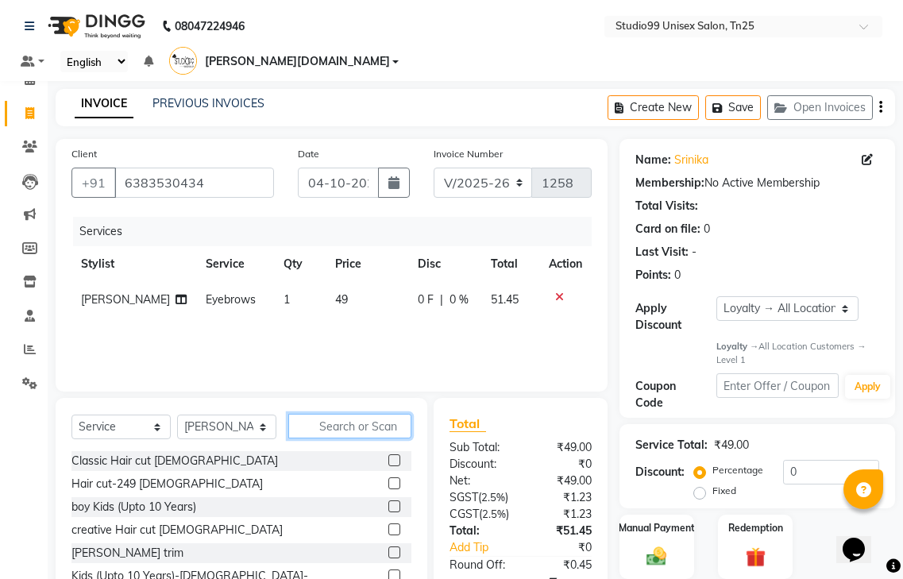
scroll to position [0, 0]
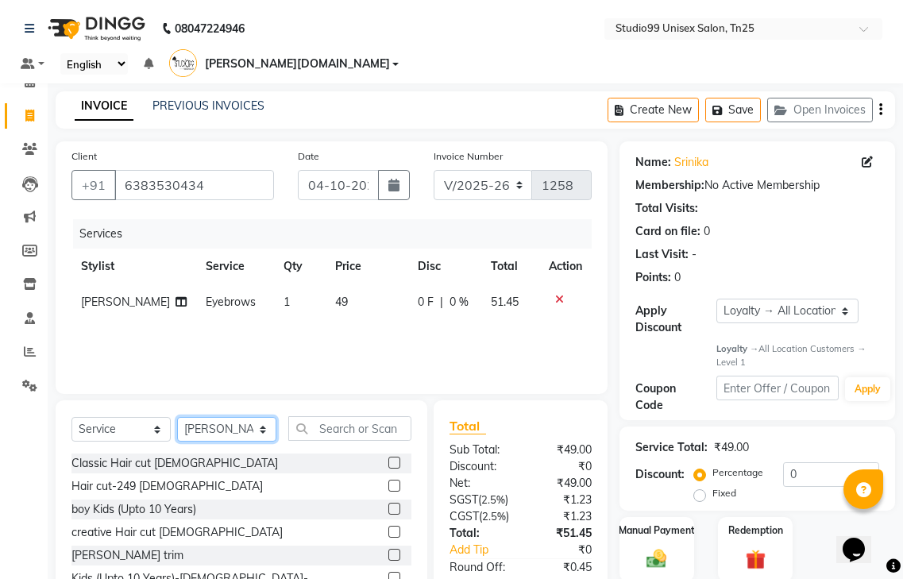
click at [236, 417] on select "Select Stylist gendral [PERSON_NAME] jaya priya kothai TK [DATE] sanjay santhos…" at bounding box center [226, 429] width 99 height 25
click at [388, 457] on label at bounding box center [394, 463] width 12 height 12
click at [388, 458] on input "checkbox" at bounding box center [393, 463] width 10 height 10
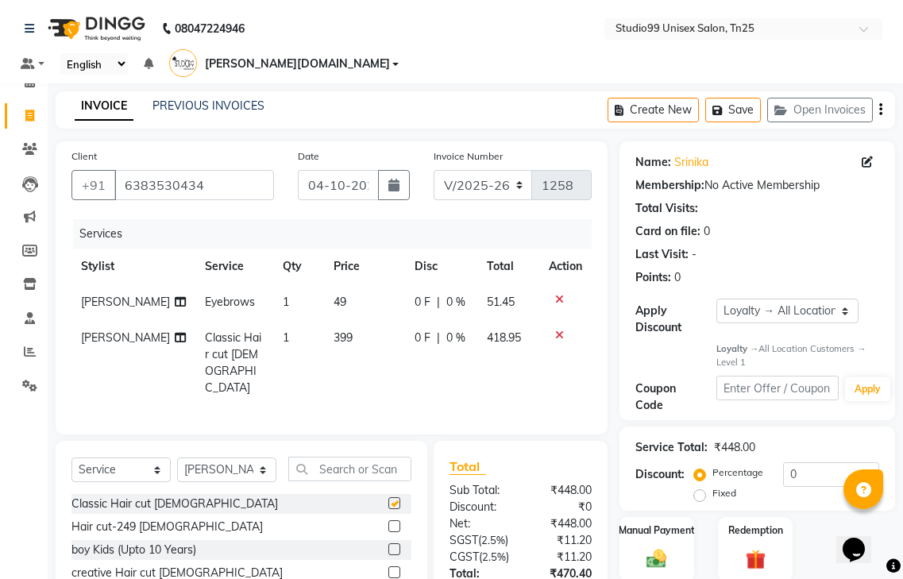
checkbox input "false"
click at [323, 441] on div "Select Service Product Membership Package Voucher Prepaid Gift Card Select Styl…" at bounding box center [242, 558] width 372 height 234
click at [349, 457] on input "text" at bounding box center [349, 469] width 123 height 25
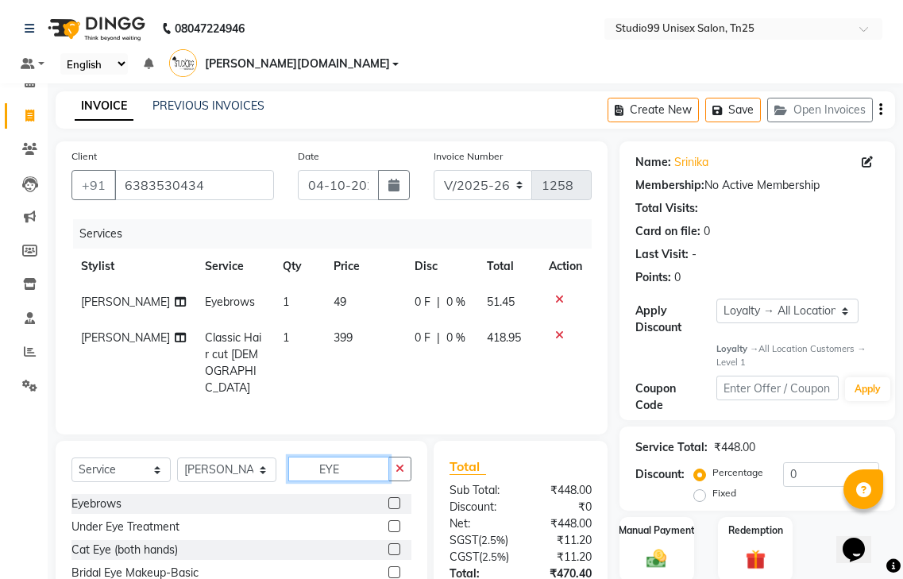
type input "EYE"
click at [397, 497] on label at bounding box center [394, 503] width 12 height 12
click at [397, 499] on input "checkbox" at bounding box center [393, 504] width 10 height 10
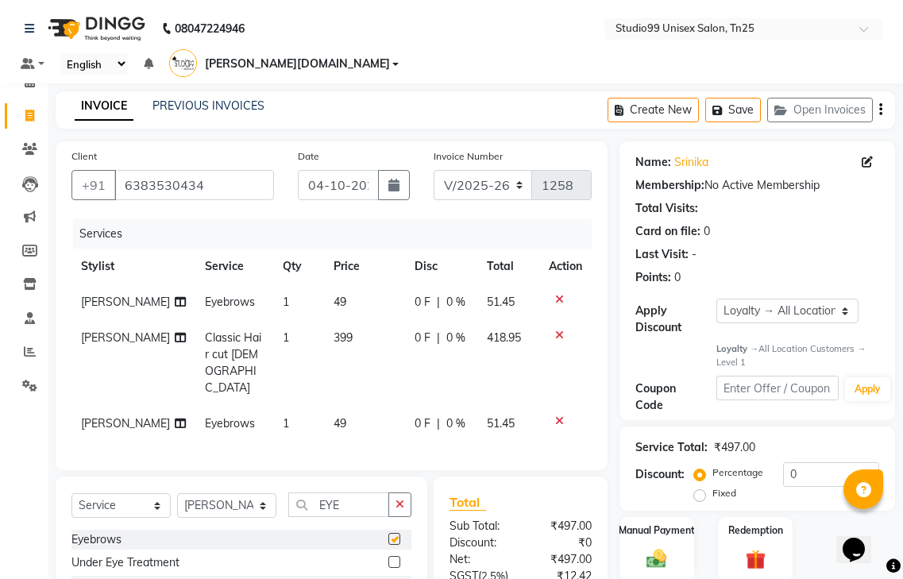
checkbox input "false"
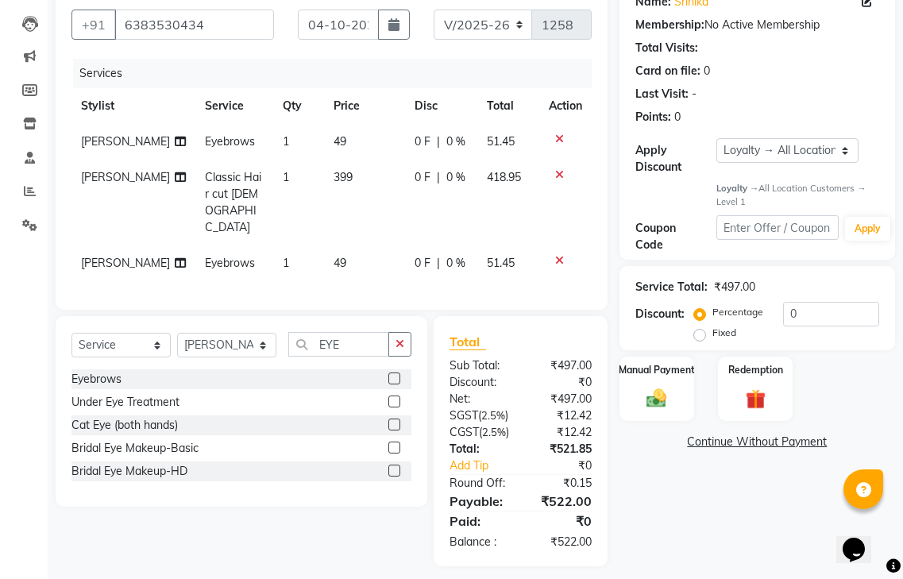
scroll to position [161, 0]
click at [812, 301] on input "0" at bounding box center [831, 313] width 96 height 25
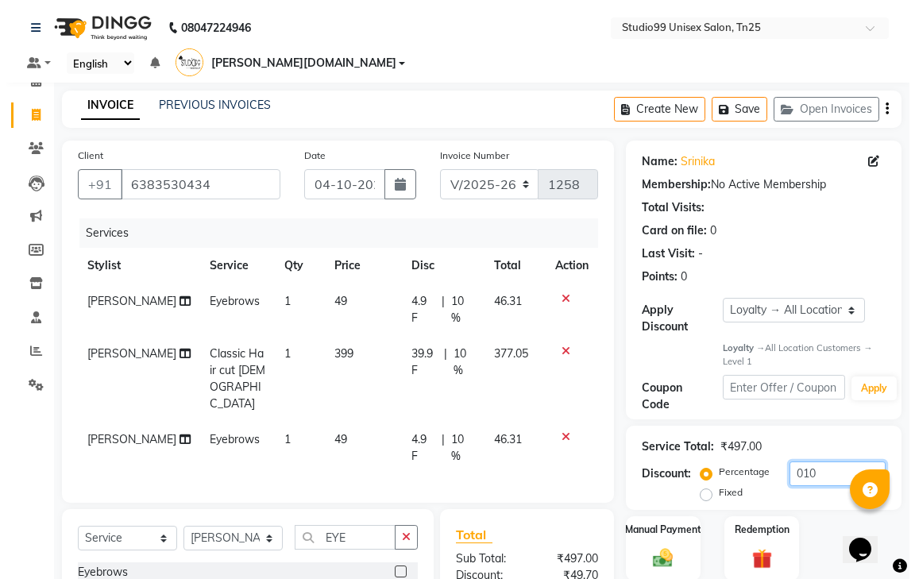
scroll to position [0, 0]
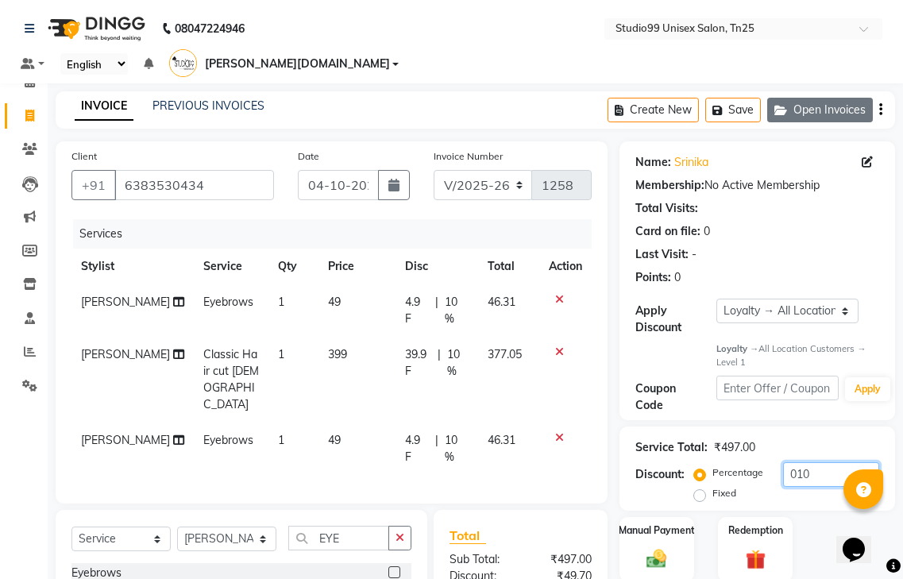
type input "010"
click at [814, 98] on button "Open Invoices" at bounding box center [820, 110] width 106 height 25
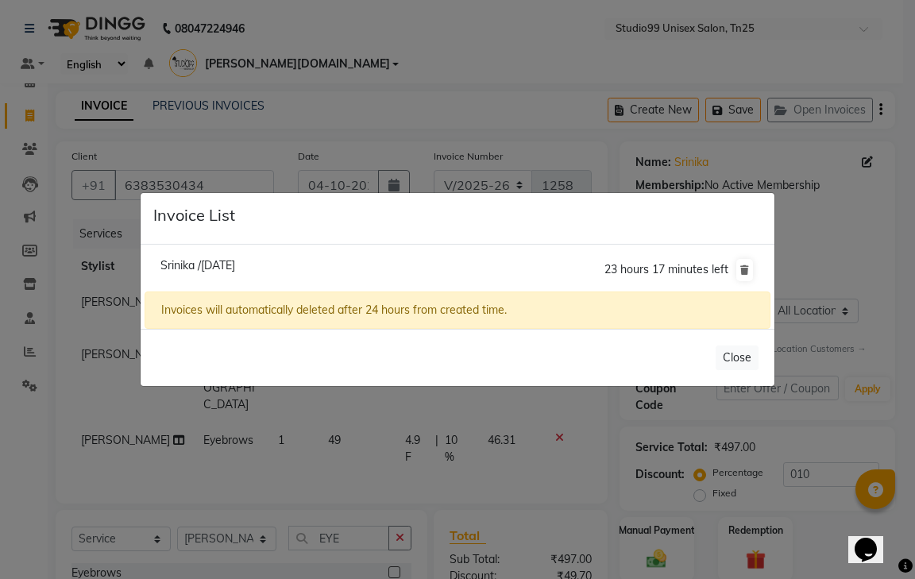
click at [746, 87] on ngb-modal-window "Invoice List Srinika /[DATE] 23 hours 17 minutes left Invoices will automatical…" at bounding box center [457, 289] width 915 height 579
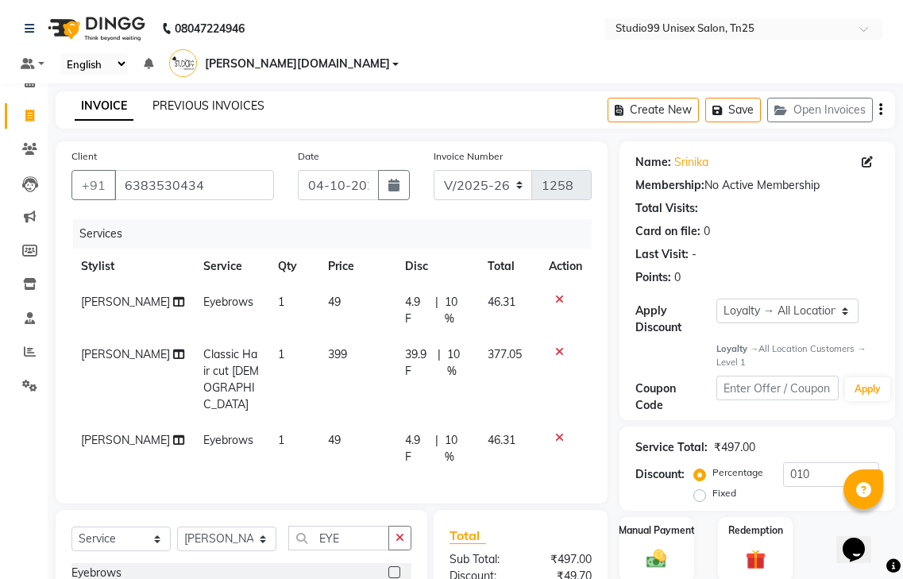
click at [207, 99] on link "PREVIOUS INVOICES" at bounding box center [209, 106] width 112 height 14
click at [744, 98] on button "Save" at bounding box center [733, 110] width 56 height 25
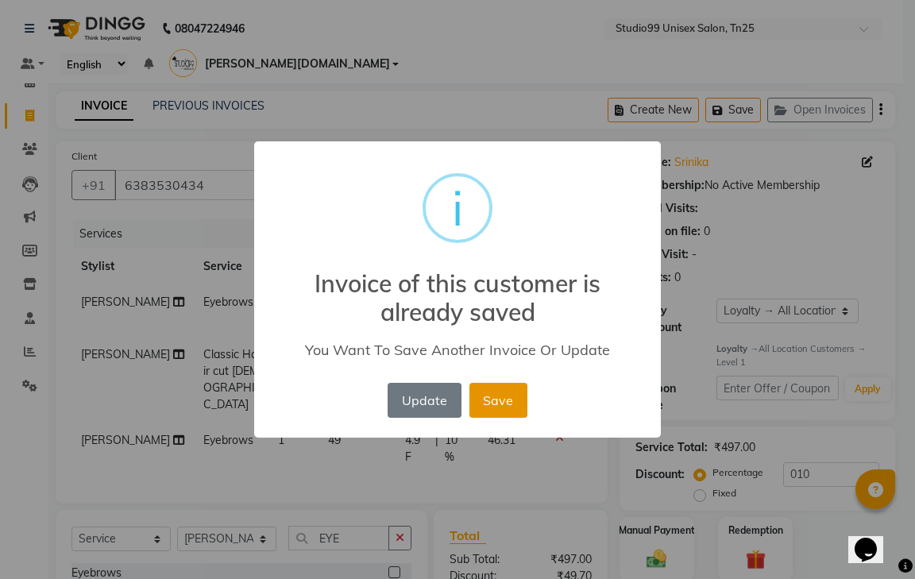
click at [512, 395] on button "Save" at bounding box center [498, 400] width 58 height 35
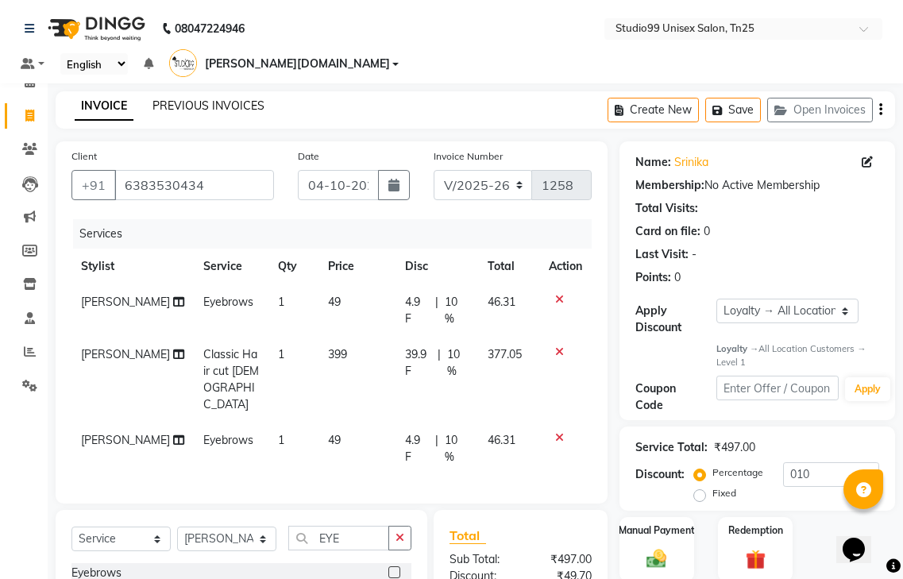
click at [202, 99] on link "PREVIOUS INVOICES" at bounding box center [209, 106] width 112 height 14
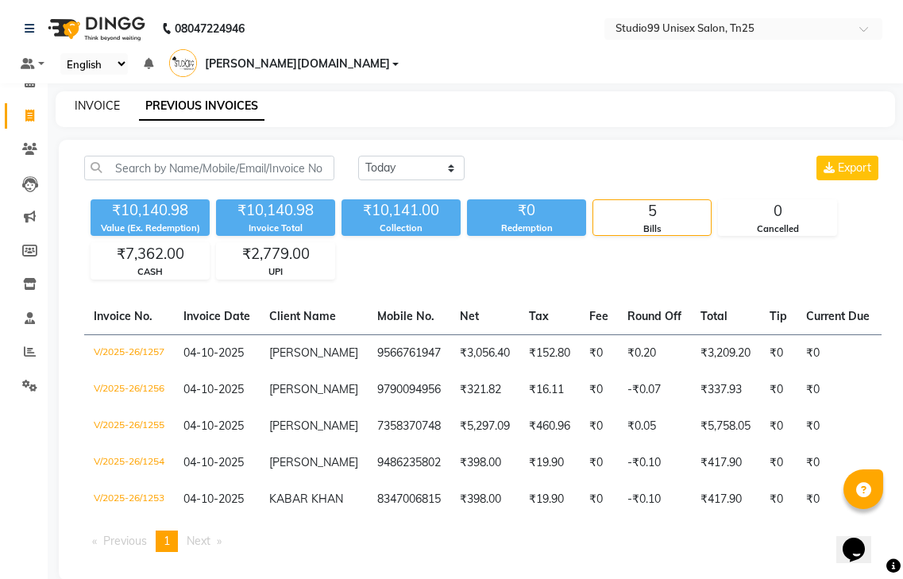
click at [104, 99] on link "INVOICE" at bounding box center [97, 106] width 45 height 14
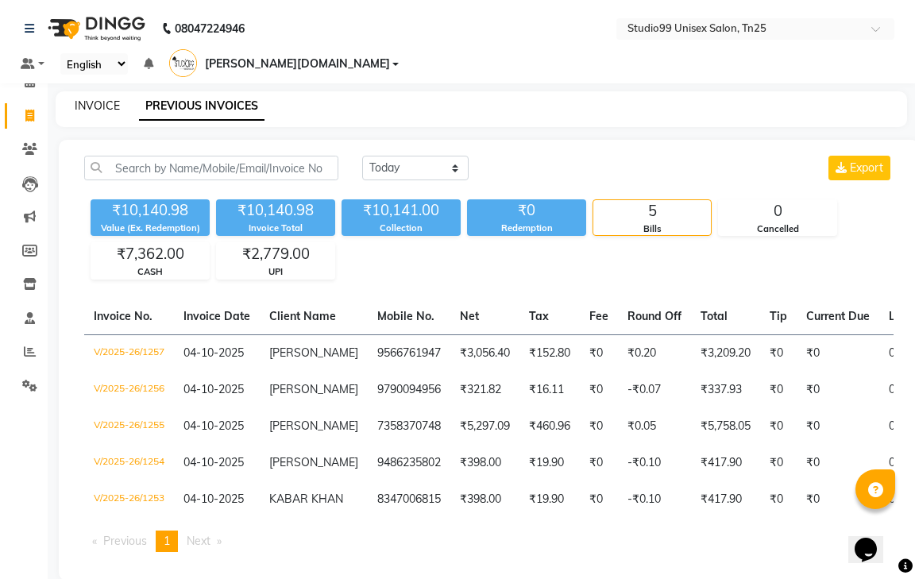
select select "service"
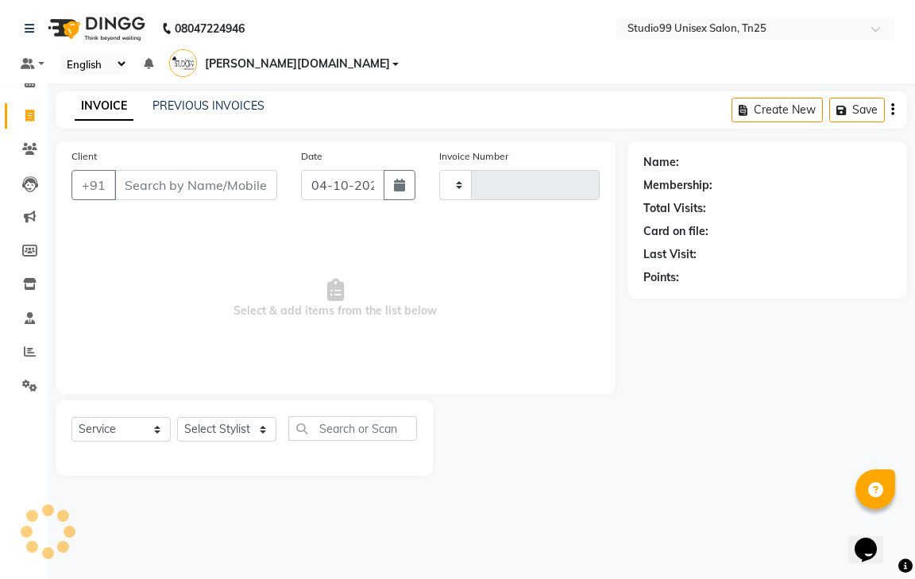
type input "1258"
select select "8331"
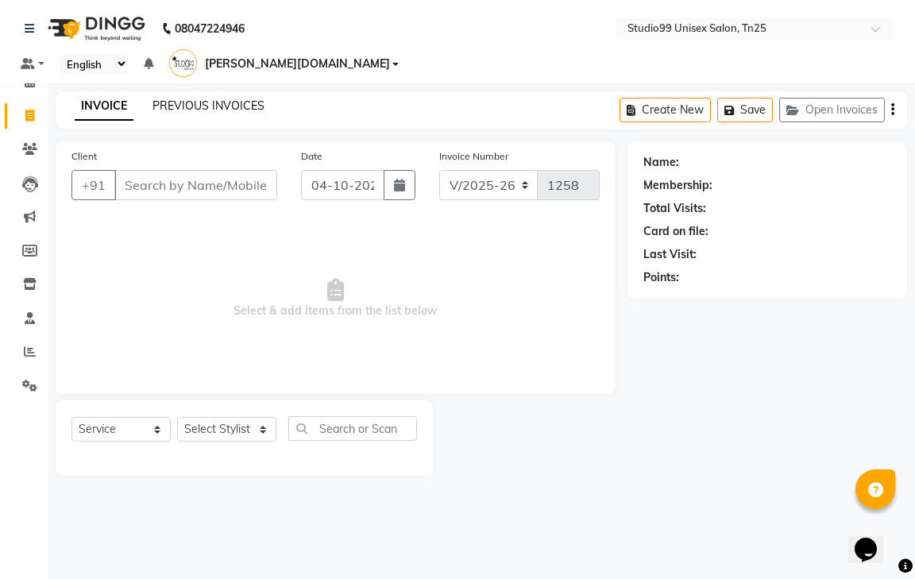
click at [245, 99] on link "PREVIOUS INVOICES" at bounding box center [209, 106] width 112 height 14
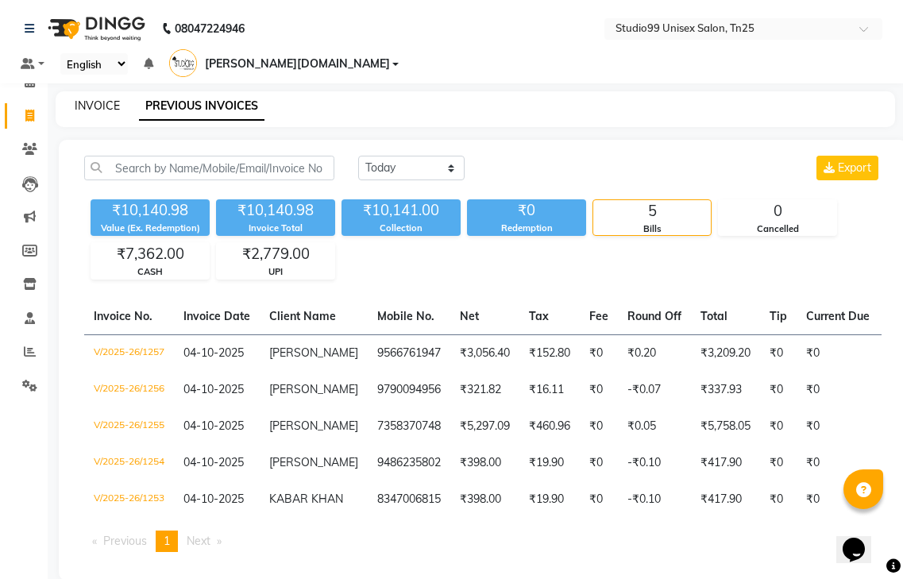
click at [102, 99] on link "INVOICE" at bounding box center [97, 106] width 45 height 14
select select "8331"
select select "service"
